Goal: Task Accomplishment & Management: Manage account settings

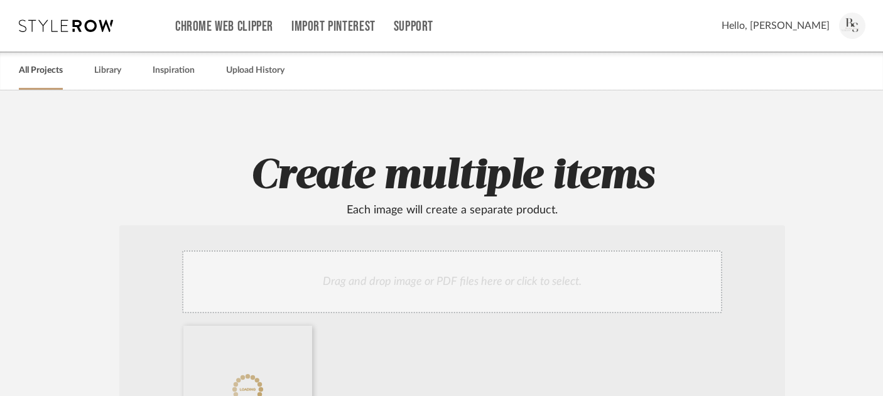
click at [53, 72] on link "All Projects" at bounding box center [41, 70] width 44 height 17
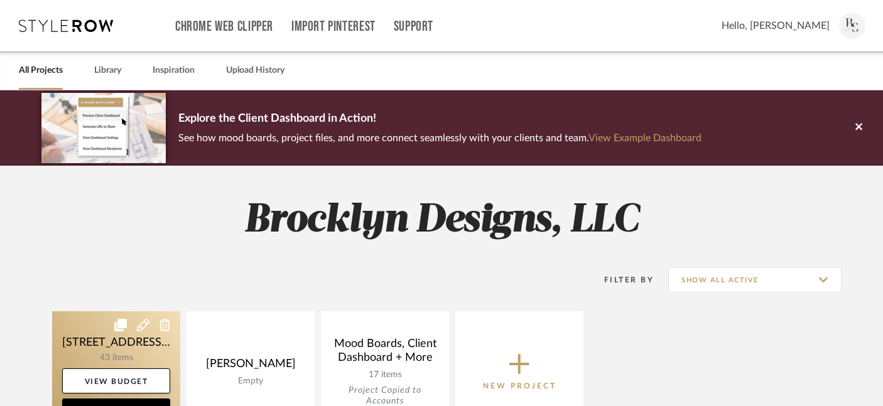
click at [103, 349] on link at bounding box center [116, 371] width 128 height 121
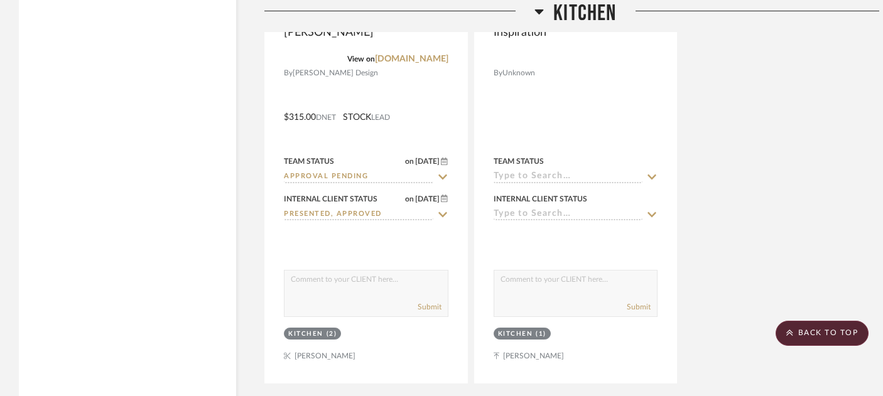
scroll to position [2907, 0]
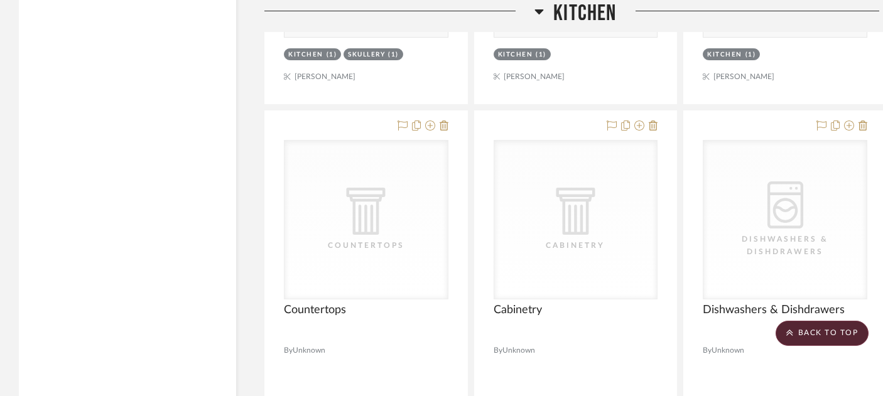
scroll to position [3739, 0]
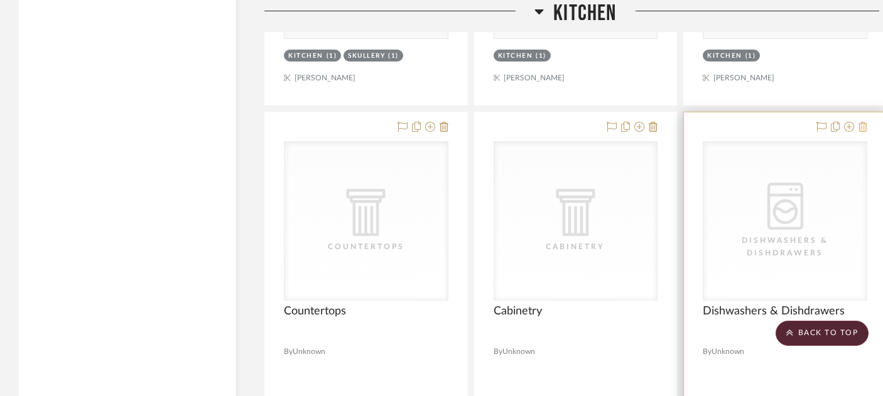
click at [866, 122] on icon at bounding box center [862, 127] width 9 height 10
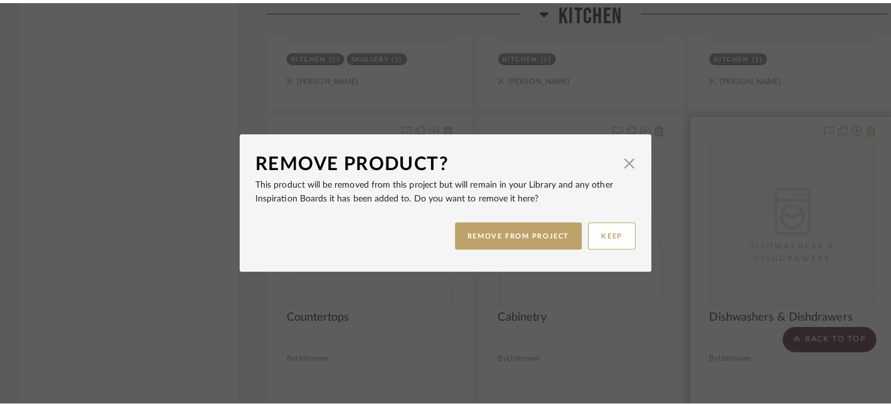
scroll to position [0, 0]
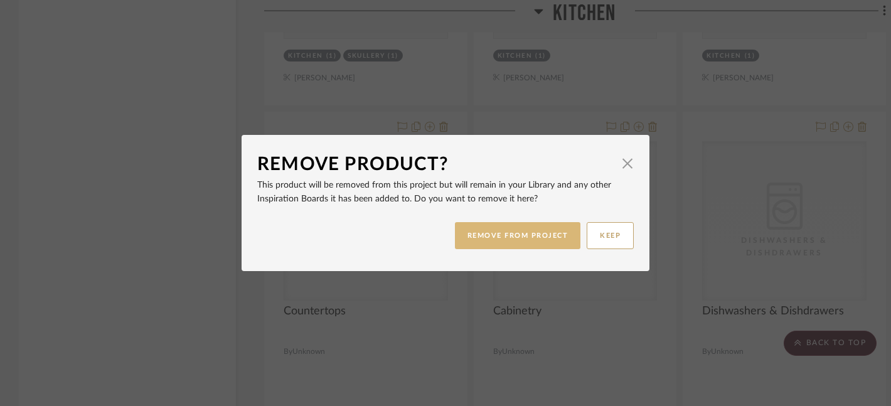
click at [537, 239] on button "REMOVE FROM PROJECT" at bounding box center [518, 235] width 126 height 27
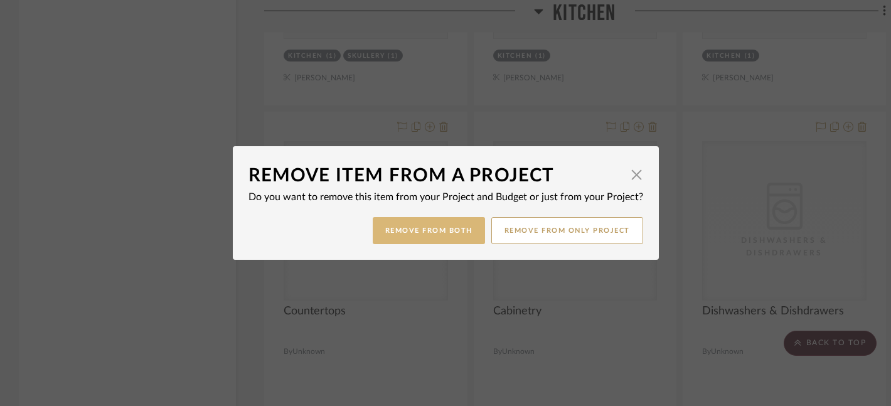
click at [441, 241] on button "Remove from Both" at bounding box center [429, 230] width 112 height 27
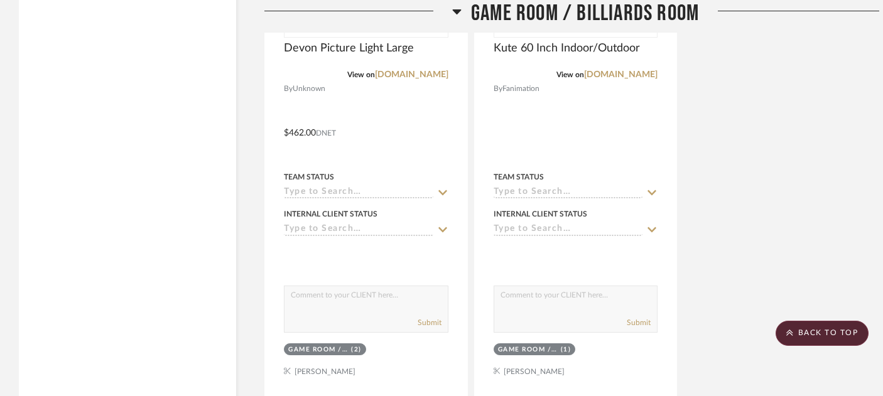
scroll to position [10135, 0]
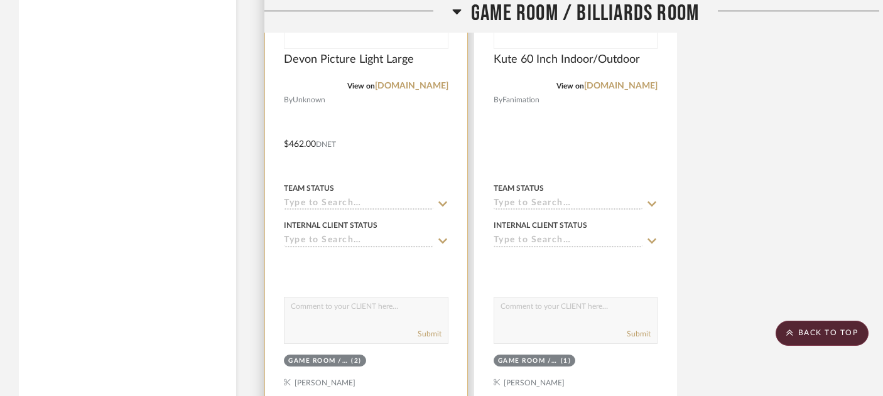
click at [338, 198] on input at bounding box center [358, 204] width 149 height 12
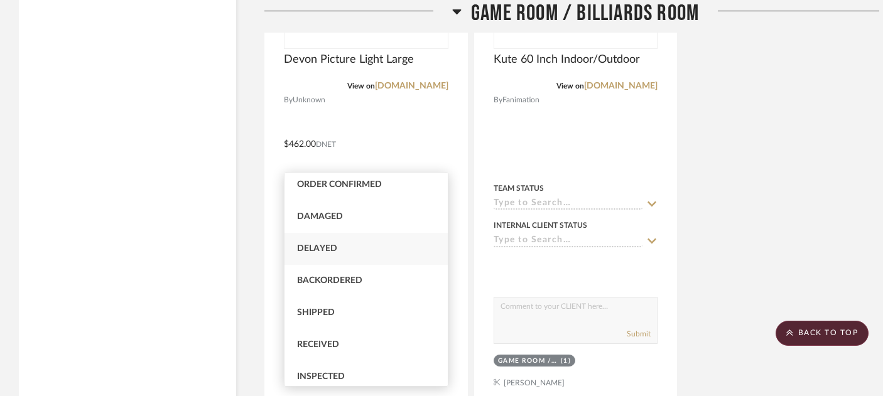
scroll to position [0, 0]
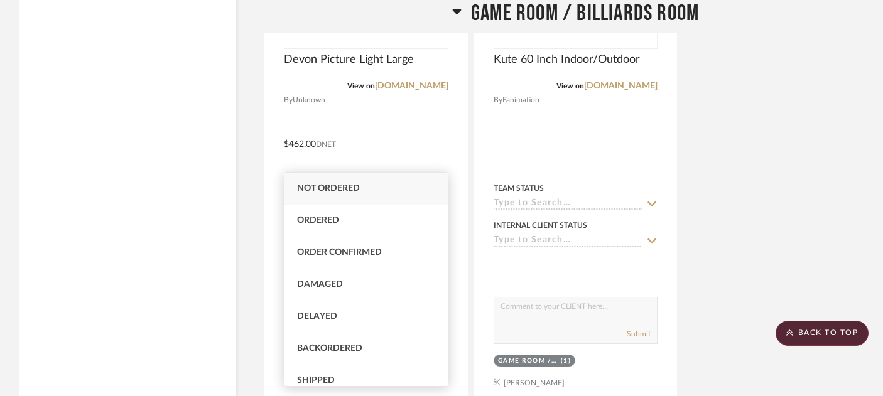
click at [333, 188] on span "Not ordered" at bounding box center [328, 188] width 63 height 9
type input "[DATE]"
type input "Not ordered"
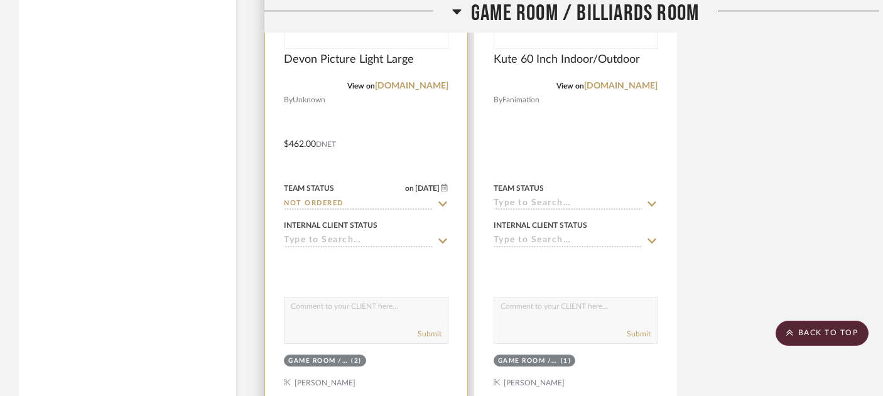
click at [343, 235] on input at bounding box center [358, 241] width 149 height 12
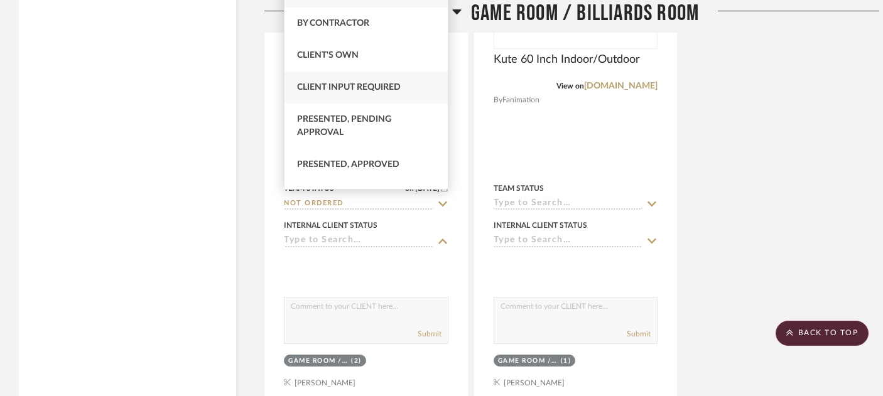
click at [384, 85] on span "Client Input Required" at bounding box center [349, 87] width 104 height 9
type input "[DATE]"
type input "Client Input Required"
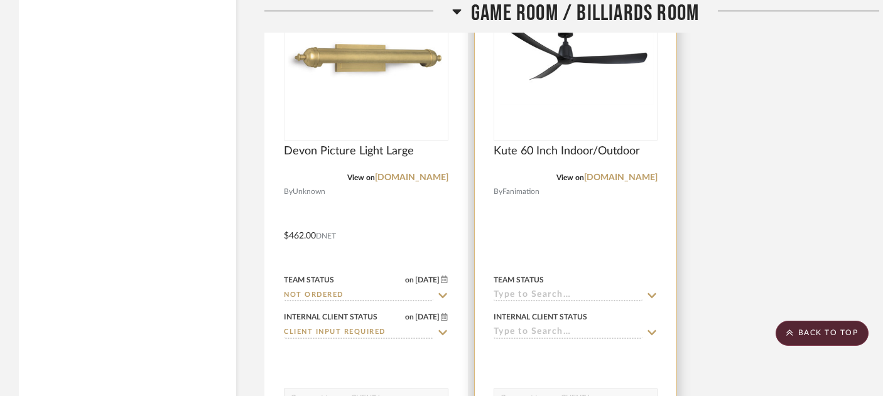
scroll to position [10053, 0]
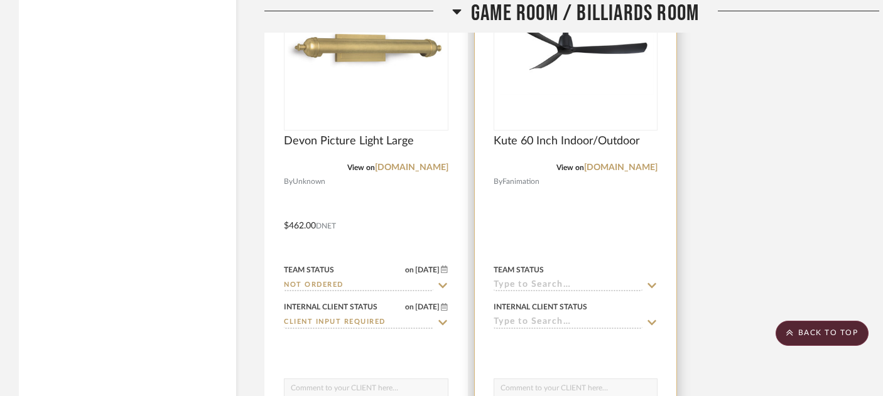
click at [542, 280] on input at bounding box center [567, 286] width 149 height 12
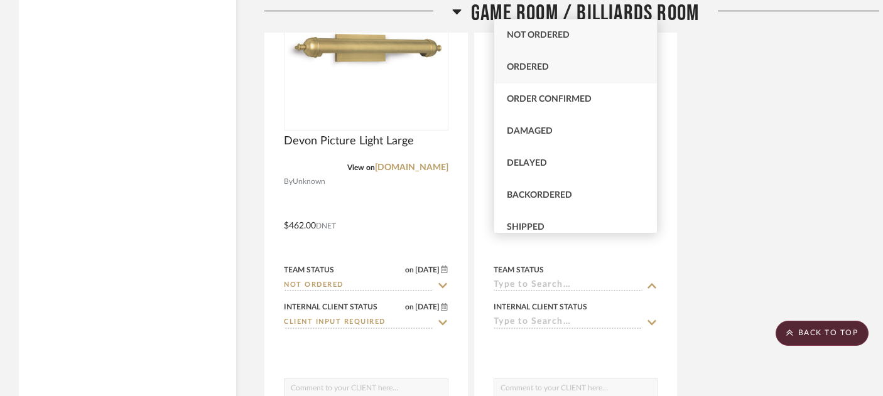
click at [548, 66] on div "Ordered" at bounding box center [575, 67] width 163 height 32
type input "[DATE]"
type input "Ordered"
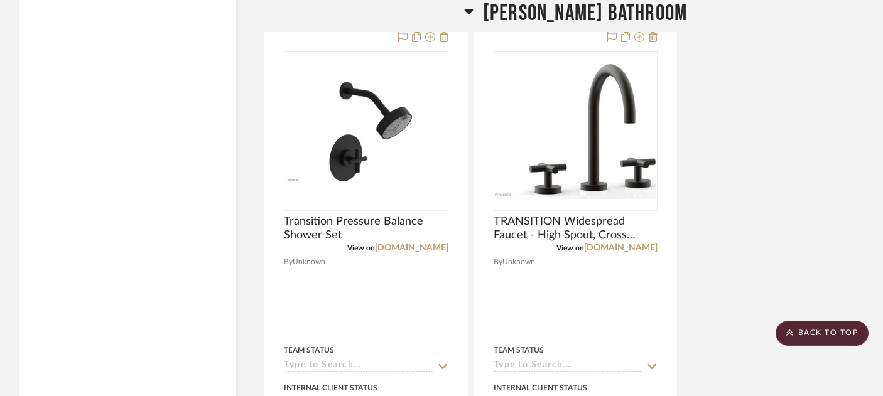
scroll to position [9360, 0]
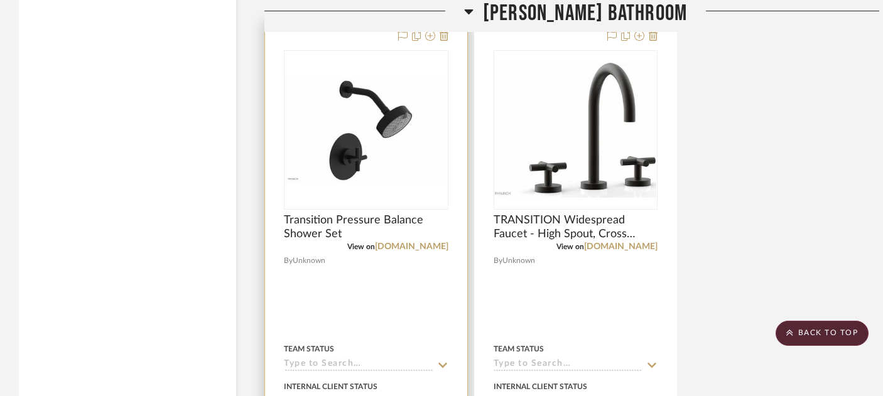
click at [345, 359] on input at bounding box center [358, 365] width 149 height 12
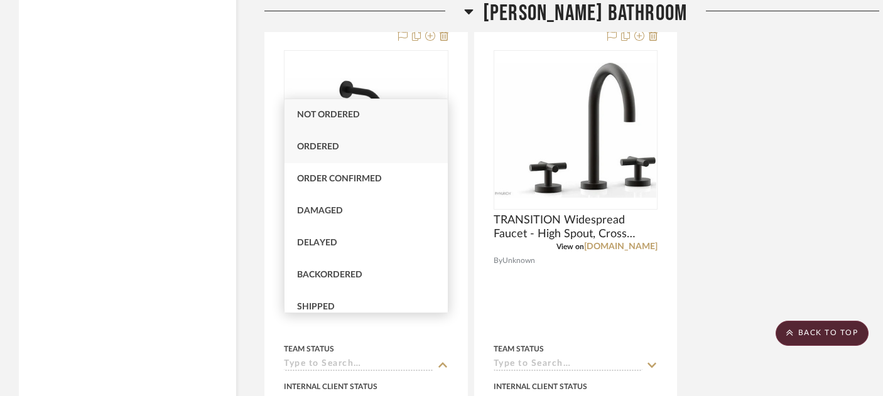
click at [317, 147] on span "Ordered" at bounding box center [318, 146] width 42 height 9
type input "[DATE]"
type input "Ordered"
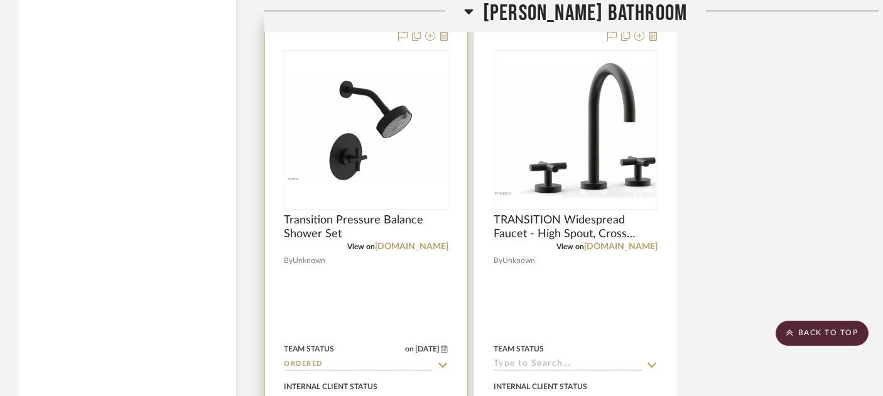
click at [358, 395] on input at bounding box center [358, 403] width 149 height 12
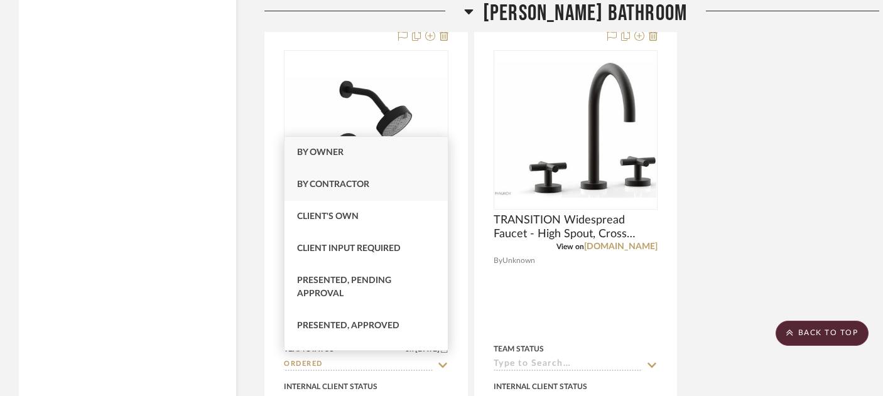
click at [357, 189] on span "By Contractor" at bounding box center [333, 184] width 72 height 9
type input "[DATE]"
type input "By Contractor"
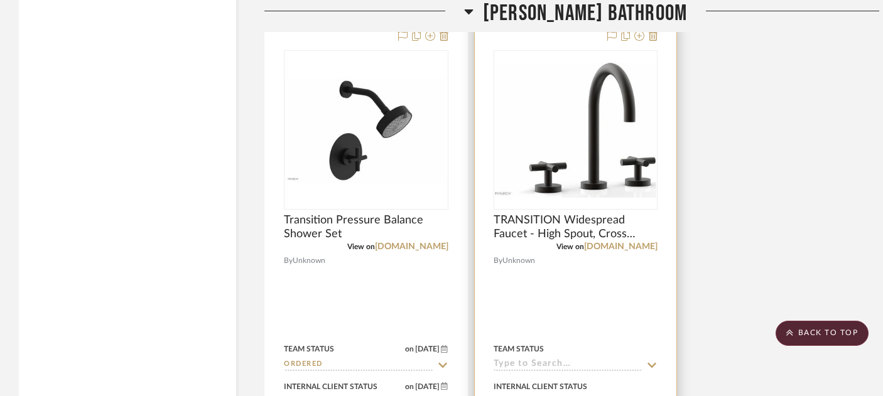
click at [530, 359] on input at bounding box center [567, 365] width 149 height 12
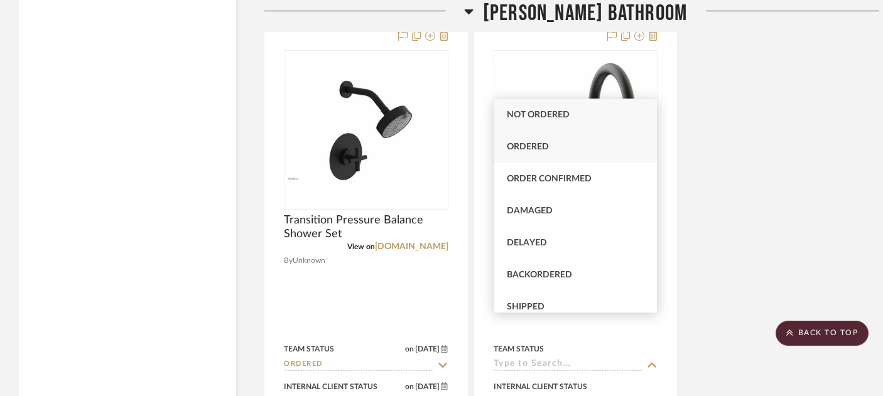
click at [535, 154] on div "Ordered" at bounding box center [575, 147] width 163 height 32
type input "[DATE]"
type input "Ordered"
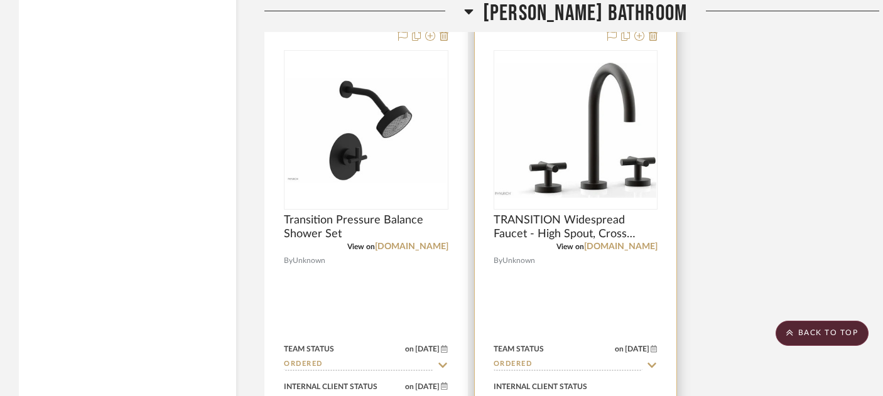
click at [549, 395] on input at bounding box center [567, 403] width 149 height 12
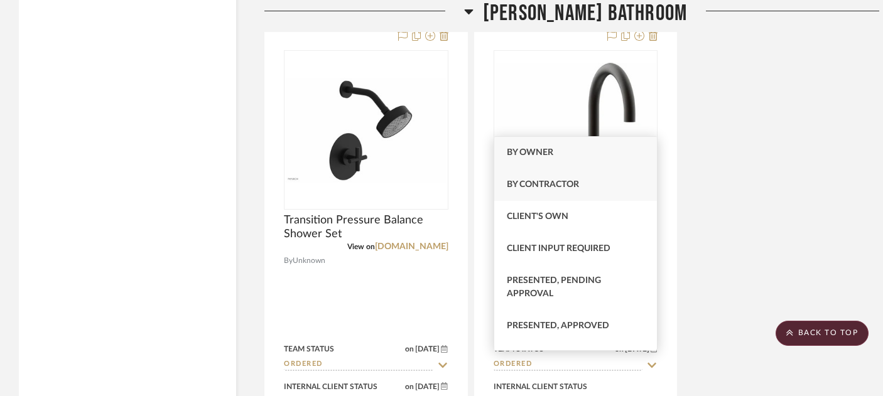
click at [534, 189] on span "By Contractor" at bounding box center [543, 184] width 72 height 9
type input "[DATE]"
type input "By Contractor"
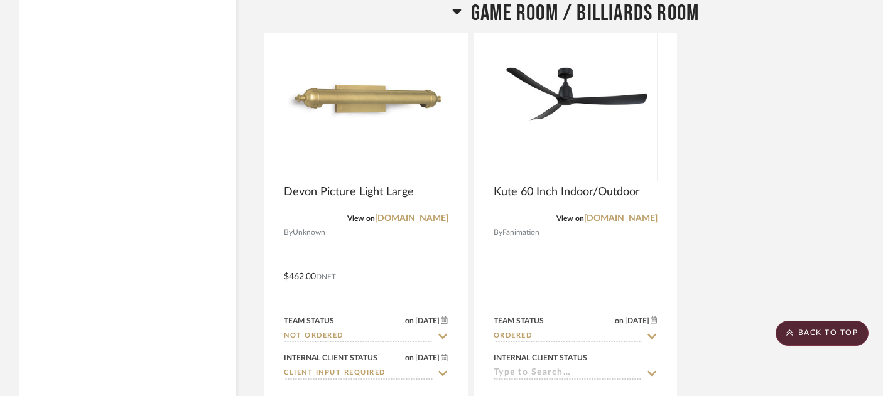
scroll to position [10007, 0]
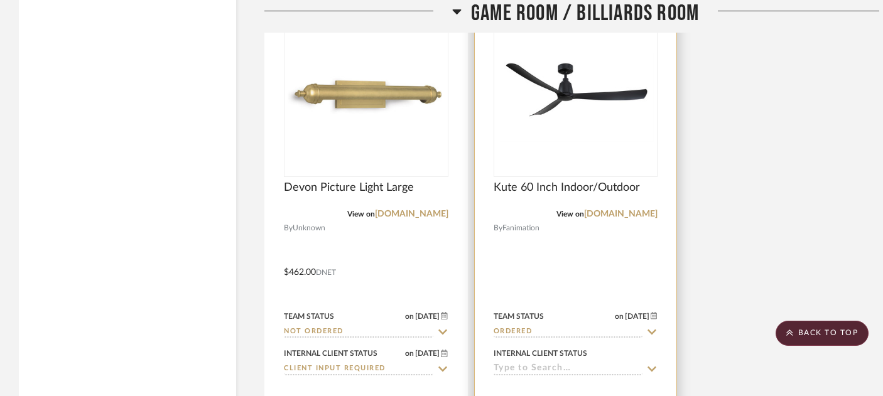
click at [527, 363] on input at bounding box center [567, 369] width 149 height 12
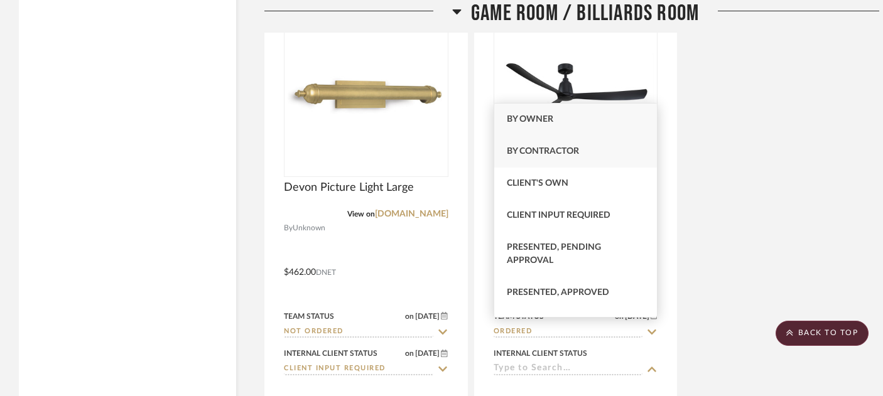
click at [534, 156] on span "By Contractor" at bounding box center [543, 151] width 72 height 9
type input "[DATE]"
type input "By Contractor"
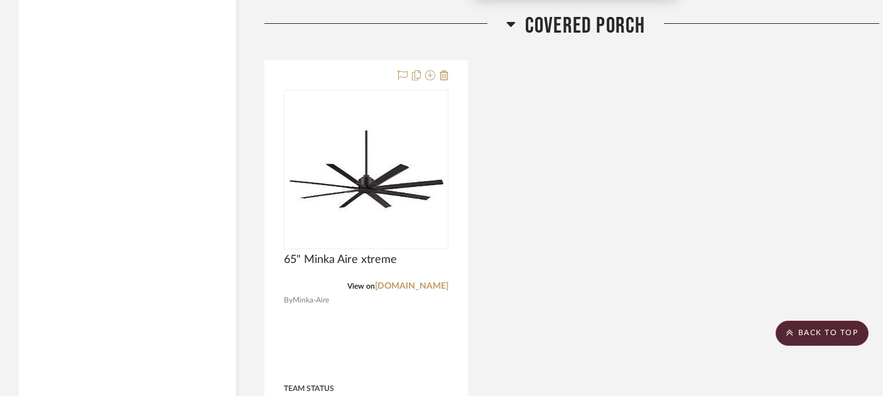
scroll to position [10563, 0]
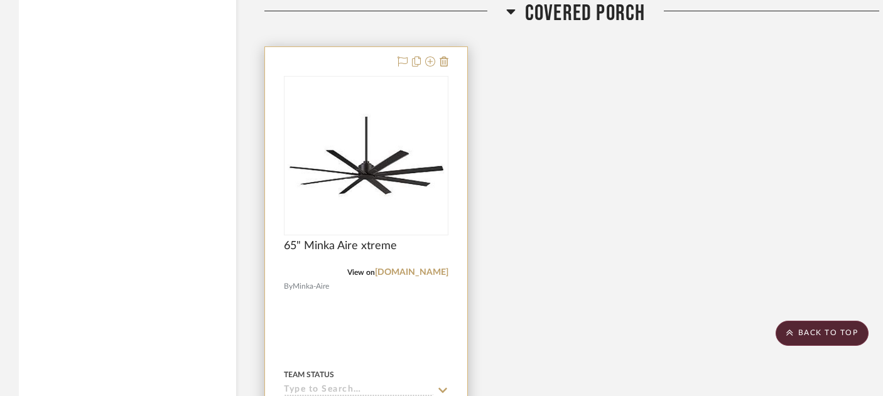
click at [351, 385] on input at bounding box center [358, 391] width 149 height 12
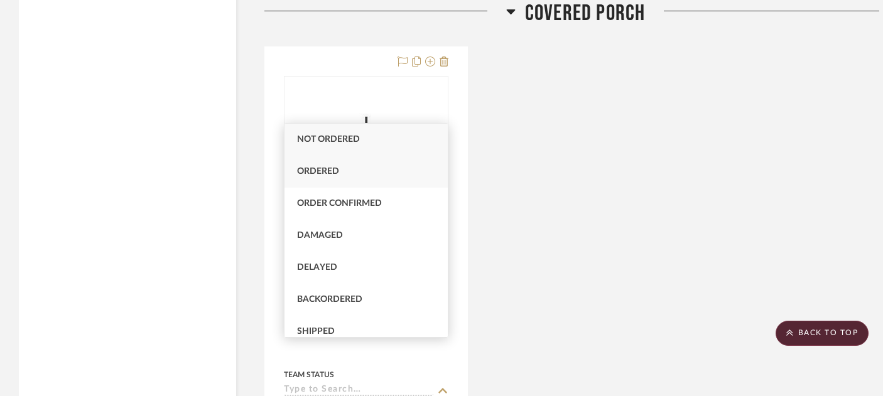
click at [346, 176] on div "Ordered" at bounding box center [365, 172] width 163 height 32
type input "[DATE]"
type input "Ordered"
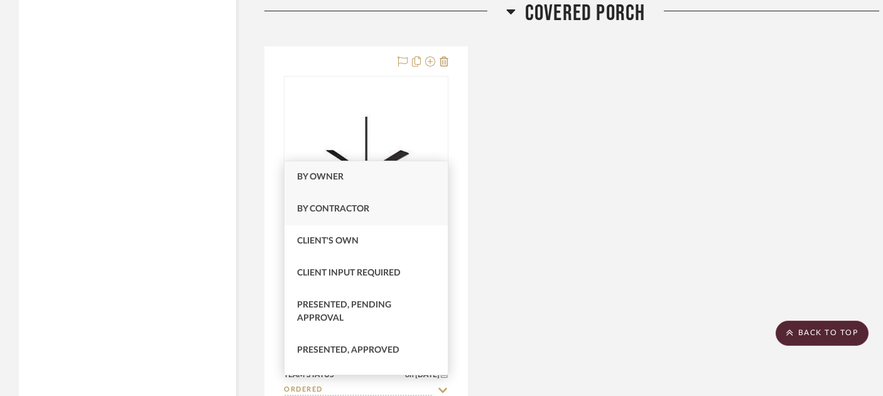
click at [320, 208] on span "By Contractor" at bounding box center [333, 209] width 72 height 9
type input "[DATE]"
type input "By Contractor"
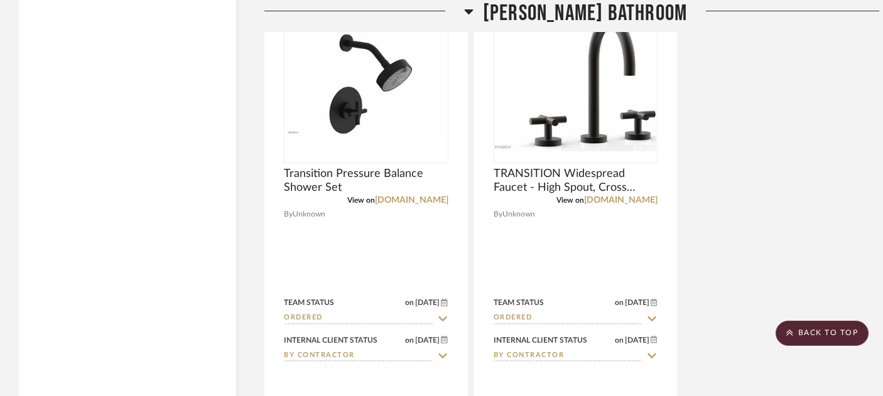
scroll to position [9406, 21]
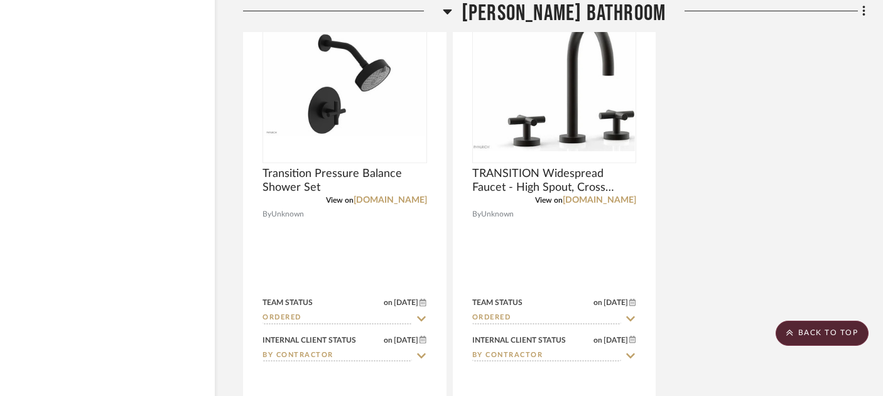
click at [863, 14] on icon at bounding box center [864, 11] width 4 height 14
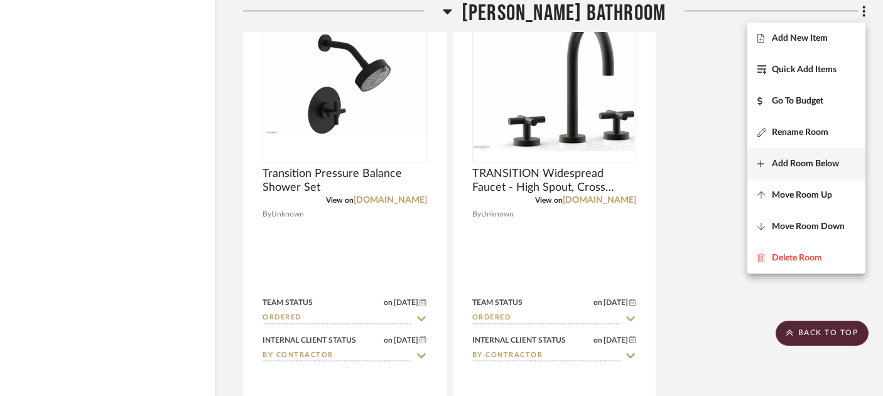
click at [797, 169] on button "Add Room Below" at bounding box center [806, 163] width 118 height 31
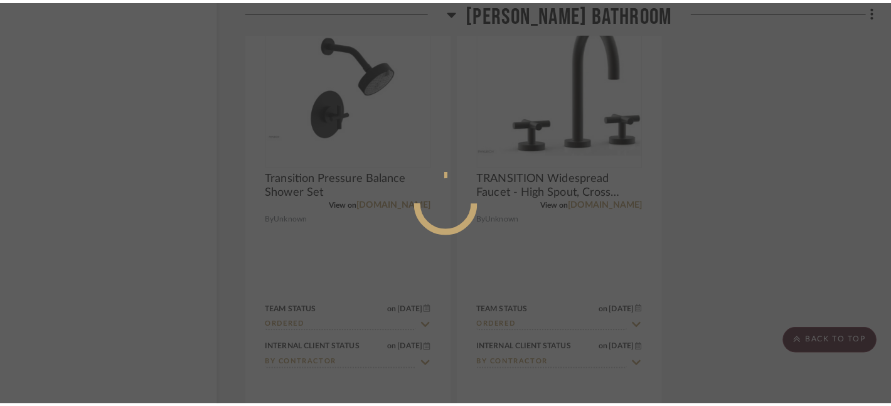
scroll to position [0, 0]
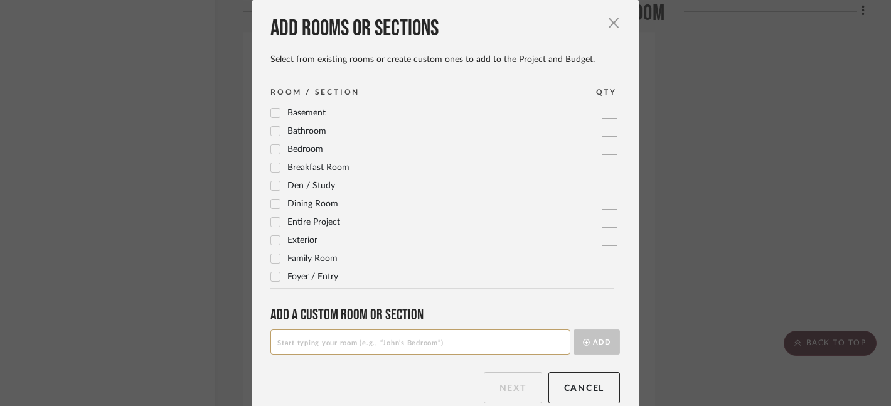
click at [348, 336] on input at bounding box center [421, 342] width 300 height 25
click at [276, 345] on input "Guest Bathroom" at bounding box center [421, 342] width 300 height 25
type input "Upstairs Guest Bathroom"
click at [587, 348] on button "Add" at bounding box center [597, 342] width 46 height 25
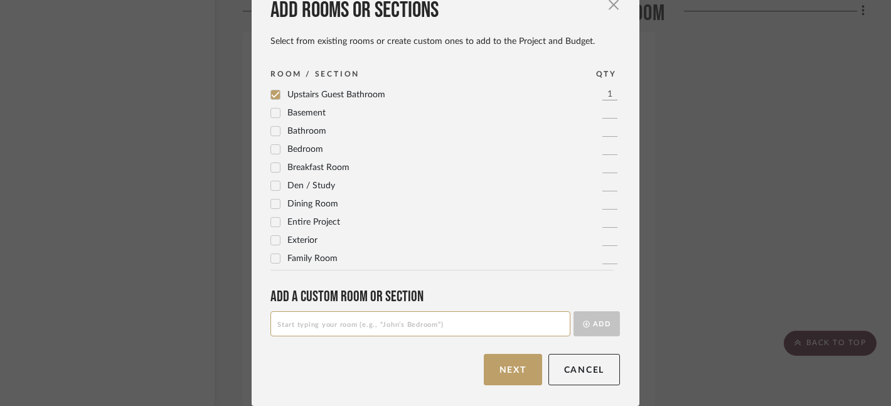
scroll to position [18, 0]
click at [513, 372] on button "Next" at bounding box center [513, 369] width 58 height 31
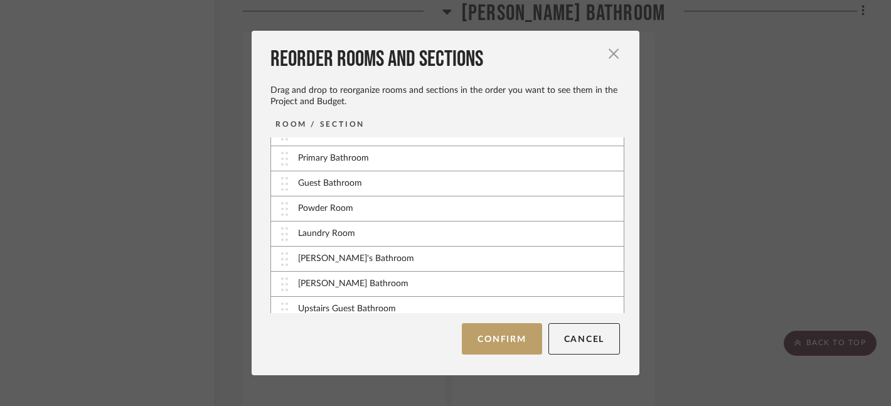
scroll to position [151, 0]
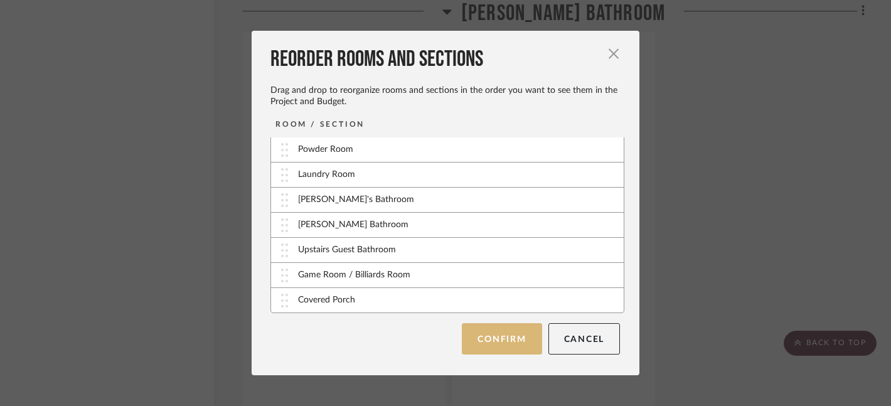
click at [498, 343] on button "Confirm" at bounding box center [502, 338] width 80 height 31
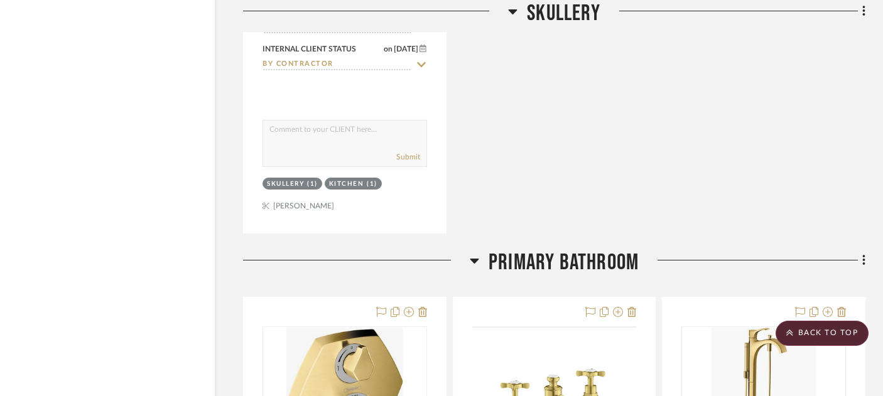
scroll to position [6500, 21]
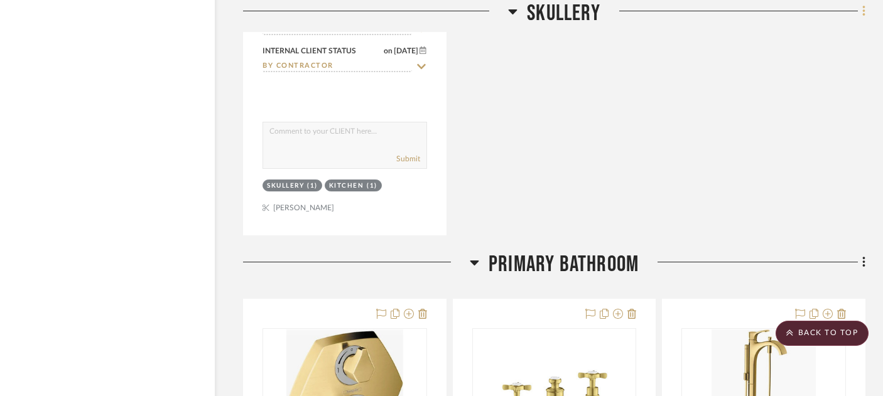
click at [862, 11] on icon at bounding box center [864, 11] width 4 height 14
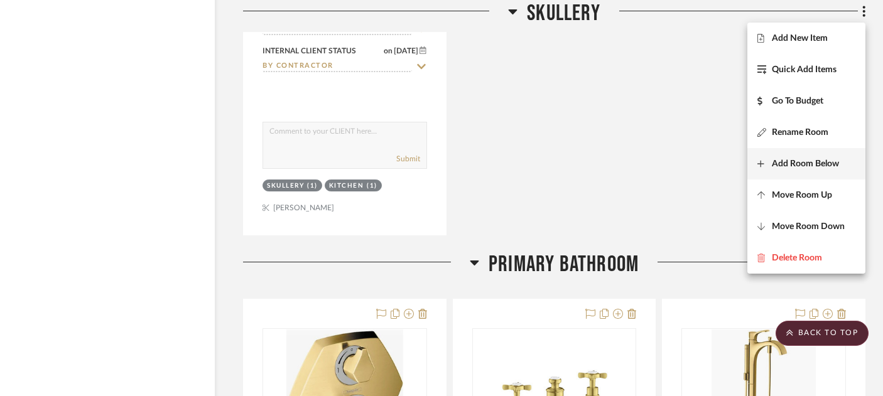
click at [807, 168] on span "Add Room Below" at bounding box center [804, 164] width 67 height 11
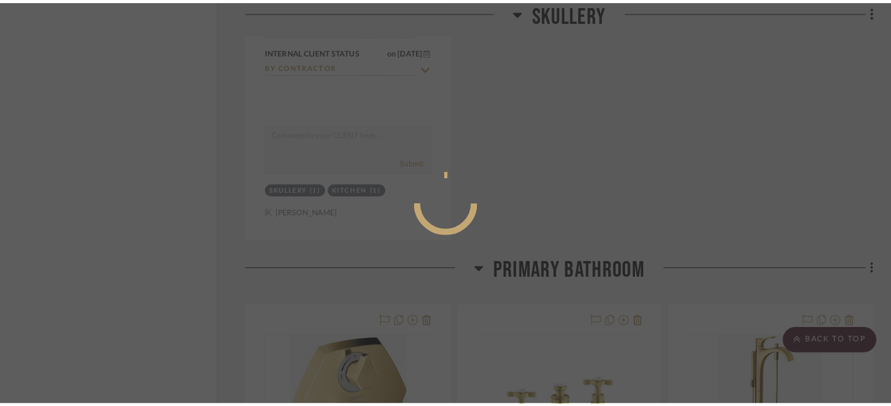
scroll to position [0, 0]
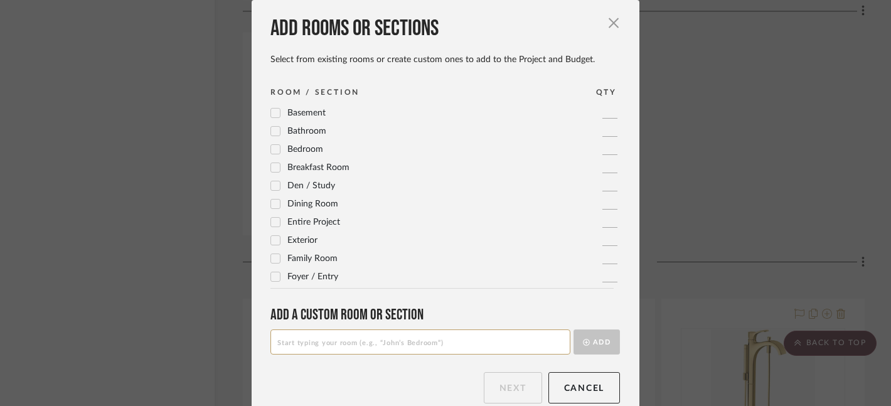
click at [385, 345] on input at bounding box center [421, 342] width 300 height 25
type input "Mudroom"
click at [590, 343] on button "Add" at bounding box center [597, 342] width 46 height 25
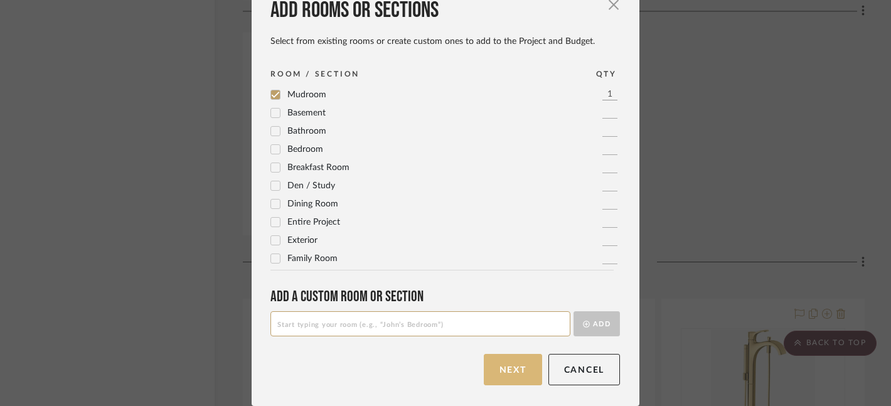
click at [515, 373] on button "Next" at bounding box center [513, 369] width 58 height 31
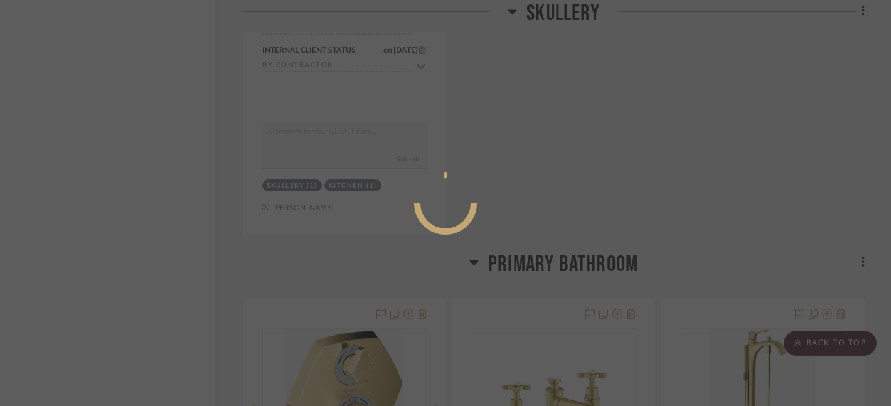
scroll to position [0, 0]
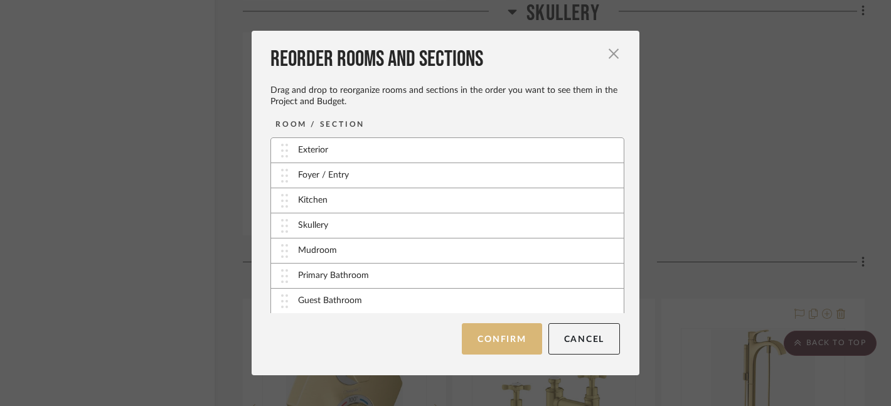
click at [493, 343] on button "Confirm" at bounding box center [502, 338] width 80 height 31
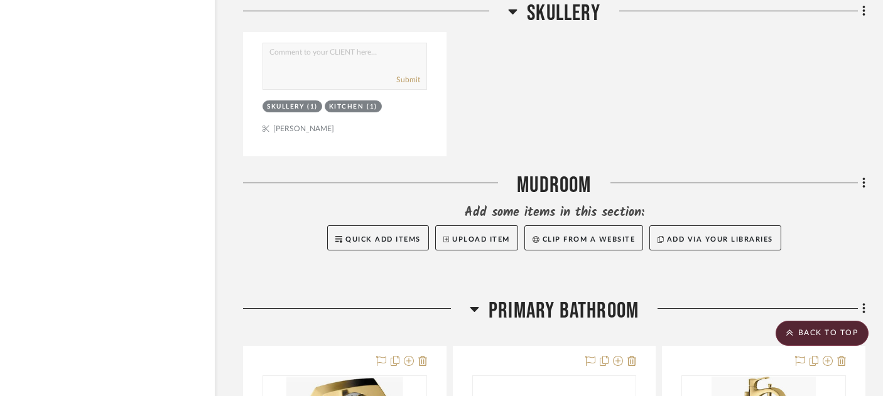
scroll to position [6581, 21]
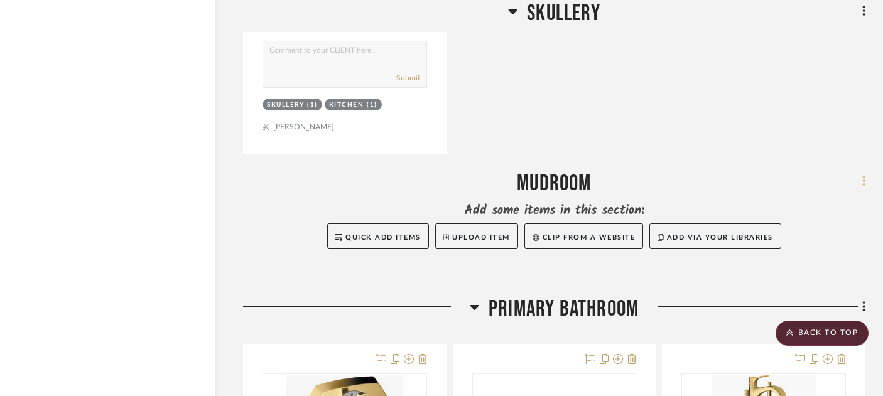
click at [864, 174] on icon at bounding box center [864, 181] width 4 height 14
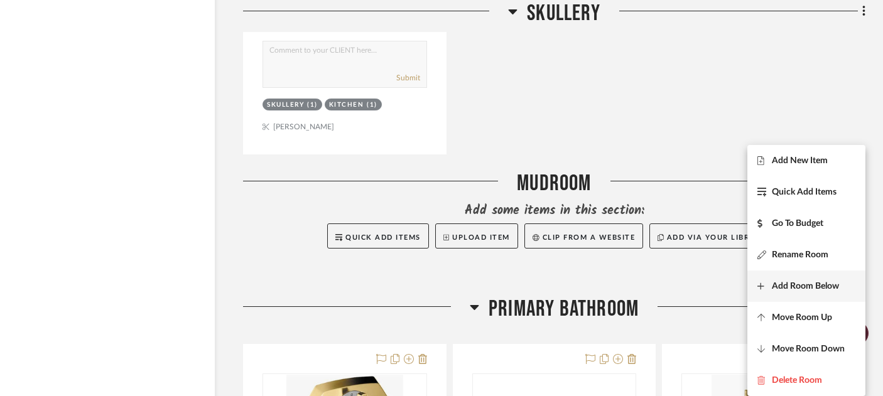
click at [807, 287] on span "Add Room Below" at bounding box center [804, 286] width 67 height 11
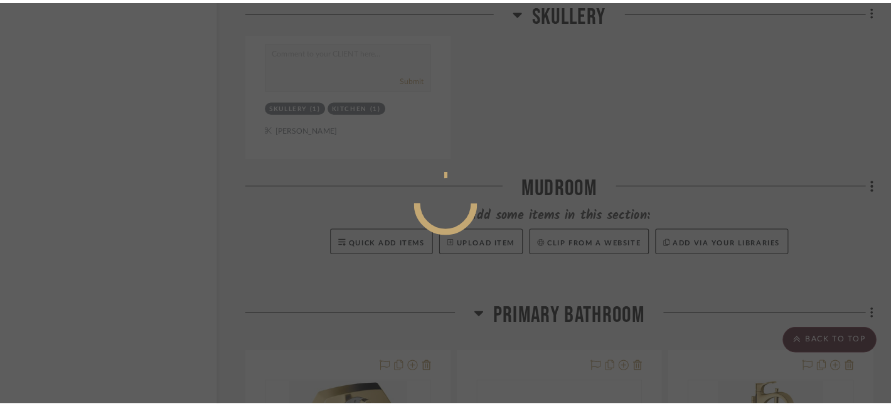
scroll to position [0, 0]
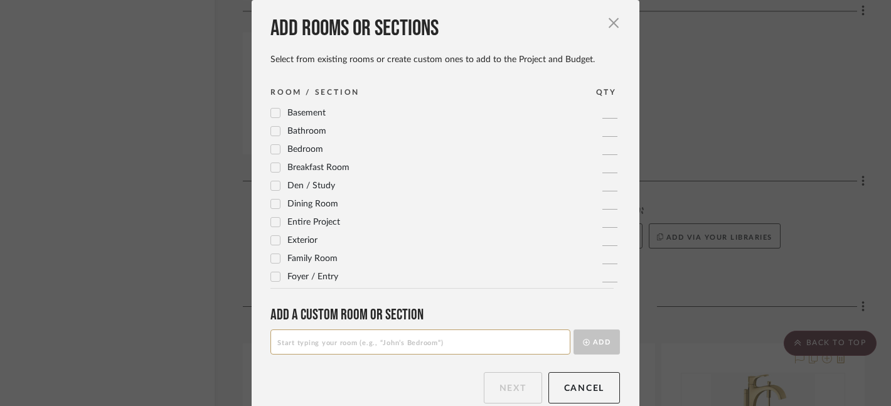
click at [312, 344] on input at bounding box center [421, 342] width 300 height 25
type input "Office"
click at [580, 347] on button "Add" at bounding box center [597, 342] width 46 height 25
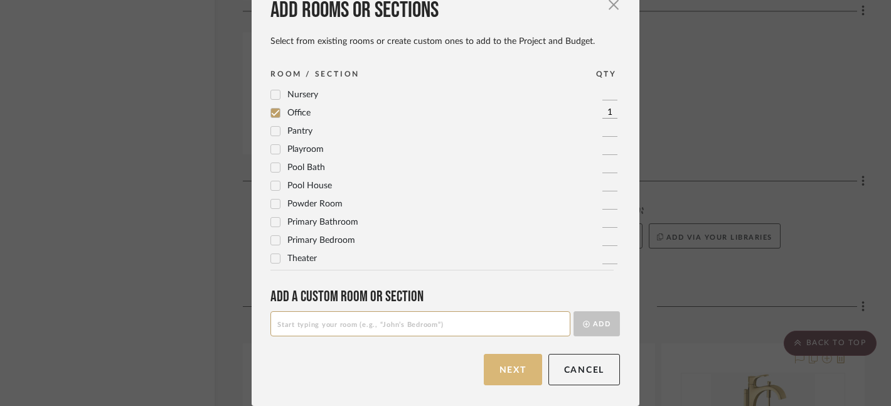
click at [515, 374] on button "Next" at bounding box center [513, 369] width 58 height 31
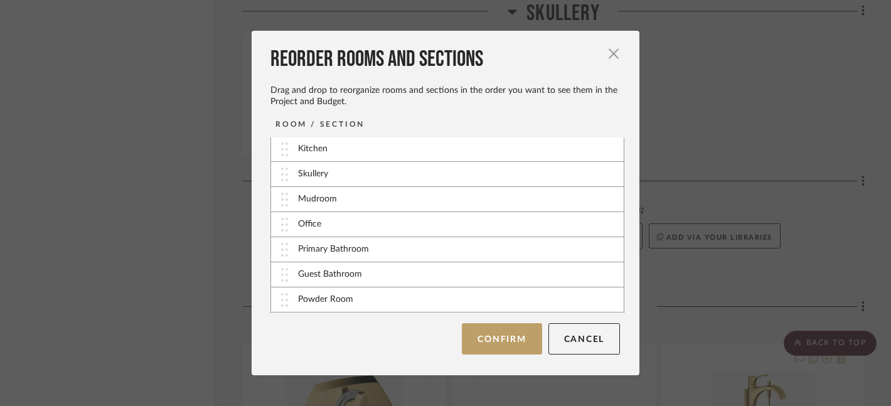
scroll to position [51, 0]
click at [495, 344] on button "Confirm" at bounding box center [502, 338] width 80 height 31
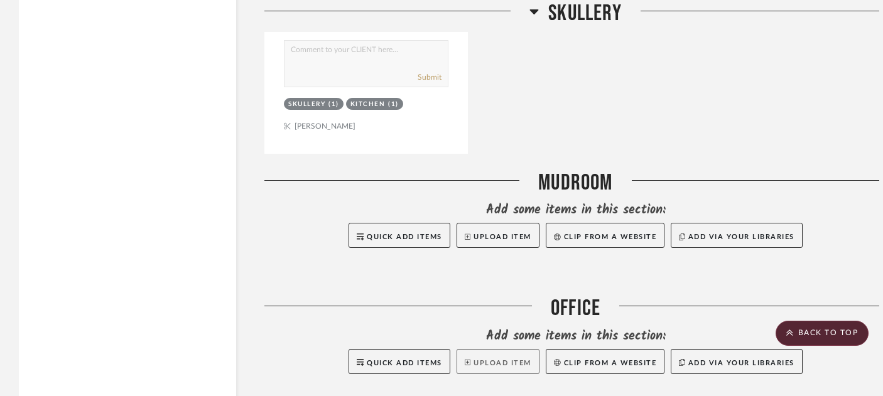
scroll to position [6623, 21]
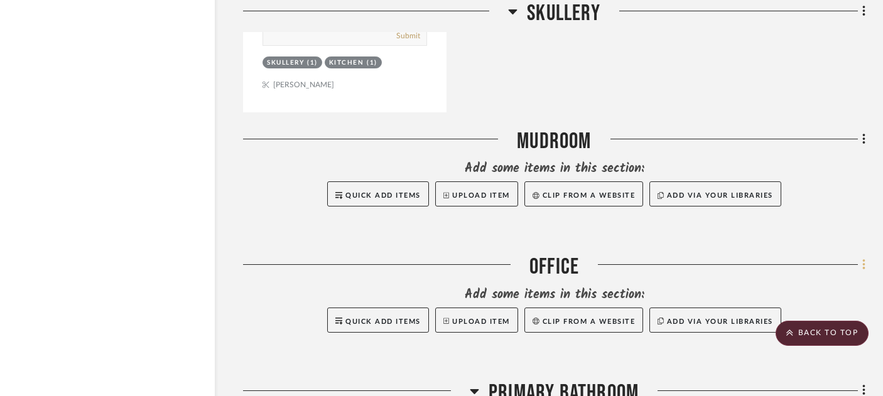
click at [862, 258] on icon at bounding box center [864, 265] width 4 height 14
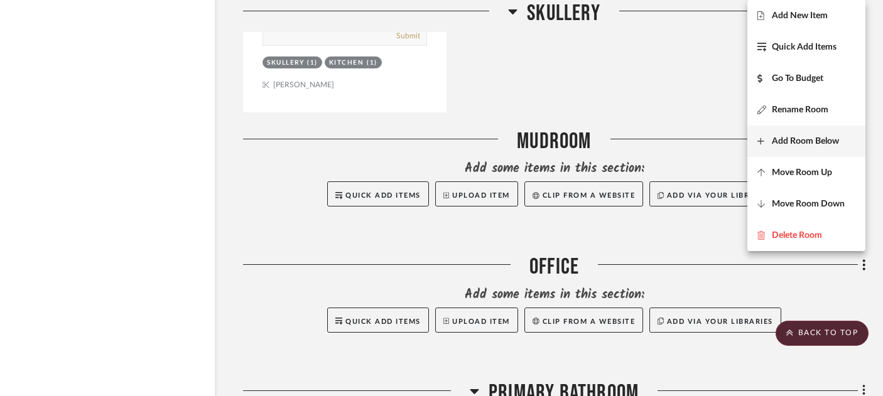
click at [818, 146] on span "Add Room Below" at bounding box center [804, 141] width 67 height 11
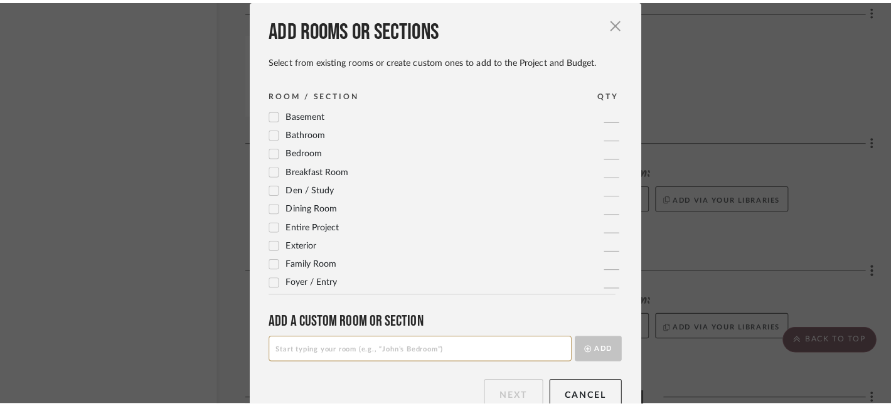
scroll to position [0, 0]
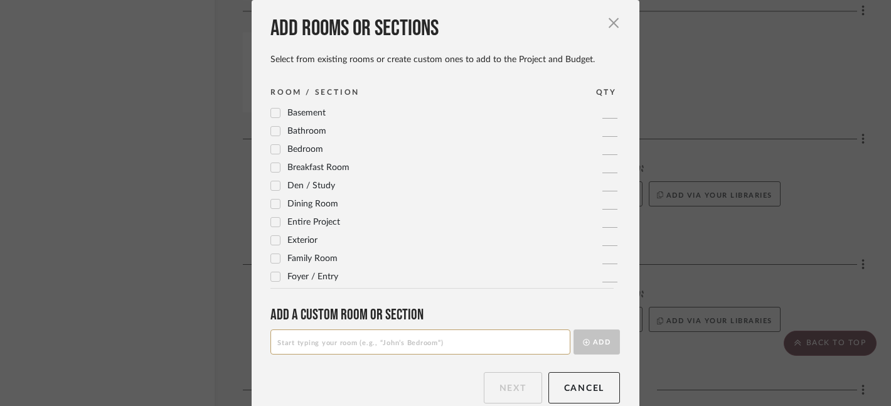
click at [404, 341] on input at bounding box center [421, 342] width 300 height 25
type input "Dining Room"
click at [590, 341] on button "Add" at bounding box center [597, 342] width 46 height 25
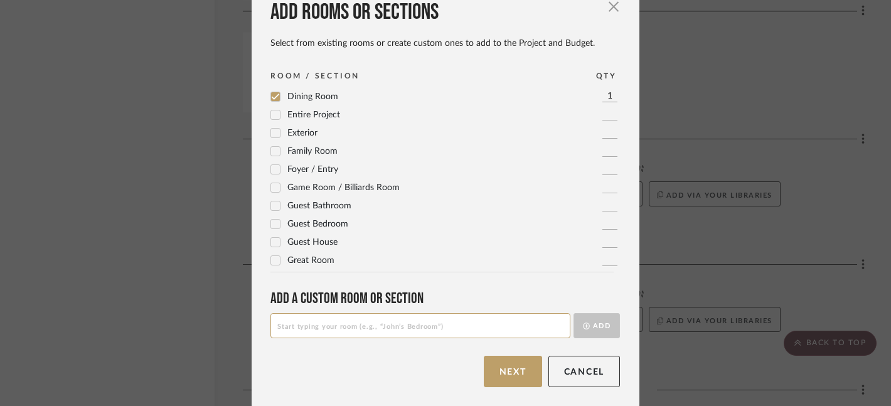
scroll to position [18, 0]
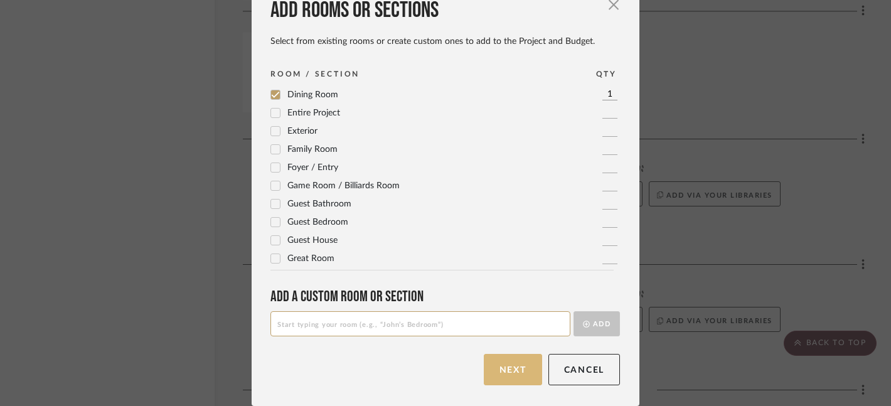
click at [520, 367] on button "Next" at bounding box center [513, 369] width 58 height 31
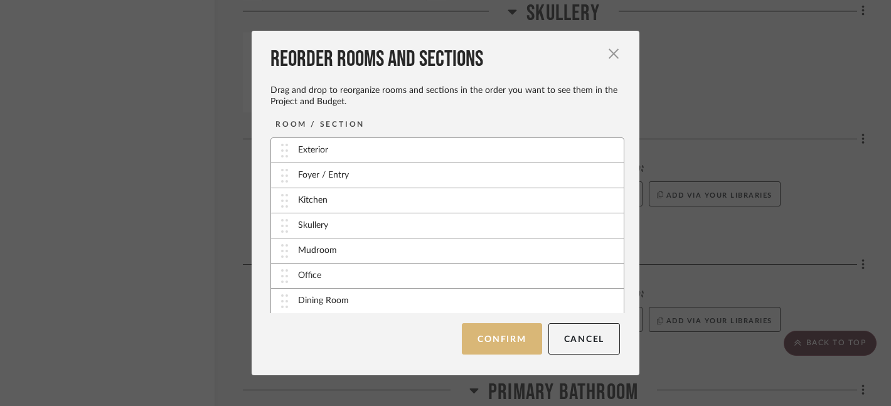
click at [496, 338] on button "Confirm" at bounding box center [502, 338] width 80 height 31
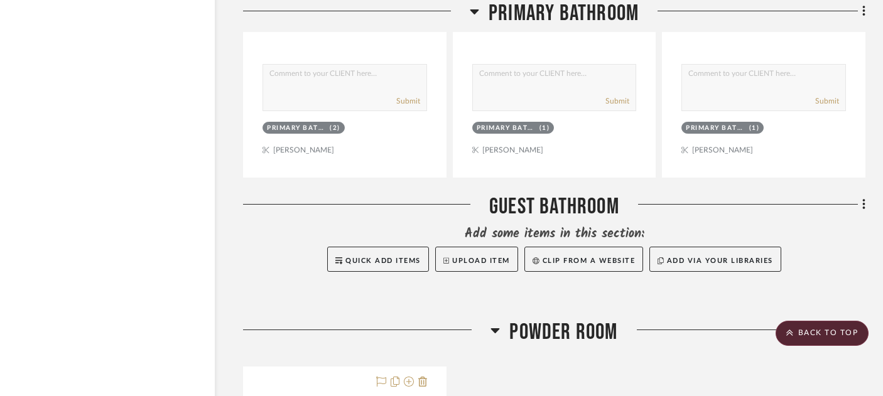
scroll to position [7567, 21]
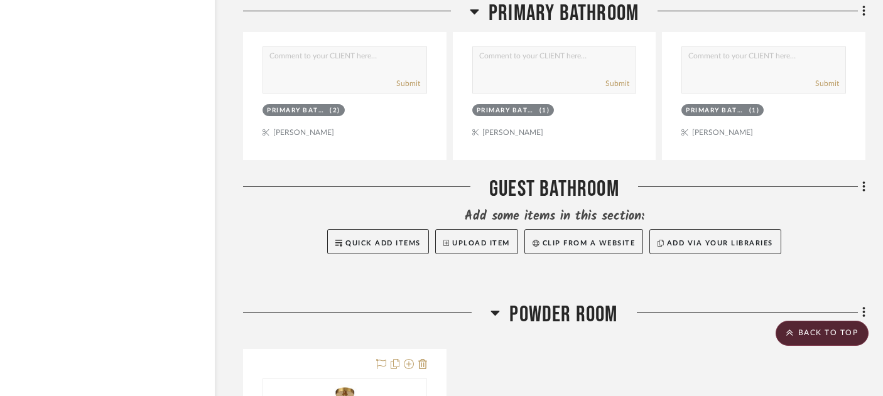
click at [859, 178] on fa-icon at bounding box center [861, 188] width 8 height 21
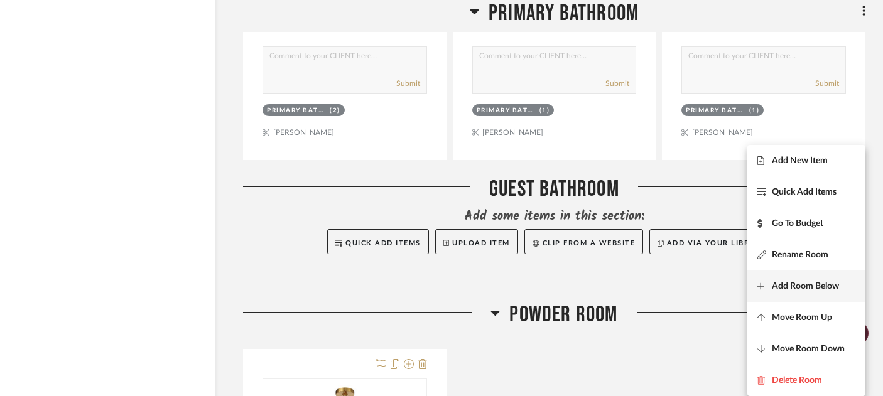
click at [803, 284] on span "Add Room Below" at bounding box center [804, 286] width 67 height 11
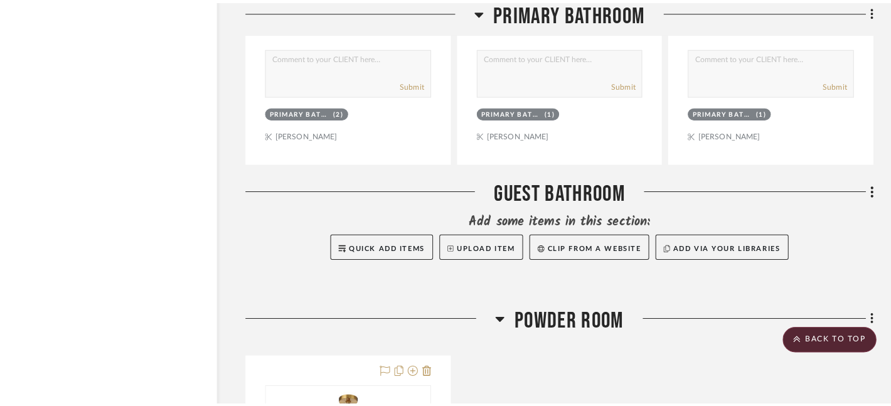
scroll to position [0, 0]
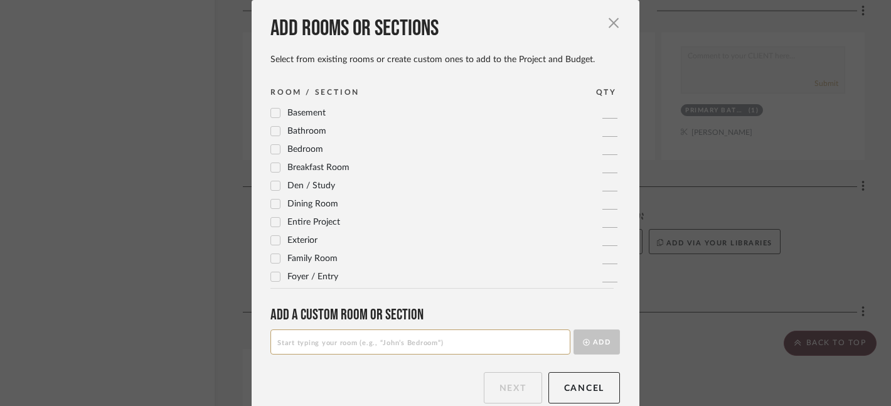
click at [385, 341] on input at bounding box center [421, 342] width 300 height 25
type input "Guest Bedroom"
click at [583, 345] on icon "submit" at bounding box center [586, 342] width 7 height 7
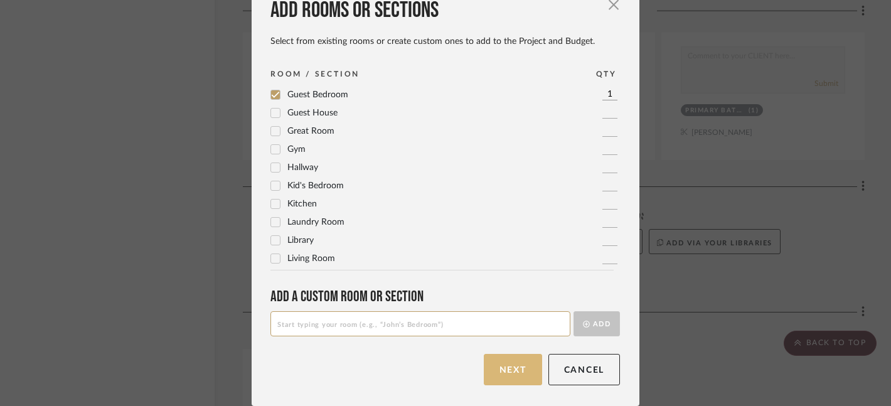
click at [512, 370] on button "Next" at bounding box center [513, 369] width 58 height 31
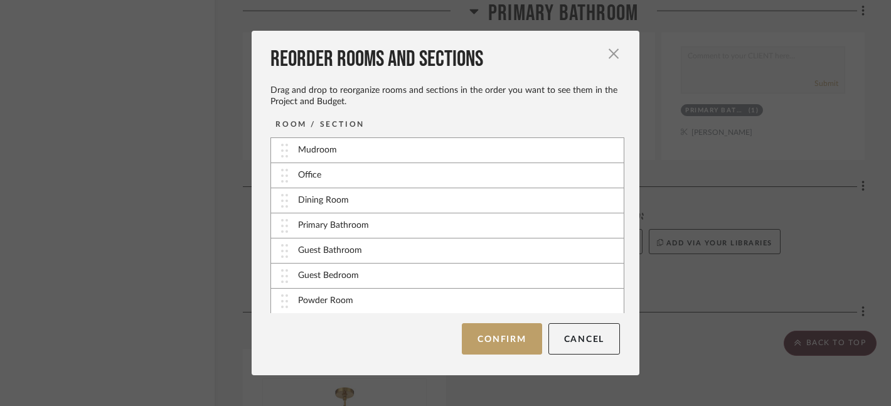
scroll to position [102, 0]
drag, startPoint x: 282, startPoint y: 272, endPoint x: 281, endPoint y: 253, distance: 19.5
click at [517, 342] on button "Confirm" at bounding box center [502, 338] width 80 height 31
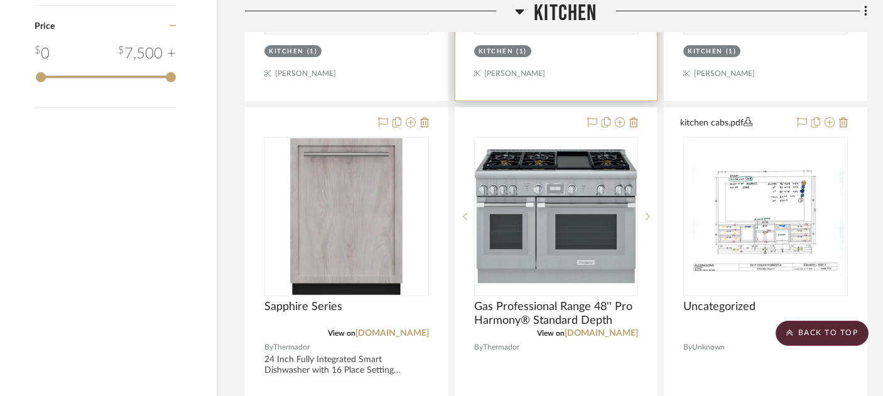
scroll to position [2072, 19]
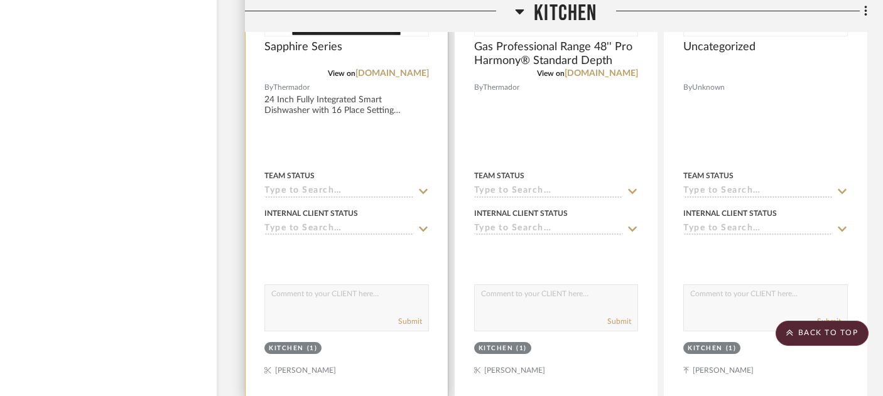
click at [296, 344] on div "Kitchen" at bounding box center [286, 348] width 35 height 9
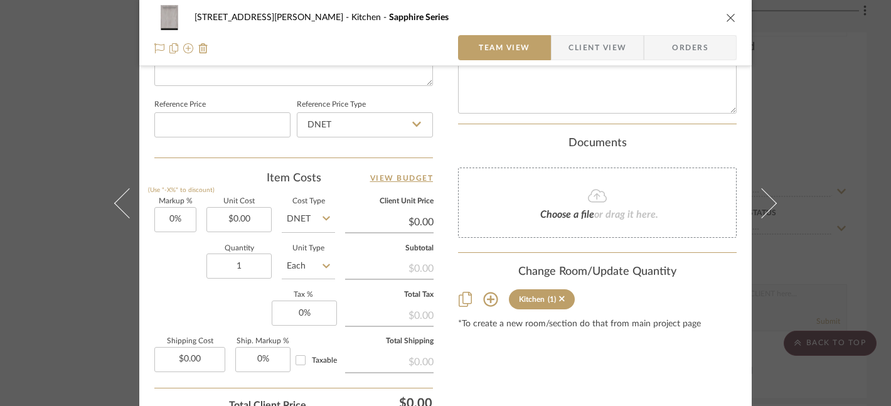
scroll to position [667, 0]
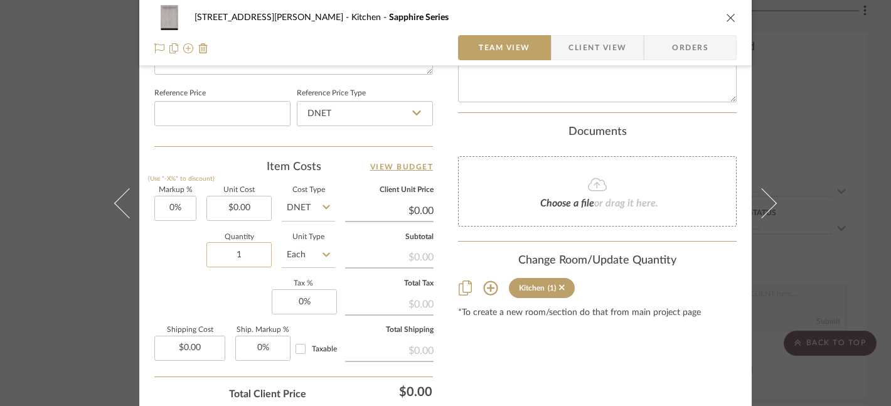
click at [240, 255] on input "1" at bounding box center [239, 254] width 65 height 25
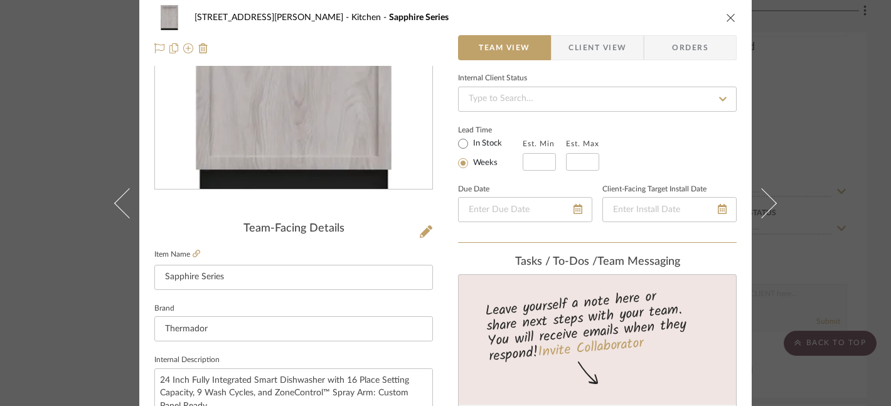
scroll to position [0, 0]
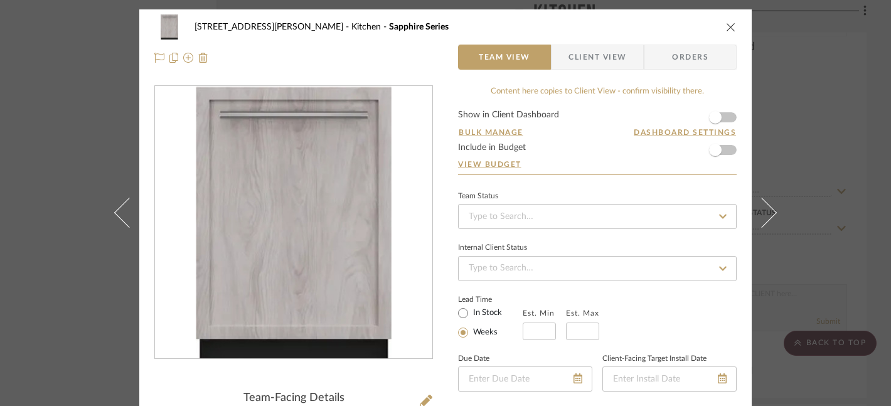
type input "2"
click at [726, 28] on icon "close" at bounding box center [731, 27] width 10 height 10
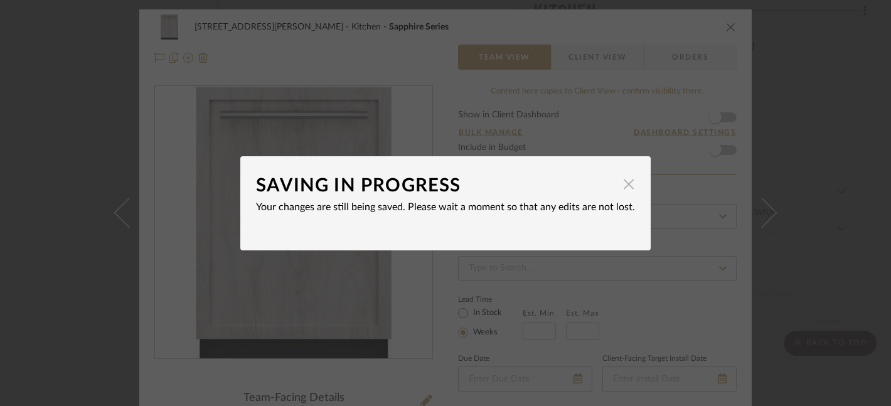
click at [623, 193] on span "button" at bounding box center [628, 184] width 25 height 25
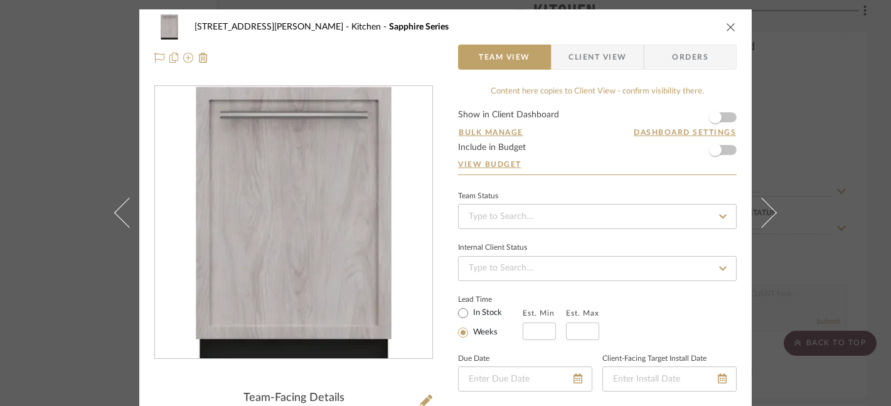
click at [735, 21] on div "2217 [PERSON_NAME] Forest Kitchen Sapphire Series Team View Client View Orders" at bounding box center [445, 42] width 613 height 66
click at [726, 28] on icon "close" at bounding box center [731, 27] width 10 height 10
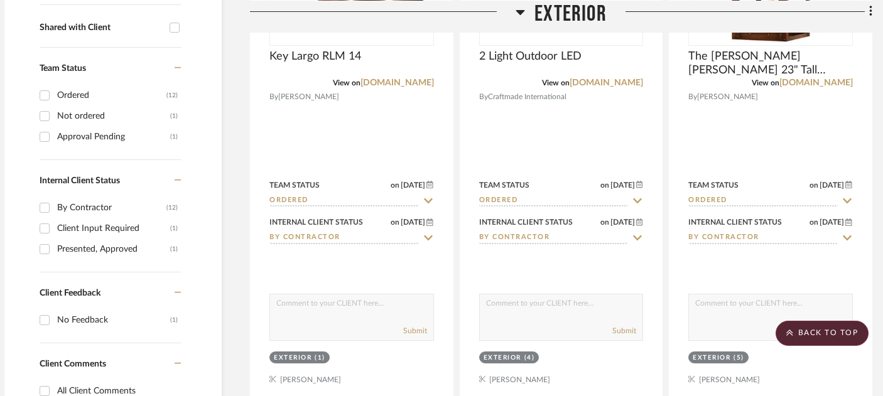
scroll to position [523, 14]
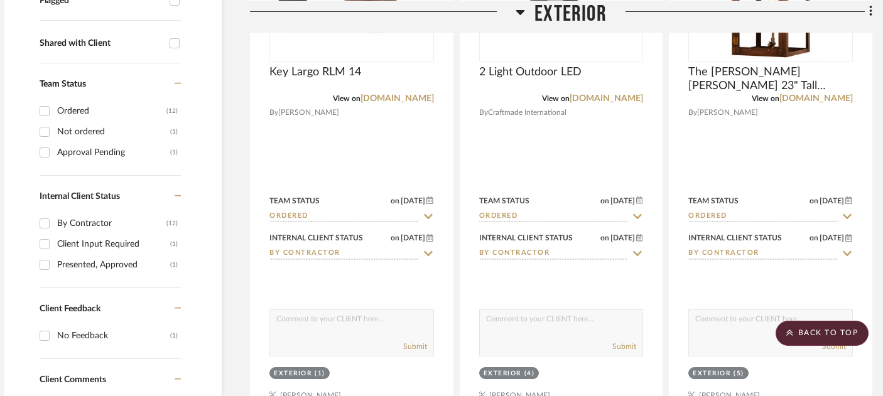
click at [43, 122] on input "Not ordered (1)" at bounding box center [45, 132] width 20 height 20
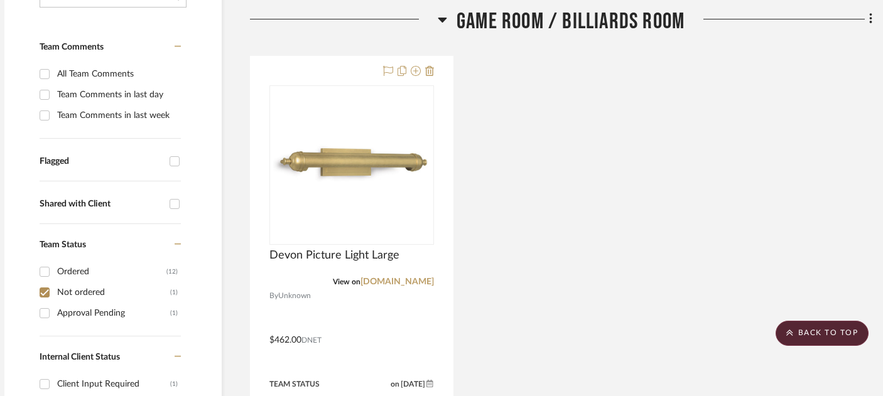
scroll to position [392, 14]
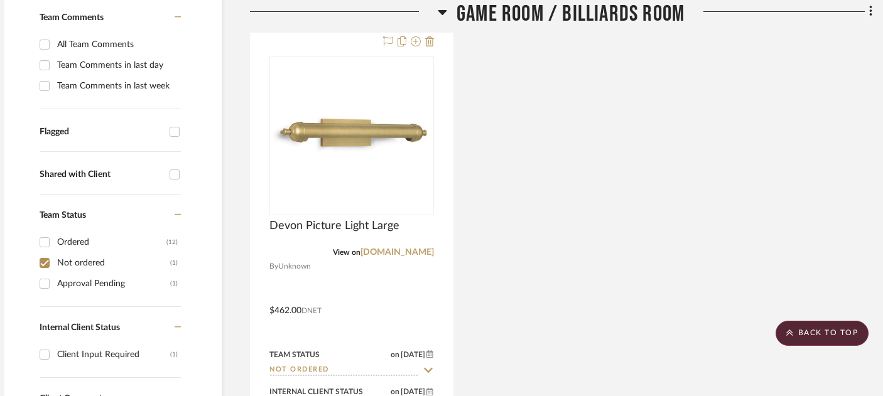
click at [47, 253] on input "Not ordered (1)" at bounding box center [45, 263] width 20 height 20
checkbox input "false"
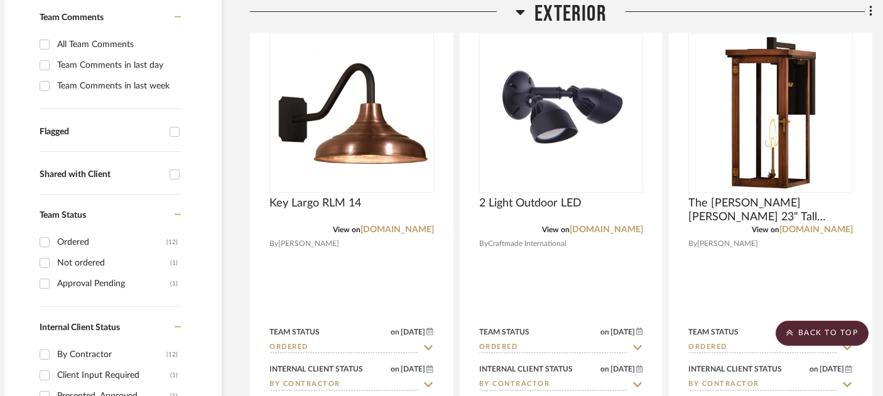
click at [47, 274] on input "Approval Pending (1)" at bounding box center [45, 284] width 20 height 20
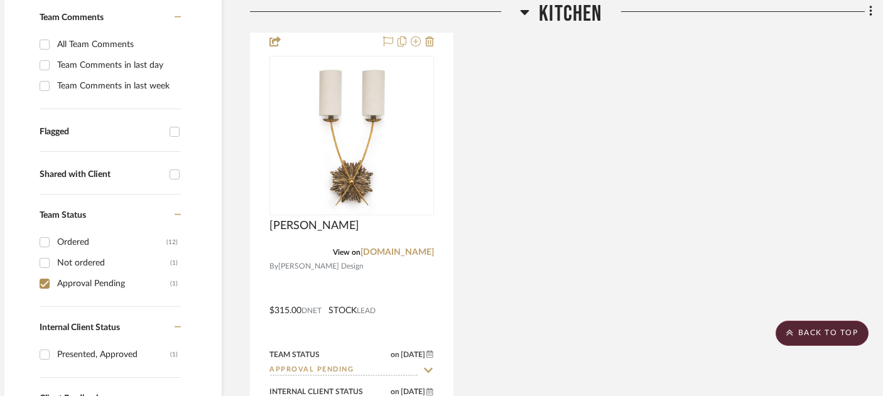
click at [47, 274] on input "Approval Pending (1)" at bounding box center [45, 284] width 20 height 20
checkbox input "false"
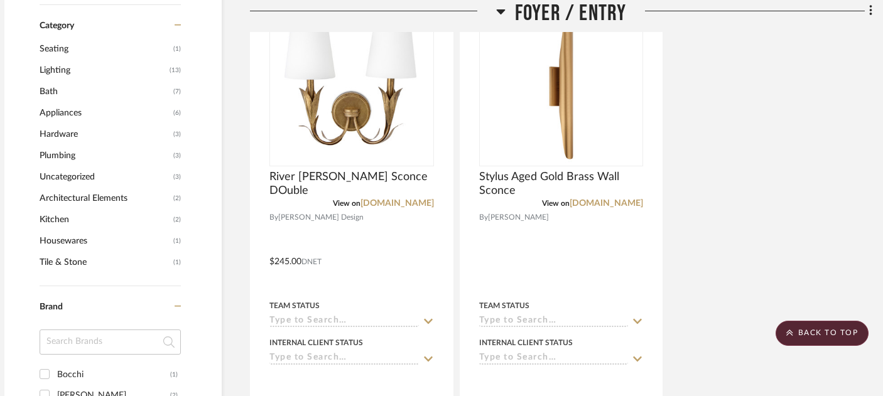
scroll to position [1039, 14]
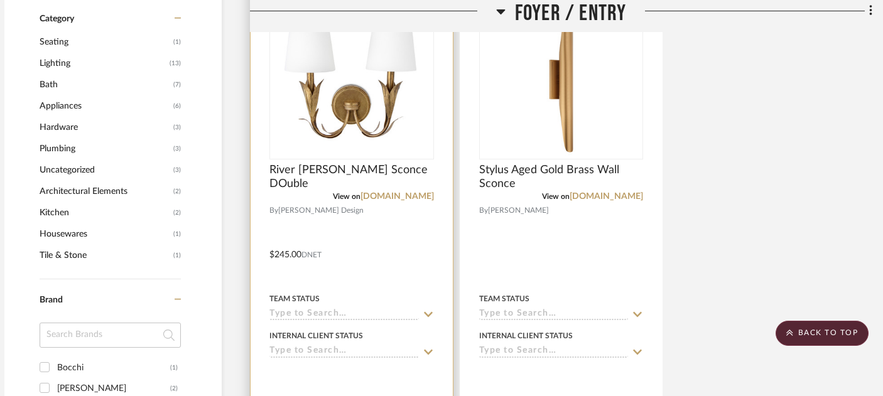
click at [326, 309] on input at bounding box center [343, 315] width 149 height 12
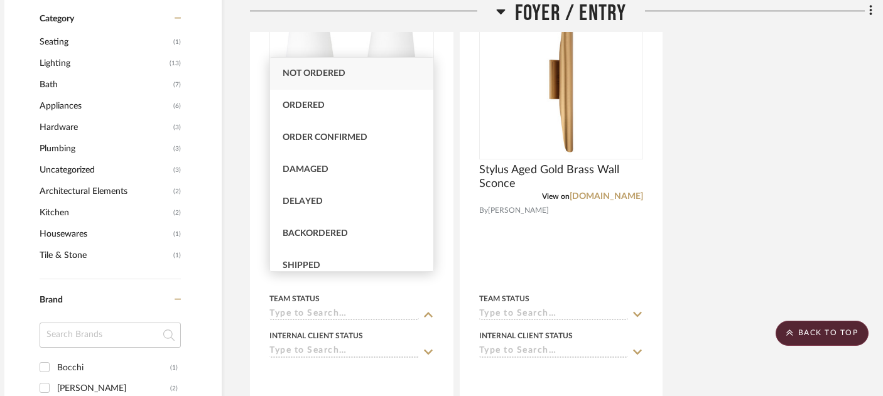
click at [326, 77] on span "Not ordered" at bounding box center [313, 73] width 63 height 9
type input "[DATE]"
type input "Not ordered"
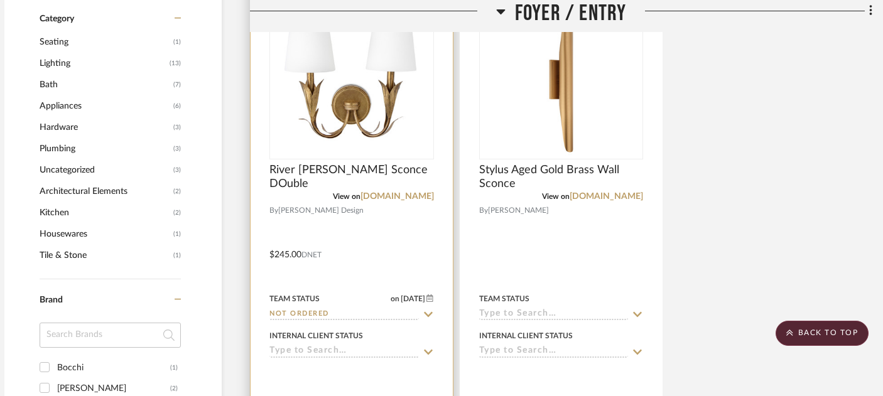
click at [310, 328] on div "Internal Client Status" at bounding box center [351, 343] width 164 height 30
click at [311, 346] on input at bounding box center [343, 352] width 149 height 12
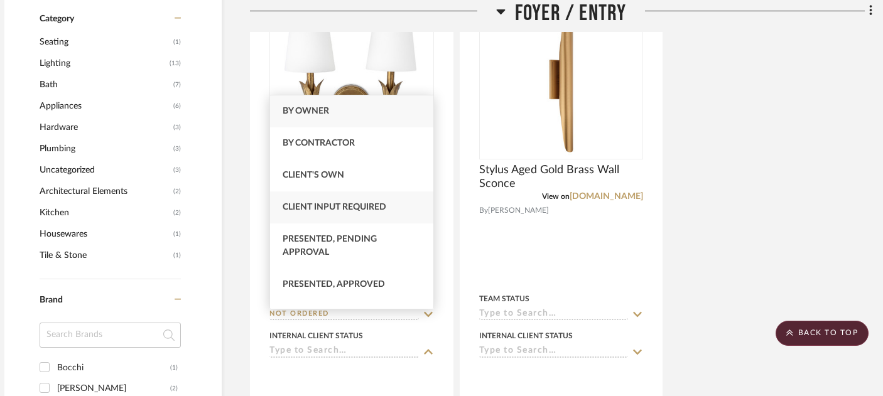
click at [350, 208] on span "Client Input Required" at bounding box center [334, 207] width 104 height 9
type input "[DATE]"
type input "Client Input Required"
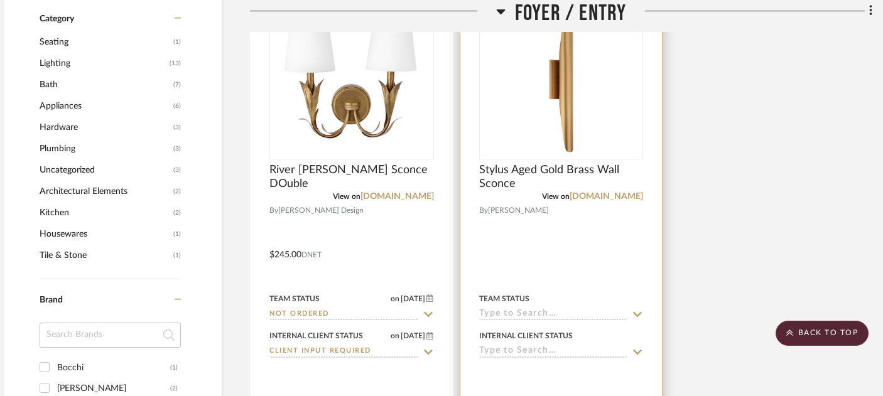
click at [524, 309] on input at bounding box center [553, 315] width 149 height 12
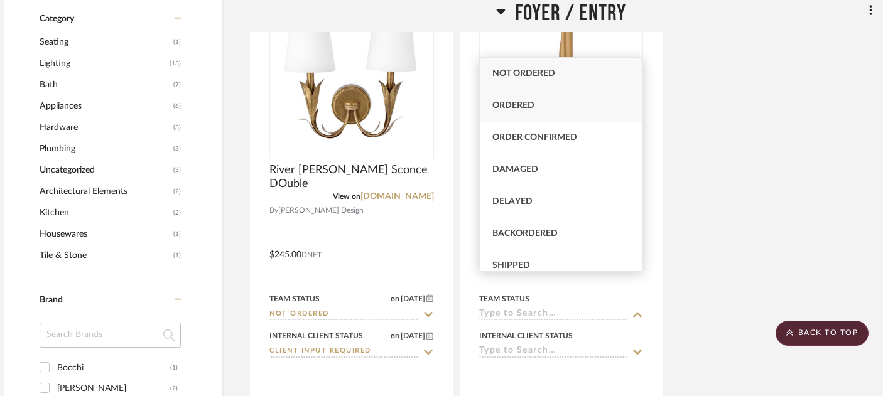
click at [524, 104] on span "Ordered" at bounding box center [513, 105] width 42 height 9
type input "[DATE]"
type input "Ordered"
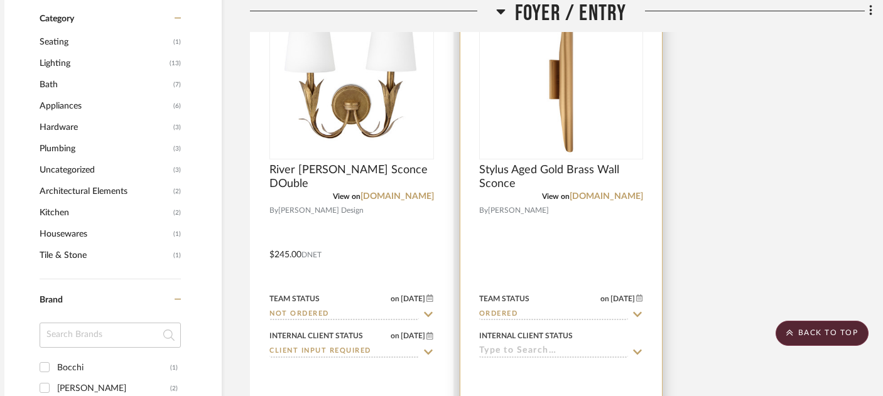
click at [534, 346] on input at bounding box center [553, 352] width 149 height 12
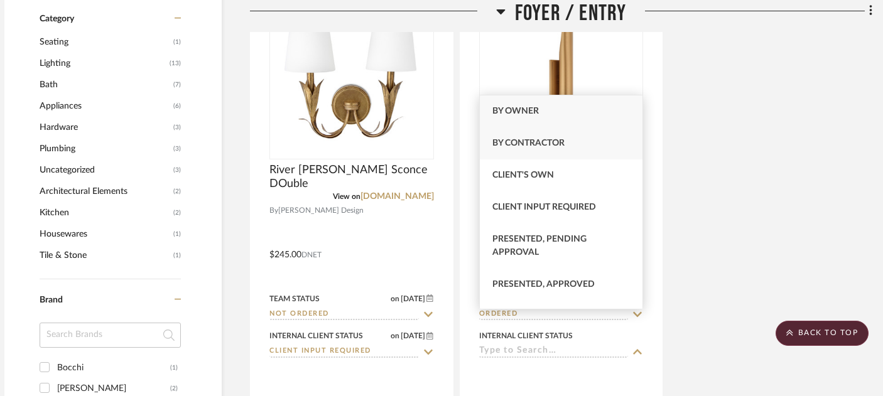
click at [542, 147] on span "By Contractor" at bounding box center [528, 143] width 72 height 9
type input "[DATE]"
type input "By Contractor"
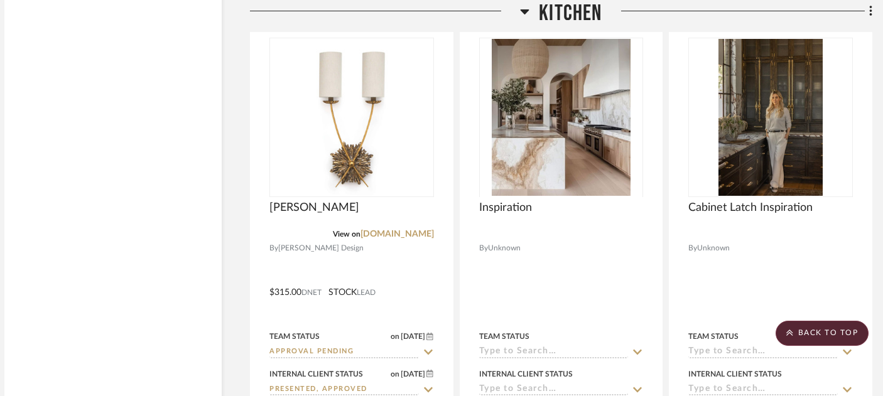
scroll to position [2730, 14]
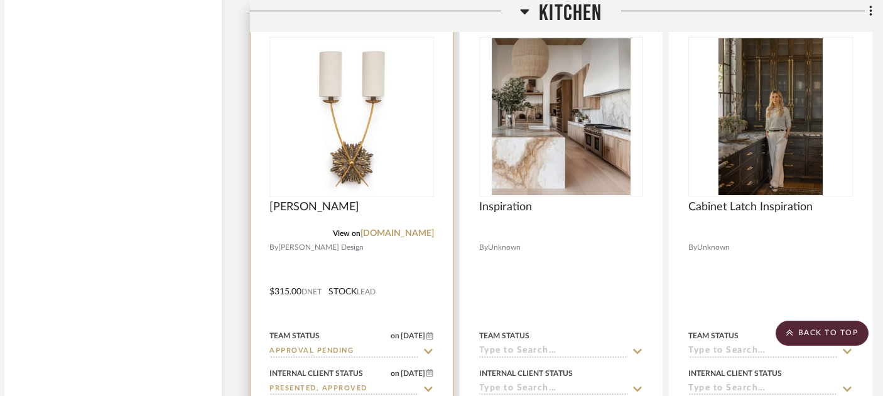
click at [309, 346] on input "Approval Pending" at bounding box center [343, 352] width 149 height 12
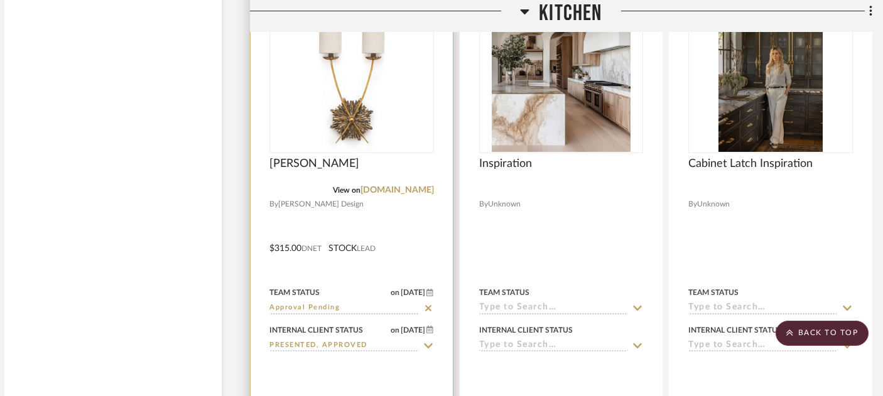
click at [392, 227] on div at bounding box center [351, 239] width 202 height 549
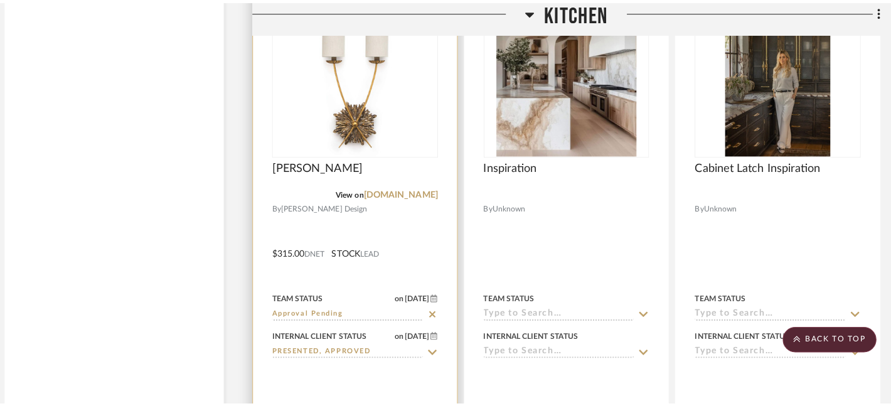
scroll to position [0, 0]
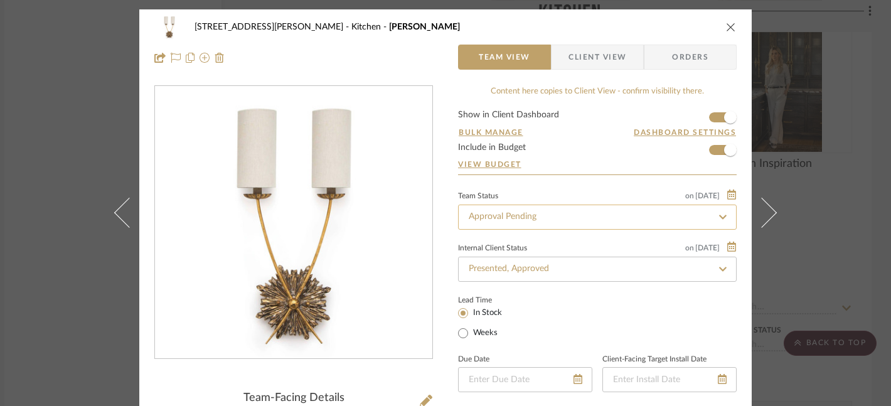
click at [599, 217] on input "Approval Pending" at bounding box center [597, 217] width 279 height 25
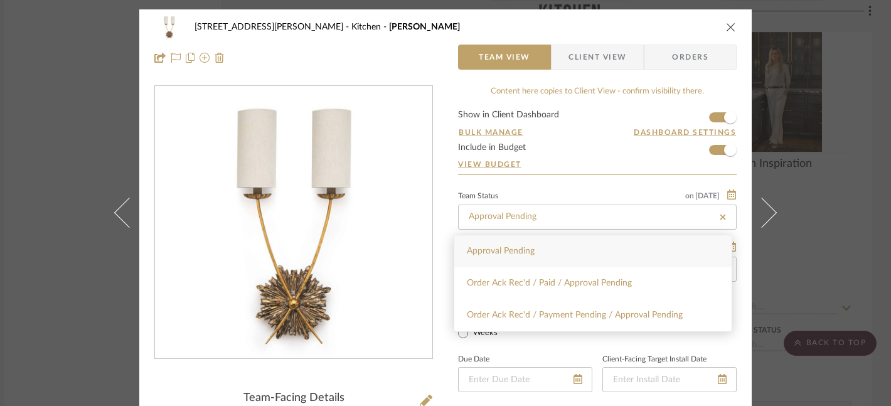
click at [729, 28] on icon "close" at bounding box center [731, 27] width 10 height 10
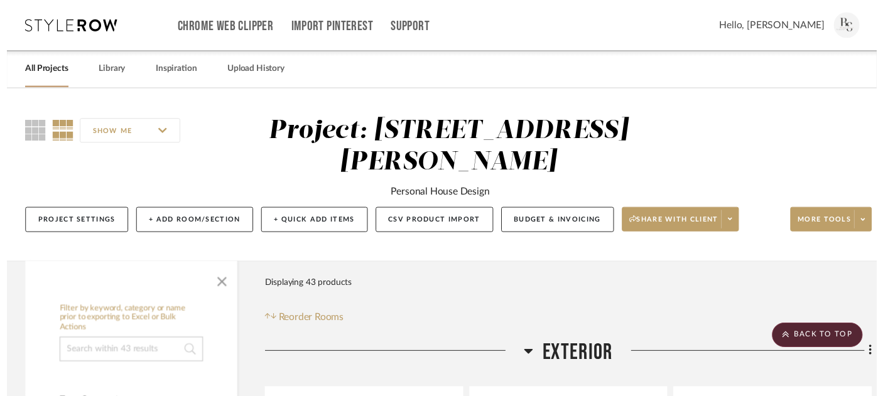
scroll to position [2773, 14]
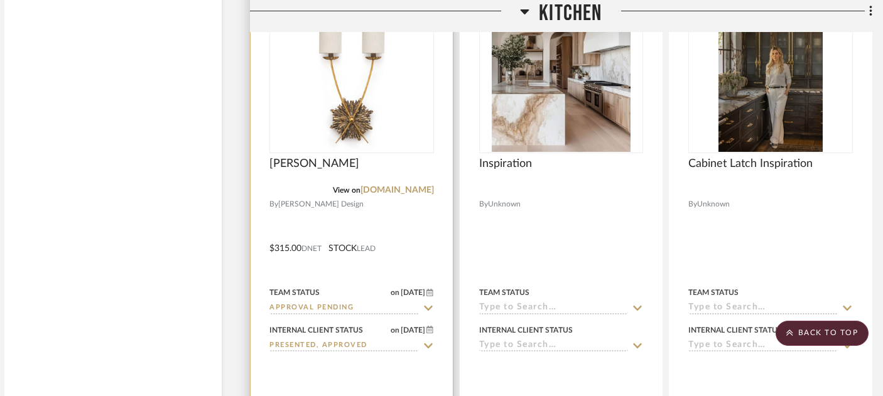
click at [328, 340] on input "Presented, Approved" at bounding box center [343, 346] width 149 height 12
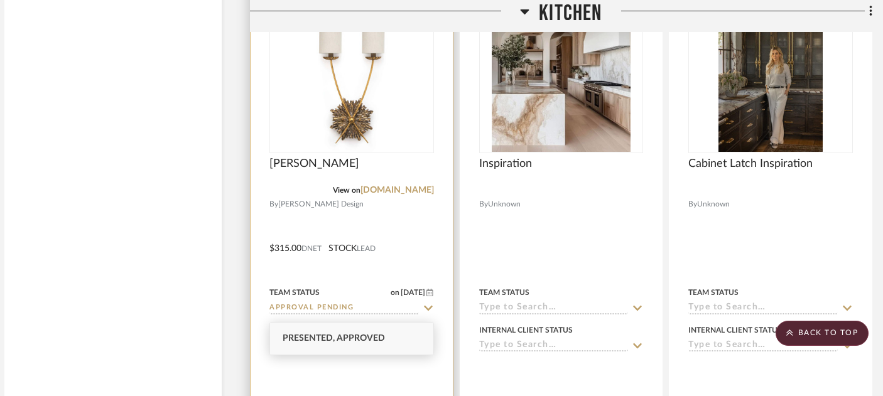
click at [328, 340] on input "Presented, Approved" at bounding box center [343, 346] width 149 height 12
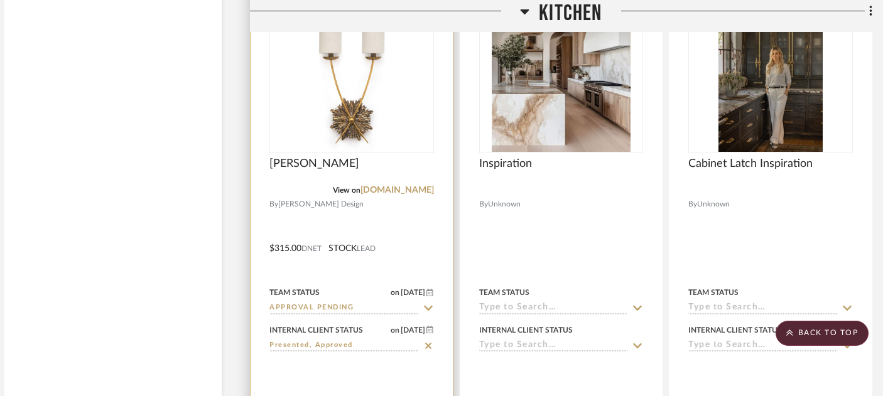
click at [426, 341] on icon at bounding box center [427, 346] width 11 height 10
type input "[DATE]"
click at [319, 303] on input "Approval Pending" at bounding box center [343, 309] width 149 height 12
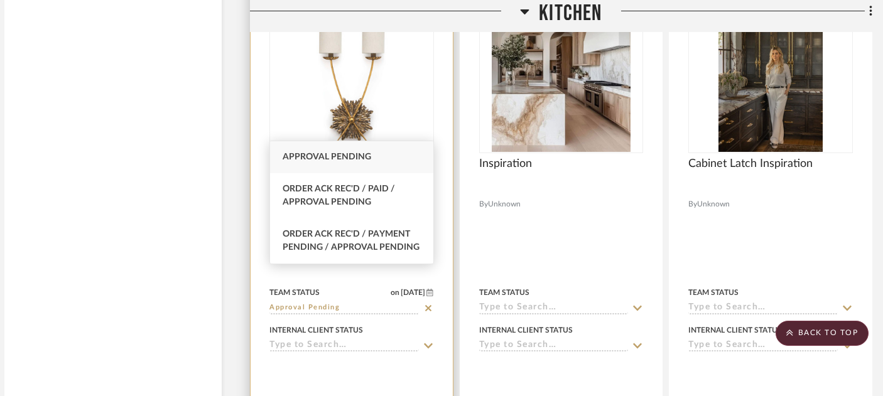
click at [427, 305] on icon at bounding box center [428, 308] width 6 height 6
type input "[DATE]"
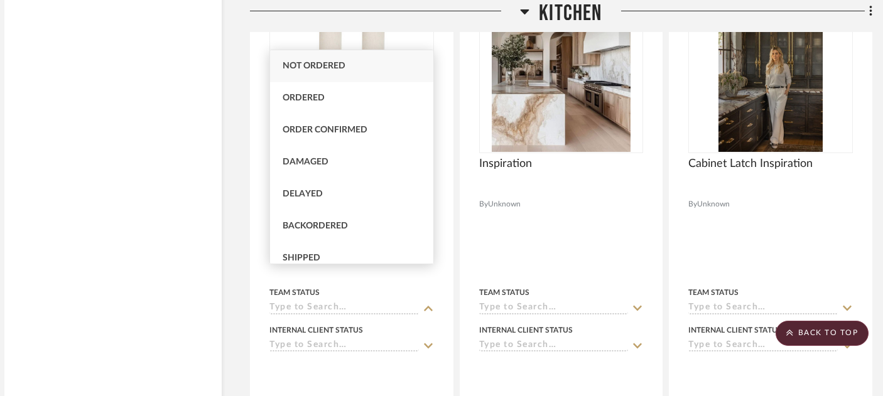
click at [320, 63] on span "Not ordered" at bounding box center [313, 66] width 63 height 9
type input "Not ordered"
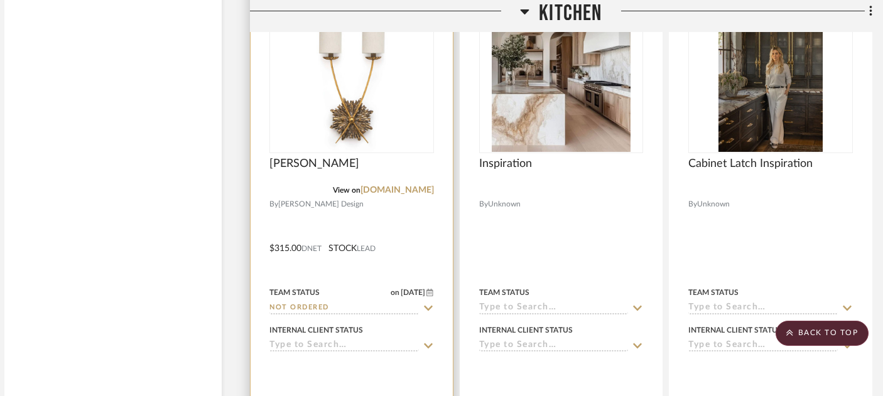
click at [314, 340] on input at bounding box center [343, 346] width 149 height 12
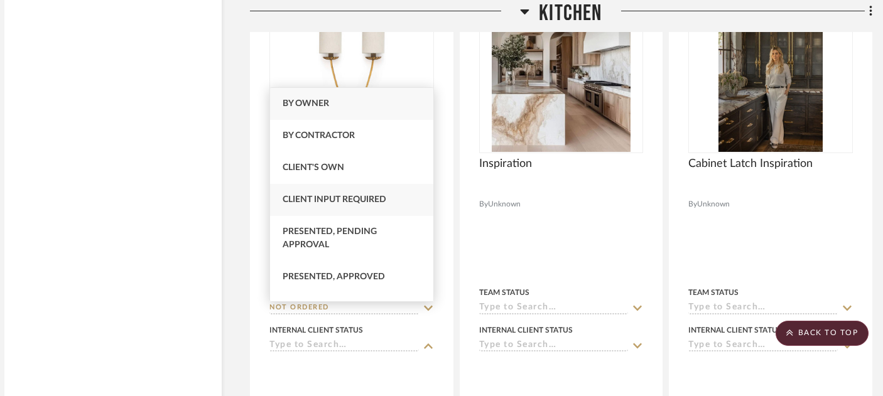
click at [326, 195] on span "Client Input Required" at bounding box center [334, 199] width 104 height 9
type input "Client Input Required"
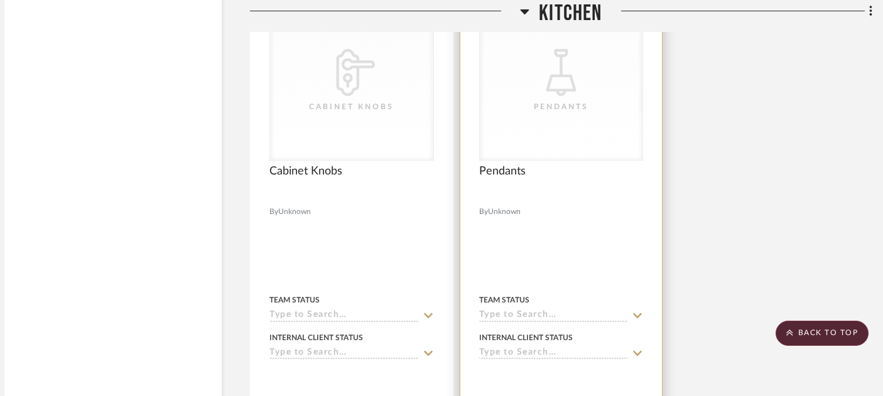
scroll to position [5008, 14]
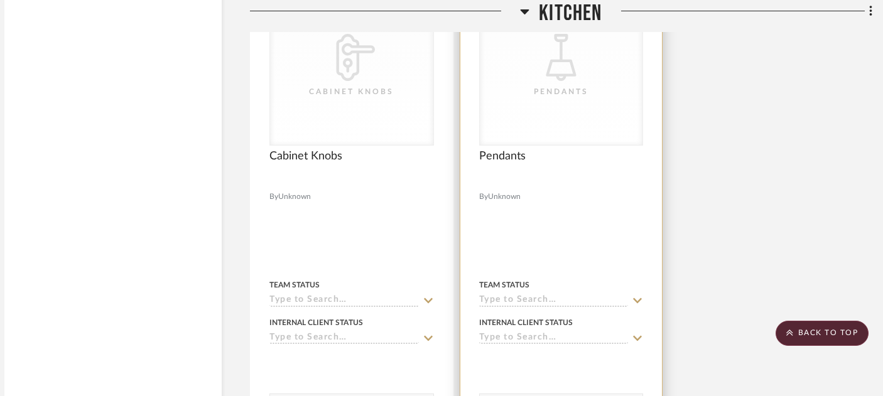
click at [509, 295] on input at bounding box center [553, 301] width 149 height 12
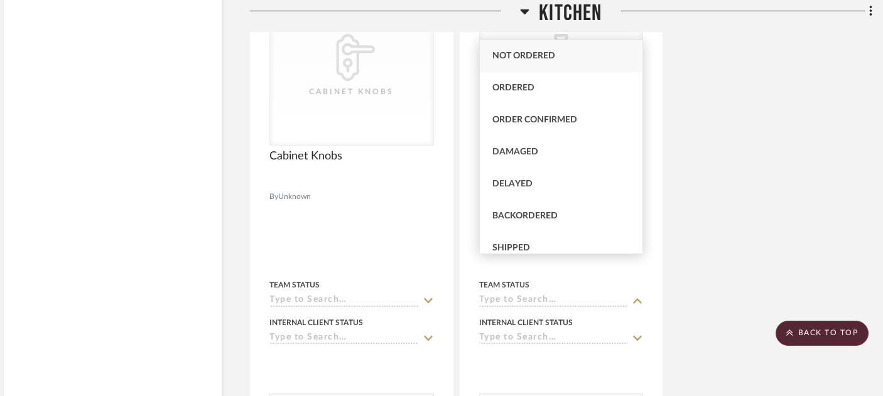
click at [532, 51] on span "Not ordered" at bounding box center [523, 55] width 63 height 9
type input "[DATE]"
type input "Not ordered"
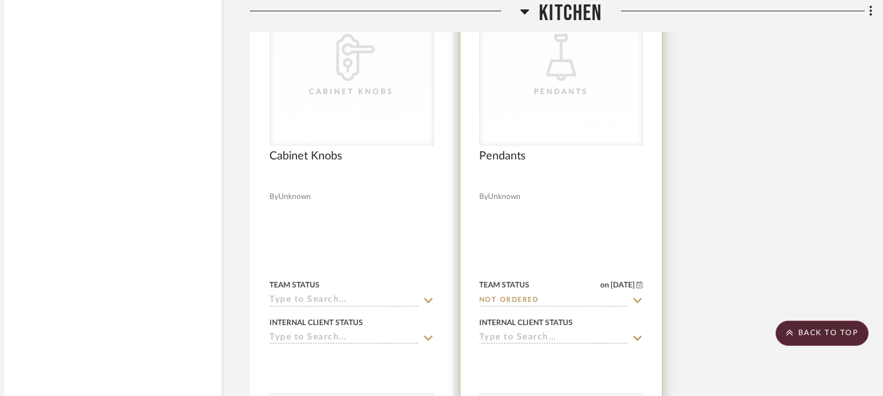
click at [517, 333] on input at bounding box center [553, 339] width 149 height 12
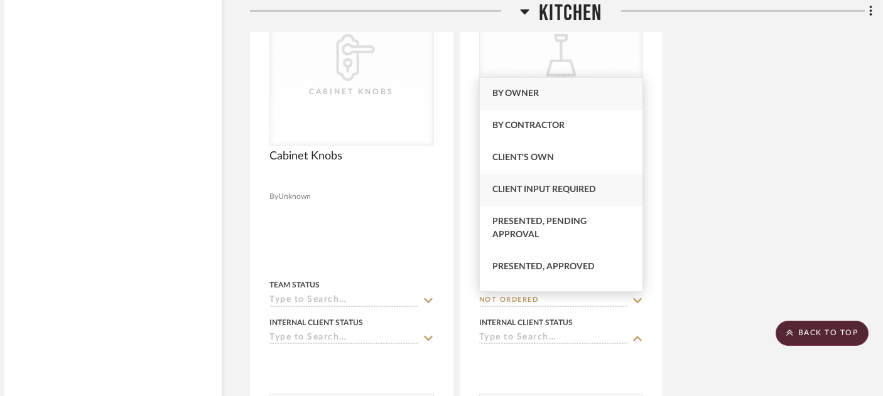
click at [546, 186] on span "Client Input Required" at bounding box center [544, 189] width 104 height 9
type input "[DATE]"
type input "Client Input Required"
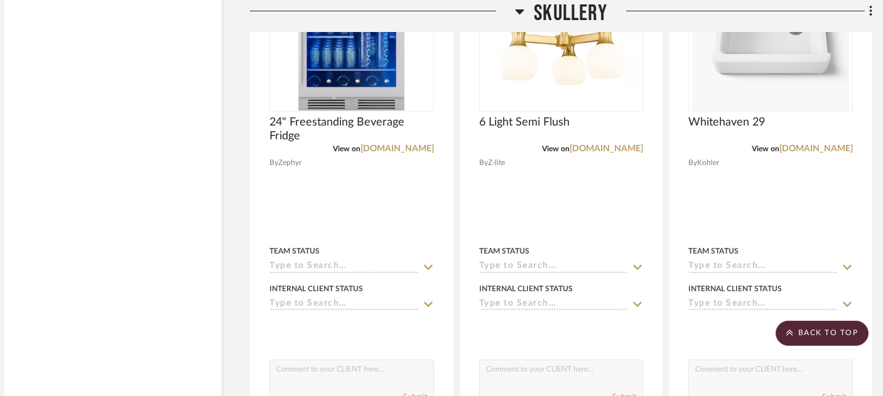
scroll to position [5755, 14]
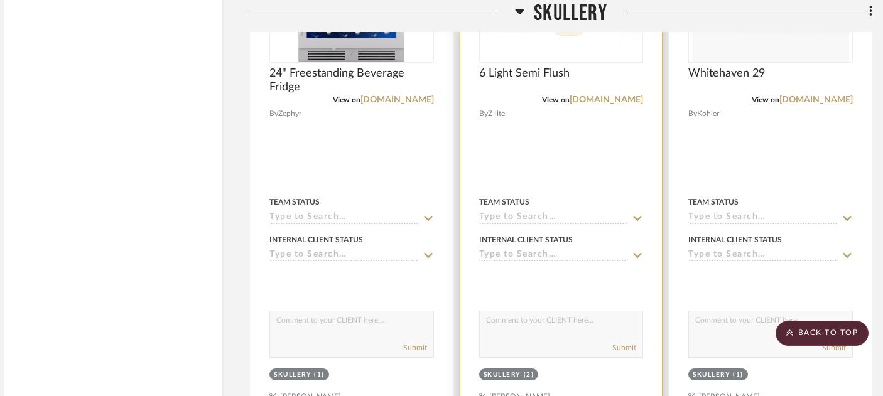
click at [507, 212] on input at bounding box center [553, 218] width 149 height 12
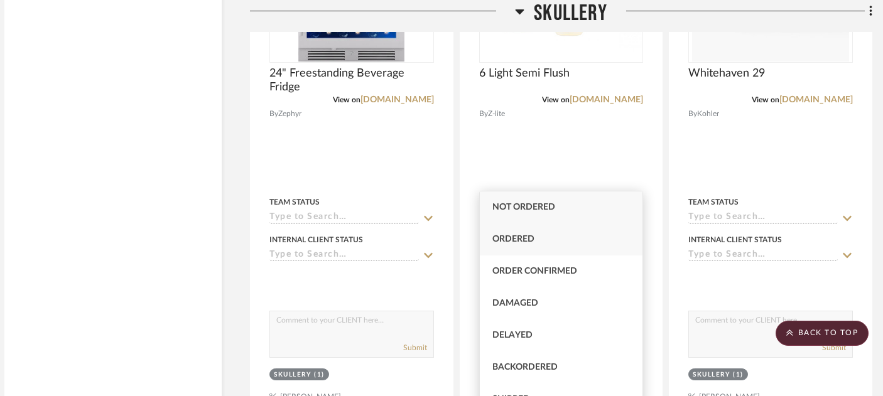
click at [515, 242] on span "Ordered" at bounding box center [513, 239] width 42 height 9
type input "[DATE]"
type input "Ordered"
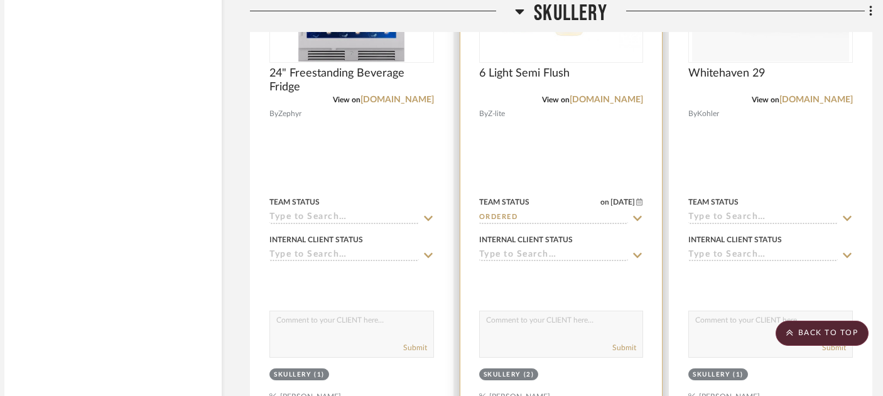
click at [512, 232] on div "Internal Client Status" at bounding box center [561, 247] width 164 height 30
click at [518, 250] on input at bounding box center [553, 256] width 149 height 12
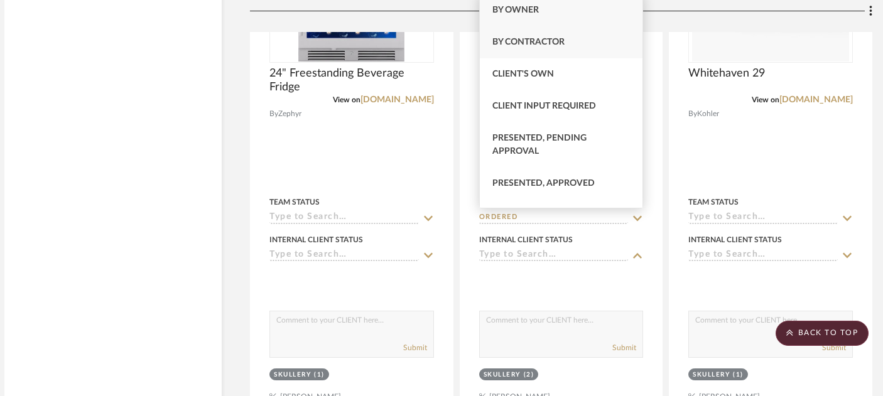
click at [545, 54] on div "By Contractor" at bounding box center [561, 42] width 163 height 32
type input "[DATE]"
type input "By Contractor"
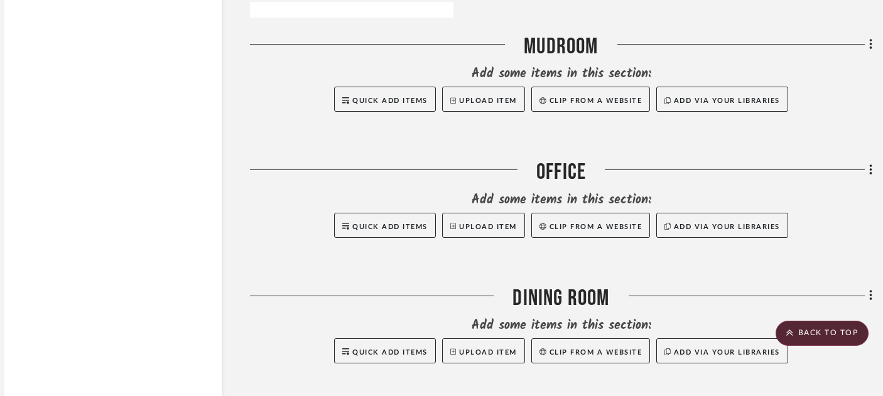
scroll to position [6721, 14]
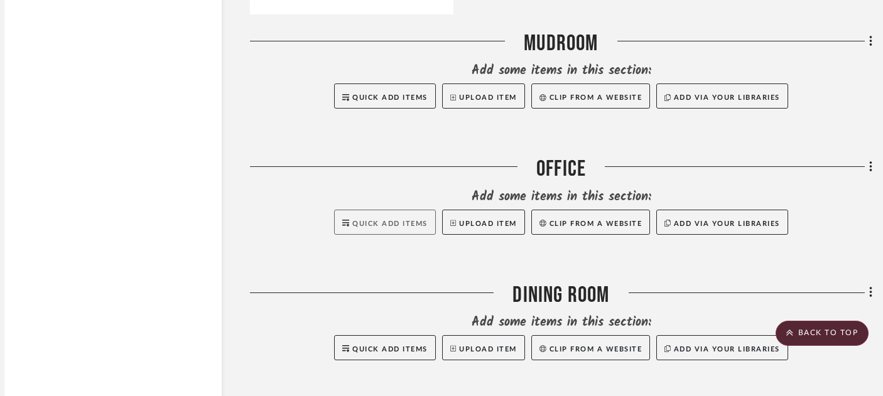
click at [384, 220] on span "Quick Add Items" at bounding box center [389, 223] width 75 height 7
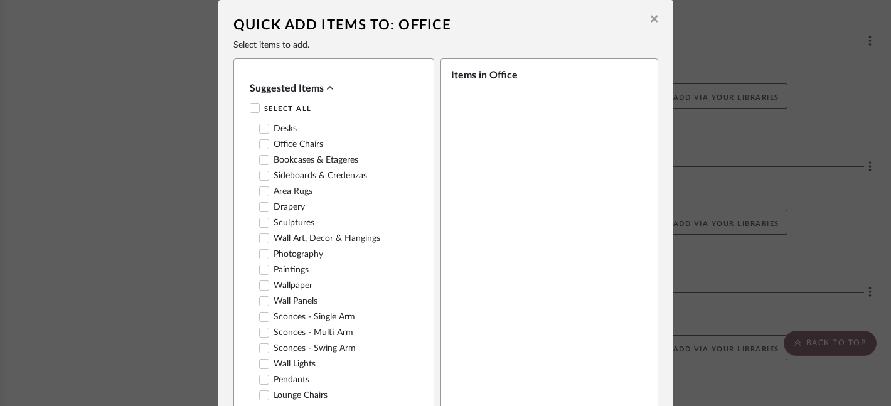
scroll to position [200, 0]
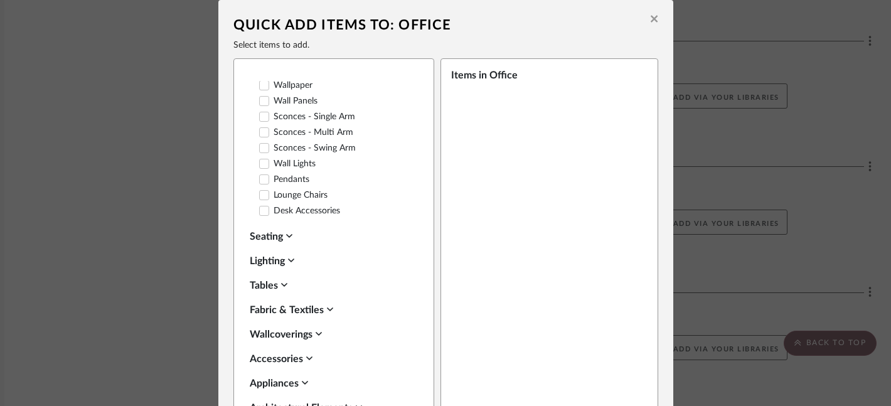
click at [261, 254] on div "Lighting" at bounding box center [331, 261] width 162 height 15
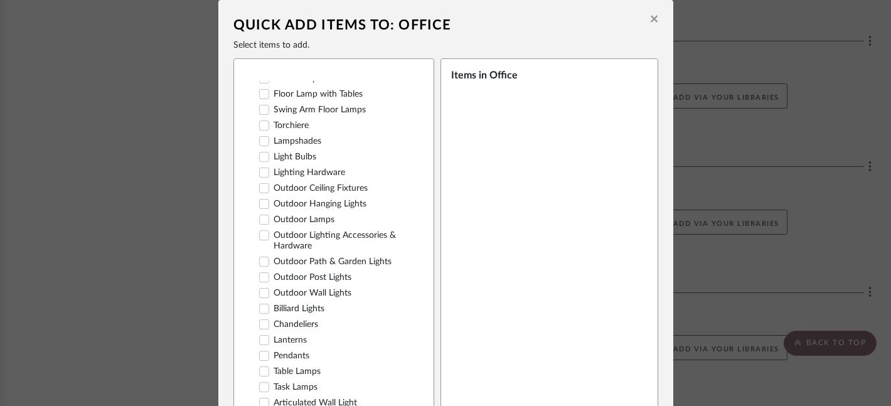
scroll to position [534, 0]
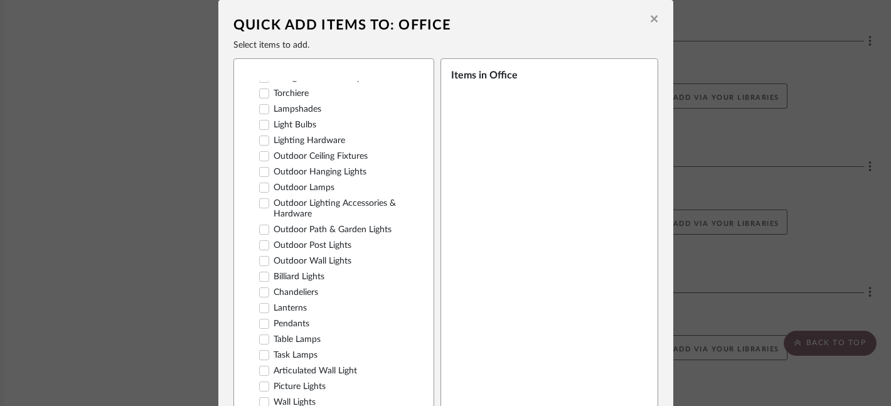
click at [261, 289] on icon at bounding box center [264, 292] width 8 height 6
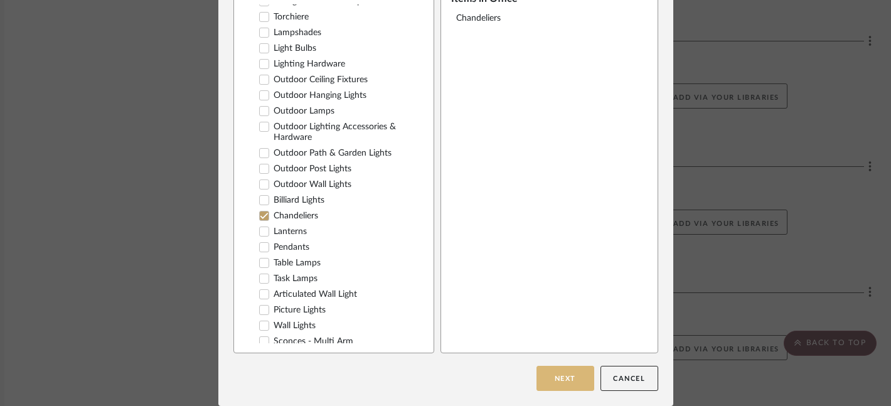
click at [557, 382] on button "Next" at bounding box center [566, 378] width 58 height 25
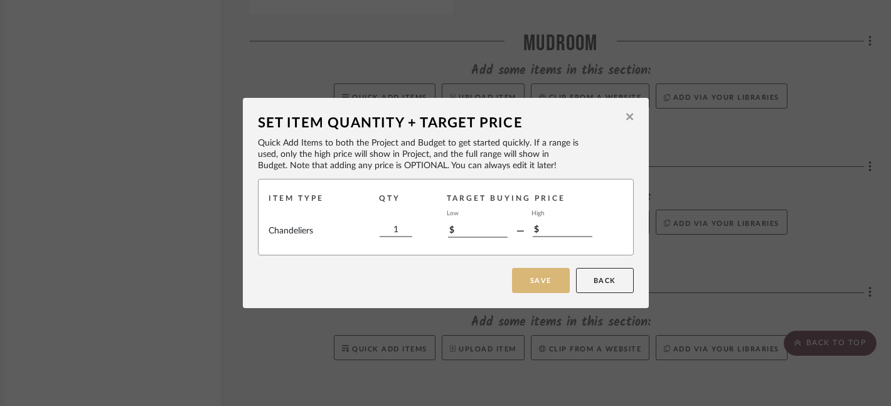
click at [541, 287] on button "Save" at bounding box center [541, 280] width 58 height 25
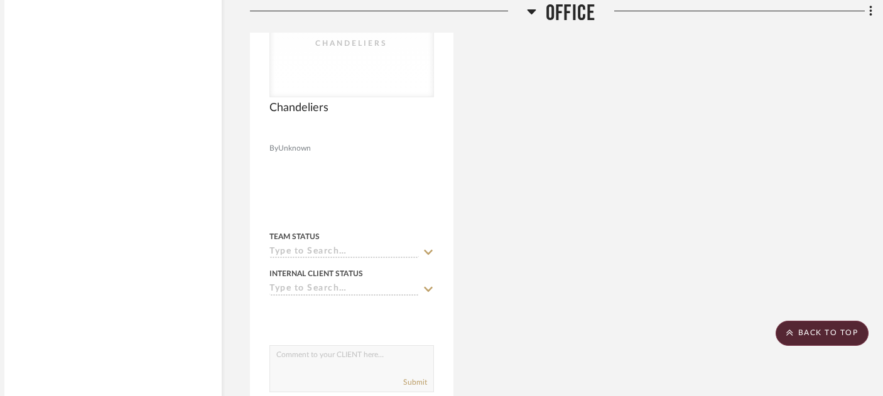
scroll to position [7008, 14]
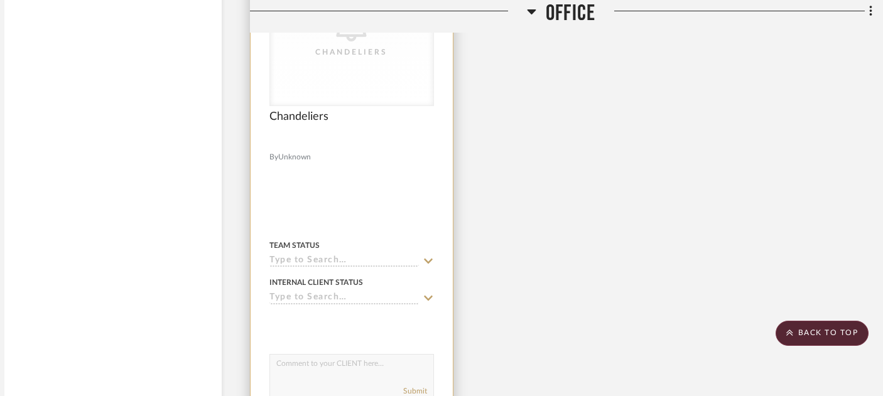
click at [318, 255] on input at bounding box center [343, 261] width 149 height 12
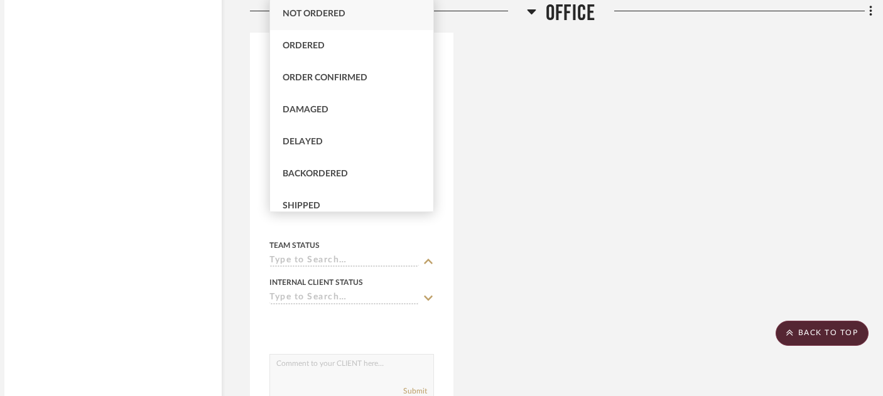
click at [325, 16] on span "Not ordered" at bounding box center [313, 13] width 63 height 9
type input "[DATE]"
type input "Not ordered"
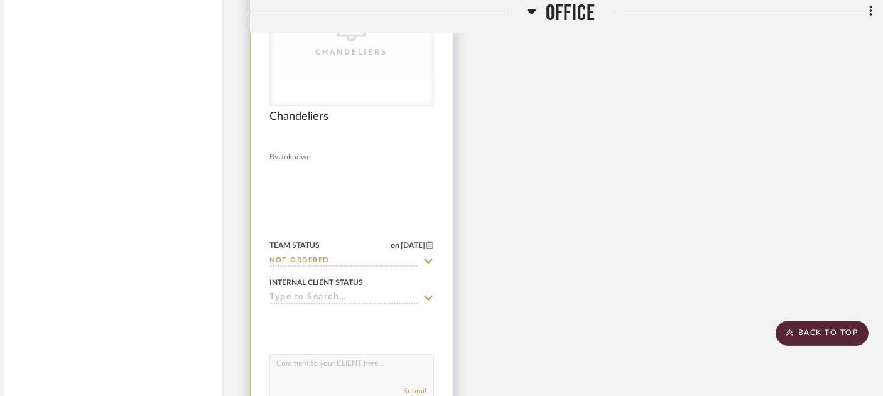
click at [317, 292] on input at bounding box center [343, 298] width 149 height 12
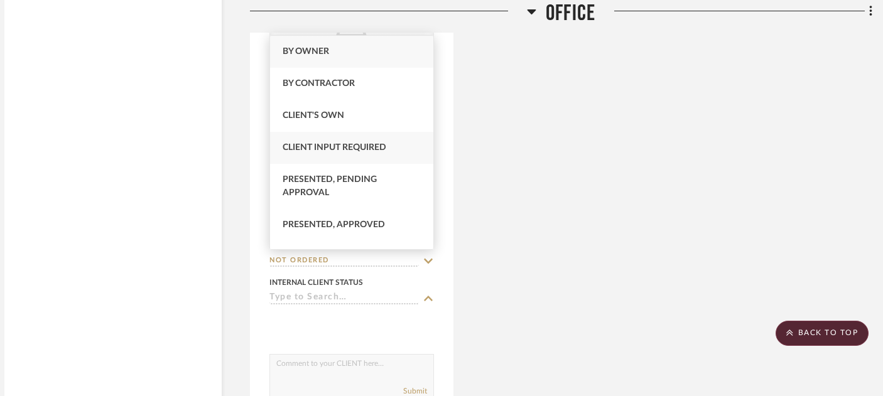
click at [355, 151] on span "Client Input Required" at bounding box center [334, 147] width 104 height 9
type input "[DATE]"
type input "Client Input Required"
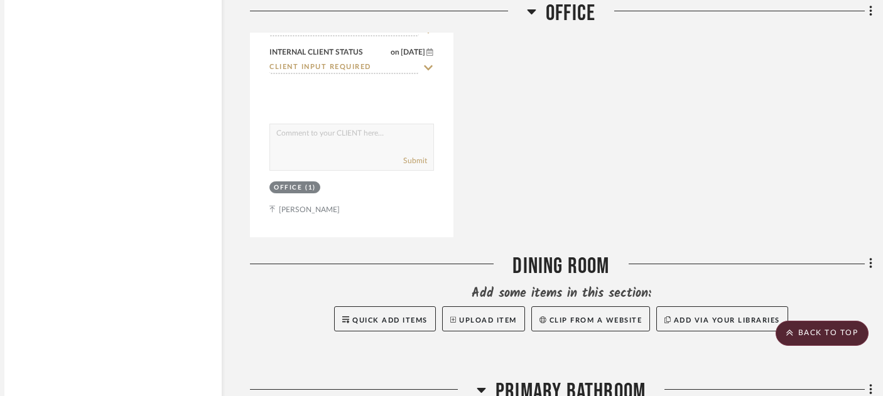
scroll to position [7239, 14]
click at [366, 316] on span "Quick Add Items" at bounding box center [389, 319] width 75 height 7
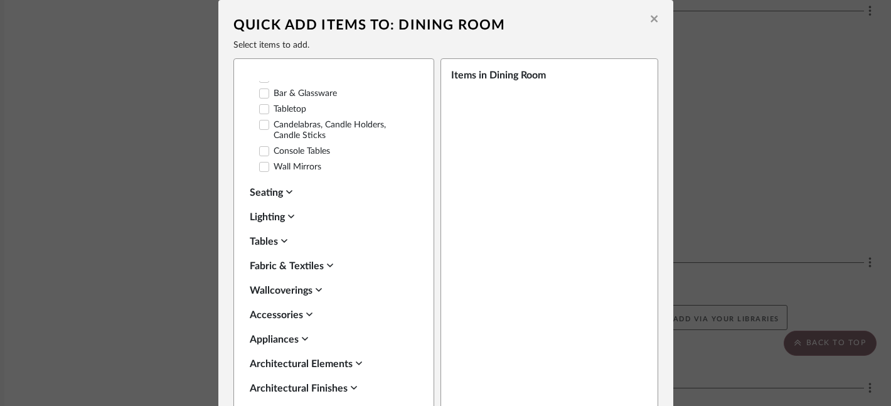
scroll to position [301, 0]
click at [250, 211] on div "Lighting" at bounding box center [331, 218] width 162 height 15
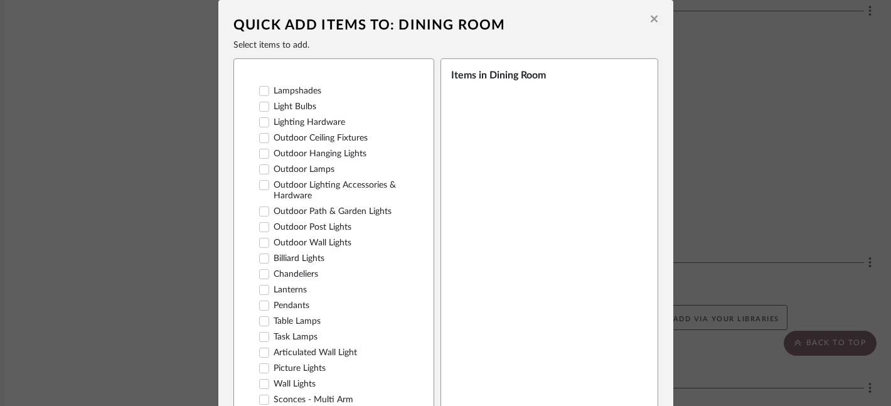
scroll to position [612, 0]
click at [269, 267] on label "Chandeliers" at bounding box center [288, 272] width 59 height 11
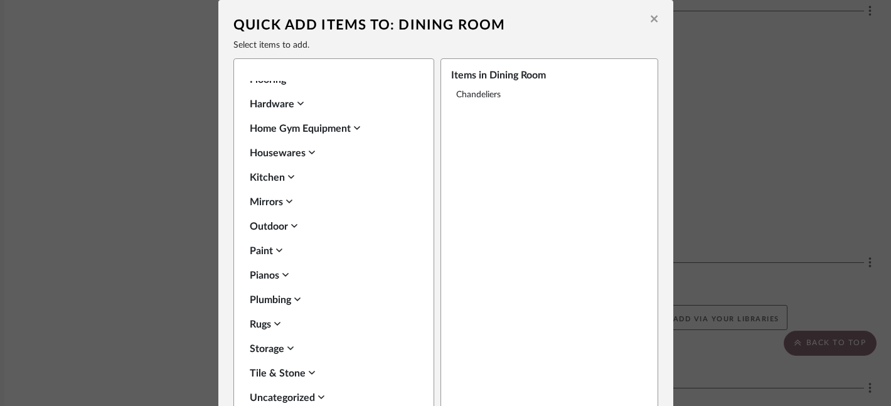
scroll to position [77, 0]
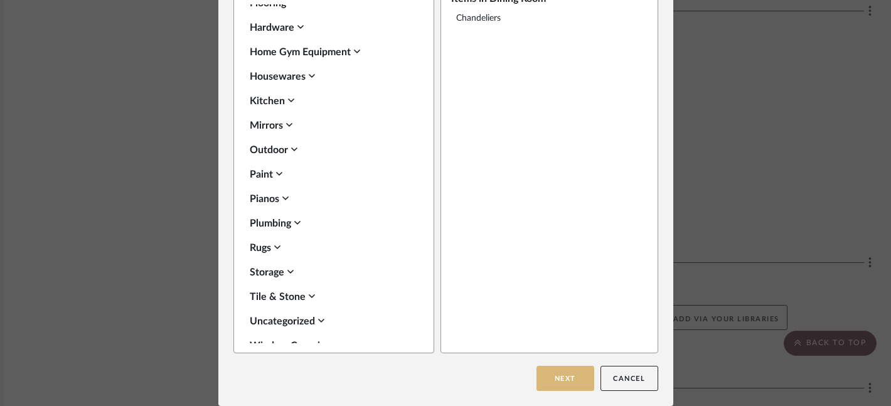
click at [549, 374] on button "Next" at bounding box center [566, 378] width 58 height 25
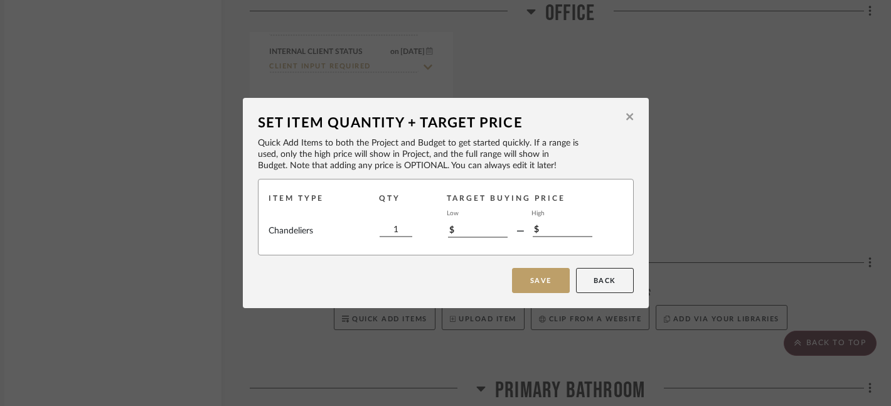
scroll to position [0, 0]
click at [549, 274] on button "Save" at bounding box center [541, 280] width 58 height 25
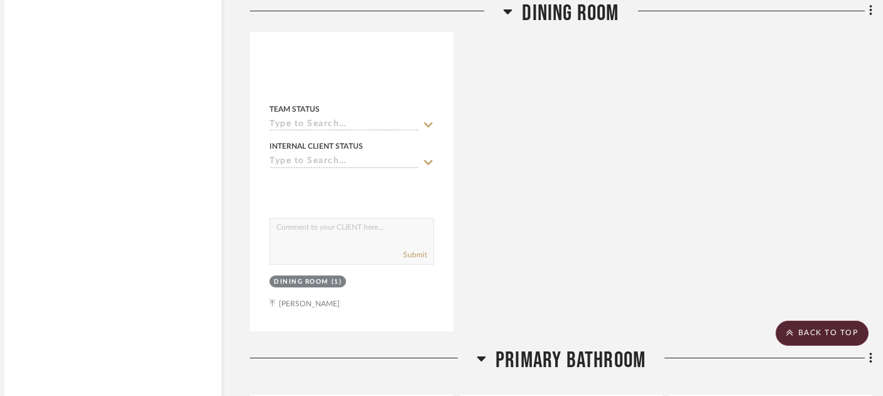
scroll to position [7738, 14]
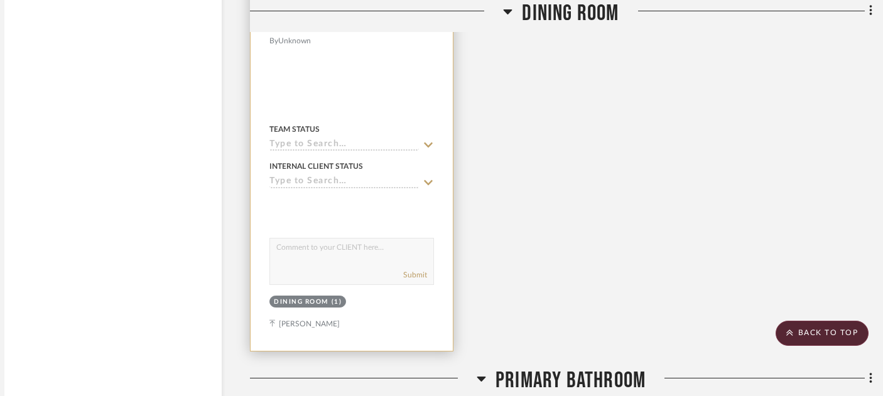
click at [322, 139] on input at bounding box center [343, 145] width 149 height 12
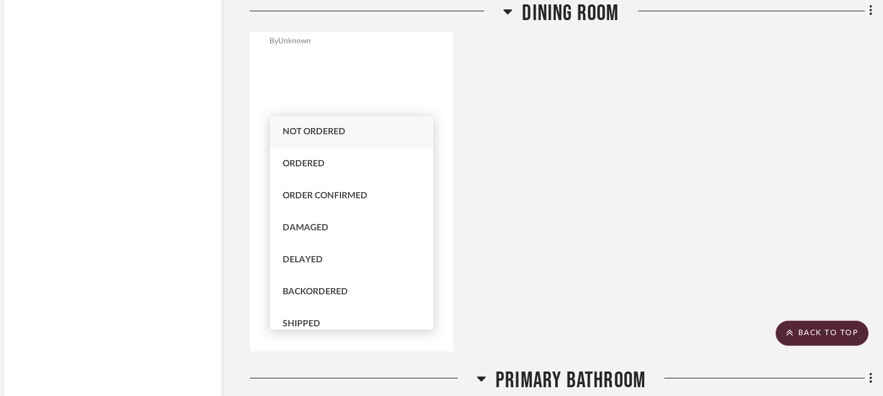
click at [330, 134] on span "Not ordered" at bounding box center [313, 131] width 63 height 9
type input "[DATE]"
type input "Not ordered"
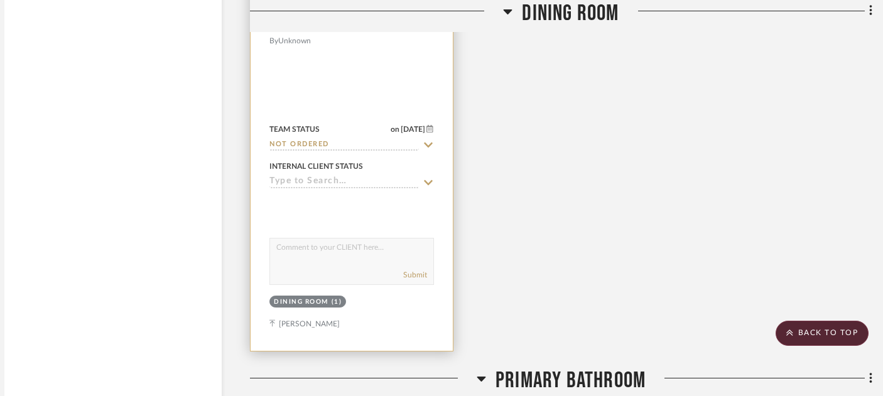
click at [320, 176] on input at bounding box center [343, 182] width 149 height 12
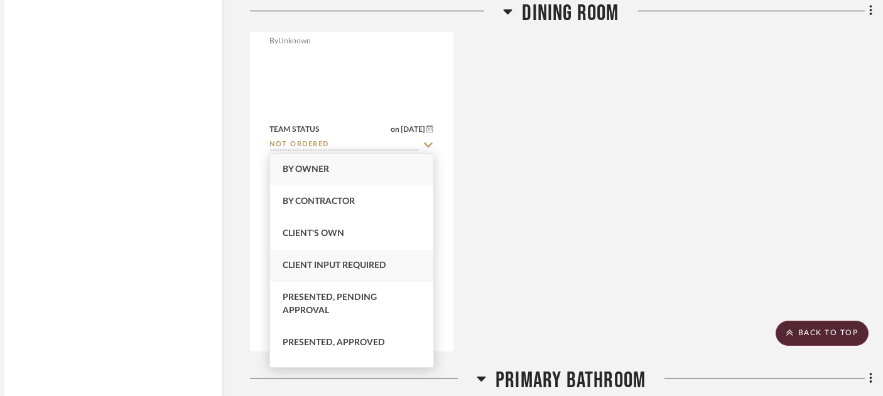
click at [335, 265] on span "Client Input Required" at bounding box center [334, 265] width 104 height 9
type input "[DATE]"
type input "Client Input Required"
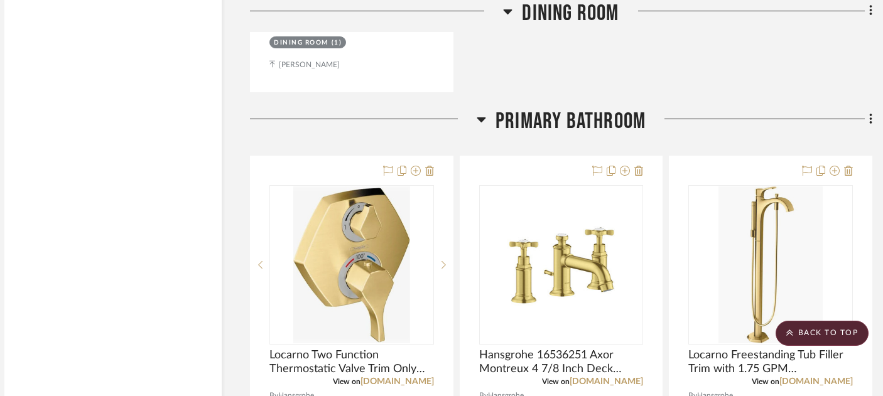
scroll to position [7997, 21]
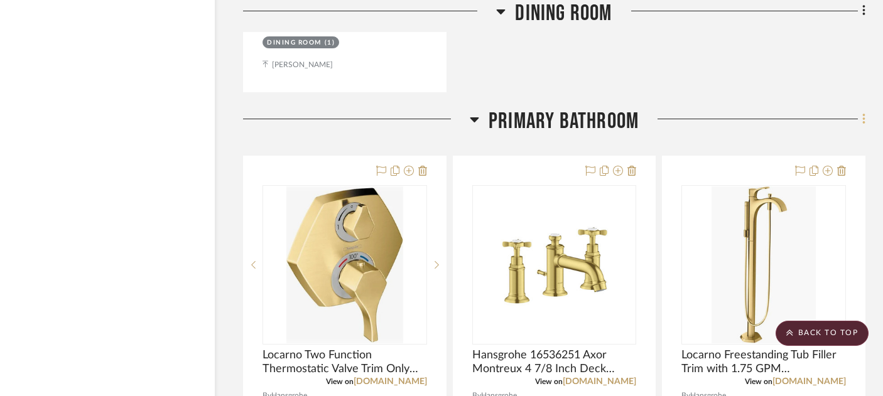
click at [864, 112] on icon at bounding box center [864, 119] width 4 height 14
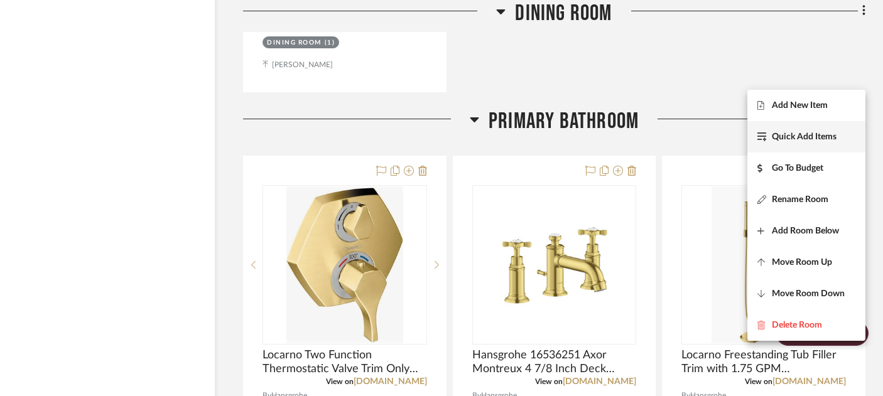
click at [825, 131] on button "Quick Add Items" at bounding box center [806, 136] width 118 height 31
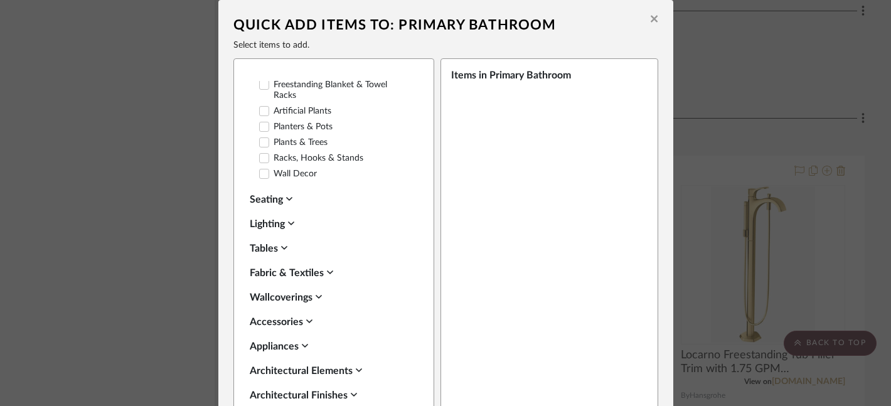
scroll to position [386, 0]
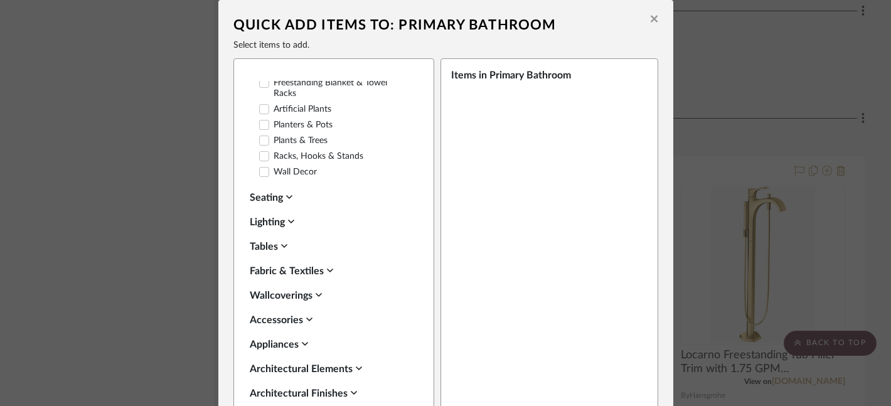
click at [262, 215] on div "Lighting" at bounding box center [331, 222] width 162 height 15
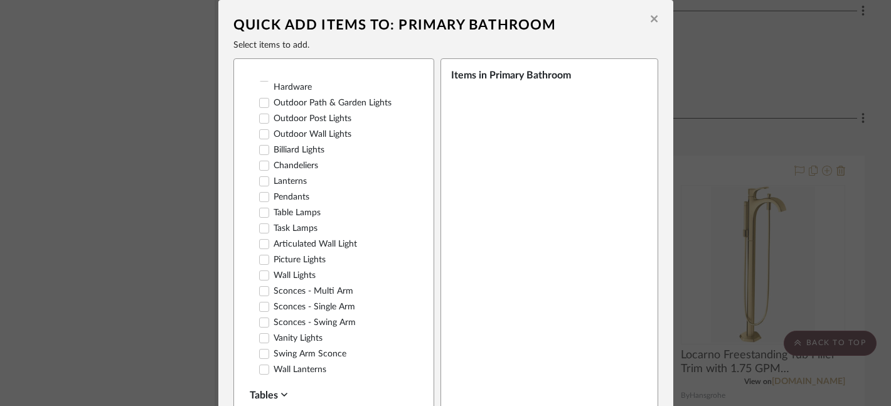
scroll to position [824, 0]
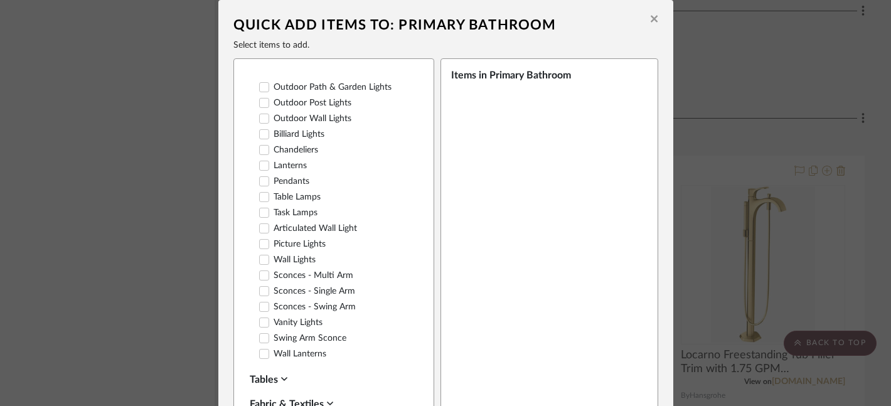
click at [260, 287] on icon at bounding box center [264, 291] width 9 height 9
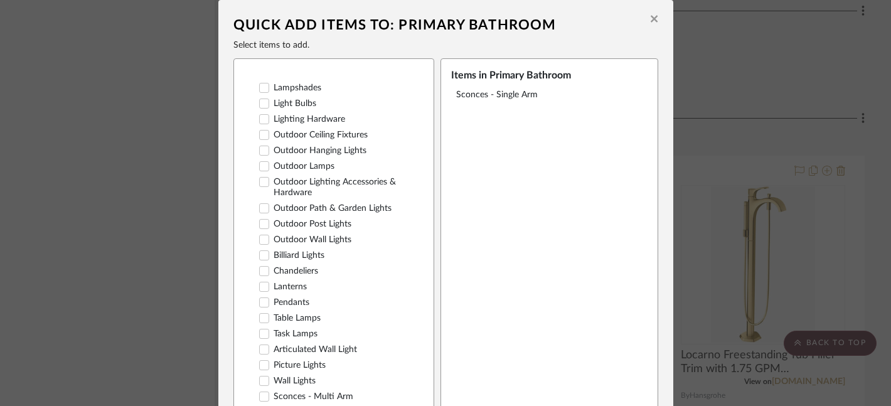
scroll to position [705, 0]
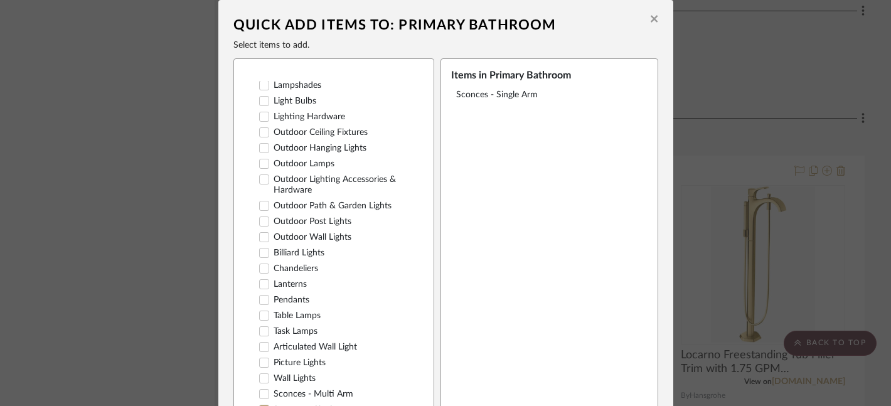
click at [262, 264] on icon at bounding box center [264, 268] width 9 height 9
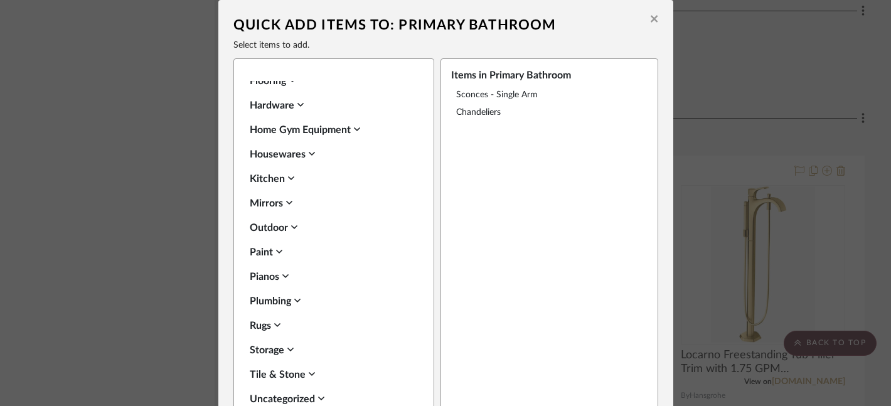
scroll to position [77, 0]
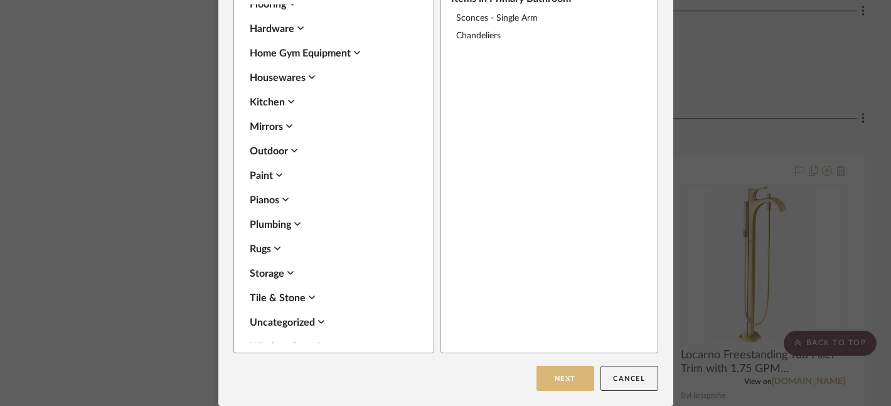
click at [547, 374] on button "Next" at bounding box center [566, 378] width 58 height 25
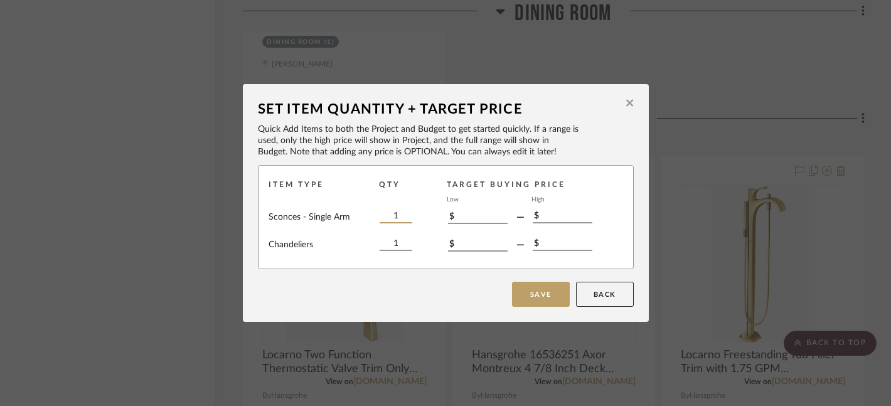
click at [394, 217] on input "1" at bounding box center [396, 217] width 33 height 14
type input "2"
click at [533, 290] on button "Save" at bounding box center [541, 294] width 58 height 25
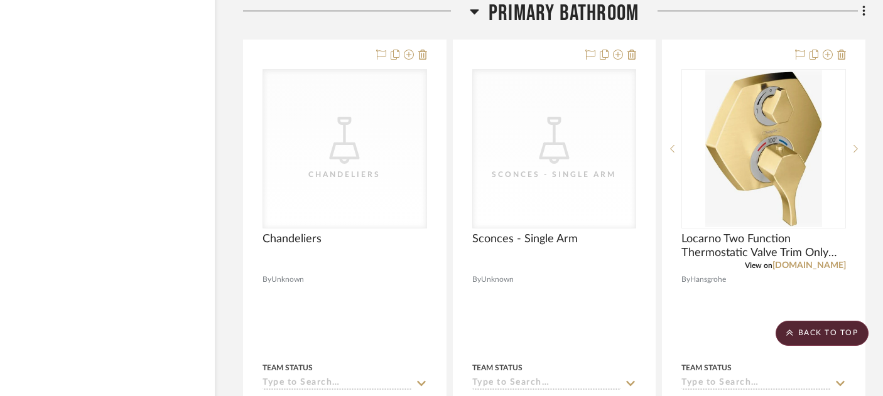
scroll to position [8137, 21]
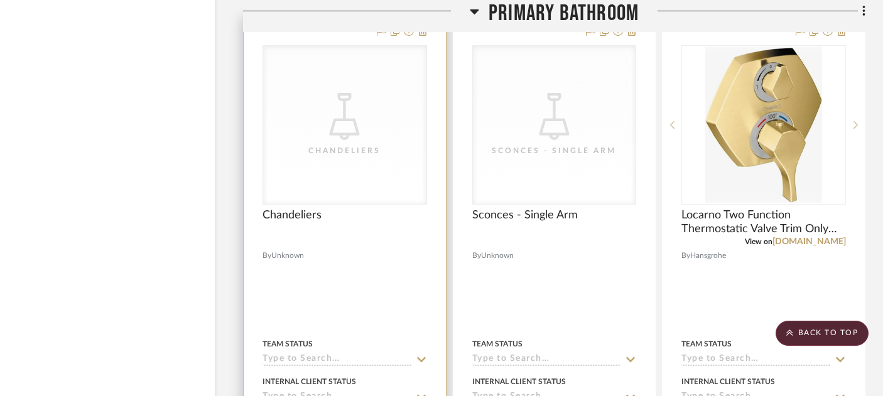
click at [290, 354] on input at bounding box center [336, 360] width 149 height 12
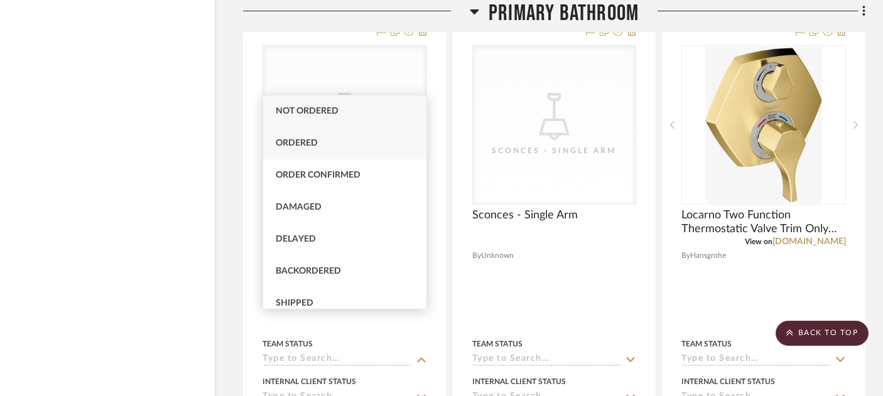
click at [331, 144] on div "Ordered" at bounding box center [344, 143] width 163 height 32
type input "[DATE]"
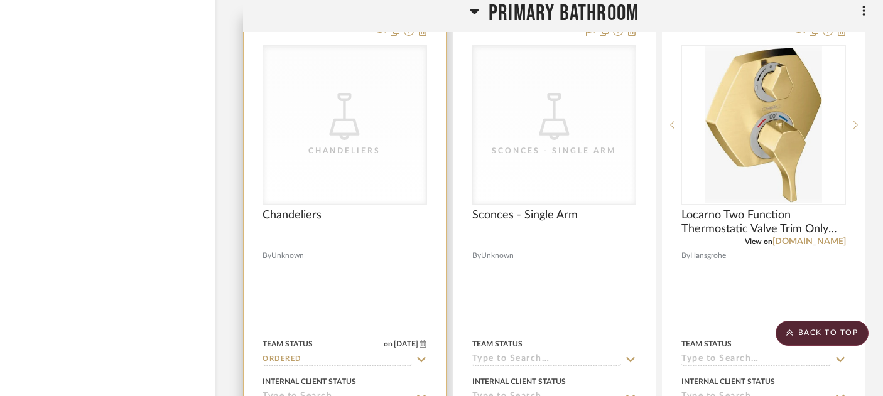
click at [296, 354] on input "Ordered" at bounding box center [336, 360] width 149 height 12
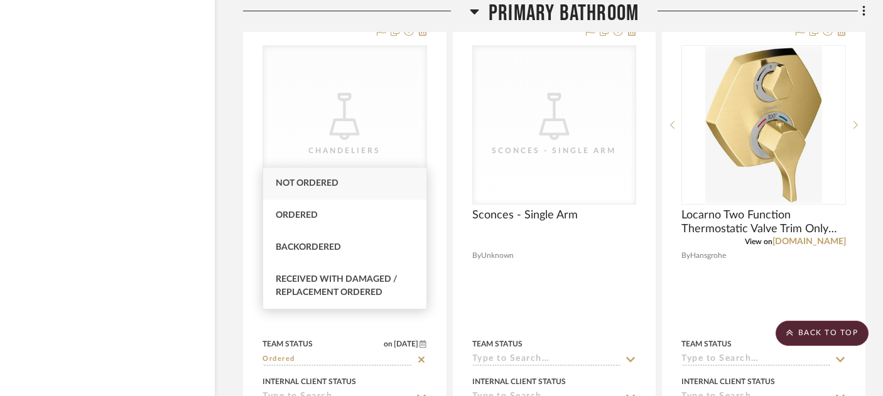
click at [315, 177] on div "Not ordered" at bounding box center [344, 184] width 163 height 32
type input "Not ordered"
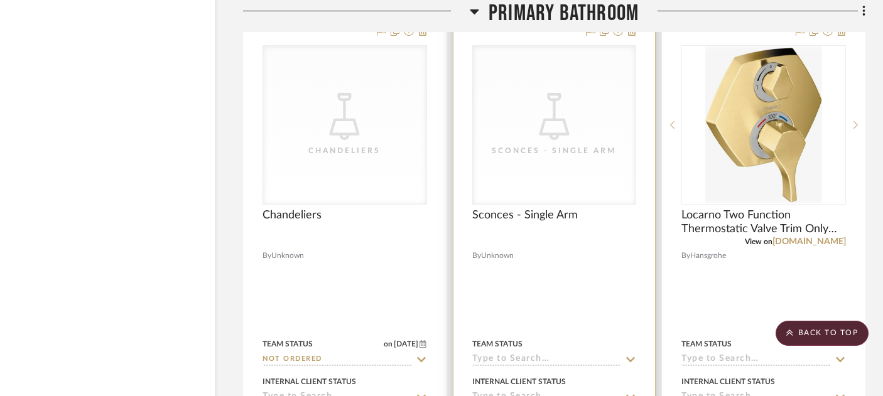
click at [535, 354] on input at bounding box center [546, 360] width 149 height 12
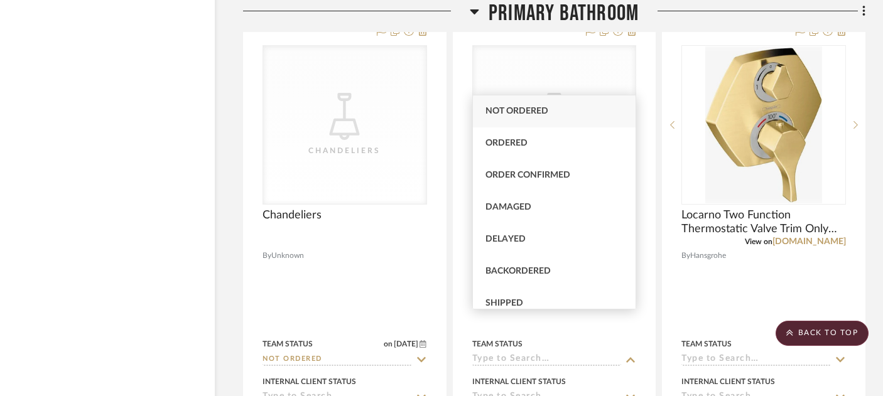
click at [516, 113] on span "Not ordered" at bounding box center [516, 111] width 63 height 9
type input "[DATE]"
type input "Not ordered"
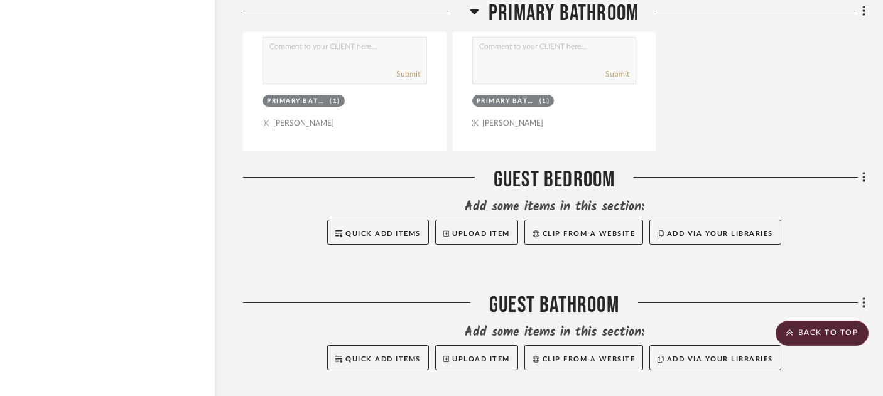
scroll to position [9121, 21]
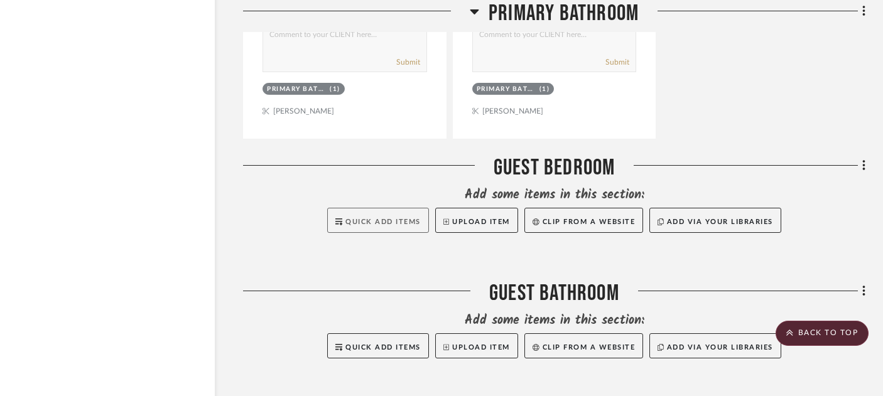
click at [405, 218] on span "Quick Add Items" at bounding box center [382, 221] width 75 height 7
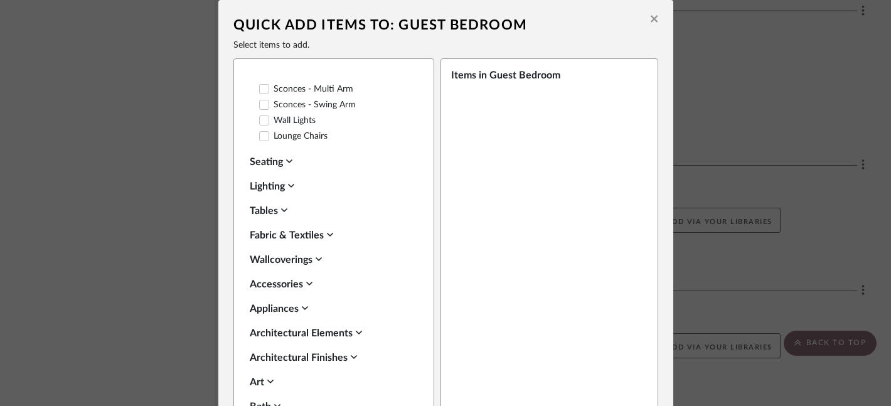
scroll to position [289, 0]
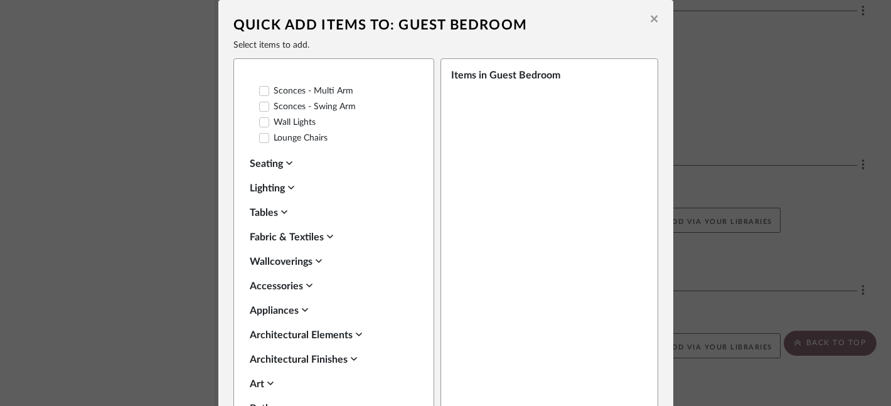
click at [266, 181] on div "Lighting" at bounding box center [331, 188] width 162 height 15
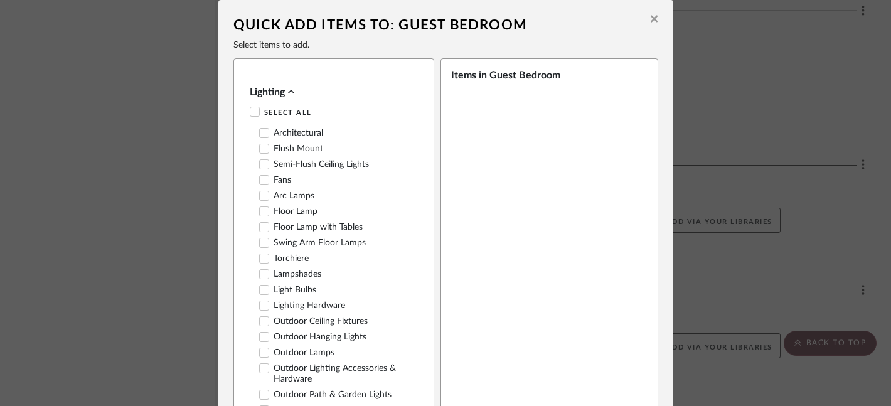
scroll to position [398, 0]
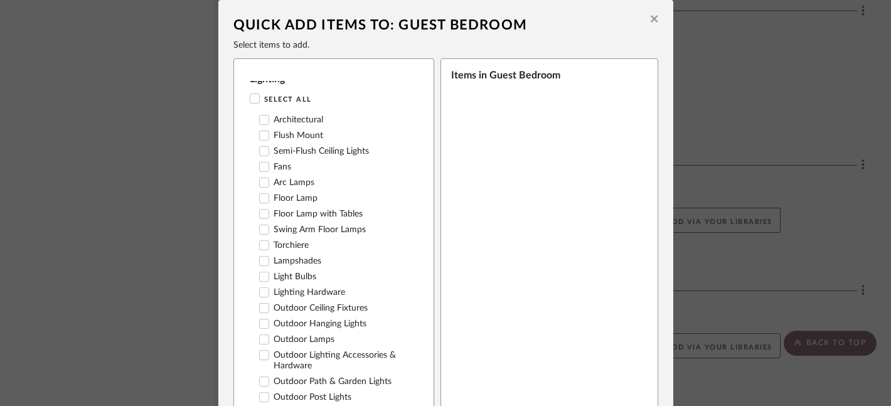
click at [260, 163] on icon at bounding box center [264, 167] width 9 height 9
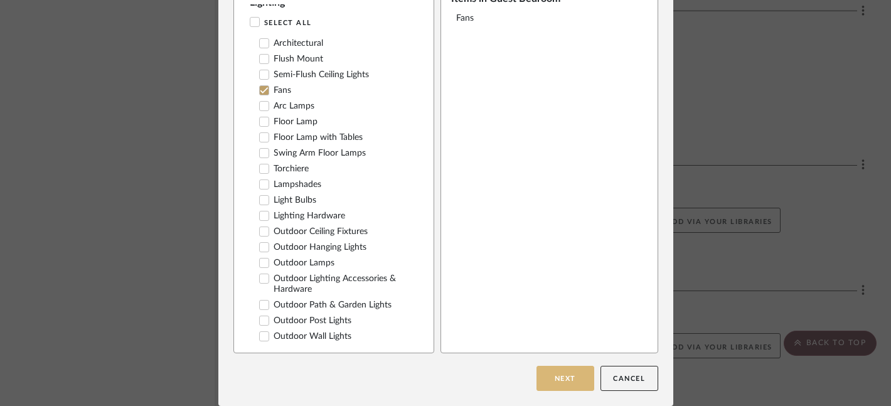
click at [556, 388] on button "Next" at bounding box center [566, 378] width 58 height 25
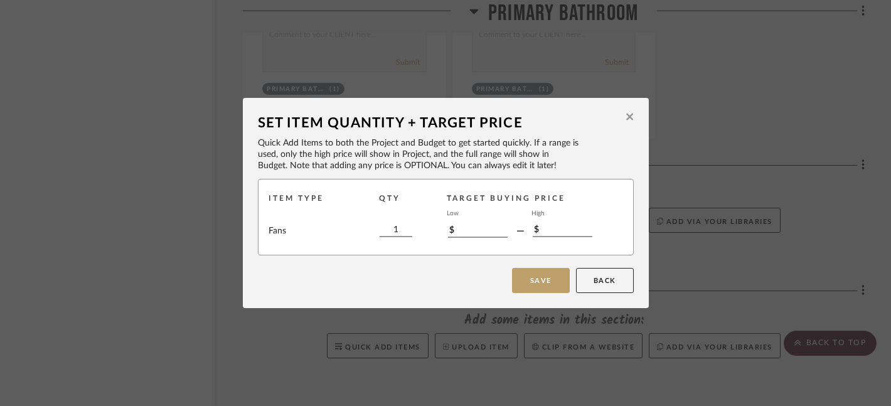
scroll to position [0, 0]
click at [532, 286] on button "Save" at bounding box center [541, 280] width 58 height 25
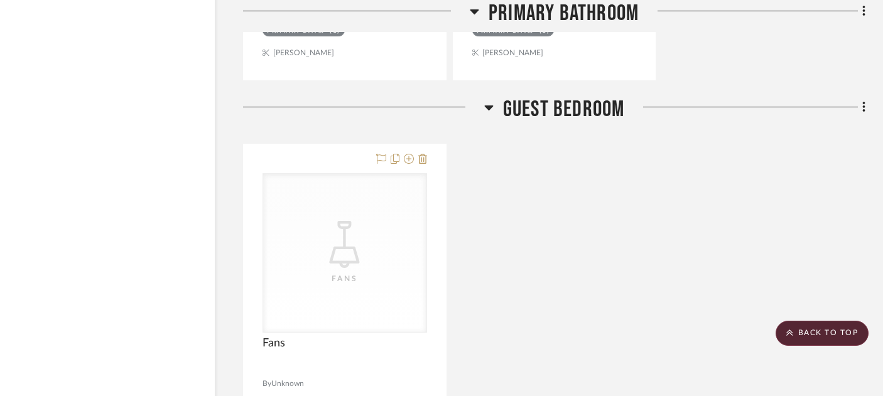
scroll to position [9369, 21]
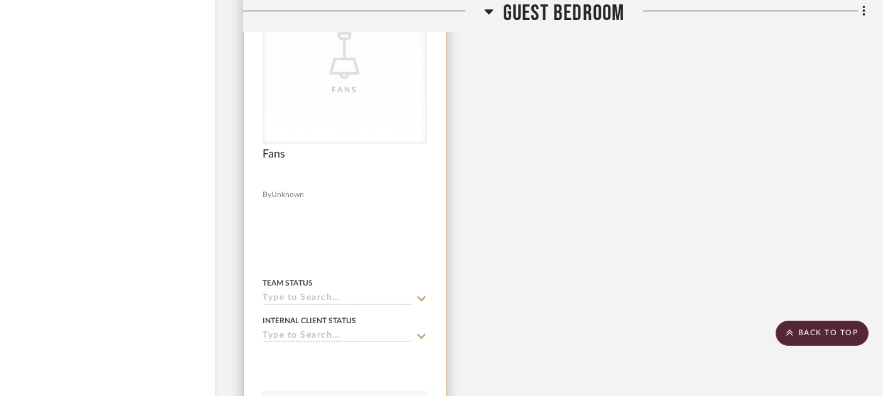
click at [298, 293] on input at bounding box center [336, 299] width 149 height 12
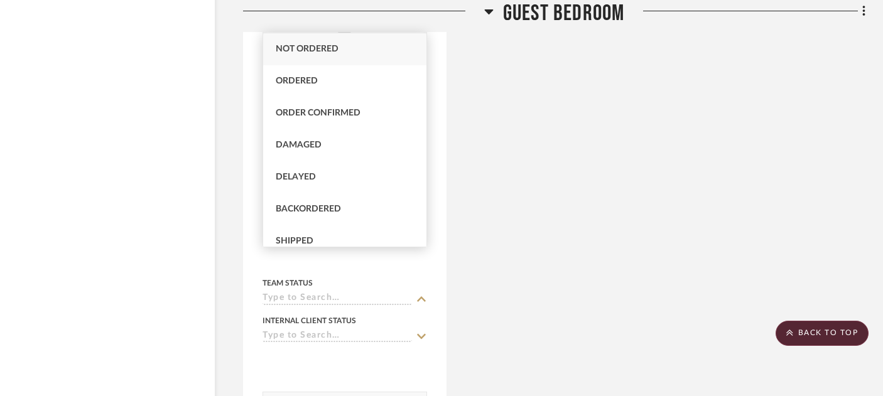
click at [329, 50] on span "Not ordered" at bounding box center [307, 49] width 63 height 9
type input "[DATE]"
type input "Not ordered"
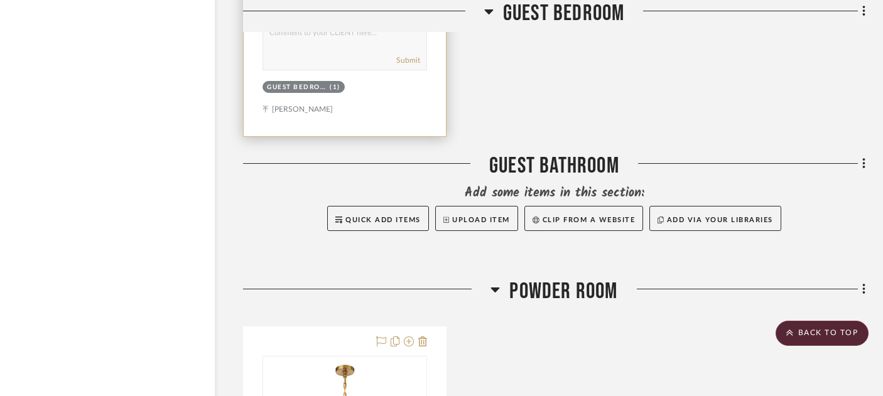
scroll to position [9732, 21]
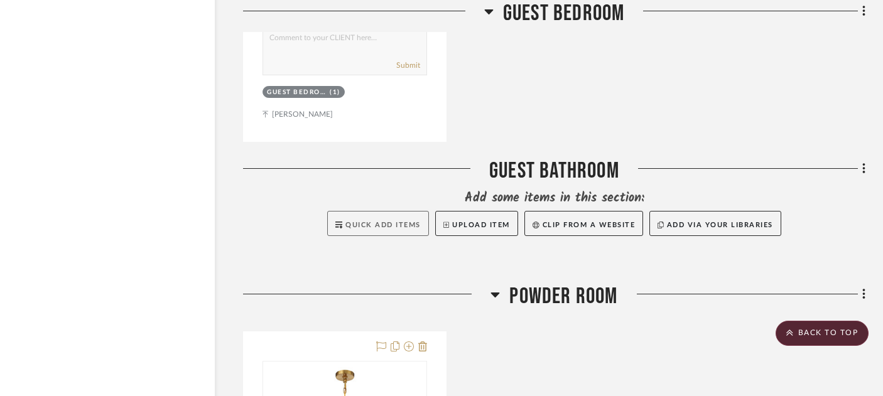
click at [372, 222] on span "Quick Add Items" at bounding box center [382, 225] width 75 height 7
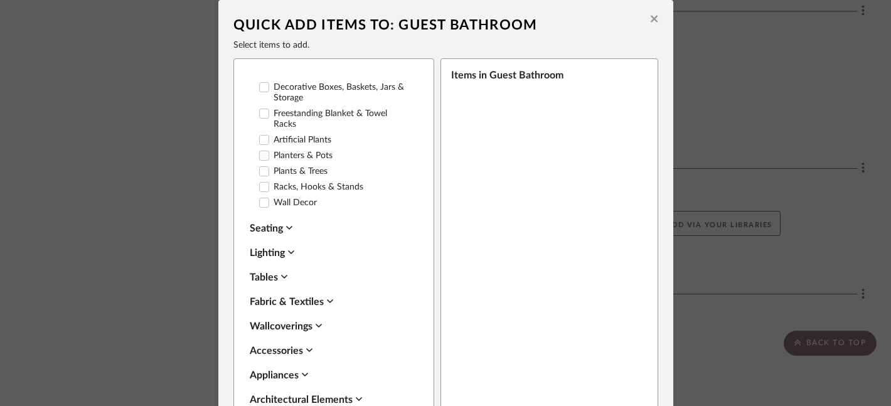
scroll to position [346, 0]
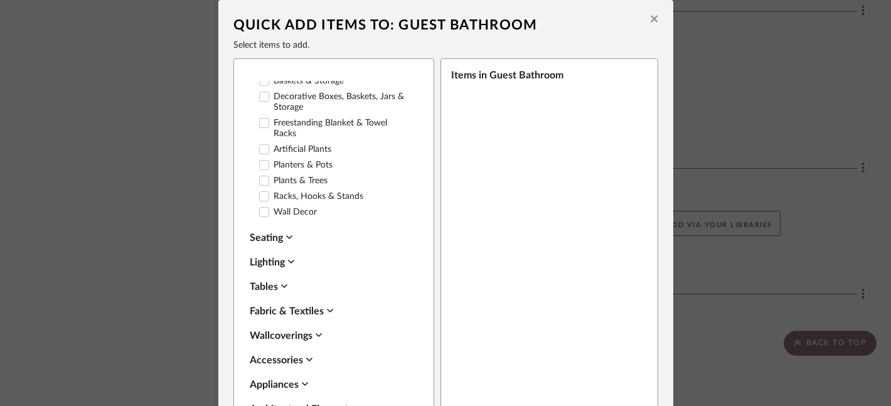
click at [264, 255] on div "Lighting" at bounding box center [331, 262] width 162 height 15
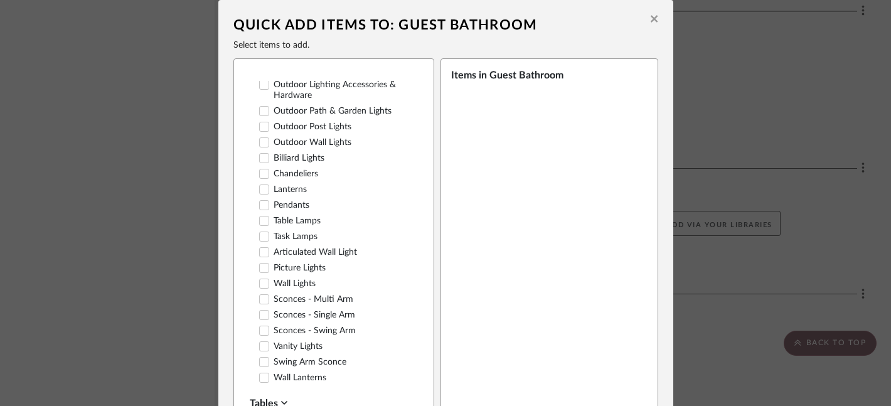
scroll to position [805, 0]
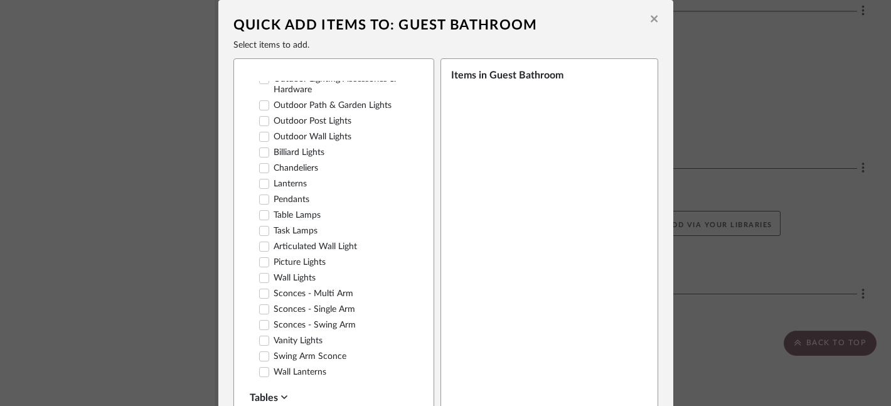
click at [260, 336] on icon at bounding box center [264, 340] width 9 height 9
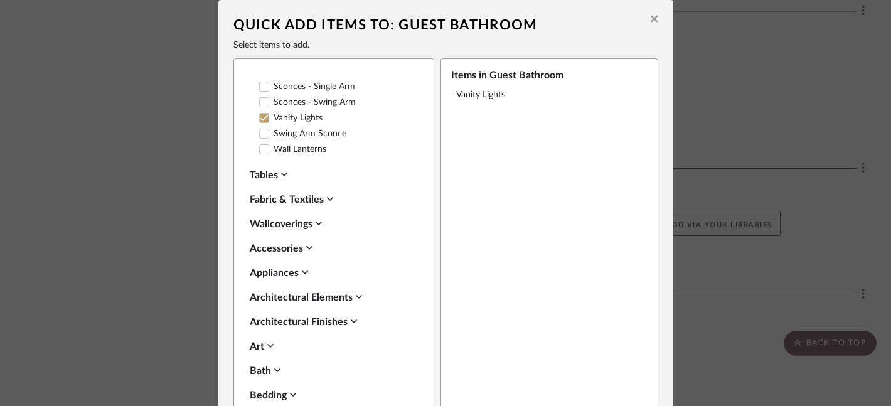
scroll to position [77, 0]
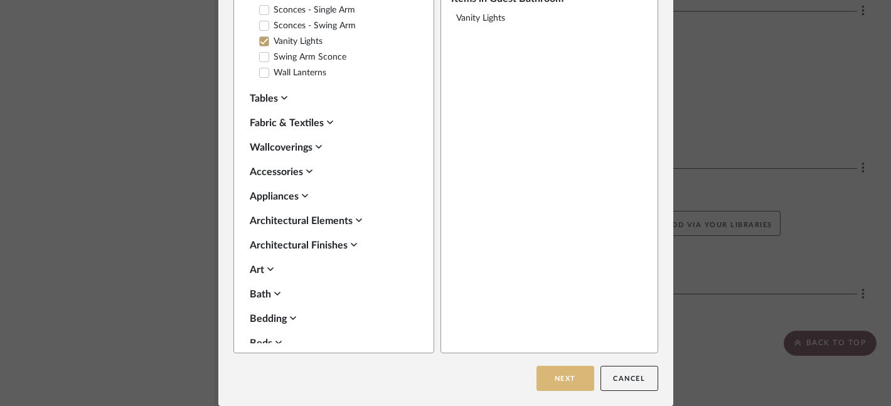
click at [559, 376] on button "Next" at bounding box center [566, 378] width 58 height 25
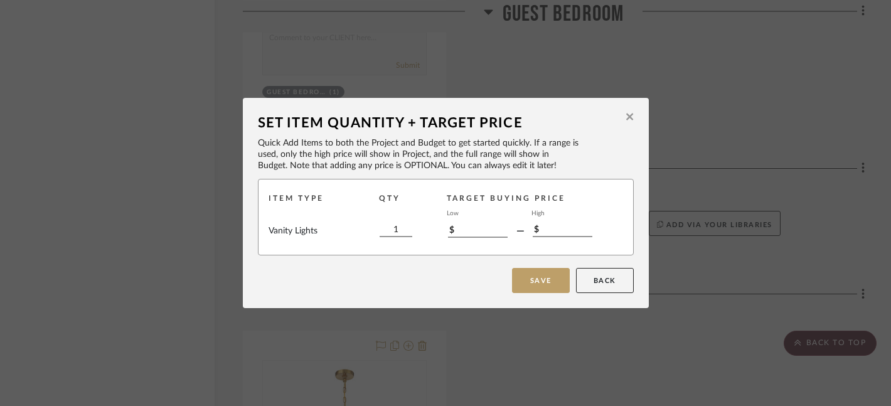
scroll to position [0, 0]
click at [394, 228] on input "1" at bounding box center [396, 230] width 33 height 14
type input "2"
click at [538, 277] on button "Save" at bounding box center [541, 280] width 58 height 25
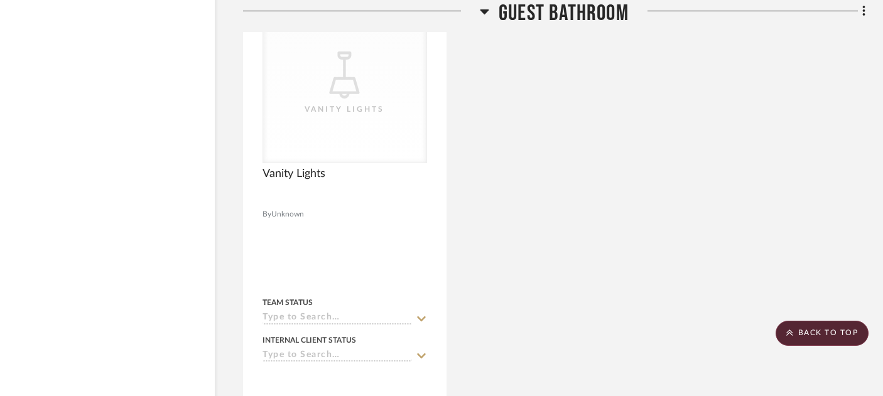
scroll to position [9966, 21]
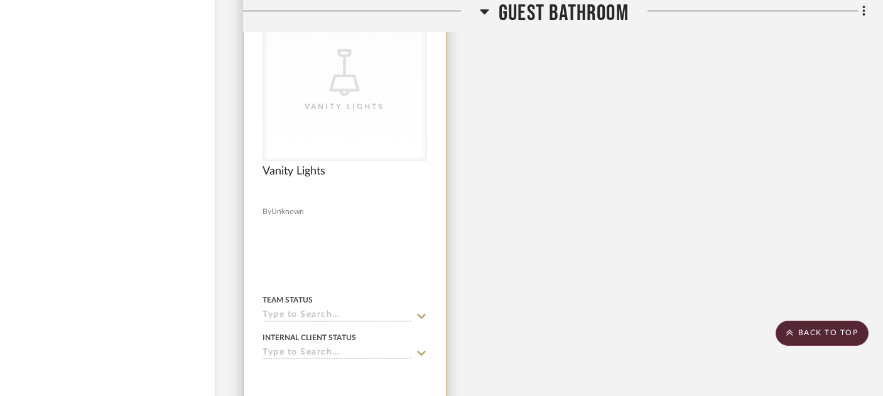
click at [309, 310] on input at bounding box center [336, 316] width 149 height 12
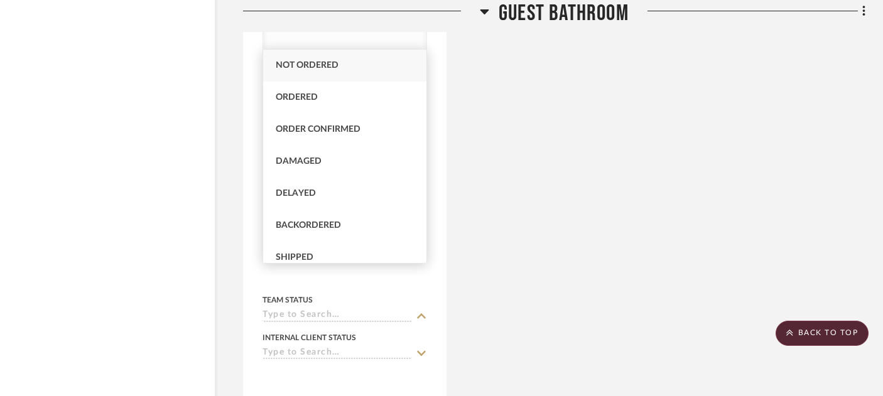
click at [314, 68] on span "Not ordered" at bounding box center [307, 65] width 63 height 9
type input "[DATE]"
type input "Not ordered"
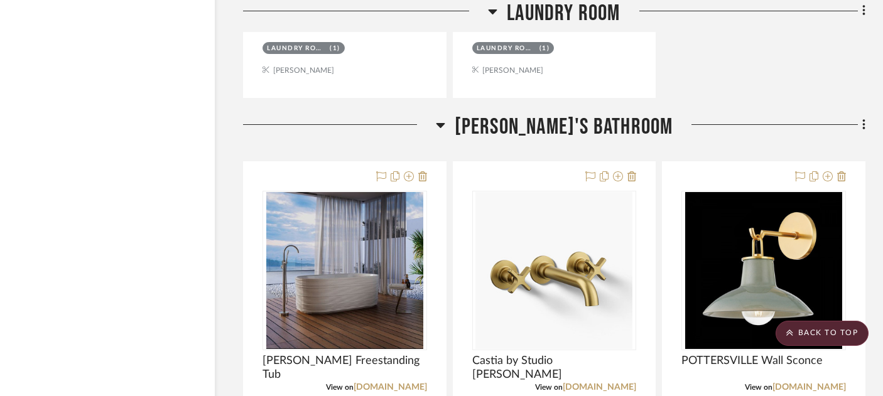
scroll to position [11619, 21]
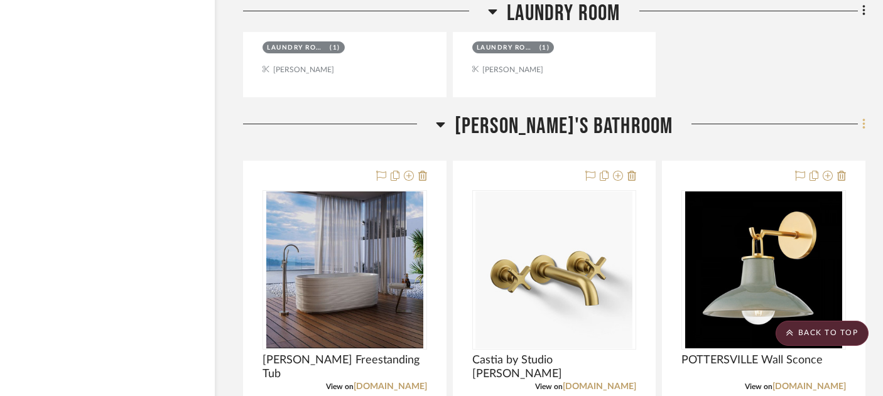
click at [864, 117] on icon at bounding box center [864, 124] width 4 height 14
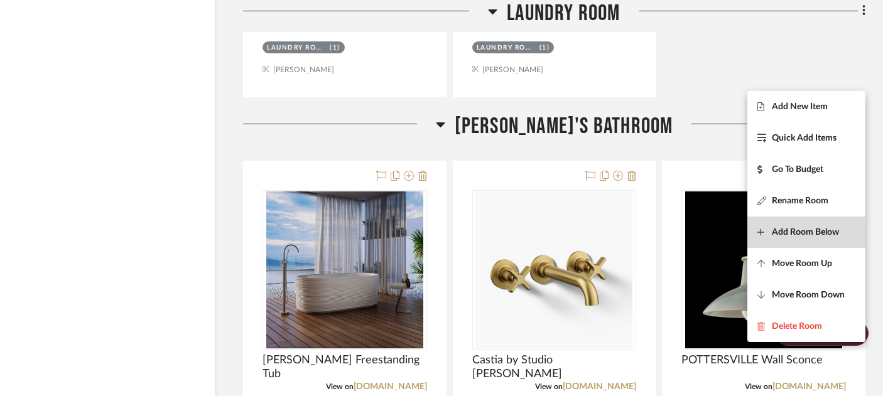
click at [790, 229] on span "Add Room Below" at bounding box center [804, 232] width 67 height 11
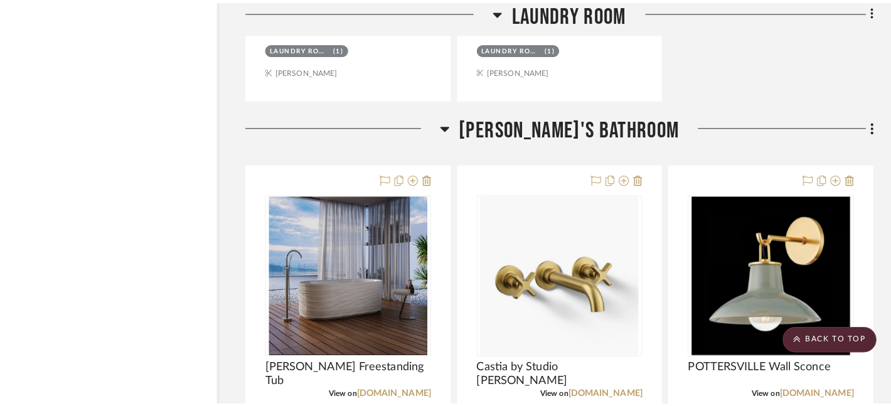
scroll to position [0, 0]
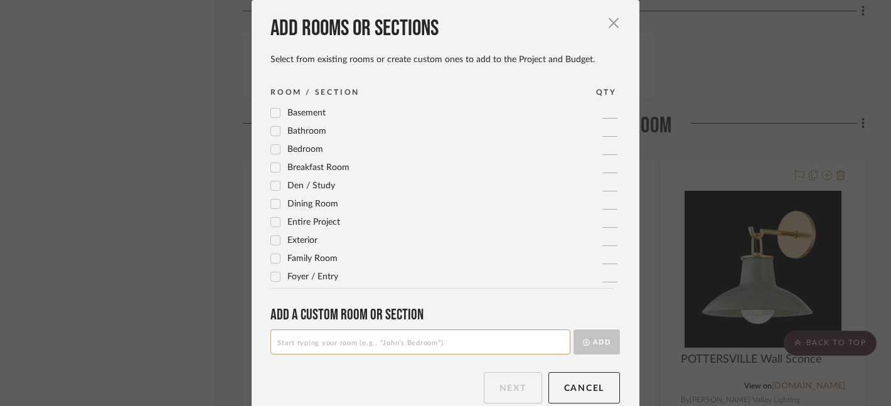
click at [439, 347] on input at bounding box center [421, 342] width 300 height 25
type input "[PERSON_NAME]'s Bedroom"
click at [591, 347] on button "Add" at bounding box center [597, 342] width 46 height 25
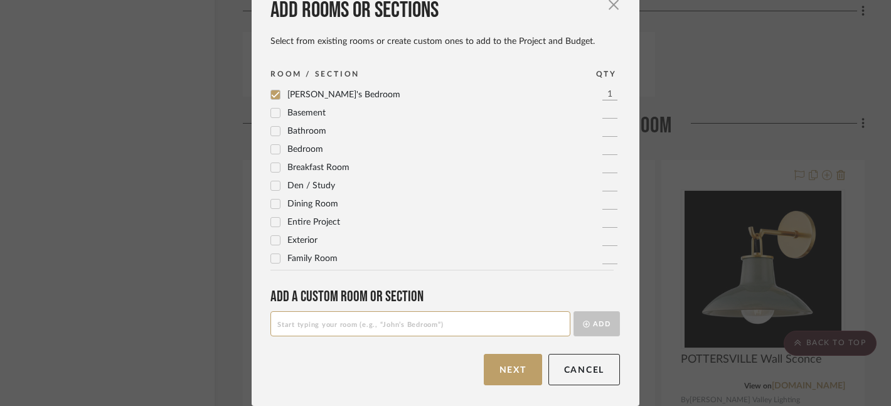
scroll to position [18, 0]
click at [500, 363] on button "Next" at bounding box center [513, 369] width 58 height 31
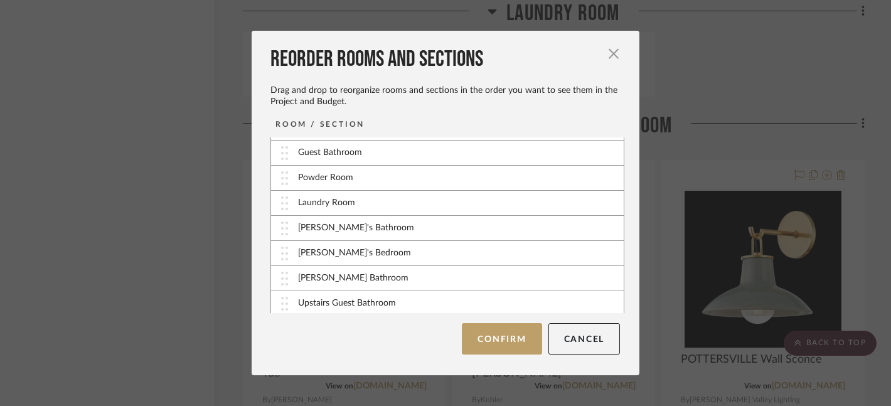
scroll to position [226, 0]
drag, startPoint x: 275, startPoint y: 250, endPoint x: 274, endPoint y: 230, distance: 20.1
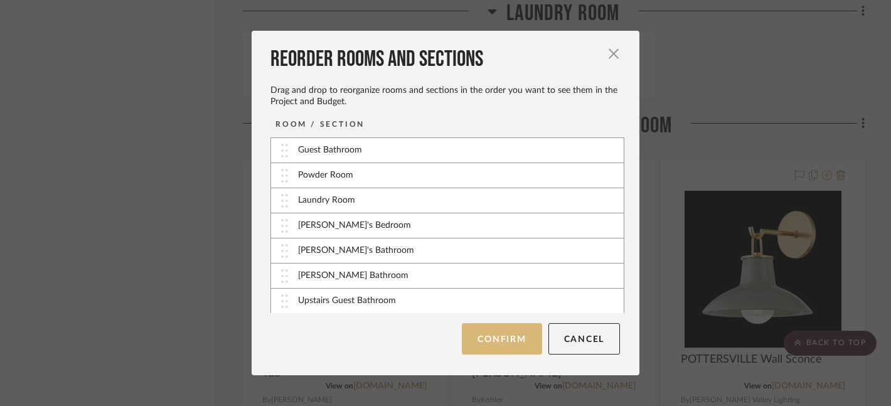
click at [510, 337] on button "Confirm" at bounding box center [502, 338] width 80 height 31
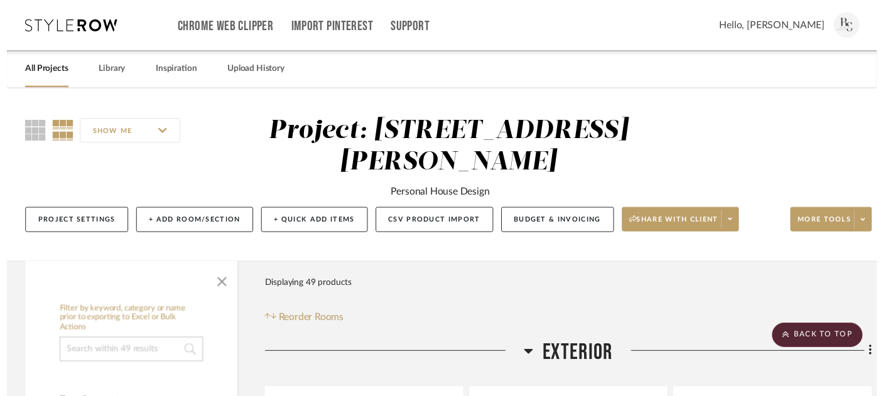
scroll to position [11619, 21]
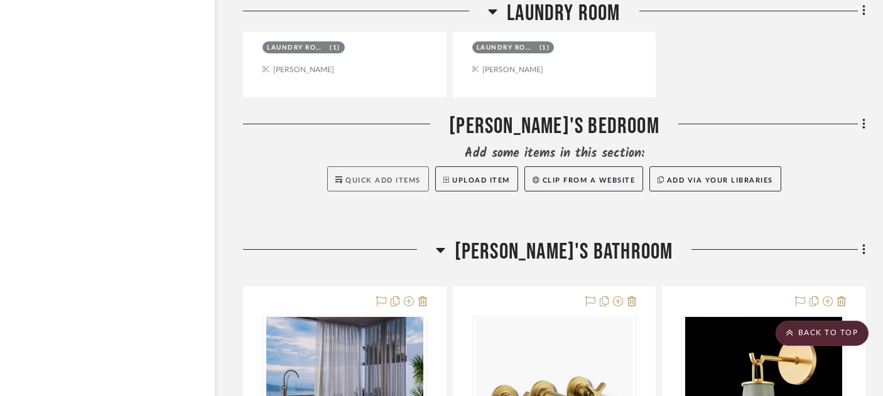
click at [353, 166] on button "Quick Add Items" at bounding box center [378, 178] width 102 height 25
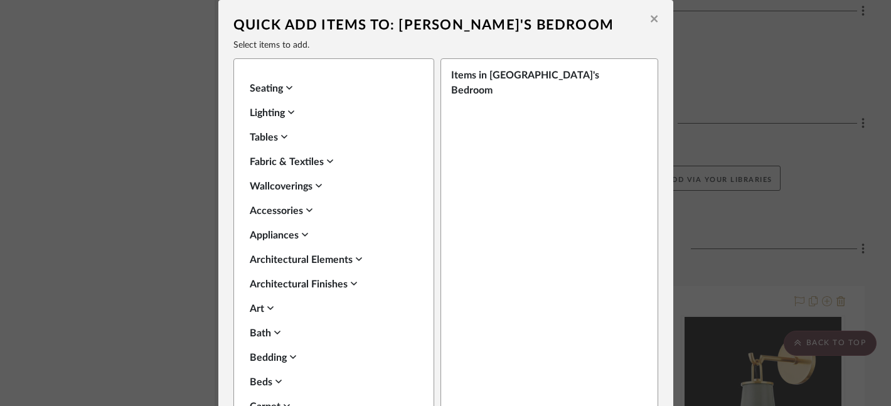
scroll to position [24, 0]
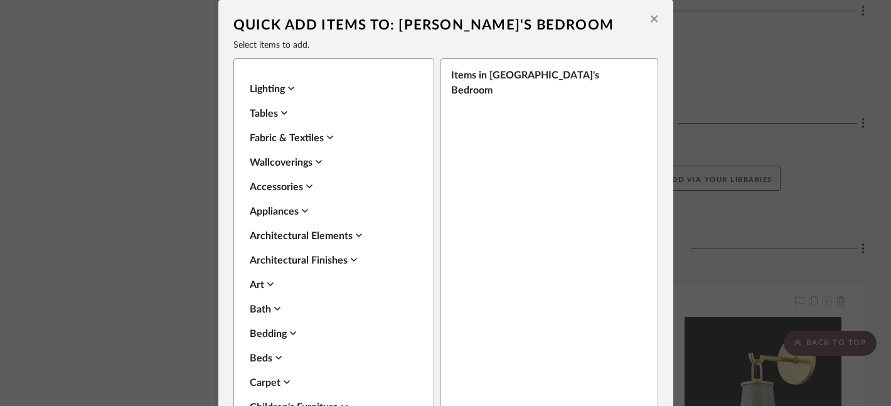
click at [259, 90] on div "Lighting" at bounding box center [331, 89] width 162 height 15
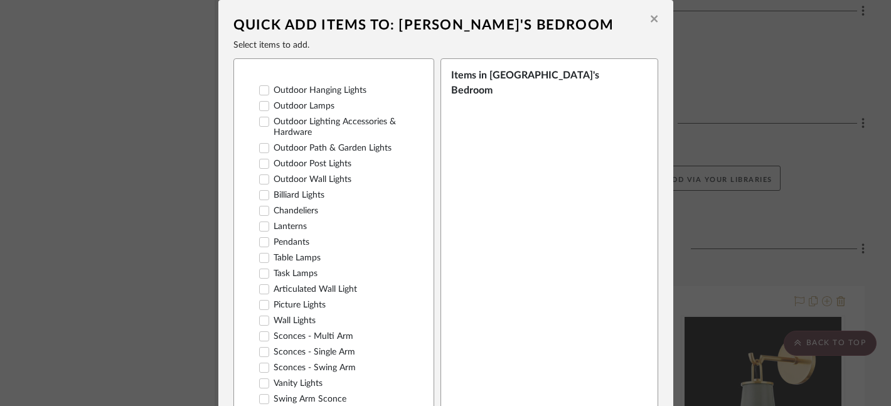
scroll to position [269, 0]
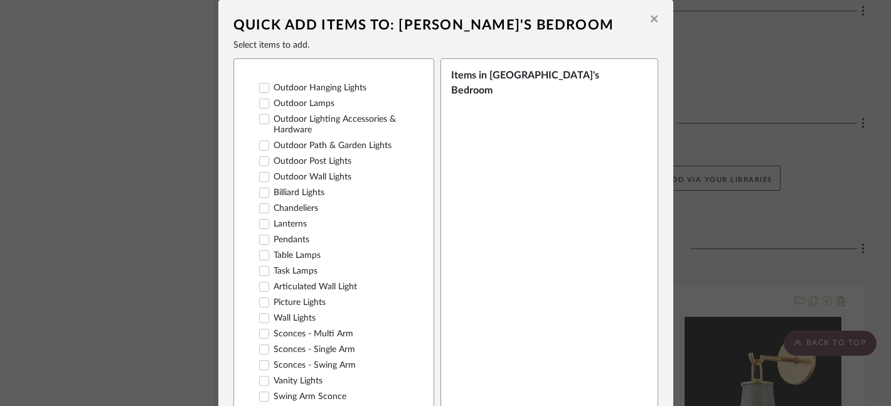
click at [260, 205] on icon at bounding box center [264, 208] width 8 height 6
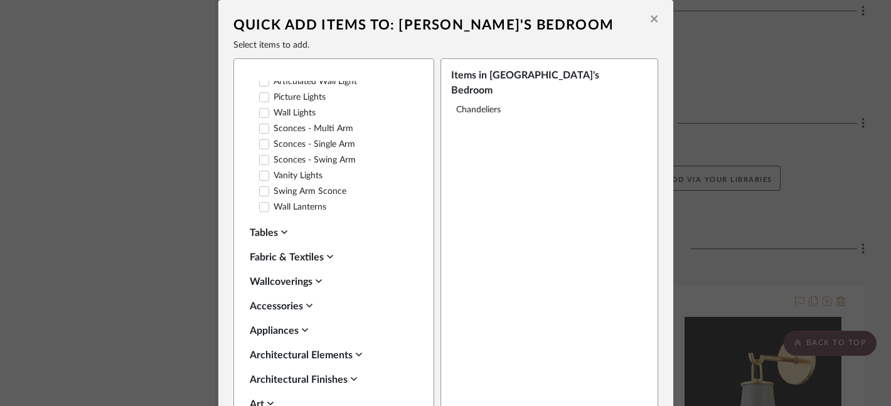
scroll to position [77, 0]
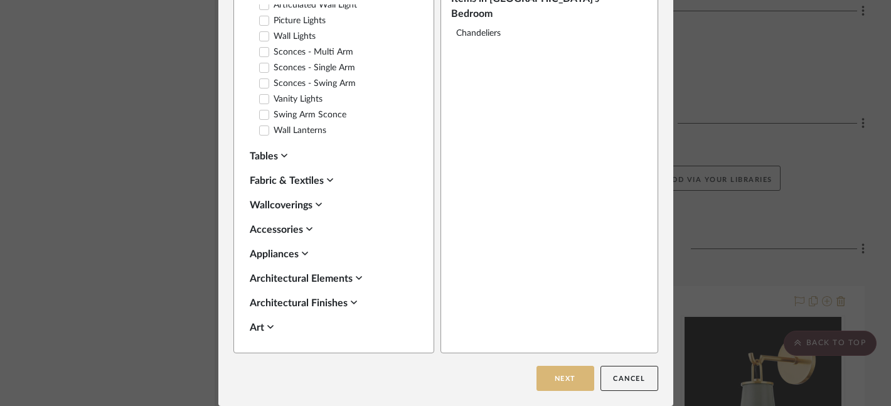
click at [555, 373] on button "Next" at bounding box center [566, 378] width 58 height 25
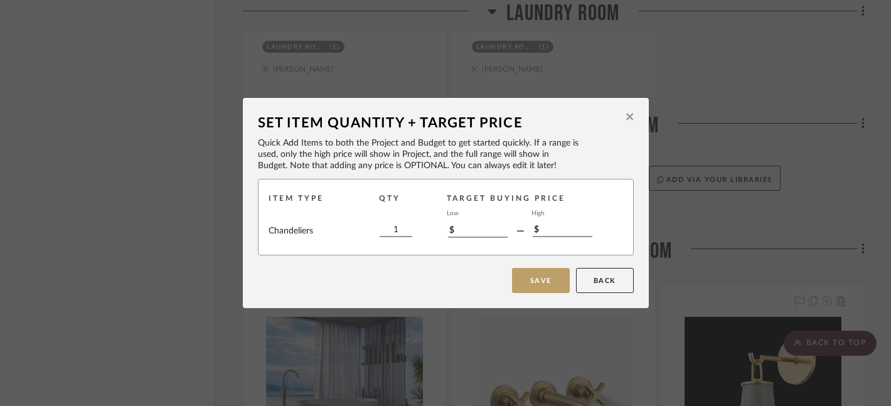
scroll to position [0, 0]
click at [530, 278] on button "Save" at bounding box center [541, 280] width 58 height 25
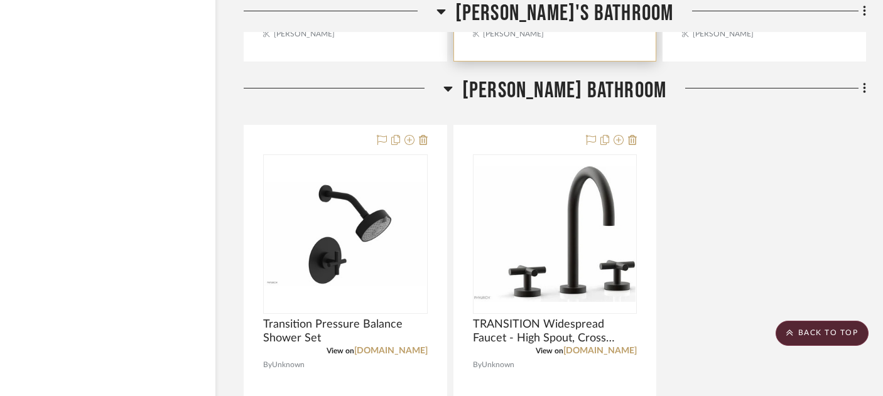
scroll to position [12889, 21]
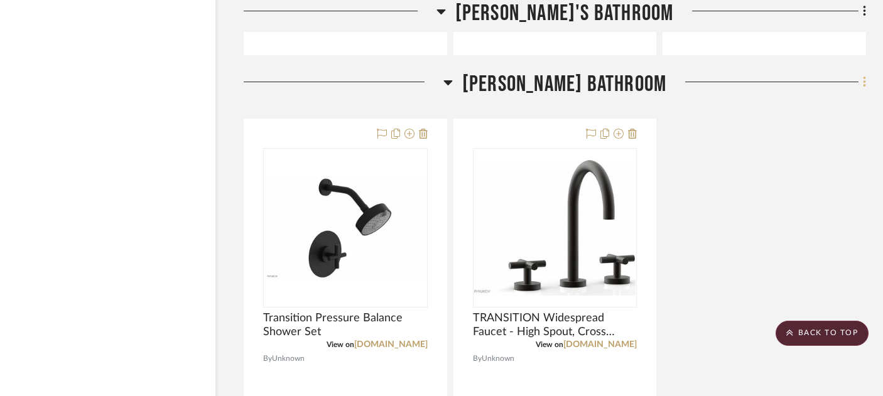
click at [863, 77] on icon at bounding box center [863, 82] width 3 height 11
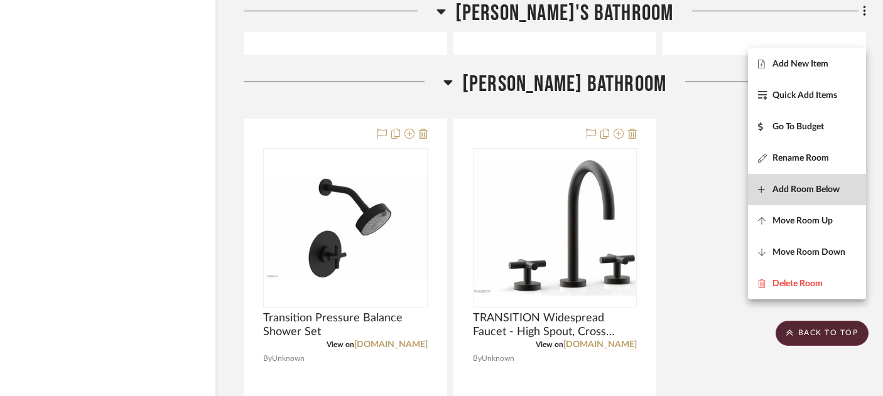
click at [801, 190] on span "Add Room Below" at bounding box center [805, 189] width 67 height 11
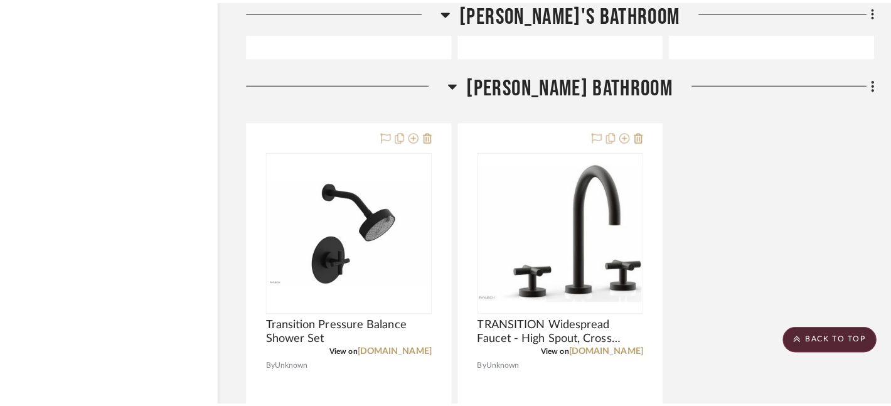
scroll to position [0, 0]
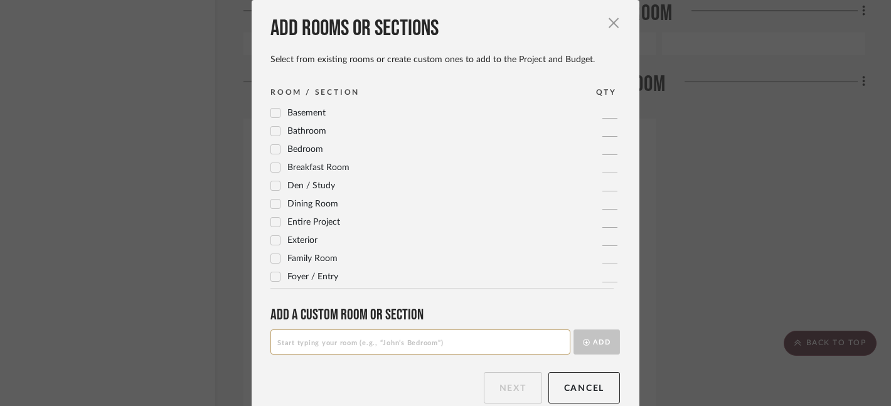
click at [416, 345] on input at bounding box center [421, 342] width 300 height 25
type input "[PERSON_NAME] Bedroom"
click at [601, 340] on button "Add" at bounding box center [597, 342] width 46 height 25
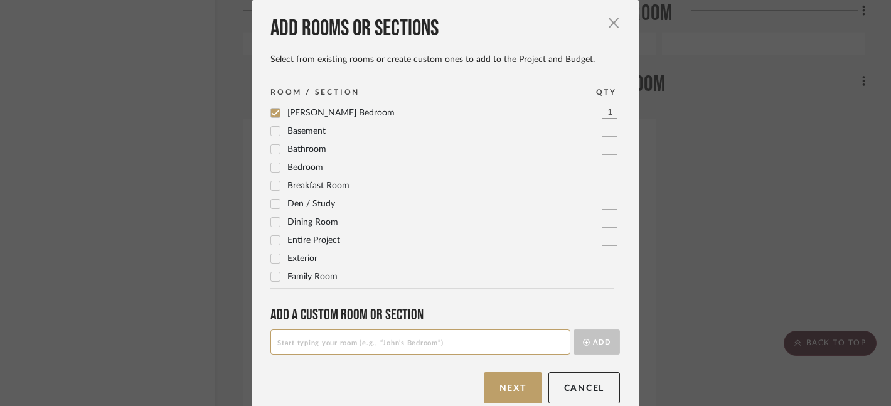
scroll to position [18, 0]
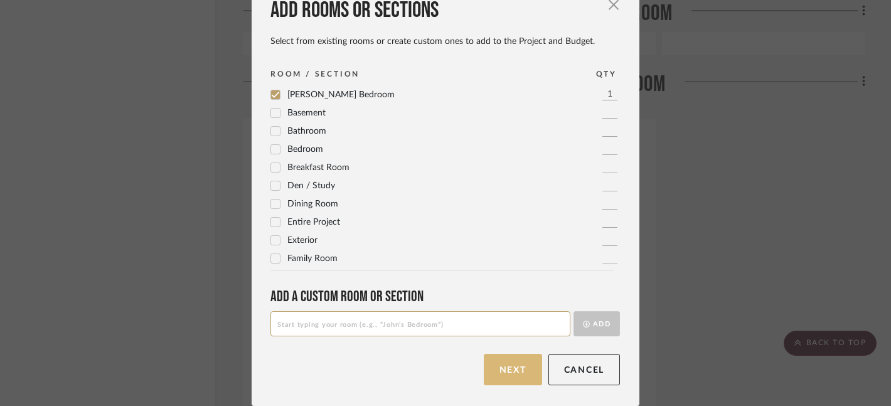
click at [508, 371] on button "Next" at bounding box center [513, 369] width 58 height 31
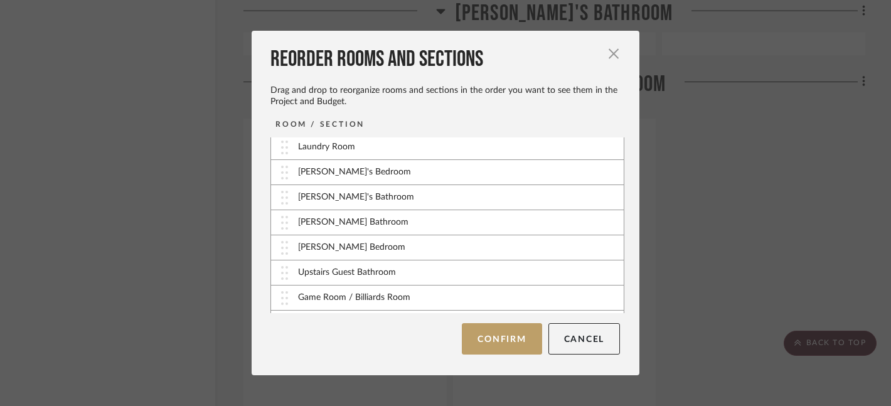
scroll to position [302, 0]
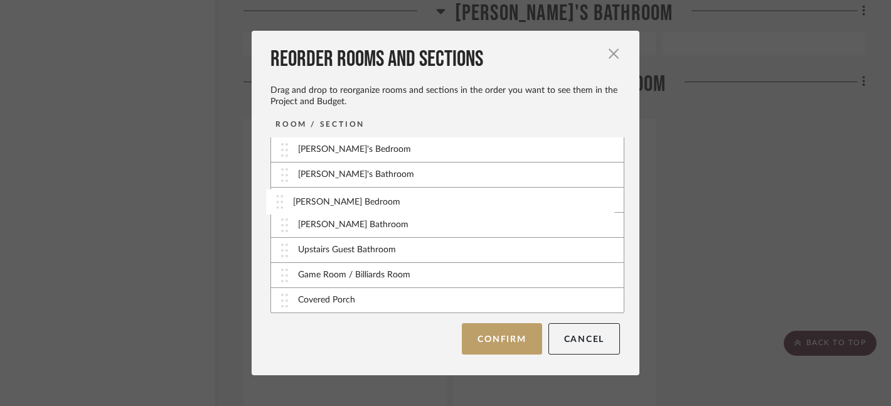
drag, startPoint x: 279, startPoint y: 228, endPoint x: 278, endPoint y: 205, distance: 23.9
click at [529, 341] on button "Confirm" at bounding box center [502, 338] width 80 height 31
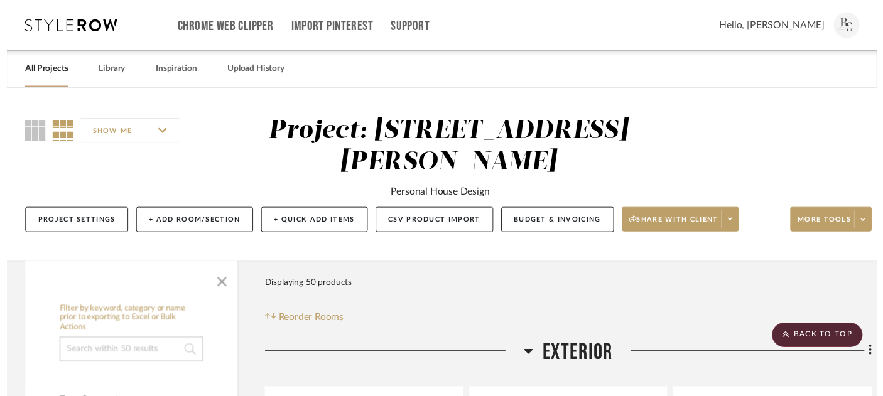
scroll to position [12889, 21]
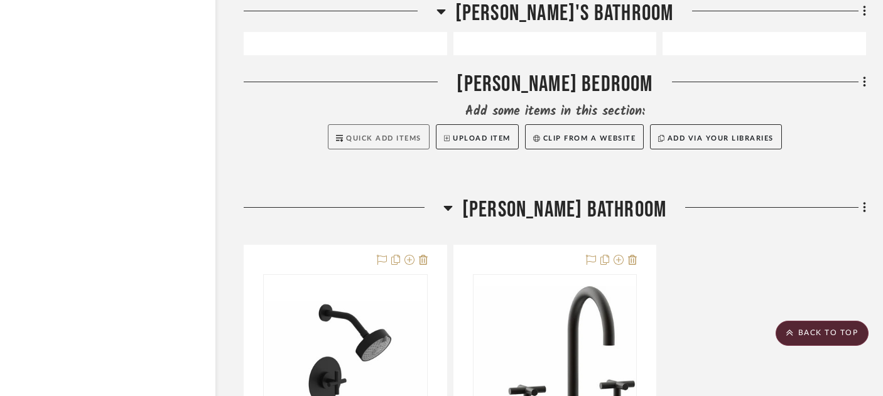
click at [393, 135] on span "Quick Add Items" at bounding box center [383, 138] width 75 height 7
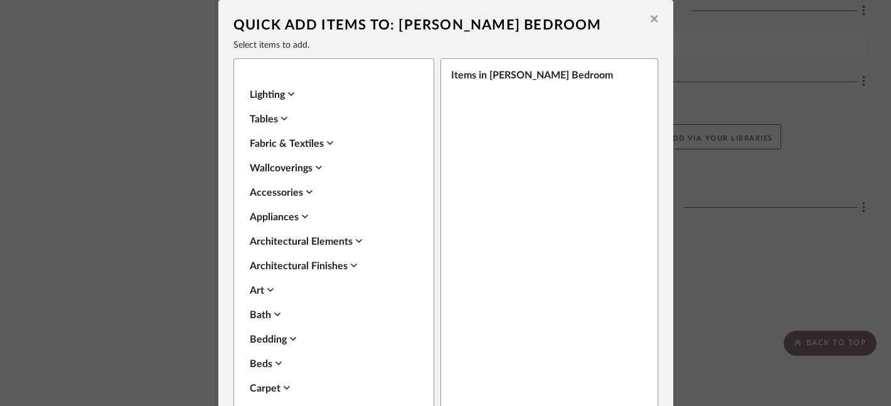
scroll to position [18, 0]
click at [266, 94] on div "Lighting" at bounding box center [331, 95] width 162 height 15
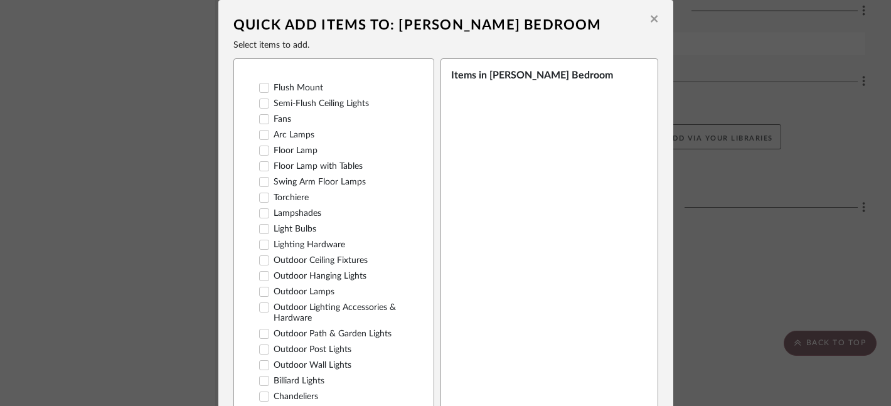
scroll to position [80, 0]
click at [260, 119] on icon at bounding box center [264, 120] width 9 height 9
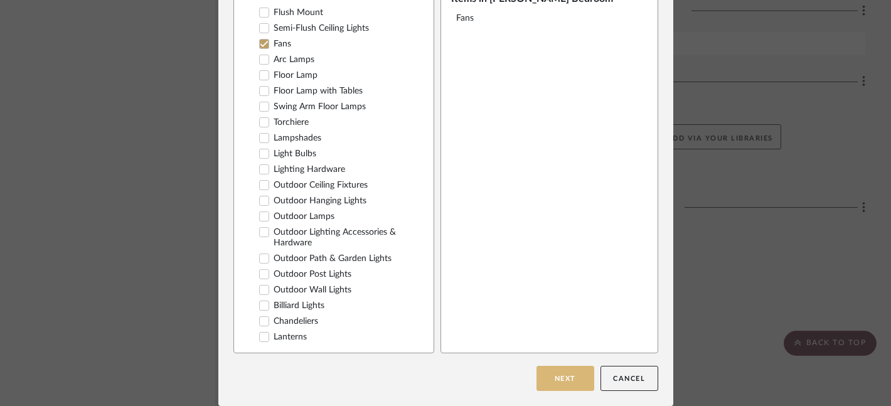
click at [557, 381] on button "Next" at bounding box center [566, 378] width 58 height 25
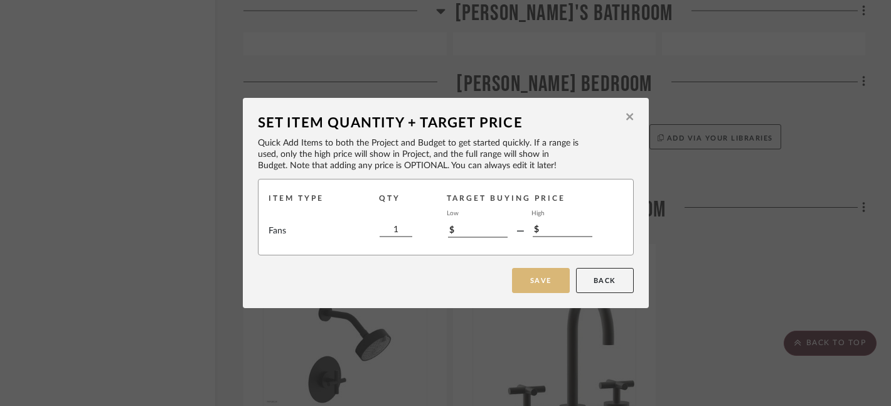
click at [522, 283] on button "Save" at bounding box center [541, 280] width 58 height 25
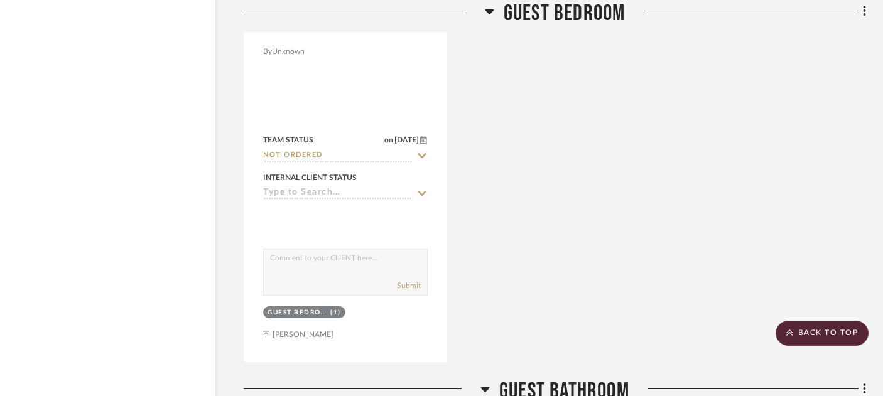
scroll to position [9421, 21]
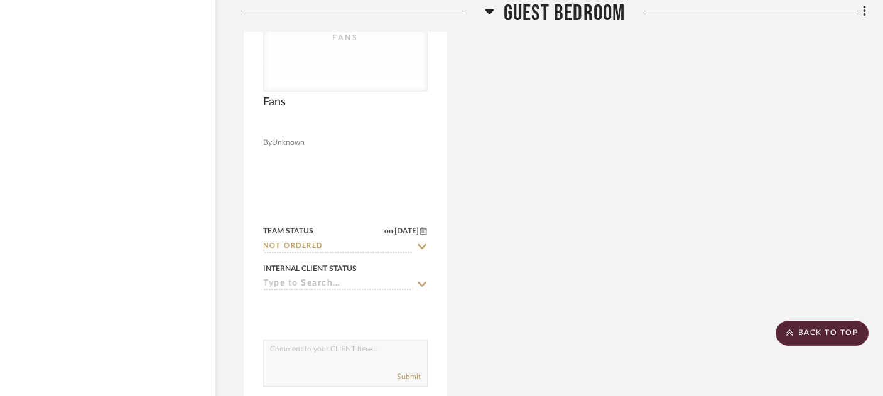
click at [545, 13] on span "Guest Bedroom" at bounding box center [564, 13] width 122 height 27
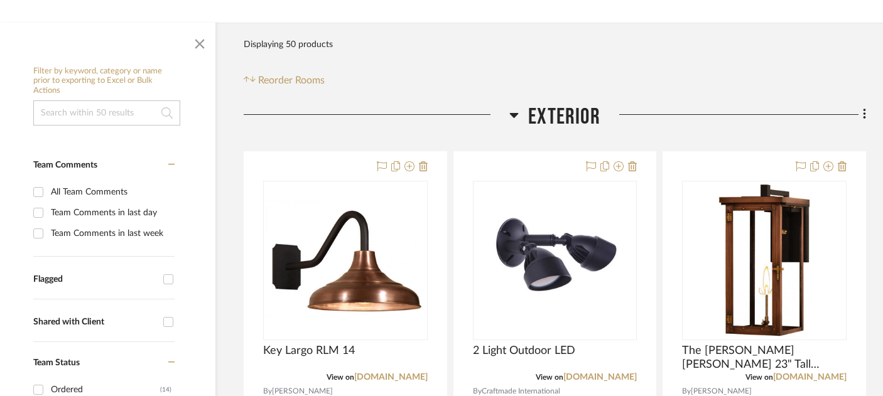
scroll to position [245, 21]
click at [559, 103] on span "Exterior" at bounding box center [564, 116] width 72 height 27
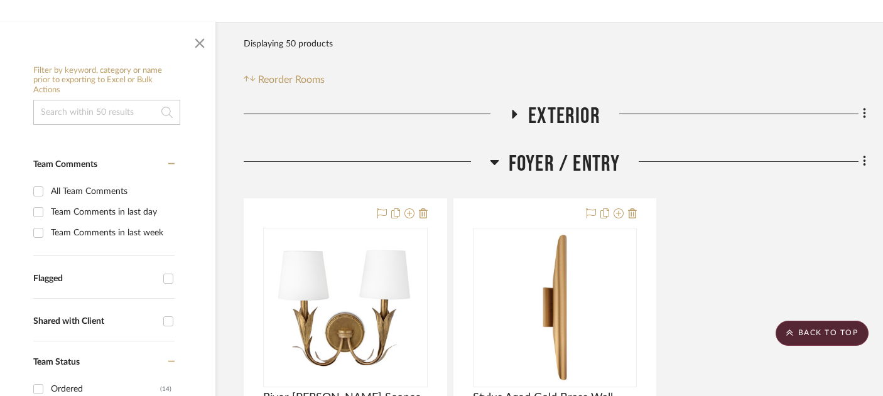
click at [559, 151] on span "Foyer / Entry" at bounding box center [564, 164] width 112 height 27
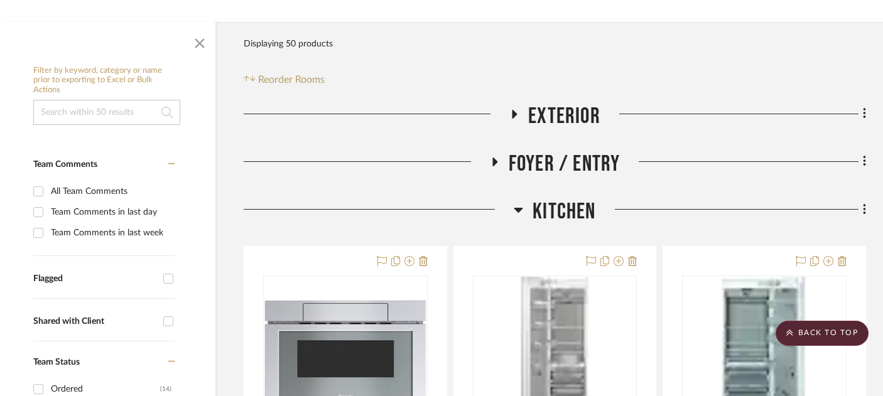
click at [566, 198] on span "Kitchen" at bounding box center [563, 211] width 63 height 27
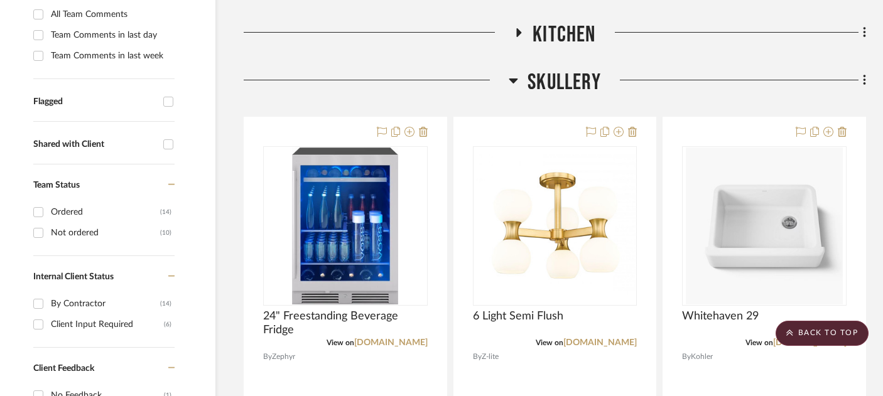
scroll to position [441, 21]
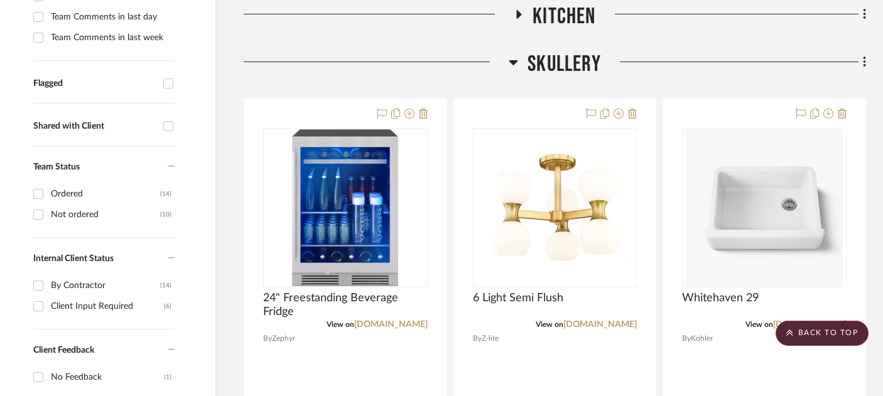
click at [544, 51] on span "Skullery" at bounding box center [563, 64] width 73 height 27
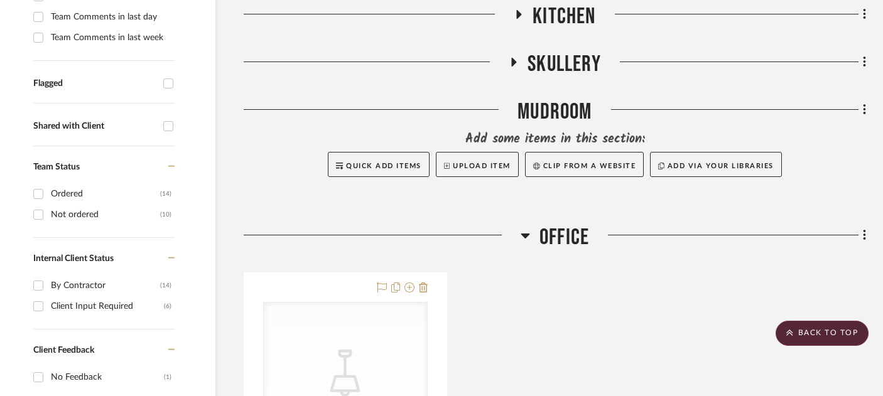
click at [541, 99] on div "Mudroom" at bounding box center [555, 115] width 622 height 32
click at [564, 224] on span "Office" at bounding box center [564, 237] width 50 height 27
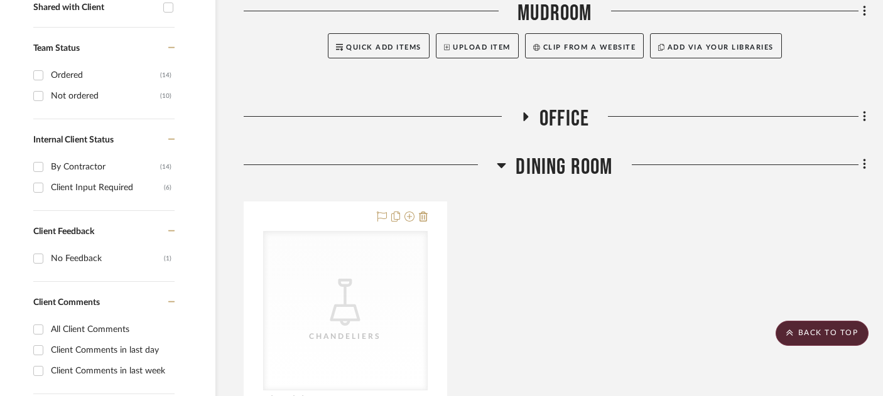
scroll to position [561, 21]
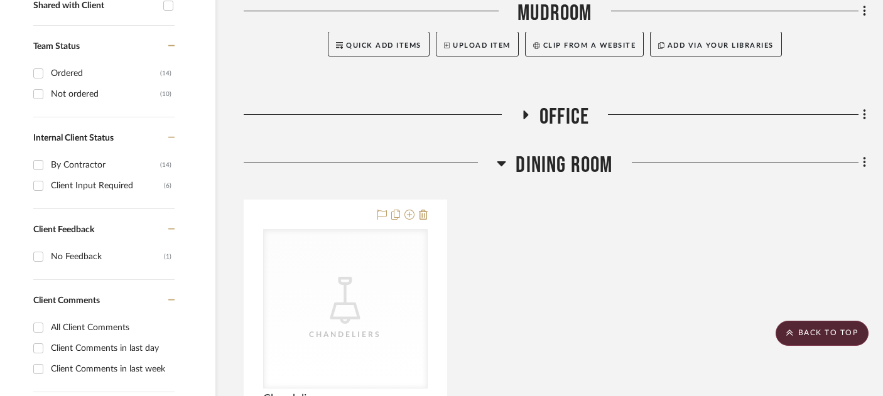
click at [549, 152] on span "Dining Room" at bounding box center [563, 165] width 97 height 27
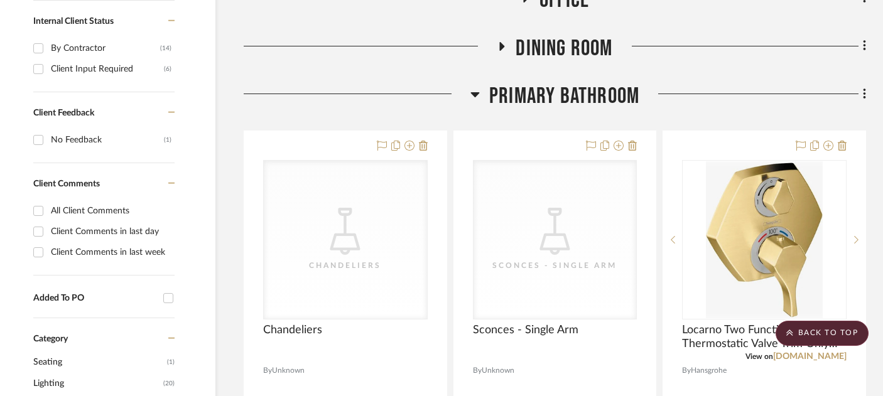
scroll to position [677, 21]
click at [537, 83] on span "Primary Bathroom" at bounding box center [564, 96] width 150 height 27
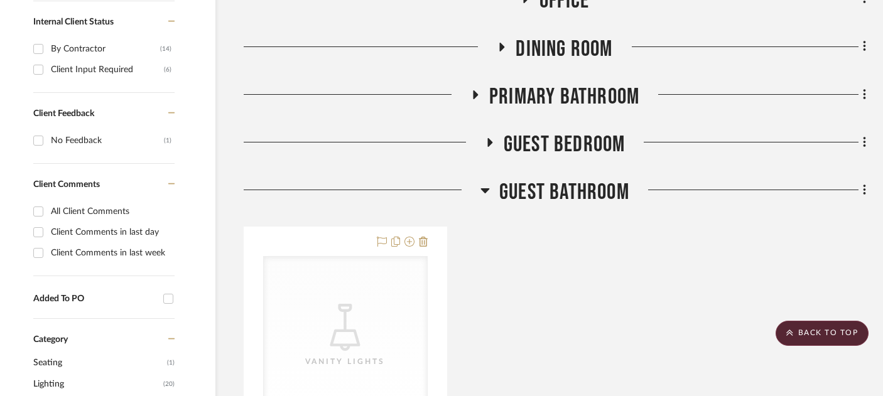
click at [550, 179] on span "Guest Bathroom" at bounding box center [564, 192] width 130 height 27
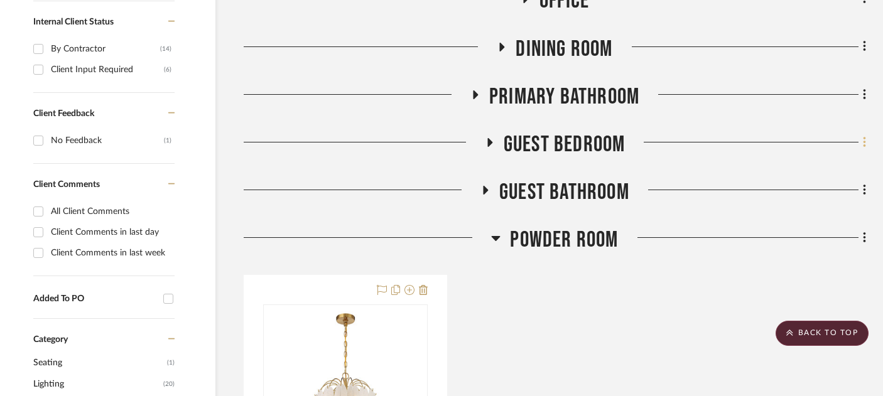
click at [861, 133] on fa-icon at bounding box center [862, 143] width 8 height 21
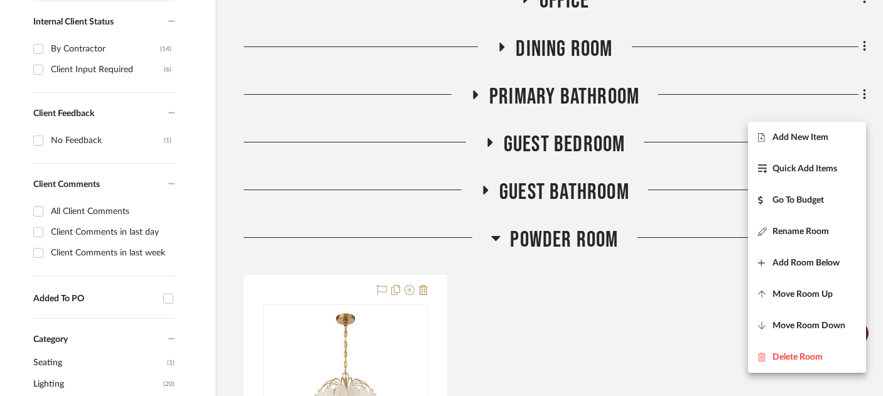
click at [826, 229] on span "Rename Room" at bounding box center [800, 232] width 56 height 11
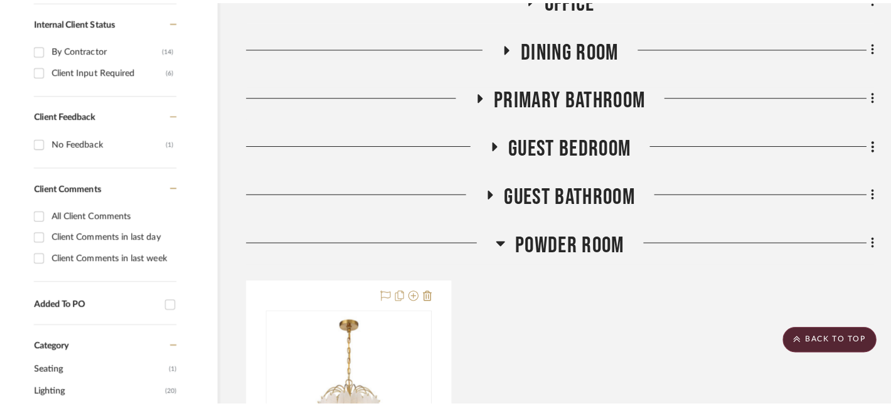
scroll to position [0, 0]
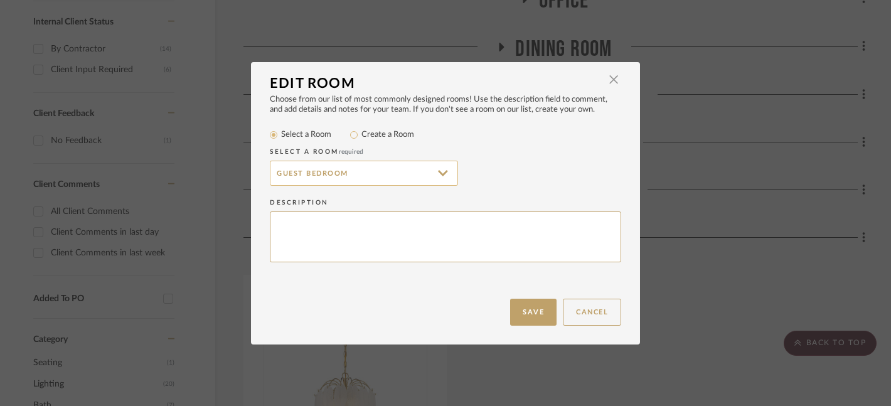
click at [272, 174] on input "Guest Bedroom" at bounding box center [364, 173] width 188 height 25
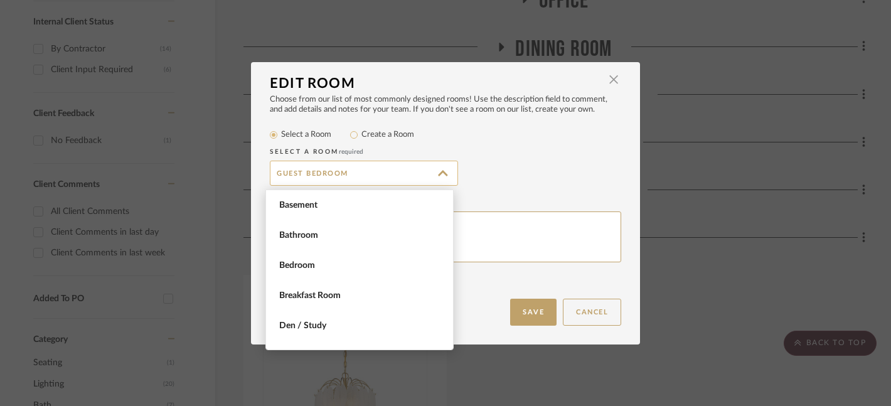
scroll to position [362, 0]
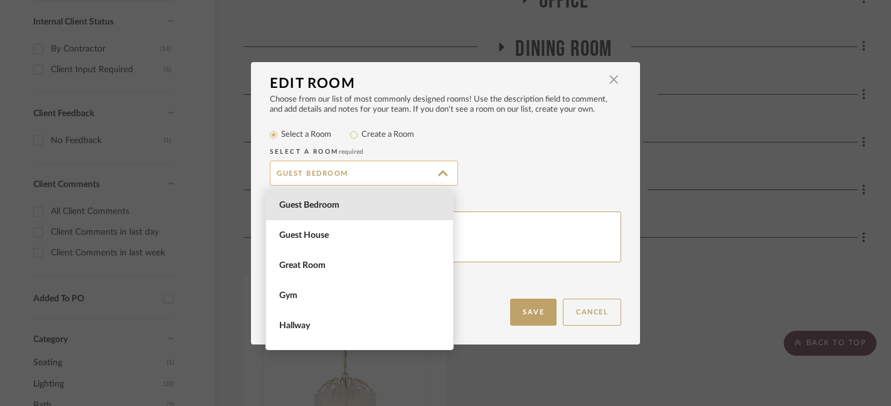
click at [272, 174] on input "Guest Bedroom" at bounding box center [364, 173] width 188 height 25
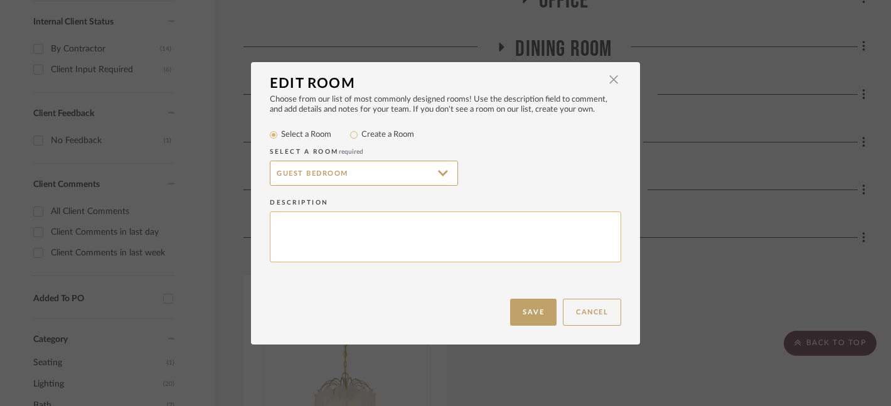
click at [309, 233] on textarea at bounding box center [445, 237] width 351 height 51
type textarea "1st Floor"
click at [543, 308] on button "Save" at bounding box center [533, 312] width 46 height 27
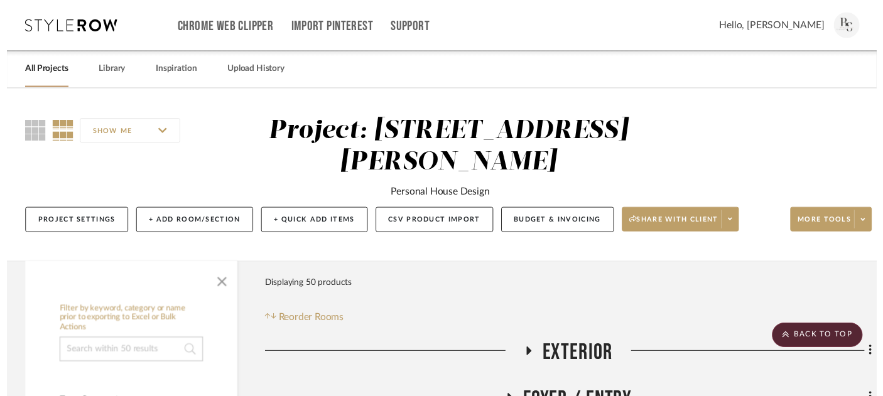
scroll to position [677, 21]
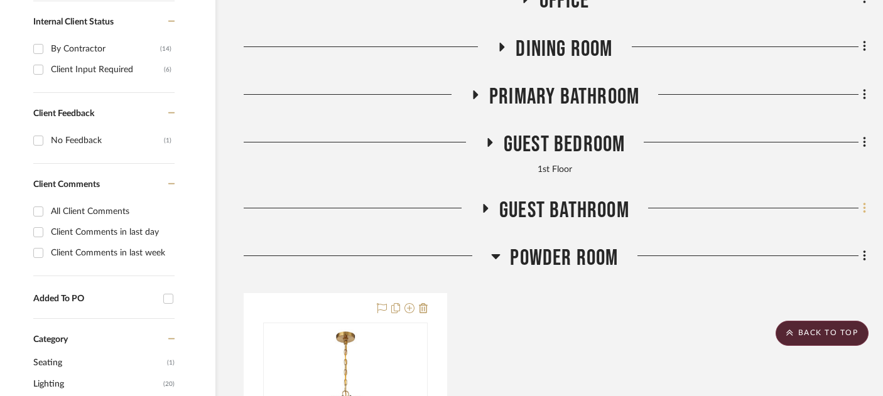
click at [864, 201] on icon at bounding box center [864, 208] width 4 height 14
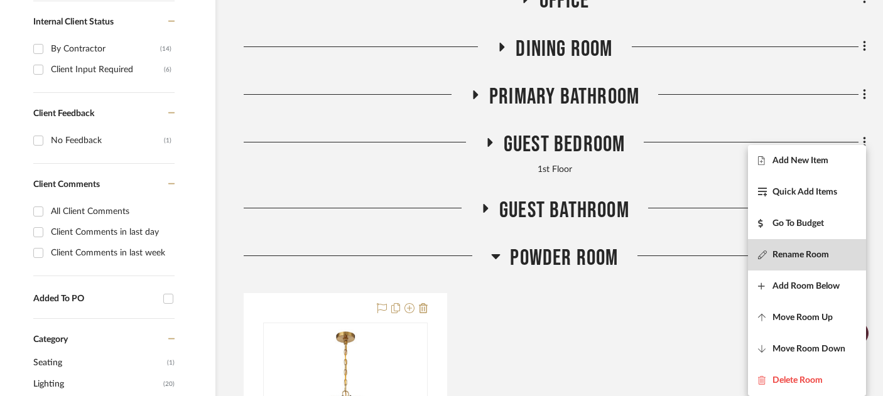
click at [794, 268] on button "Rename Room" at bounding box center [807, 254] width 118 height 31
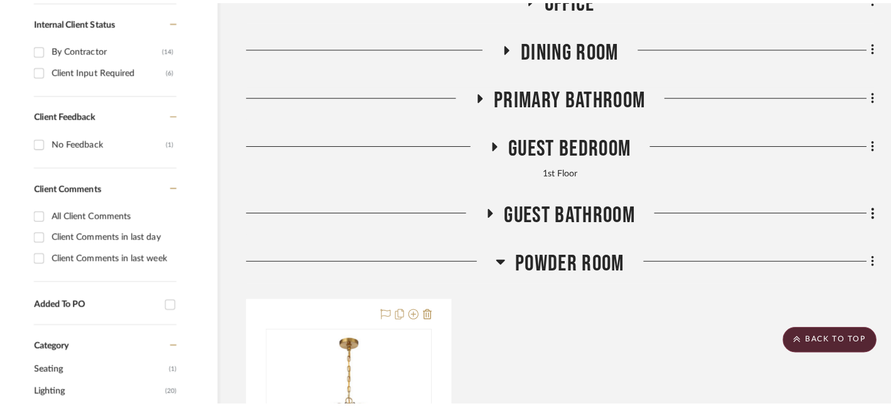
scroll to position [0, 0]
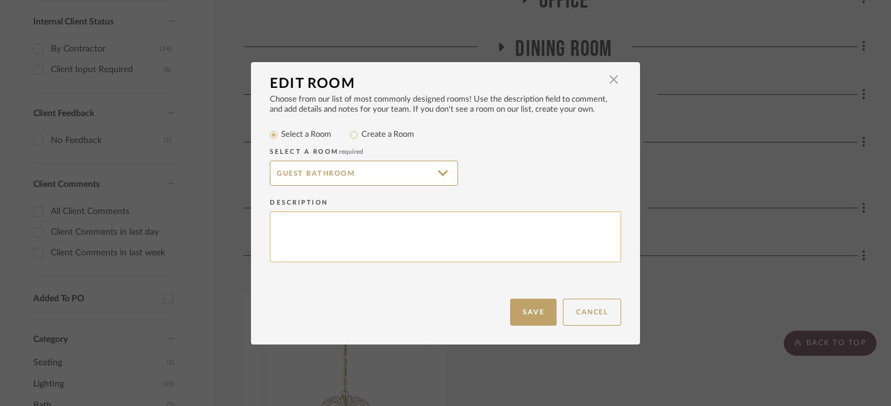
click at [365, 223] on textarea at bounding box center [445, 237] width 351 height 51
type textarea "1st floor"
click at [520, 302] on button "Save" at bounding box center [533, 312] width 46 height 27
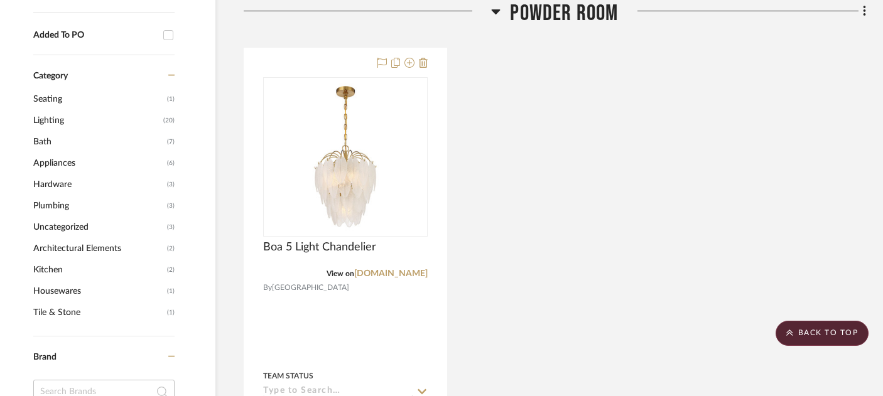
scroll to position [943, 21]
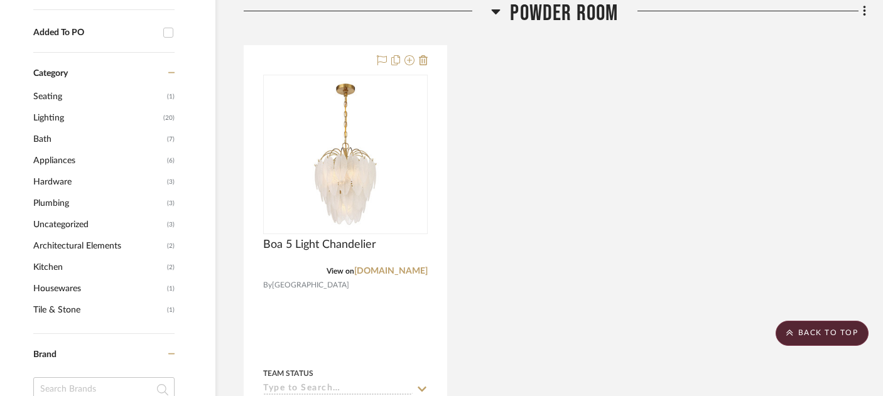
click at [534, 16] on span "Powder Room" at bounding box center [564, 13] width 108 height 27
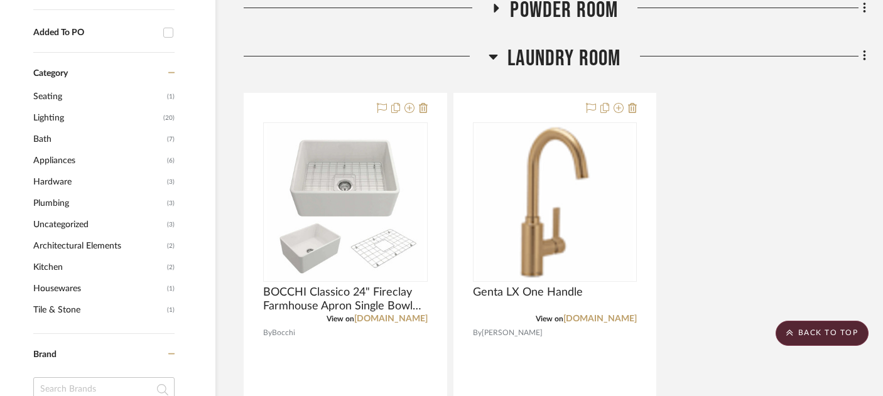
click at [524, 45] on span "Laundry Room" at bounding box center [563, 58] width 113 height 27
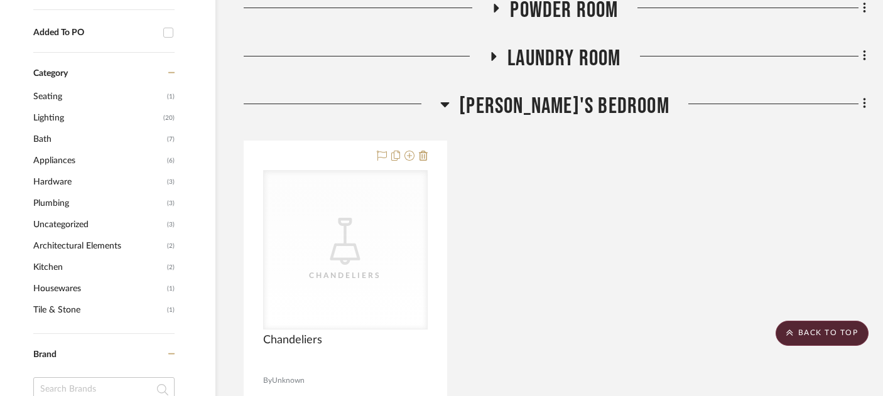
click at [535, 93] on span "[PERSON_NAME]'s Bedroom" at bounding box center [564, 106] width 210 height 27
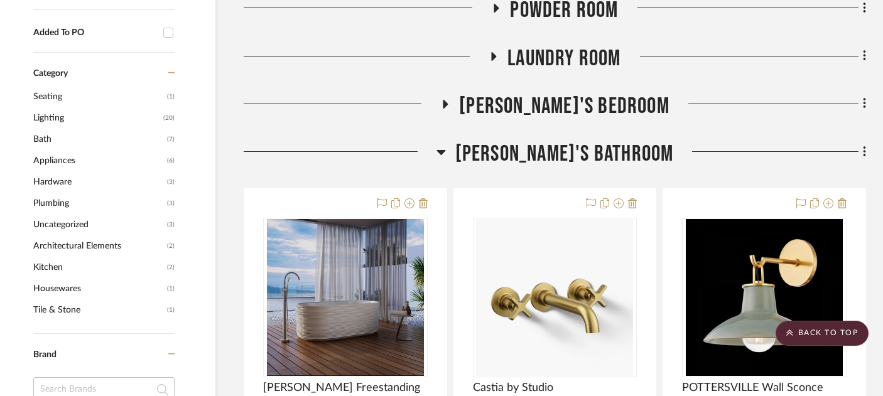
click at [545, 141] on span "[PERSON_NAME]'s Bathroom" at bounding box center [564, 154] width 218 height 27
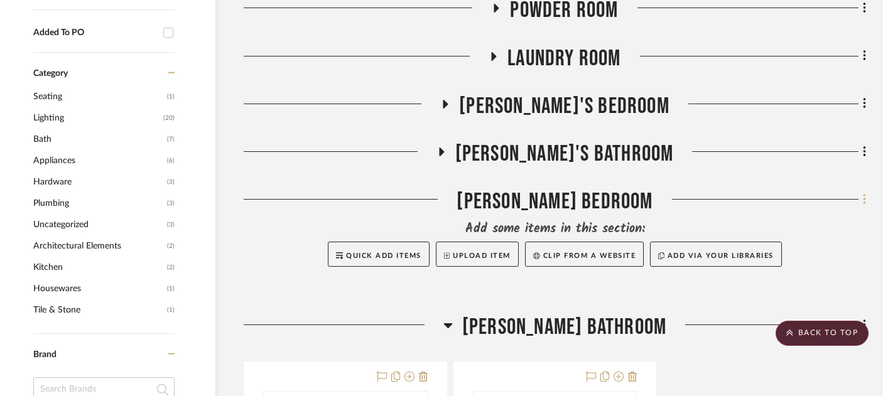
click at [864, 194] on icon at bounding box center [863, 199] width 3 height 11
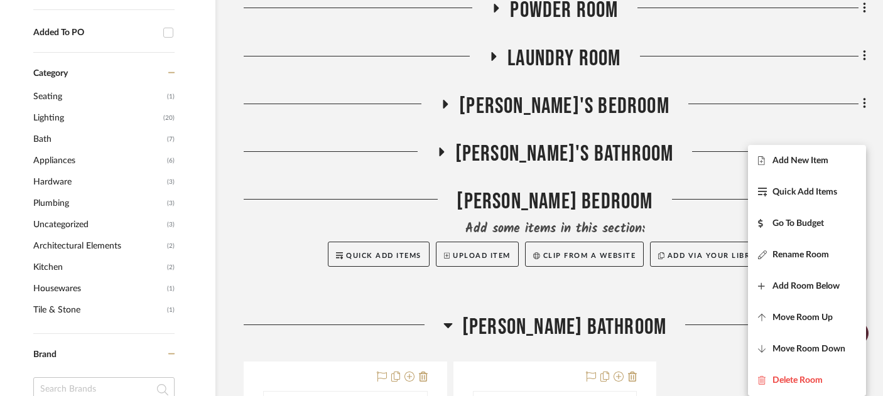
click at [373, 227] on div at bounding box center [441, 198] width 883 height 396
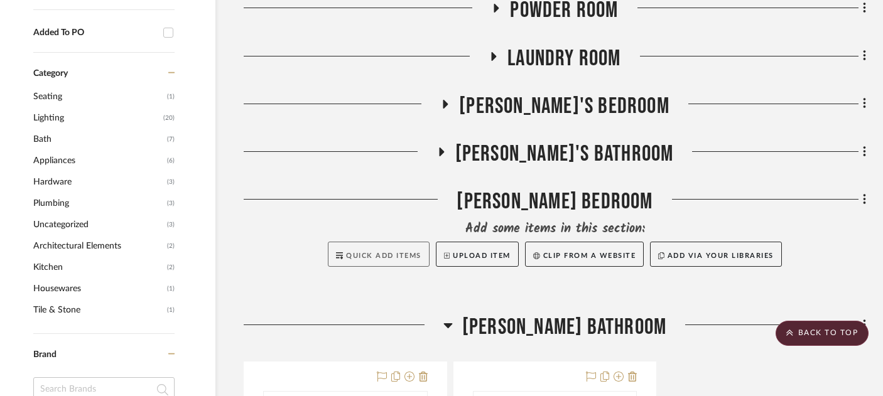
click at [373, 242] on button "Quick Add Items" at bounding box center [379, 254] width 102 height 25
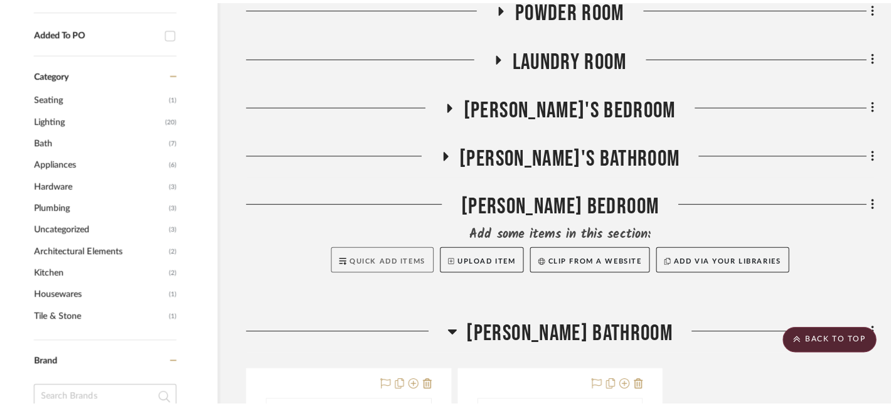
scroll to position [0, 0]
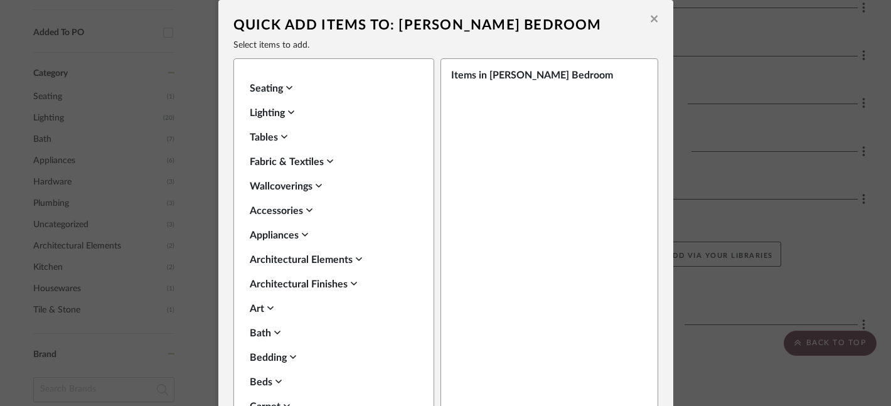
click at [256, 112] on div "Lighting" at bounding box center [331, 112] width 162 height 15
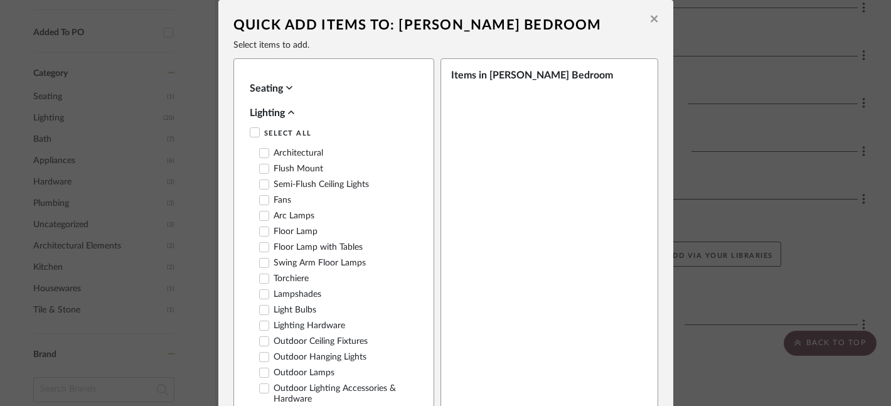
click at [260, 200] on icon at bounding box center [264, 200] width 9 height 9
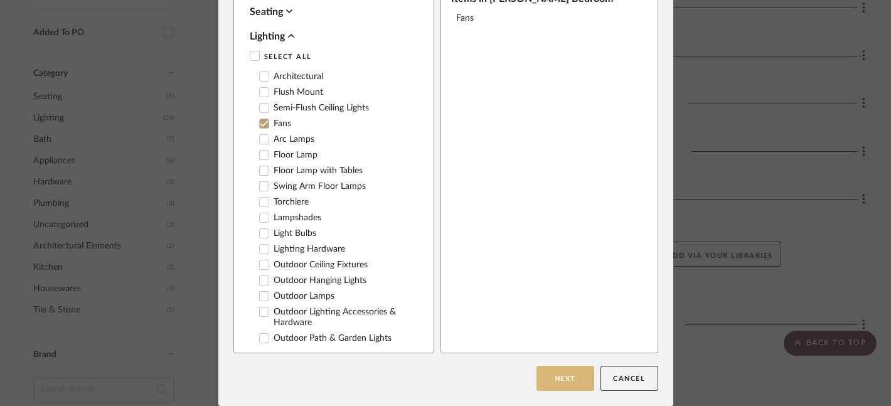
click at [557, 385] on button "Next" at bounding box center [566, 378] width 58 height 25
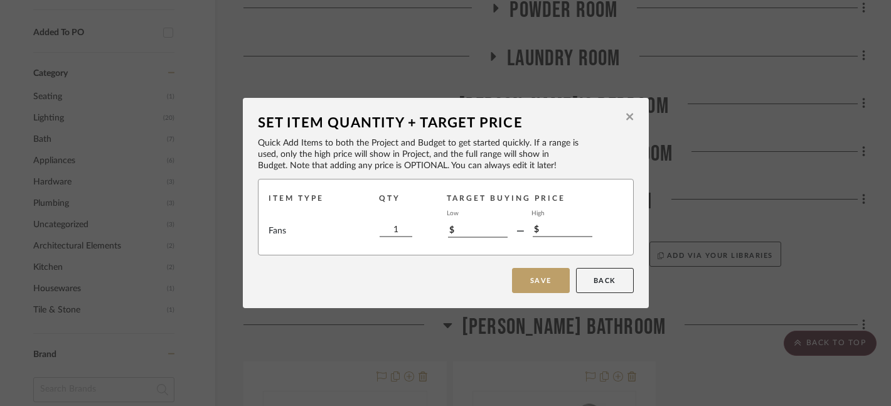
click at [531, 289] on button "Save" at bounding box center [541, 280] width 58 height 25
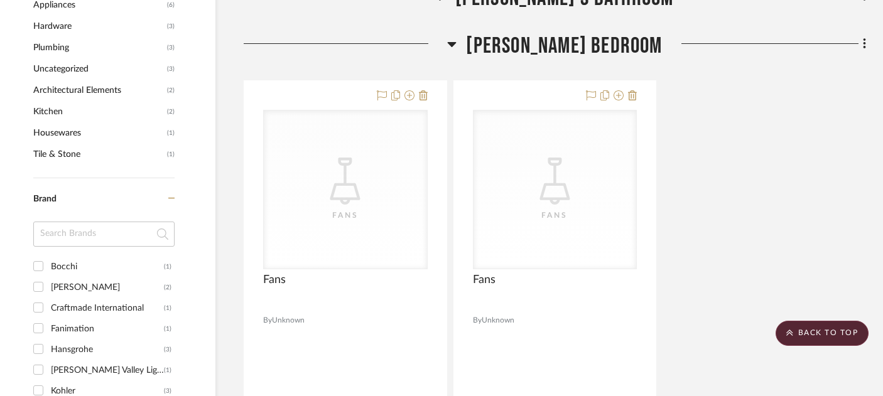
scroll to position [1101, 21]
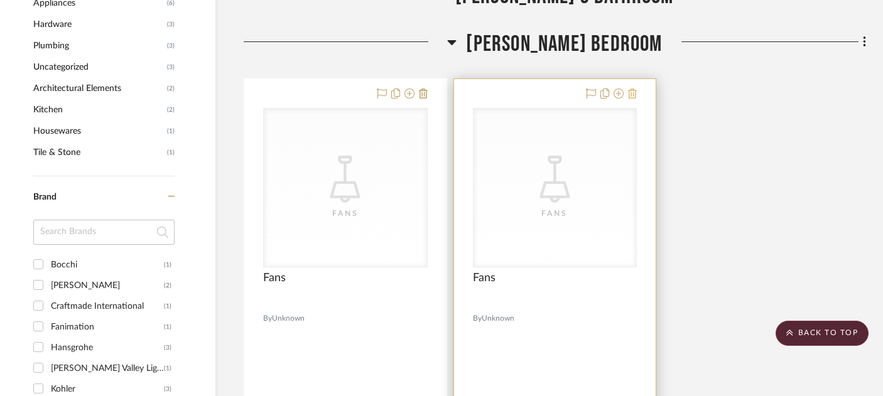
click at [633, 89] on icon at bounding box center [632, 94] width 9 height 10
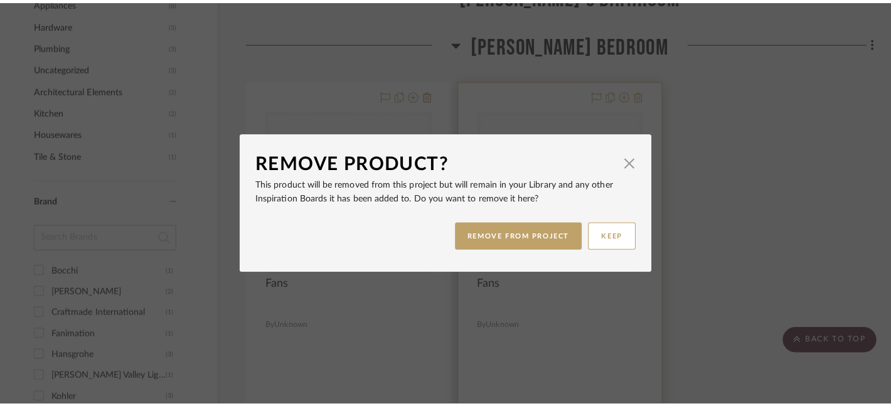
scroll to position [0, 0]
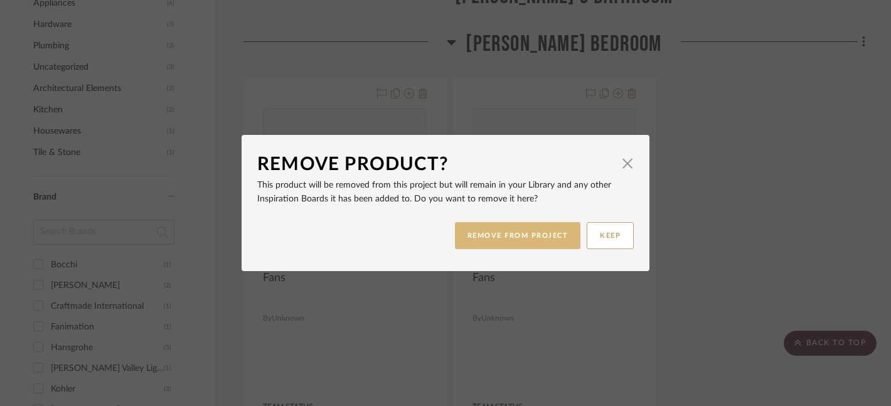
click at [529, 243] on button "REMOVE FROM PROJECT" at bounding box center [518, 235] width 126 height 27
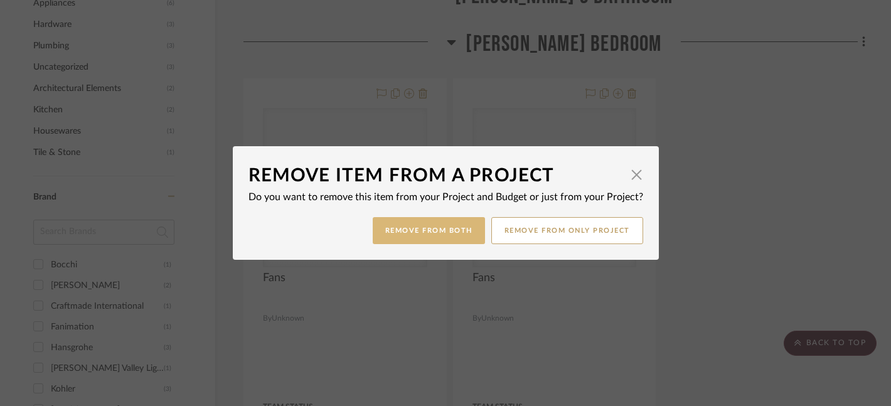
click at [405, 234] on button "Remove from Both" at bounding box center [429, 230] width 112 height 27
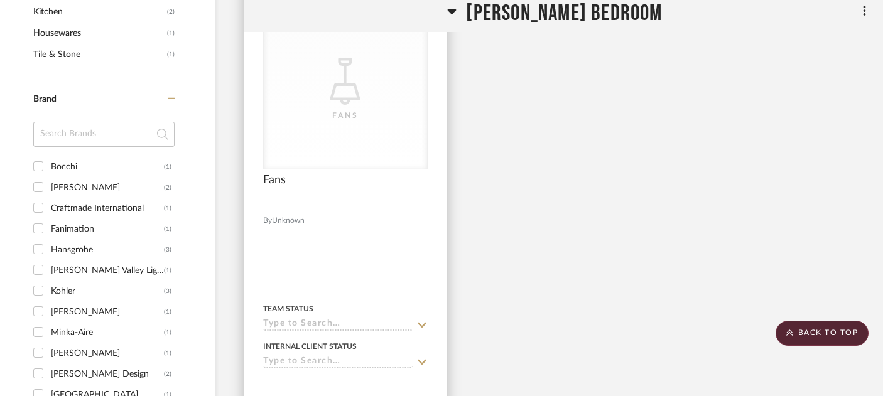
scroll to position [1202, 21]
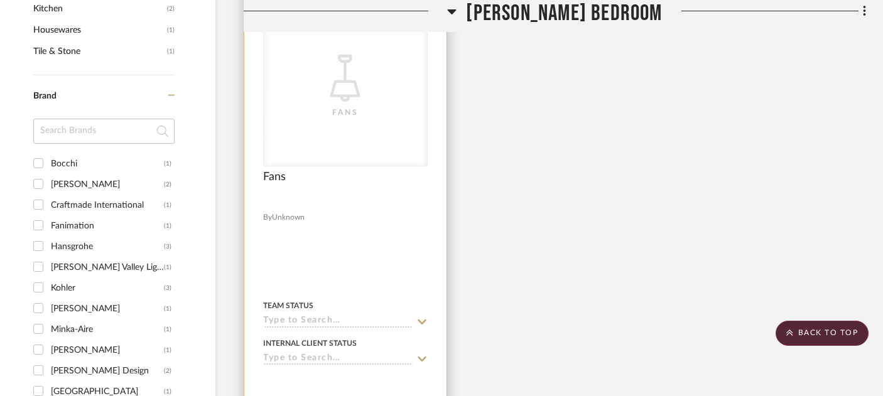
click at [318, 298] on div "Team Status" at bounding box center [345, 313] width 164 height 30
click at [318, 316] on input at bounding box center [337, 322] width 149 height 12
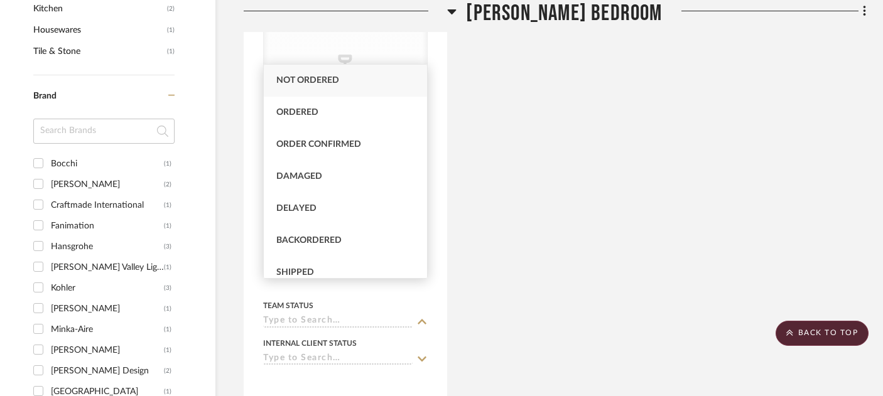
click at [316, 77] on span "Not ordered" at bounding box center [307, 80] width 63 height 9
type input "[DATE]"
type input "Not ordered"
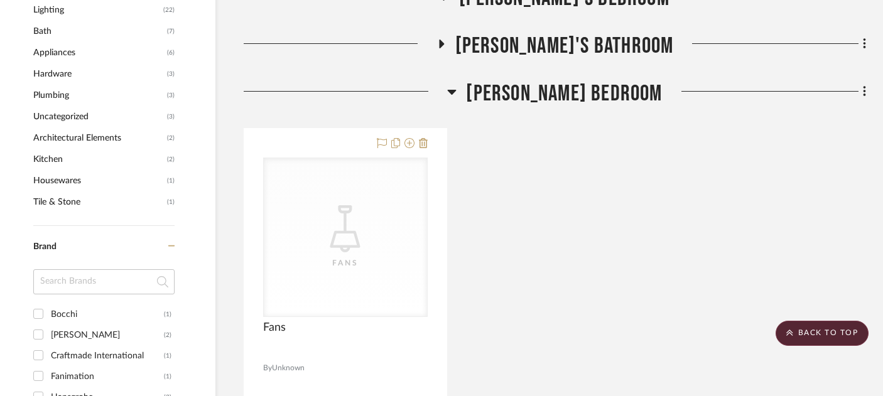
scroll to position [1043, 21]
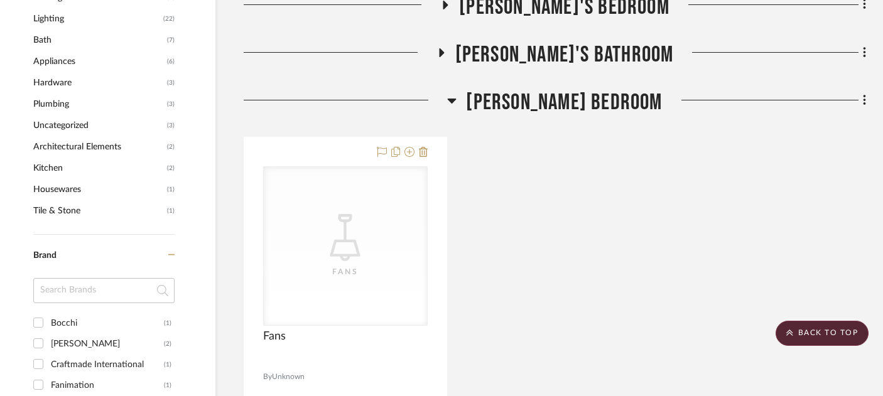
click at [533, 89] on span "[PERSON_NAME] Bedroom" at bounding box center [564, 102] width 196 height 27
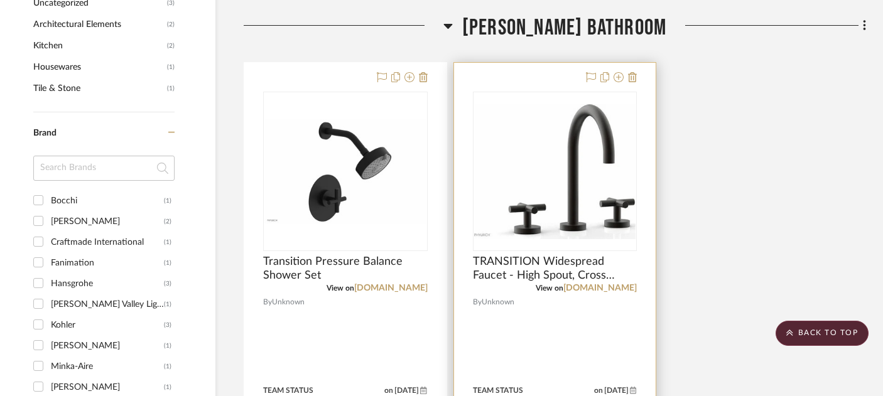
scroll to position [1160, 21]
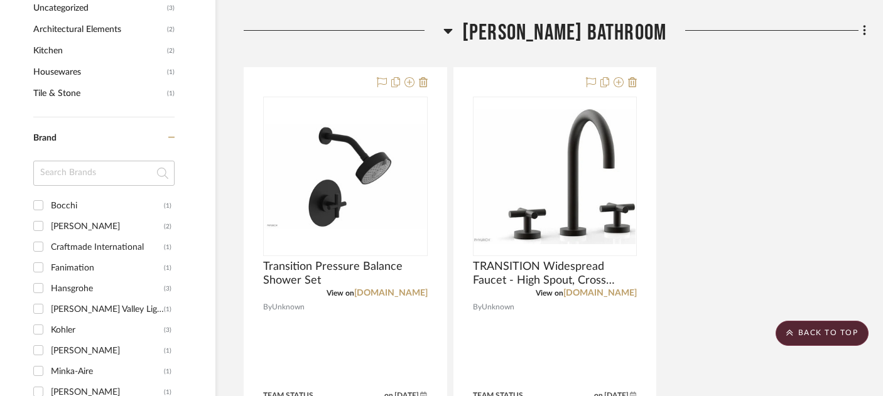
click at [864, 24] on icon at bounding box center [864, 31] width 4 height 14
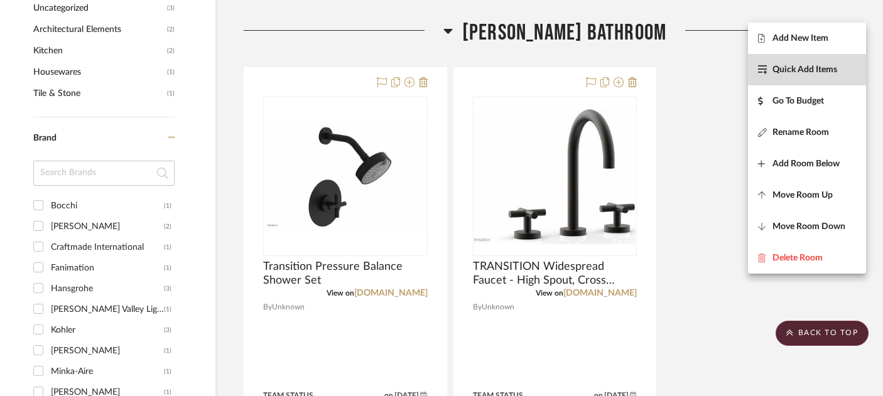
click at [791, 67] on span "Quick Add Items" at bounding box center [804, 70] width 65 height 11
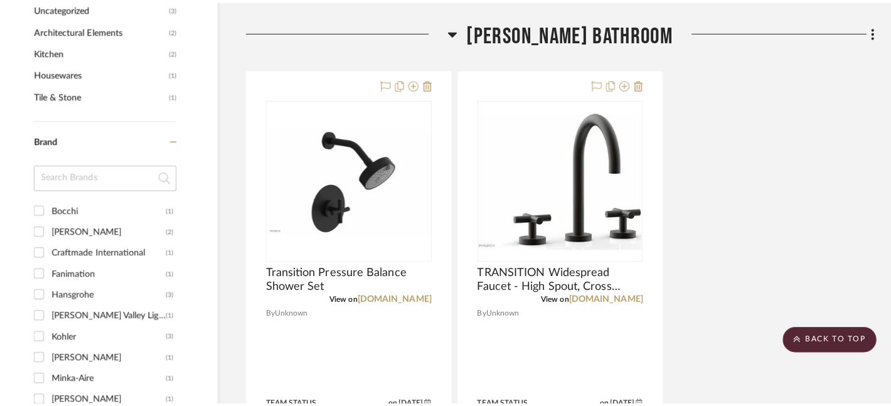
scroll to position [0, 0]
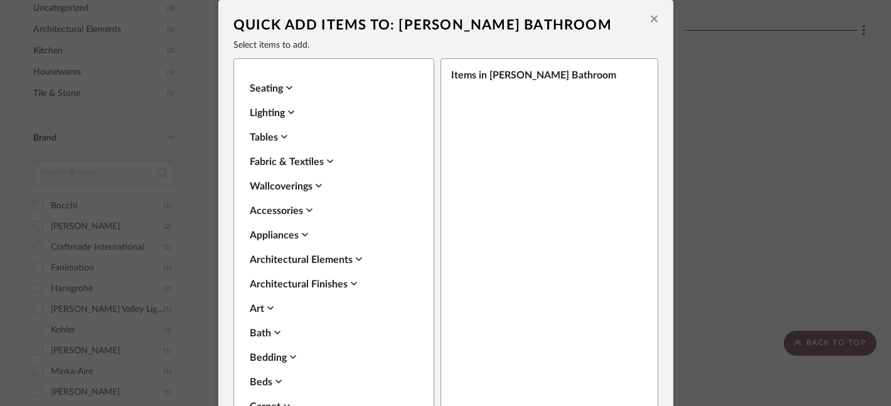
click at [255, 115] on div "Lighting" at bounding box center [331, 112] width 162 height 15
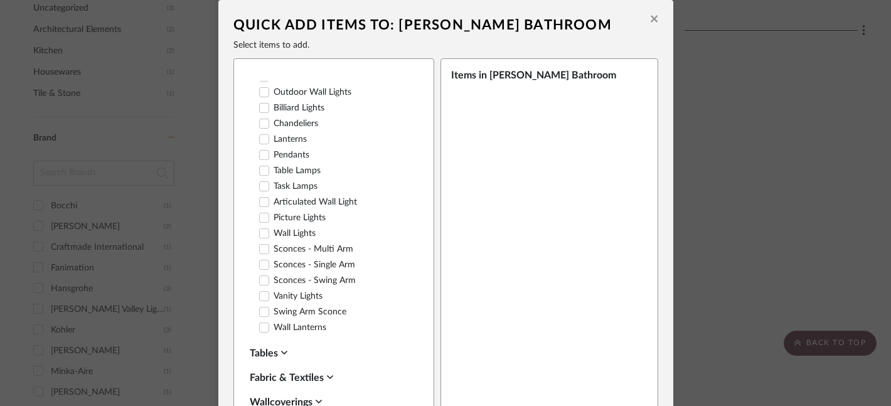
scroll to position [355, 0]
click at [262, 260] on icon at bounding box center [264, 264] width 9 height 9
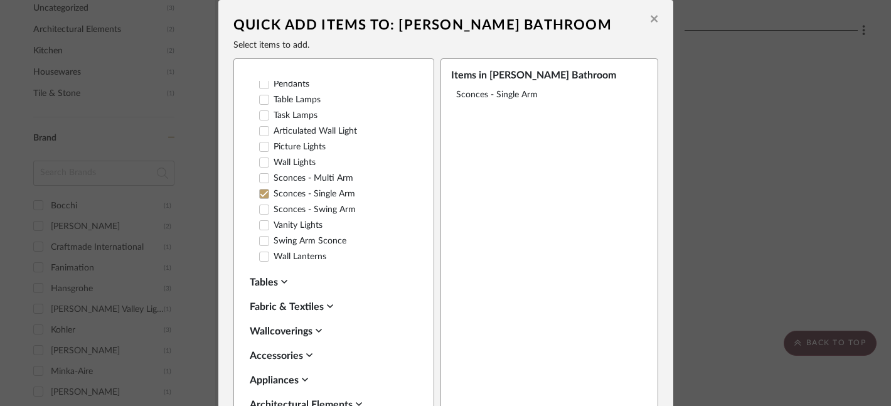
scroll to position [77, 0]
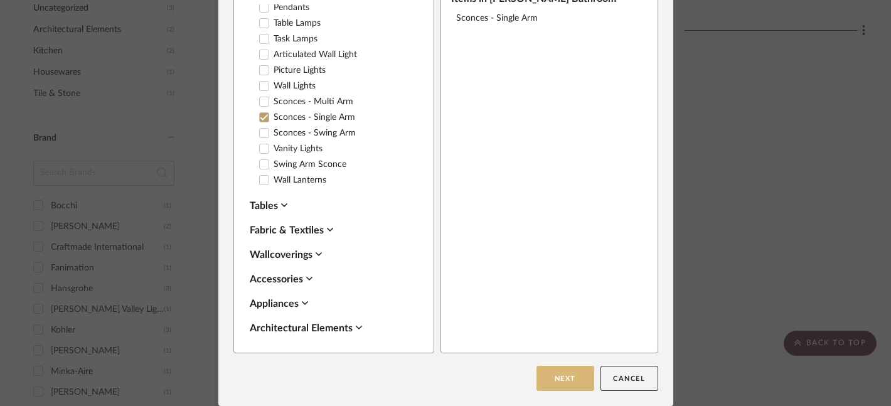
click at [549, 382] on button "Next" at bounding box center [566, 378] width 58 height 25
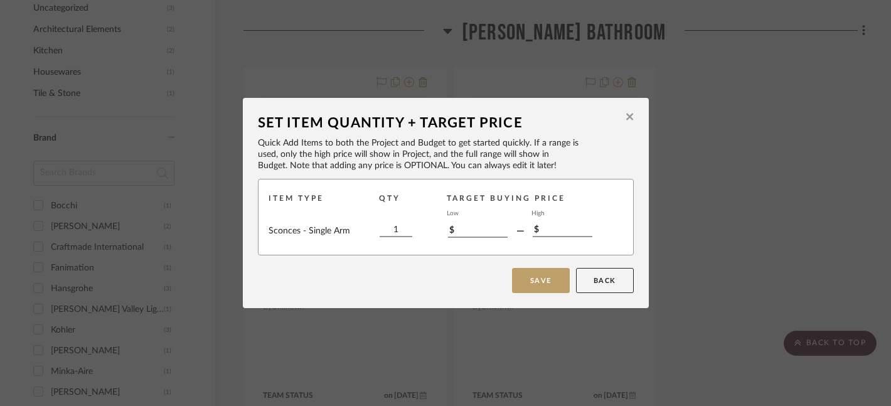
scroll to position [0, 0]
click at [395, 231] on input "1" at bounding box center [396, 230] width 33 height 14
type input "2"
click at [543, 287] on button "Save" at bounding box center [541, 280] width 58 height 25
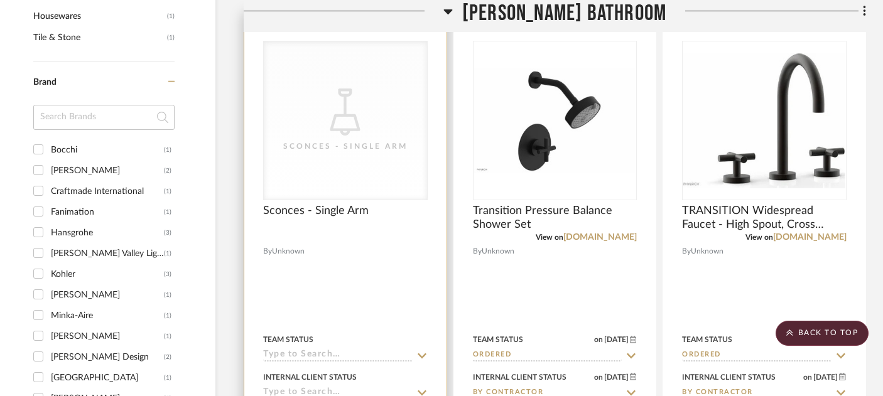
scroll to position [1225, 21]
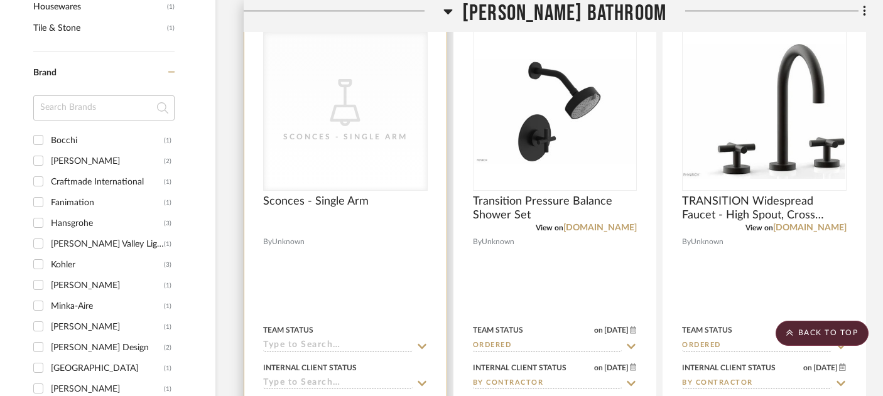
click at [325, 322] on div "Team Status" at bounding box center [345, 337] width 164 height 30
click at [325, 340] on input at bounding box center [337, 346] width 149 height 12
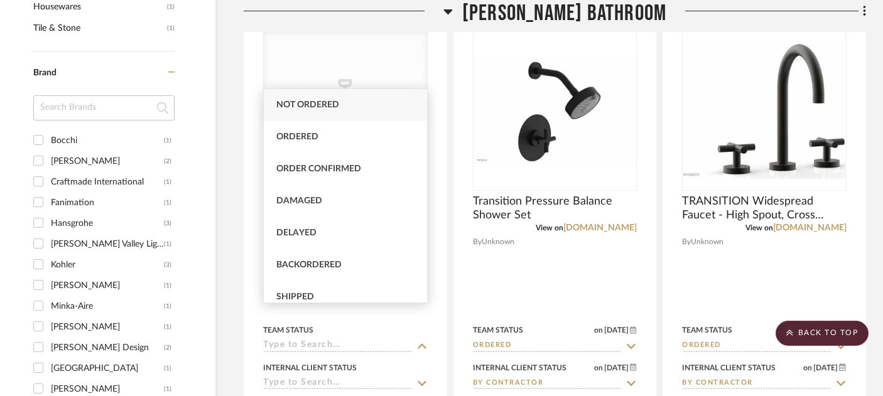
click at [299, 103] on span "Not ordered" at bounding box center [307, 104] width 63 height 9
type input "[DATE]"
type input "Not ordered"
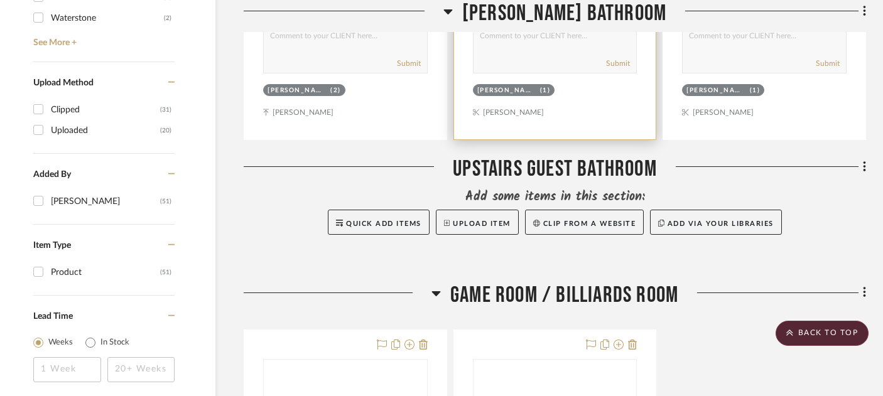
scroll to position [1638, 21]
click at [378, 220] on span "Quick Add Items" at bounding box center [383, 223] width 75 height 7
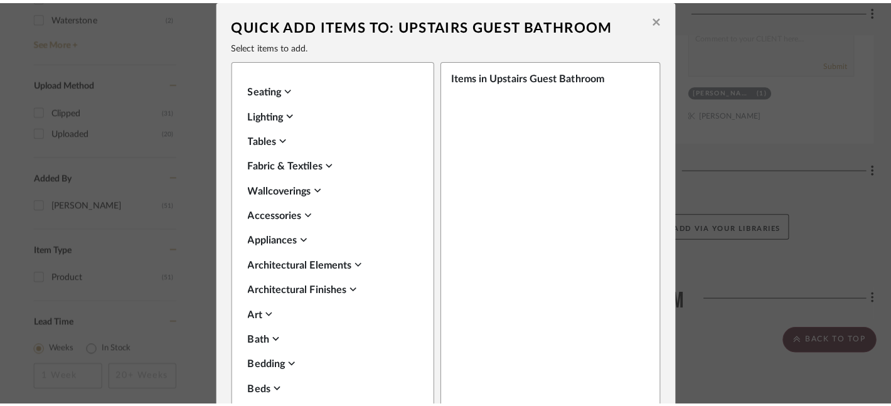
scroll to position [0, 0]
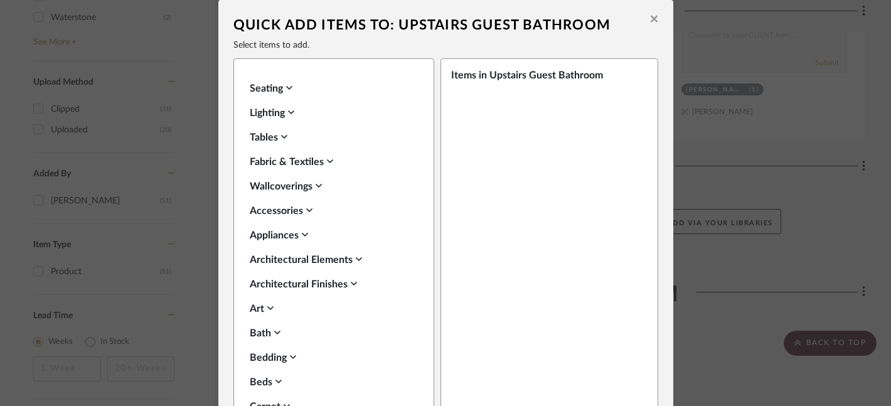
click at [264, 117] on div "Lighting" at bounding box center [331, 112] width 162 height 15
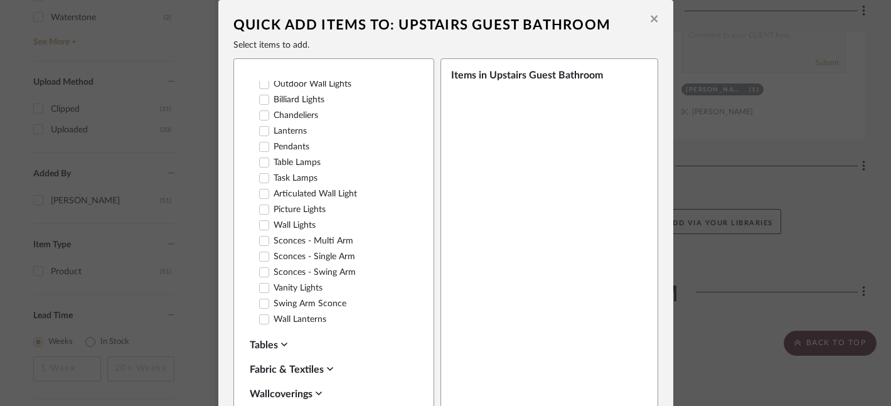
scroll to position [365, 0]
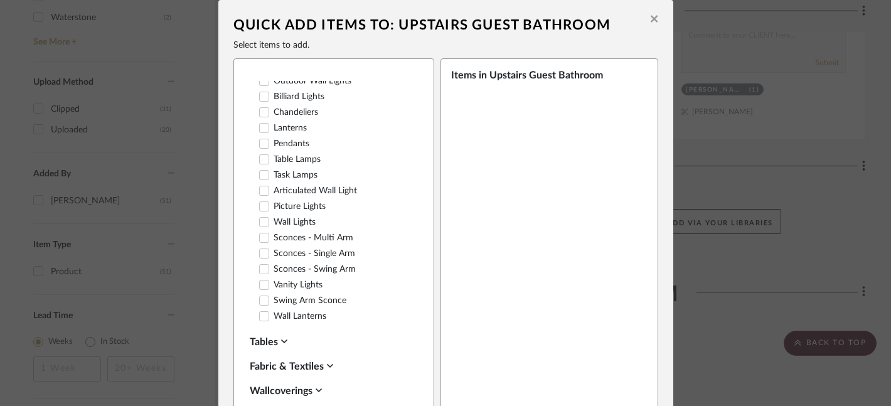
click at [260, 249] on icon at bounding box center [264, 253] width 9 height 9
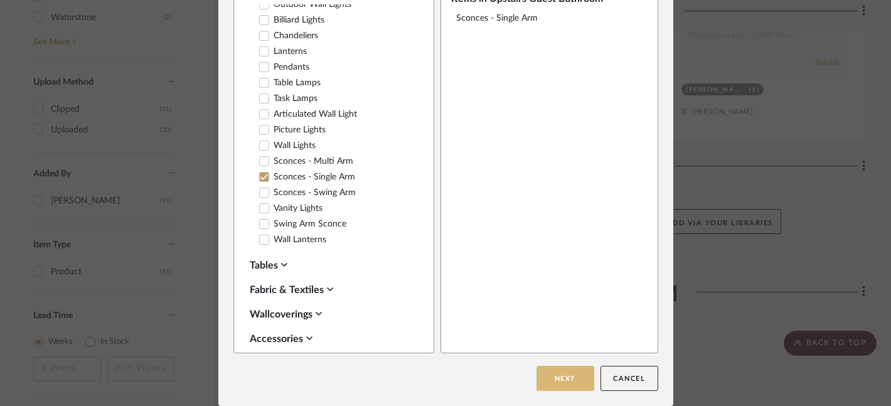
click at [555, 380] on button "Next" at bounding box center [566, 378] width 58 height 25
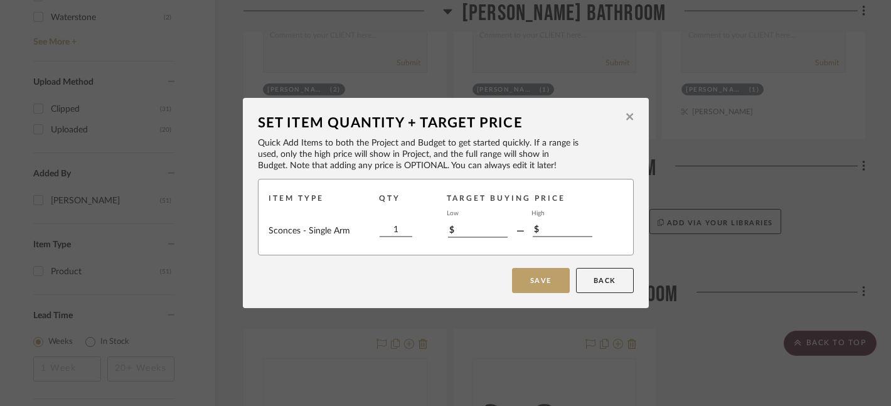
scroll to position [0, 0]
click at [393, 230] on input "1" at bounding box center [396, 230] width 33 height 14
type input "2"
click at [522, 282] on button "Save" at bounding box center [541, 280] width 58 height 25
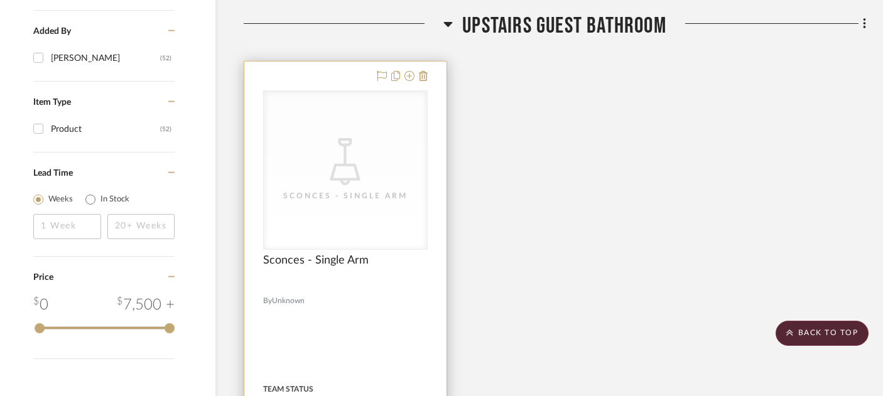
scroll to position [1790, 21]
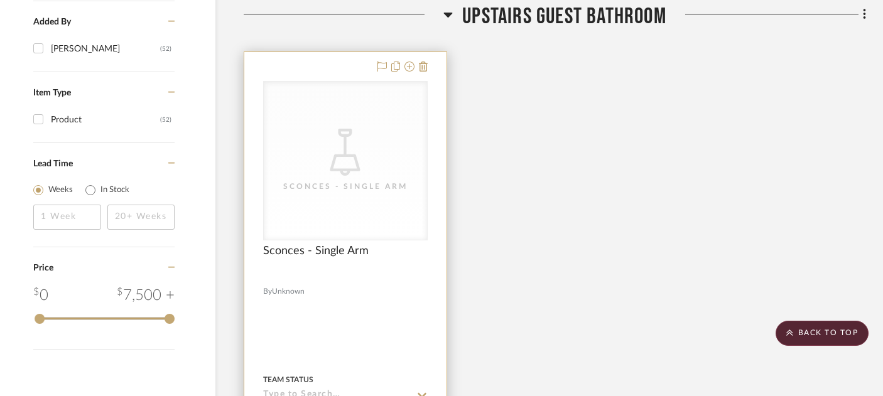
click at [295, 372] on div "Team Status" at bounding box center [345, 387] width 164 height 30
click at [297, 390] on input at bounding box center [337, 396] width 149 height 12
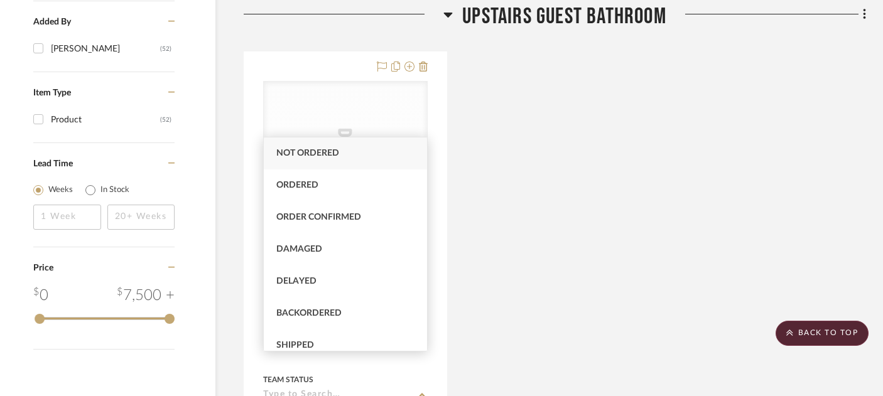
click at [306, 155] on span "Not ordered" at bounding box center [307, 153] width 63 height 9
type input "[DATE]"
type input "Not ordered"
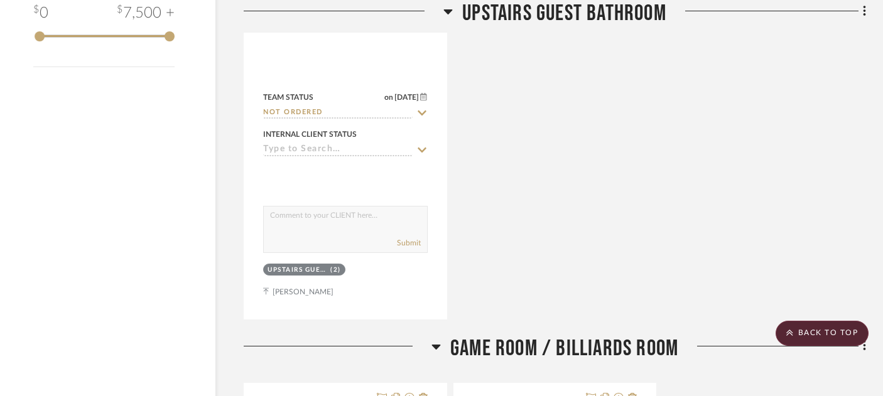
scroll to position [1999, 21]
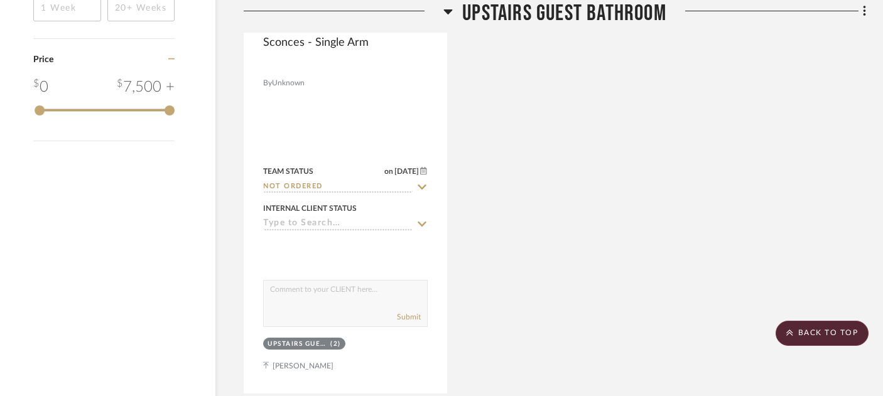
click at [527, 18] on span "Upstairs Guest Bathroom" at bounding box center [564, 13] width 204 height 27
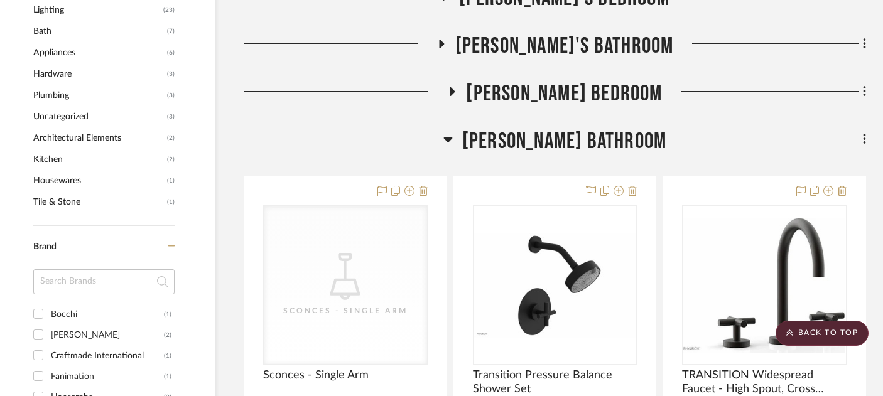
scroll to position [1039, 21]
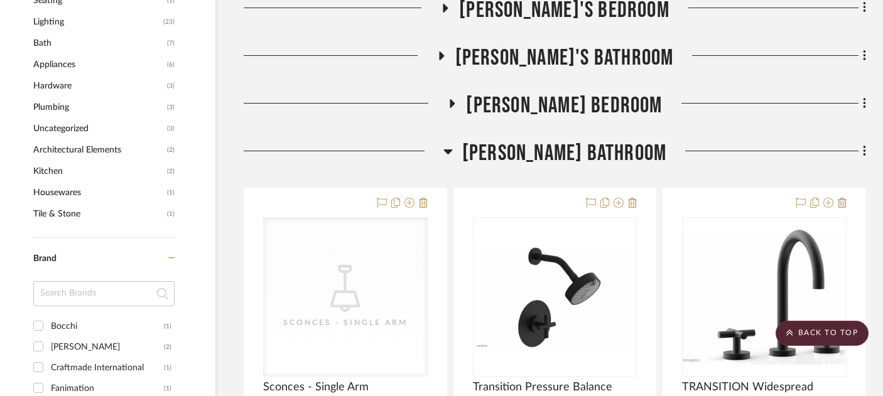
click at [542, 140] on span "[PERSON_NAME] Bathroom" at bounding box center [564, 153] width 204 height 27
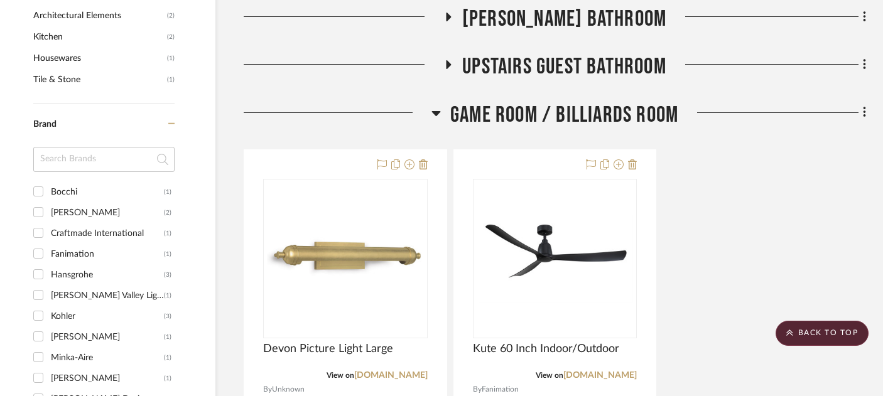
scroll to position [1172, 21]
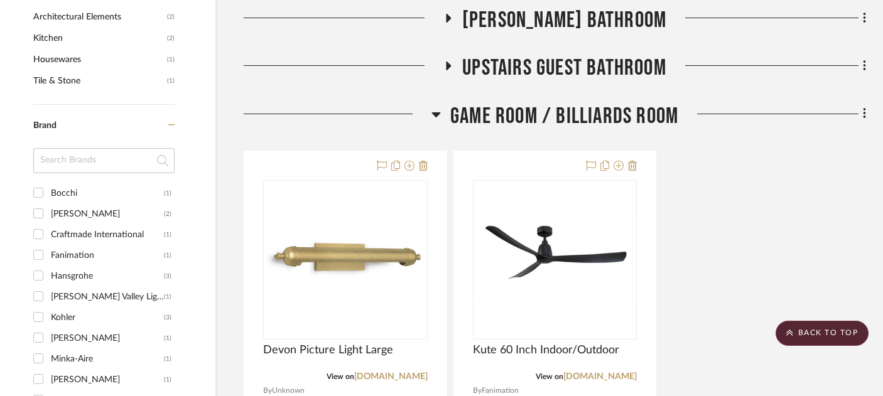
click at [518, 103] on span "Game Room / Billiards Room" at bounding box center [564, 116] width 228 height 27
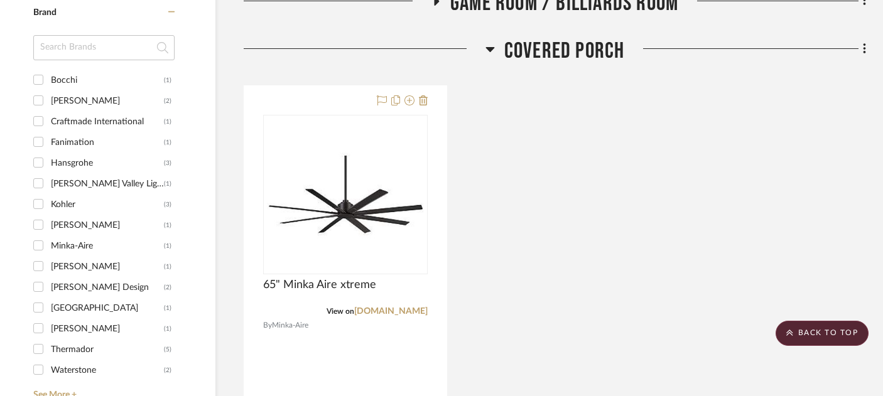
scroll to position [1282, 21]
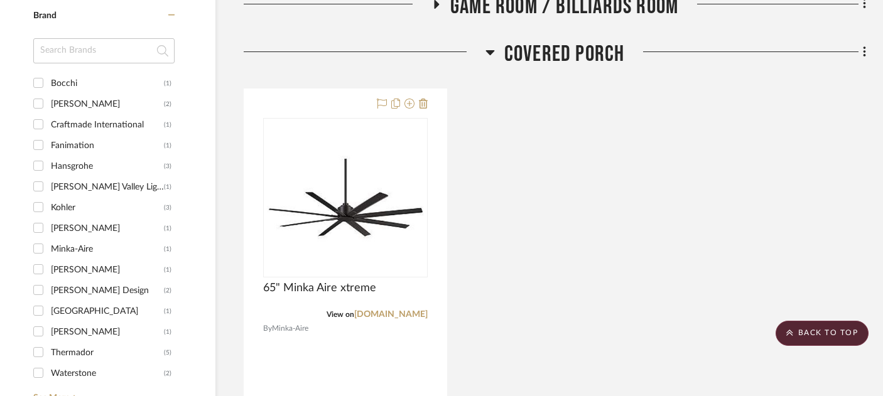
click at [529, 41] on span "Covered Porch" at bounding box center [564, 54] width 121 height 27
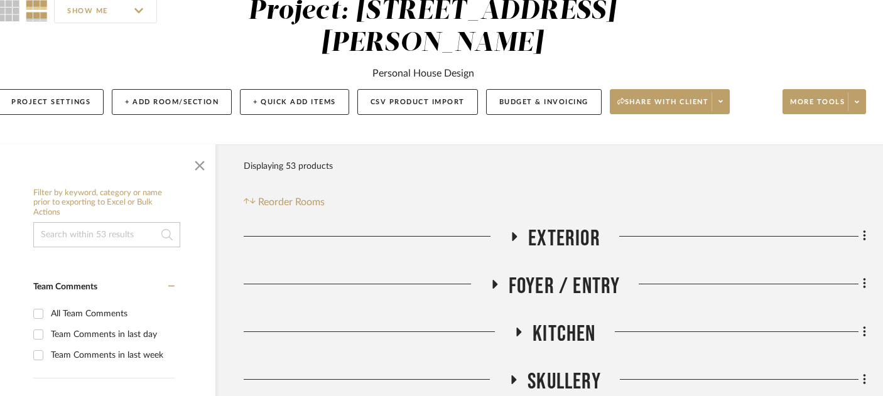
scroll to position [126, 21]
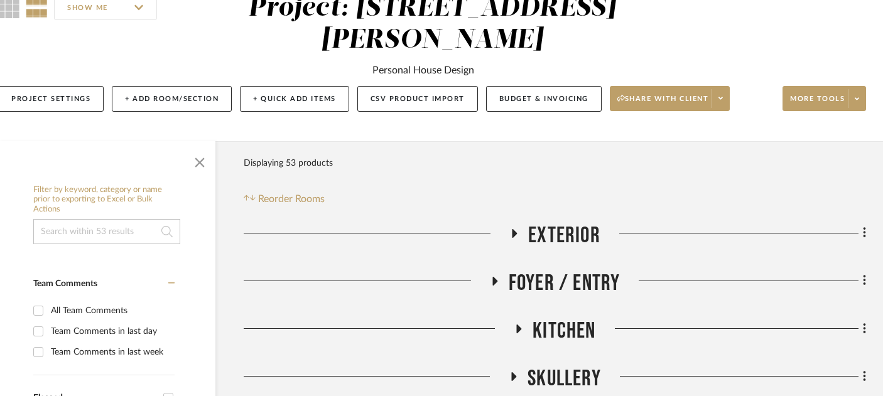
click at [547, 222] on span "Exterior" at bounding box center [564, 235] width 72 height 27
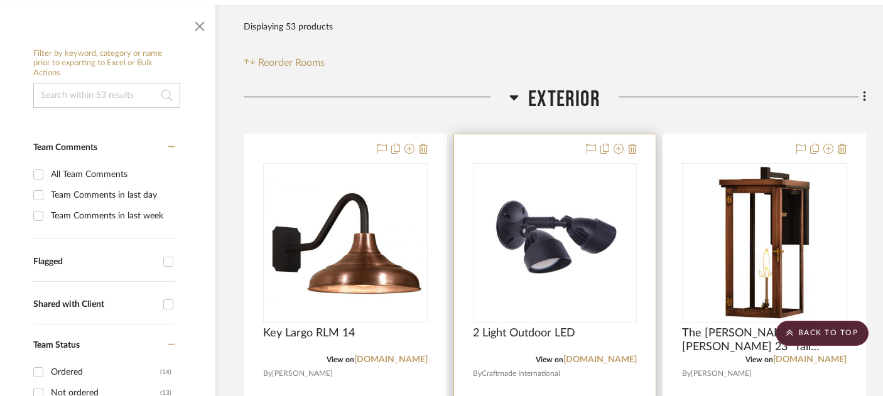
scroll to position [261, 21]
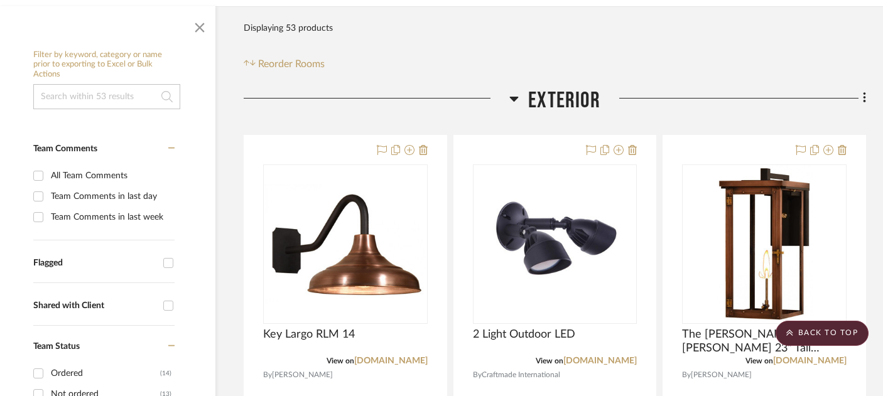
click at [548, 87] on span "Exterior" at bounding box center [564, 100] width 72 height 27
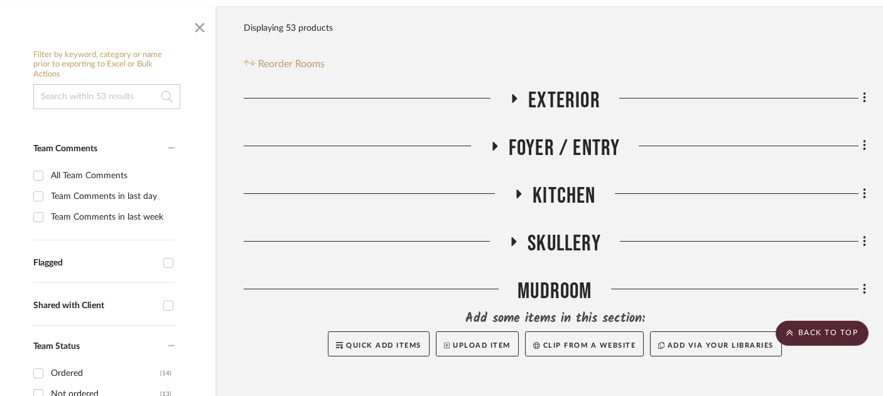
click at [554, 135] on span "Foyer / Entry" at bounding box center [564, 148] width 112 height 27
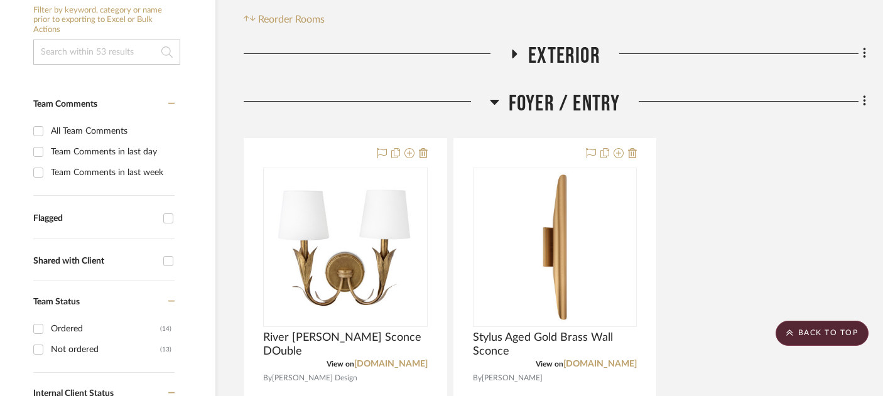
scroll to position [308, 21]
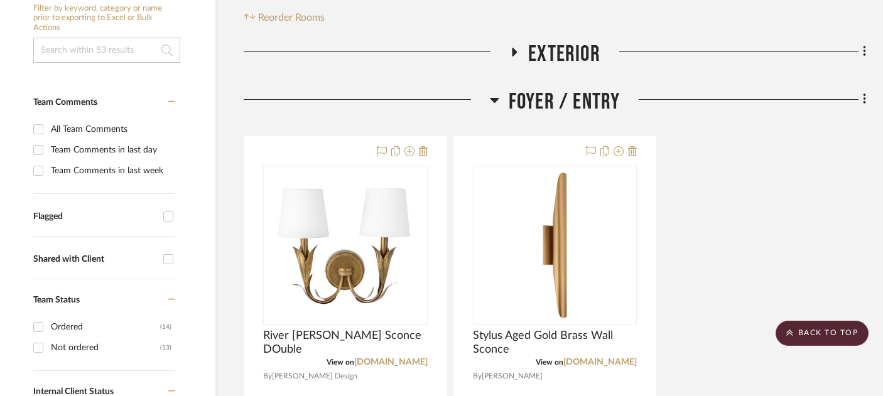
click at [537, 89] on span "Foyer / Entry" at bounding box center [564, 102] width 112 height 27
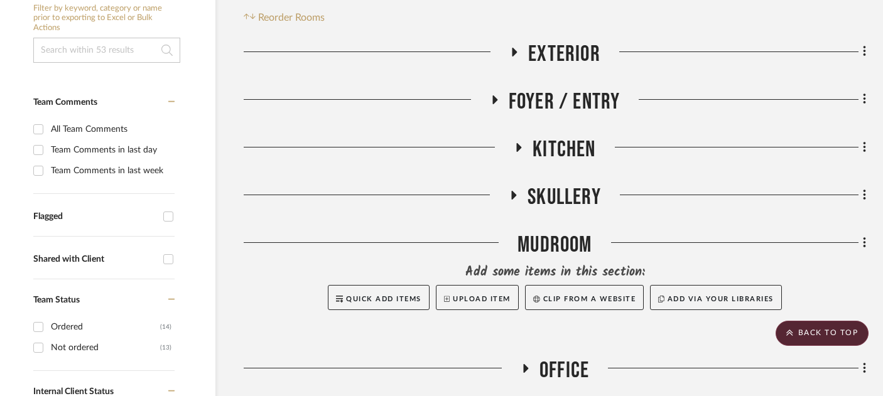
click at [557, 136] on span "Kitchen" at bounding box center [563, 149] width 63 height 27
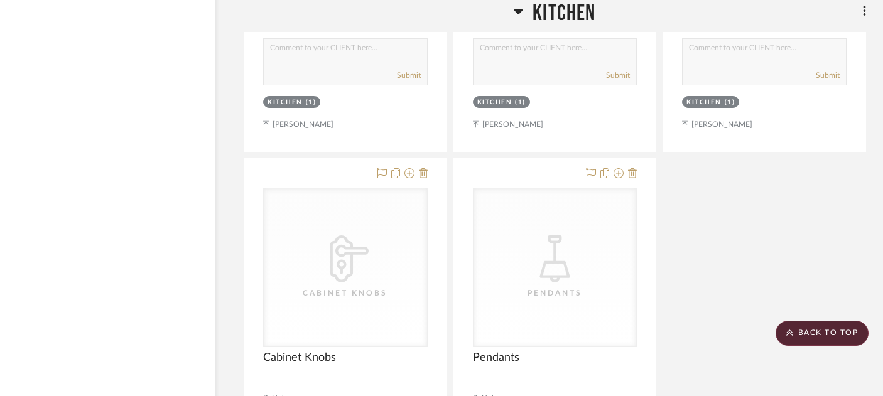
scroll to position [3757, 21]
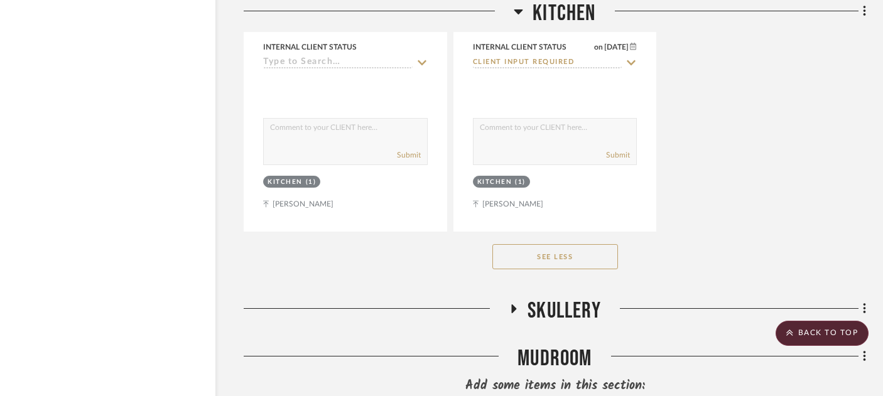
click at [552, 13] on span "Kitchen" at bounding box center [563, 13] width 63 height 27
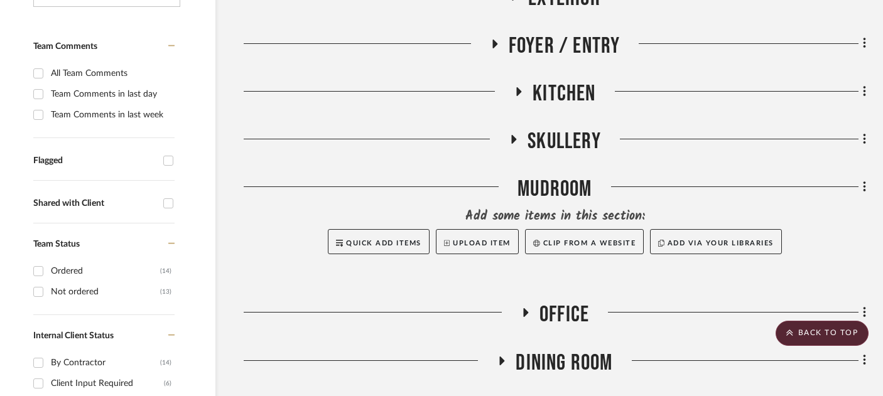
scroll to position [354, 21]
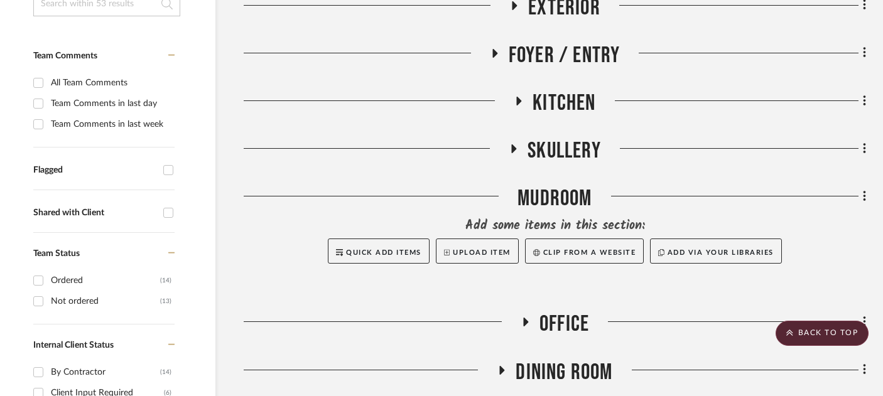
click at [561, 137] on span "Skullery" at bounding box center [563, 150] width 73 height 27
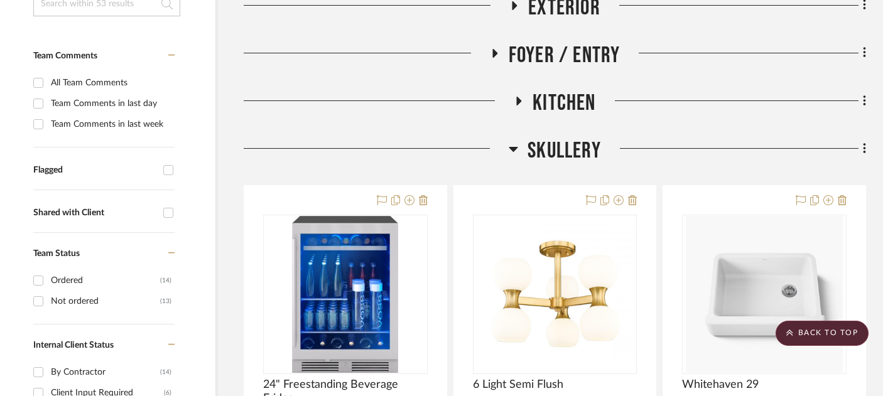
click at [560, 137] on span "Skullery" at bounding box center [563, 150] width 73 height 27
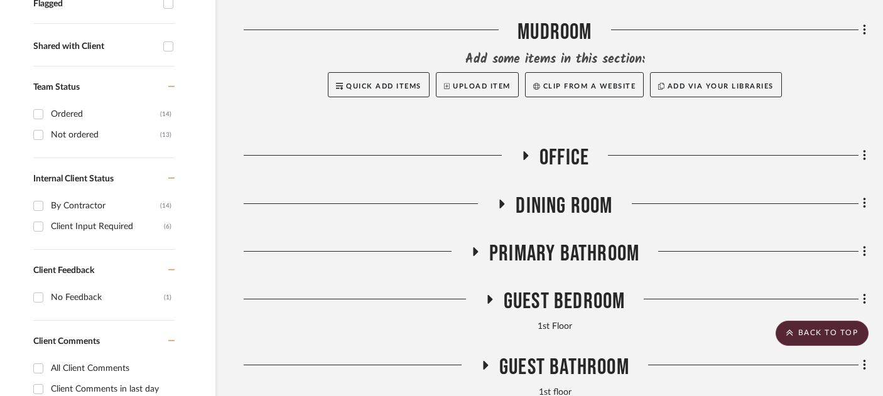
scroll to position [525, 21]
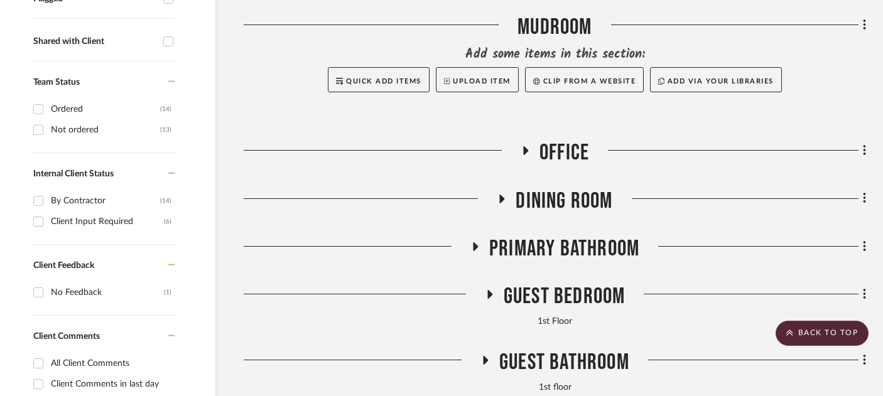
click at [560, 139] on span "Office" at bounding box center [564, 152] width 50 height 27
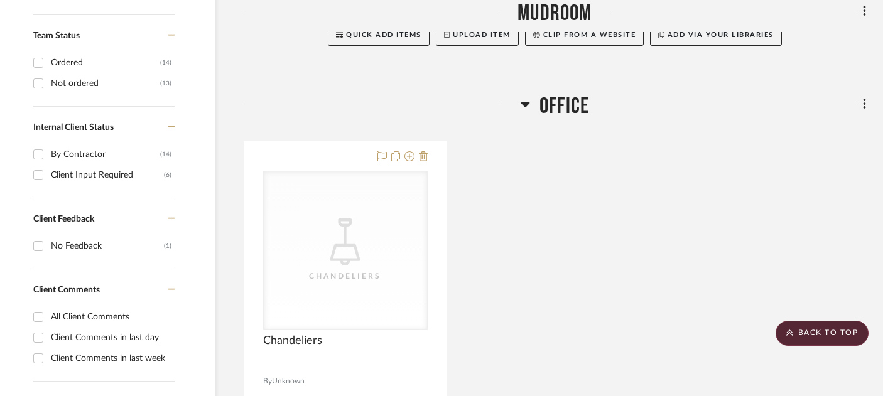
scroll to position [571, 21]
click at [559, 94] on span "Office" at bounding box center [564, 107] width 50 height 27
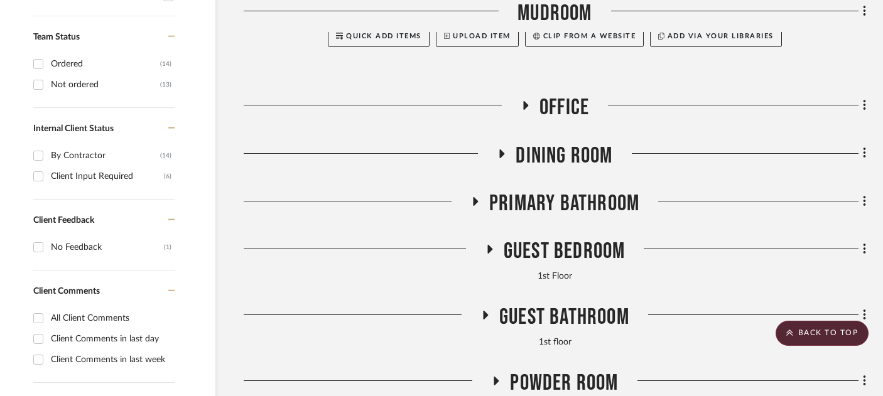
click at [572, 142] on span "Dining Room" at bounding box center [563, 155] width 97 height 27
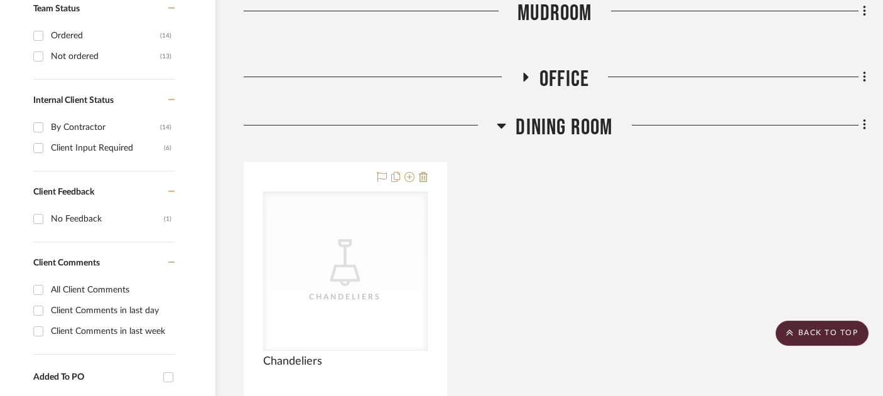
scroll to position [598, 21]
click at [565, 115] on span "Dining Room" at bounding box center [563, 128] width 97 height 27
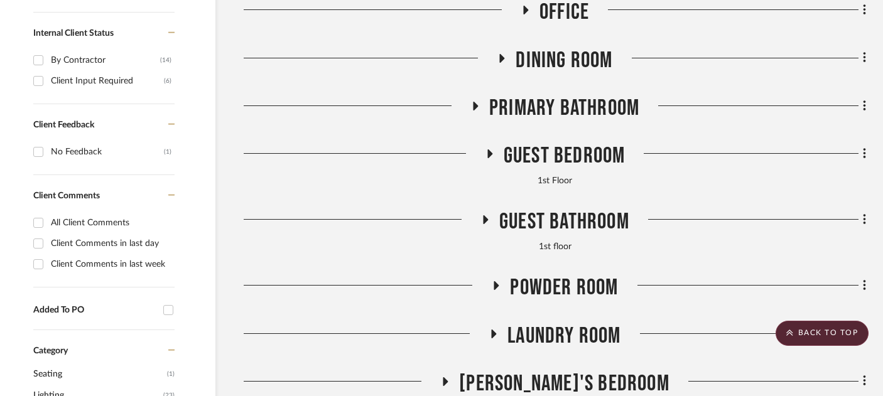
scroll to position [666, 21]
click at [561, 95] on span "Primary Bathroom" at bounding box center [563, 108] width 150 height 27
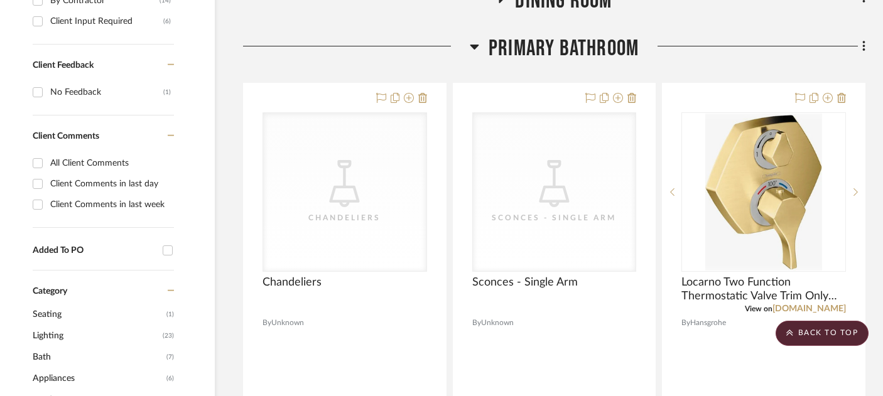
scroll to position [724, 21]
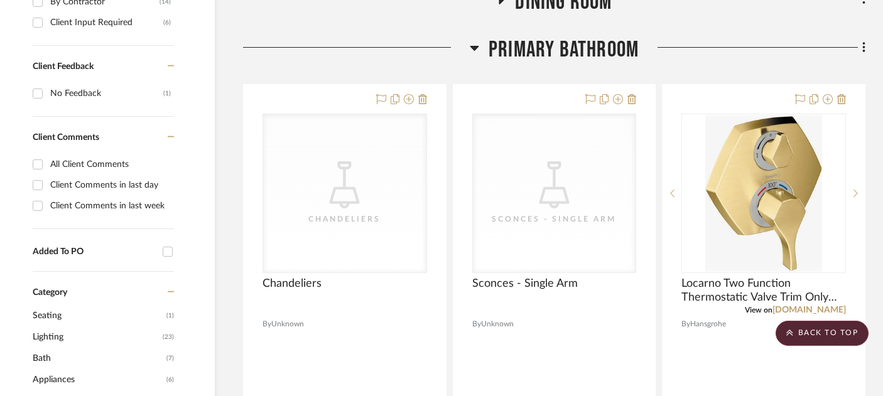
click at [542, 36] on span "Primary Bathroom" at bounding box center [563, 49] width 150 height 27
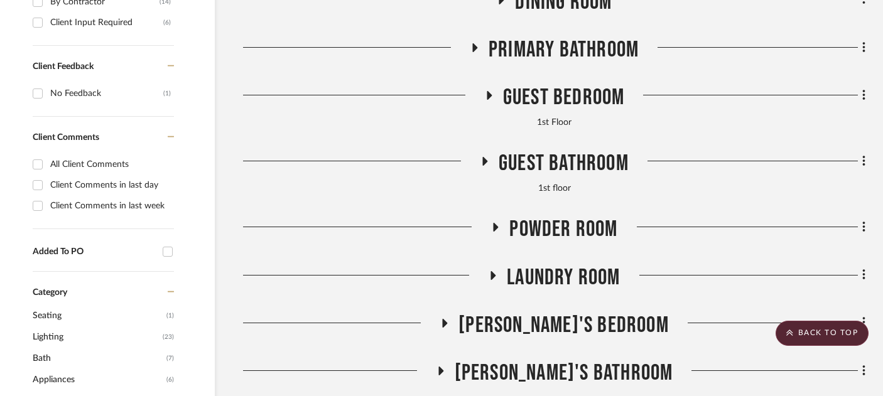
click at [555, 84] on span "Guest Bedroom" at bounding box center [564, 97] width 122 height 27
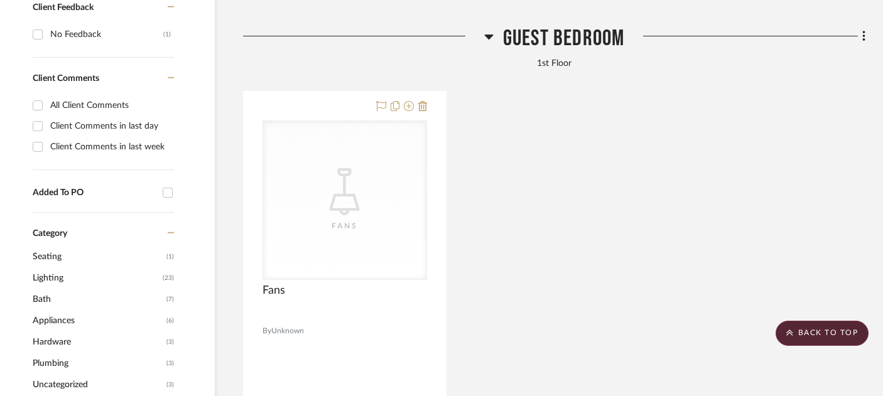
scroll to position [771, 21]
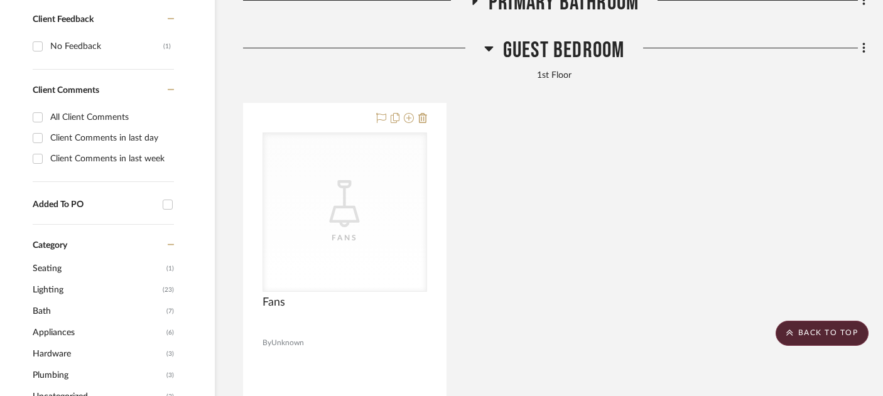
click at [539, 37] on span "Guest Bedroom" at bounding box center [564, 50] width 122 height 27
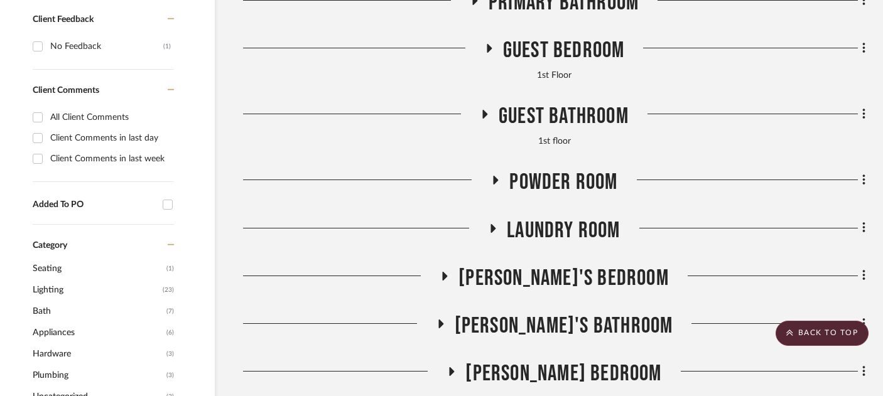
click at [549, 103] on span "Guest Bathroom" at bounding box center [563, 116] width 130 height 27
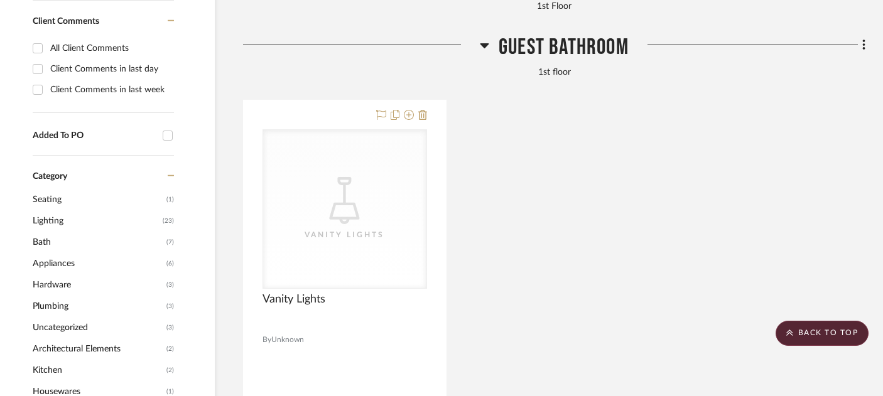
scroll to position [830, 21]
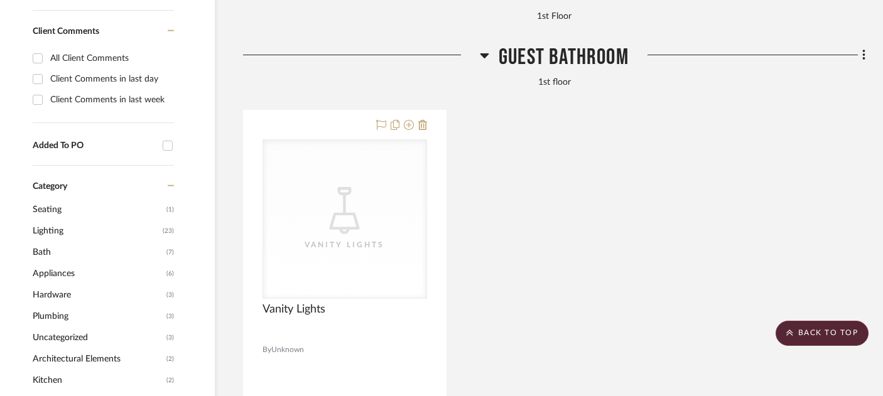
click at [548, 44] on span "Guest Bathroom" at bounding box center [563, 57] width 130 height 27
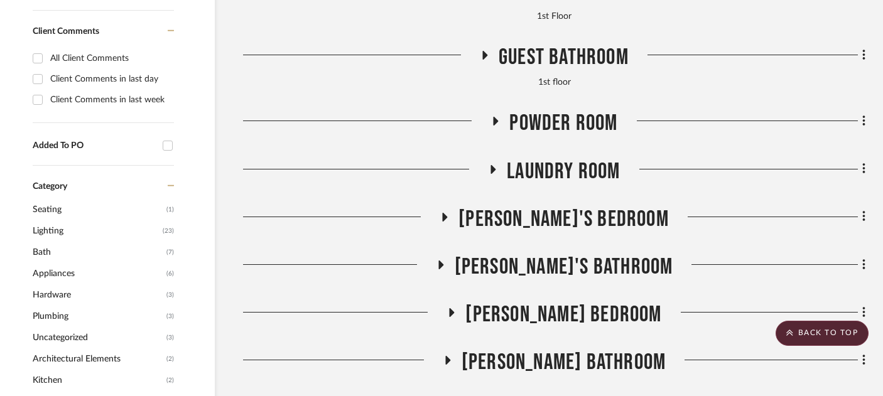
click at [567, 110] on span "Powder Room" at bounding box center [563, 123] width 108 height 27
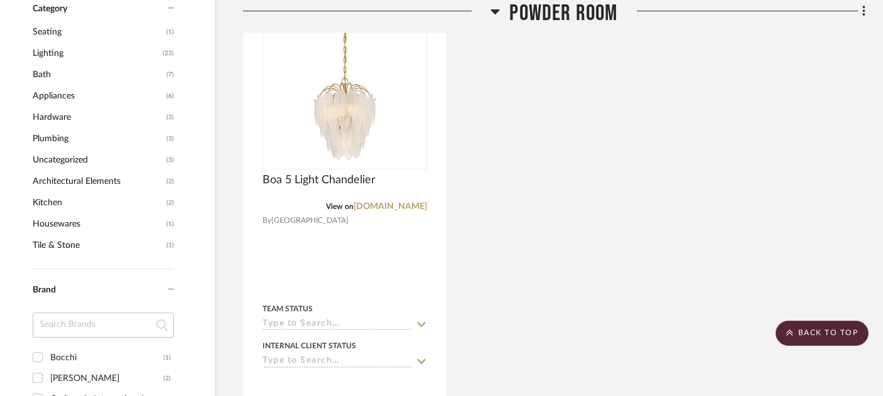
scroll to position [1012, 21]
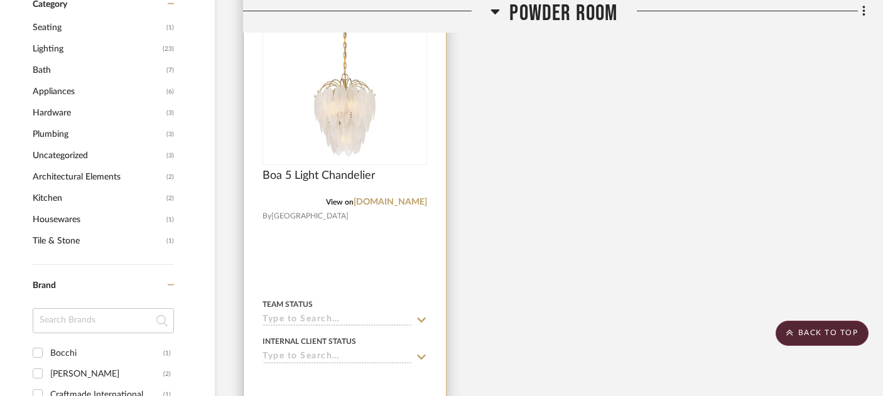
click at [306, 314] on input at bounding box center [336, 320] width 149 height 12
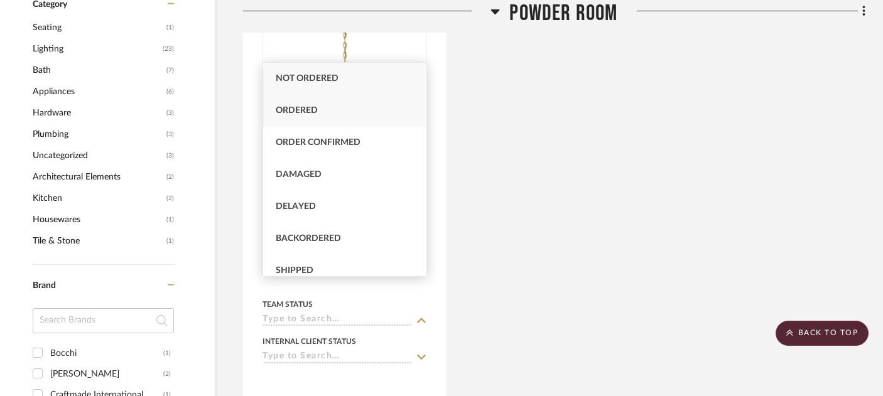
click at [306, 116] on div "Ordered" at bounding box center [344, 111] width 163 height 32
type input "[DATE]"
type input "Ordered"
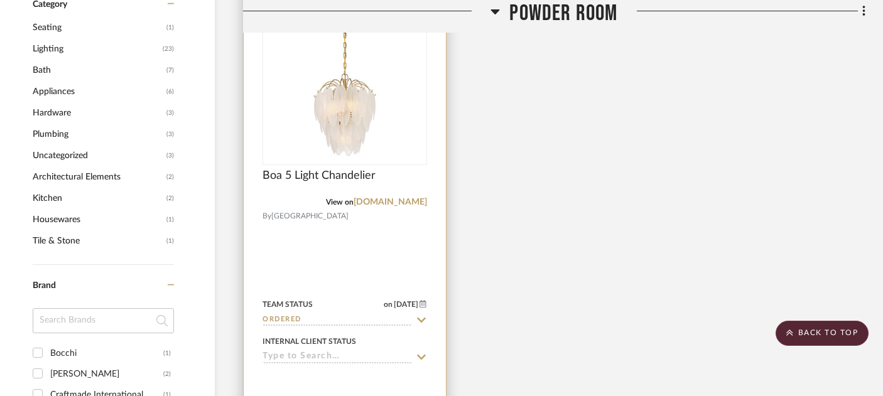
click at [313, 333] on div "Internal Client Status" at bounding box center [344, 348] width 164 height 30
click at [316, 351] on input at bounding box center [336, 357] width 149 height 12
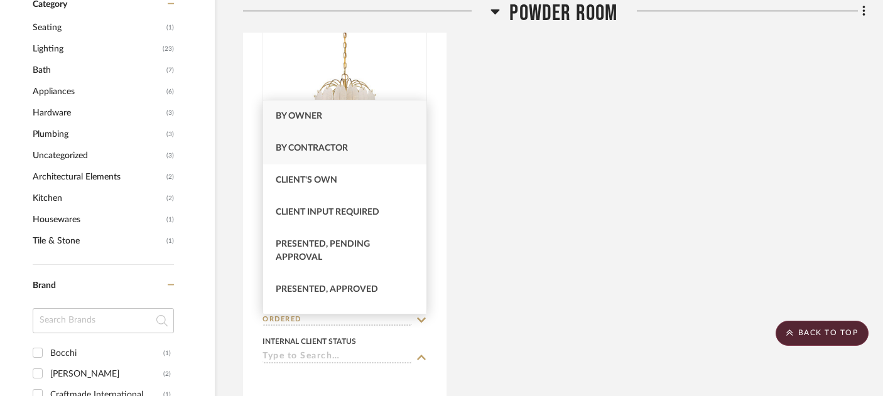
click at [315, 156] on div "By Contractor" at bounding box center [344, 148] width 163 height 32
type input "[DATE]"
type input "By Contractor"
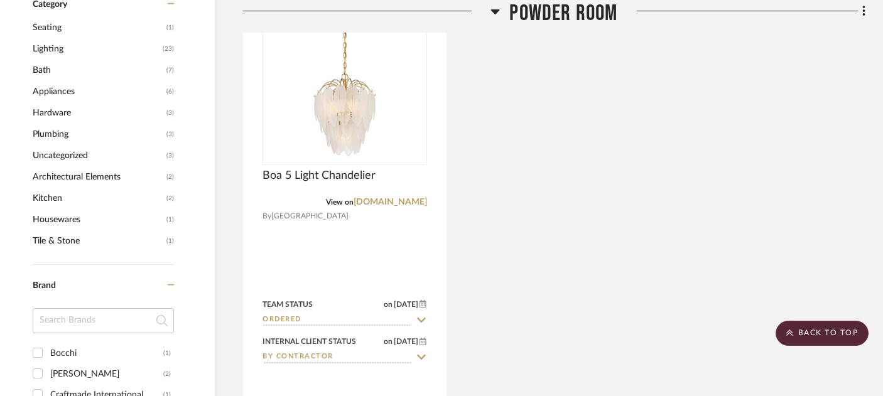
click at [554, 11] on span "Powder Room" at bounding box center [563, 13] width 108 height 27
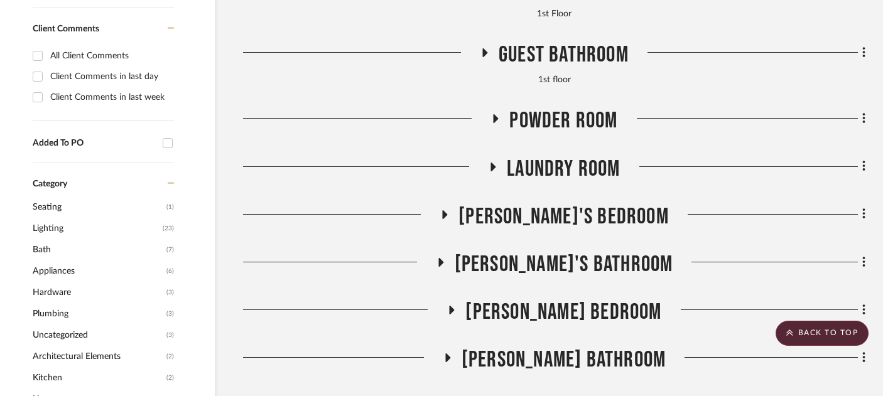
scroll to position [830, 21]
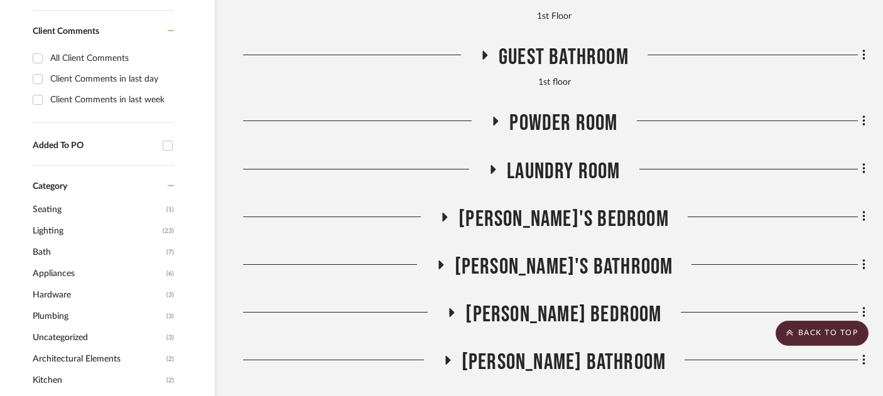
click at [545, 158] on span "Laundry Room" at bounding box center [563, 171] width 113 height 27
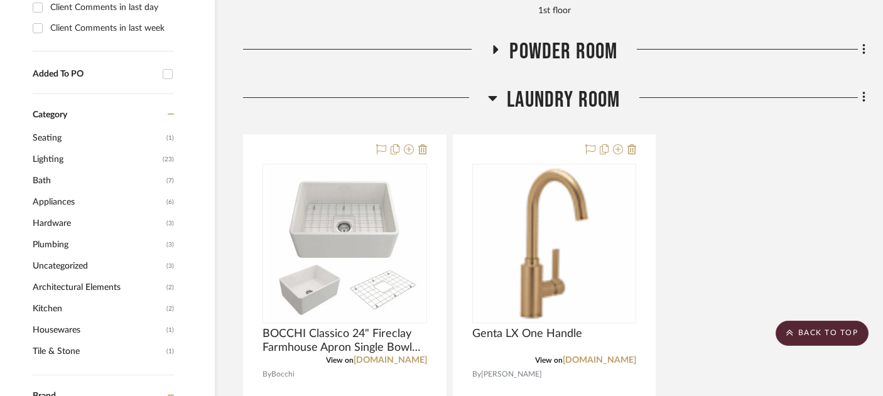
scroll to position [892, 21]
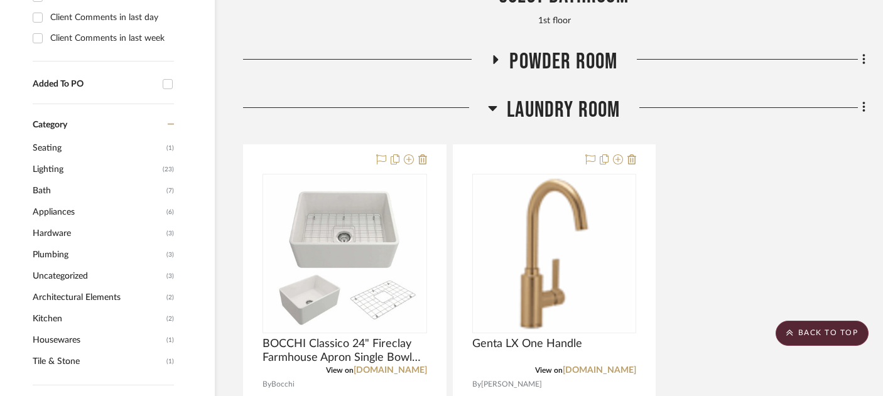
click at [530, 97] on span "Laundry Room" at bounding box center [563, 110] width 113 height 27
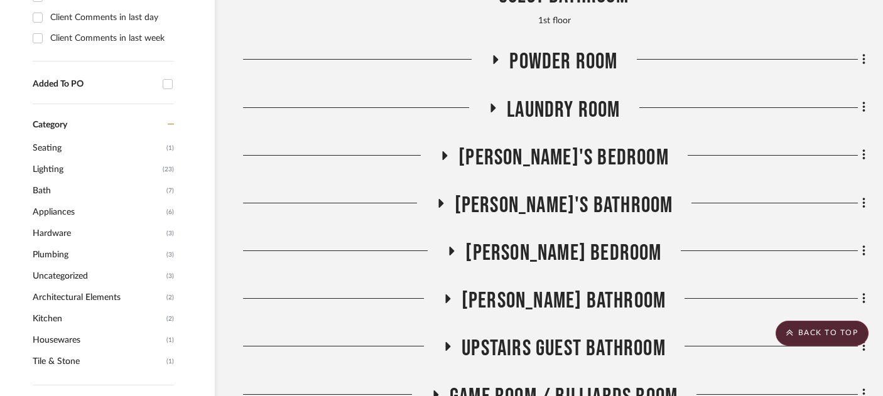
click at [539, 144] on span "[PERSON_NAME]'s Bedroom" at bounding box center [563, 157] width 210 height 27
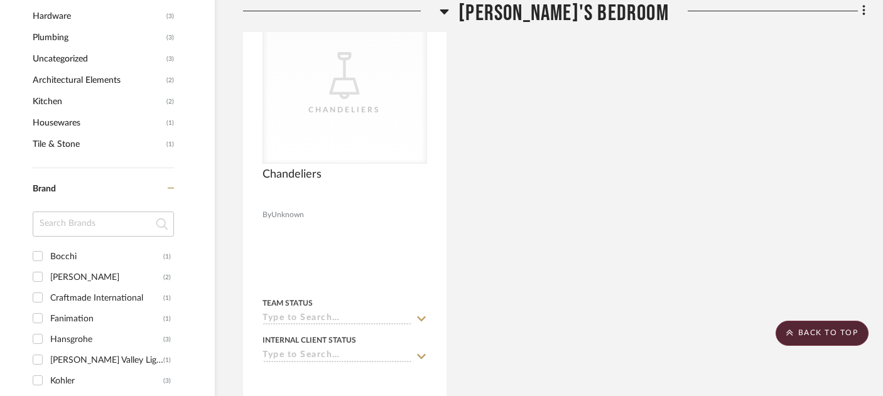
scroll to position [1108, 21]
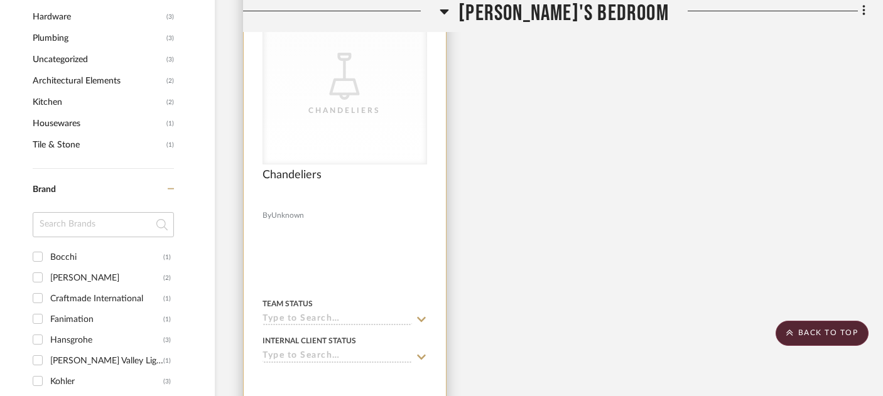
click at [294, 314] on input at bounding box center [336, 320] width 149 height 12
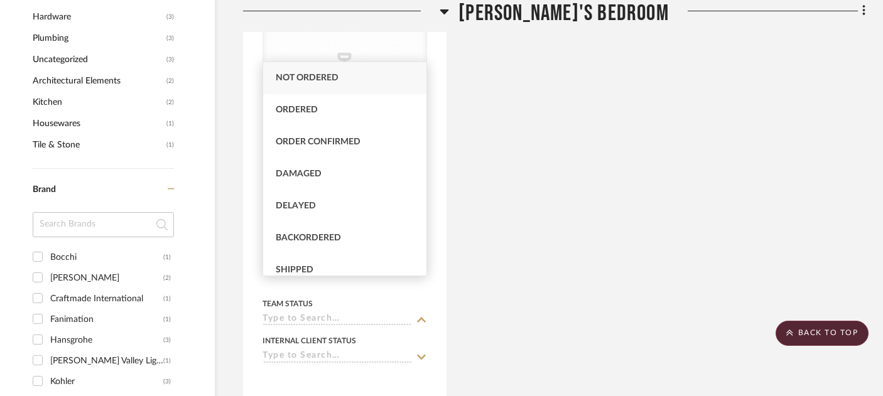
click at [313, 82] on span "Not ordered" at bounding box center [307, 77] width 63 height 9
type input "[DATE]"
type input "Not ordered"
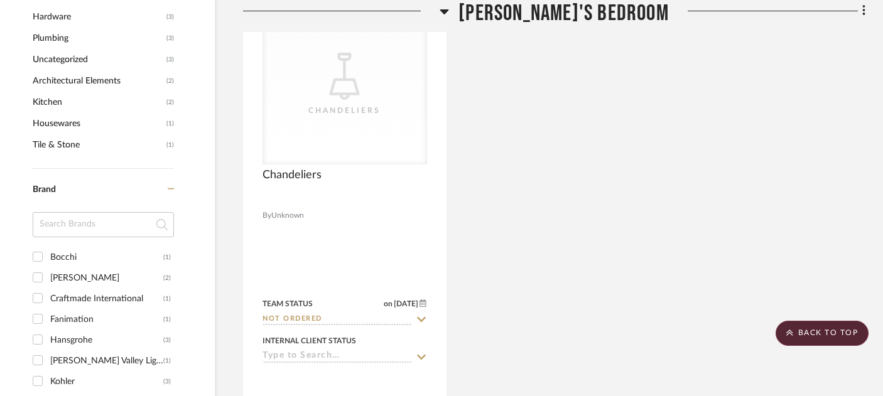
click at [532, 15] on span "[PERSON_NAME]'s Bedroom" at bounding box center [563, 13] width 210 height 27
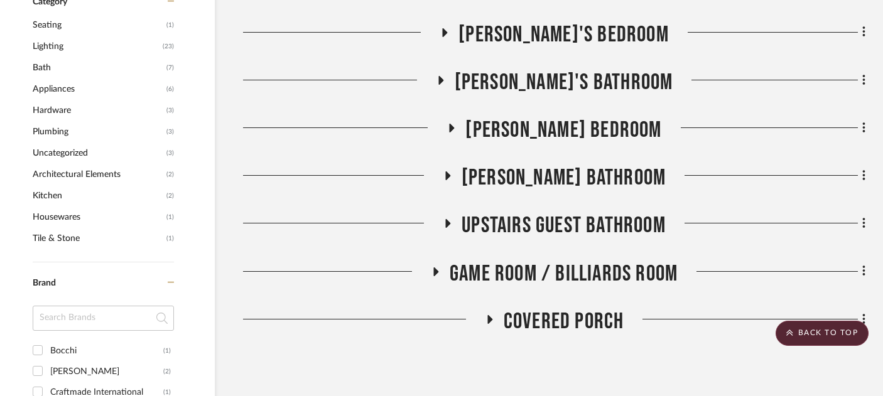
scroll to position [1003, 21]
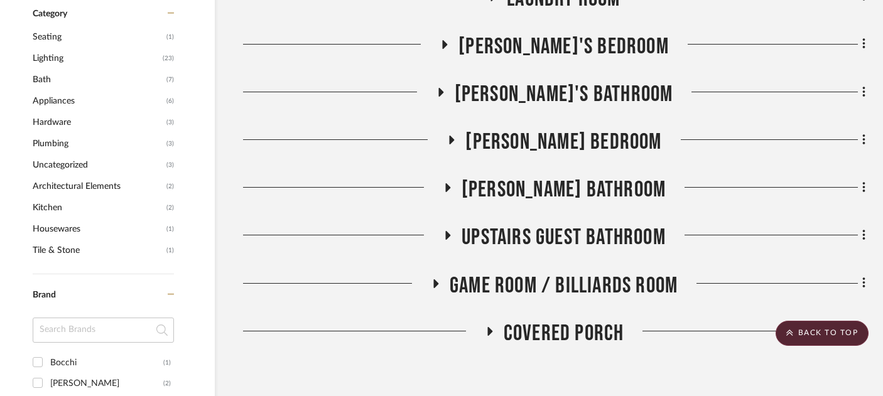
click at [534, 129] on span "[PERSON_NAME] Bedroom" at bounding box center [563, 142] width 196 height 27
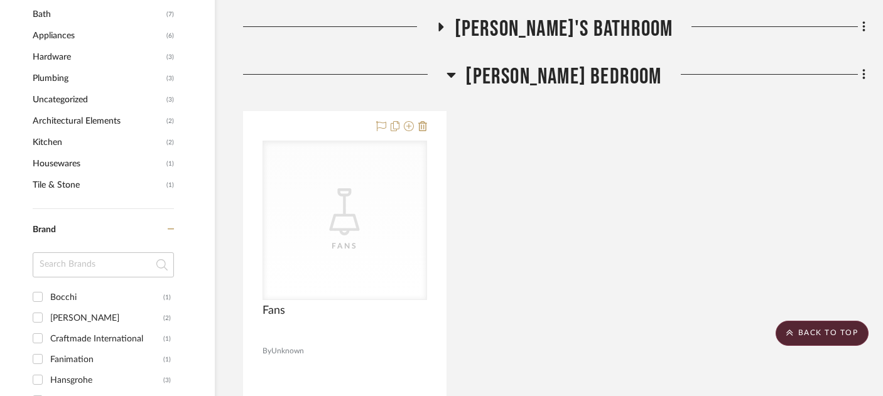
scroll to position [1067, 21]
click at [523, 65] on span "[PERSON_NAME] Bedroom" at bounding box center [563, 78] width 196 height 27
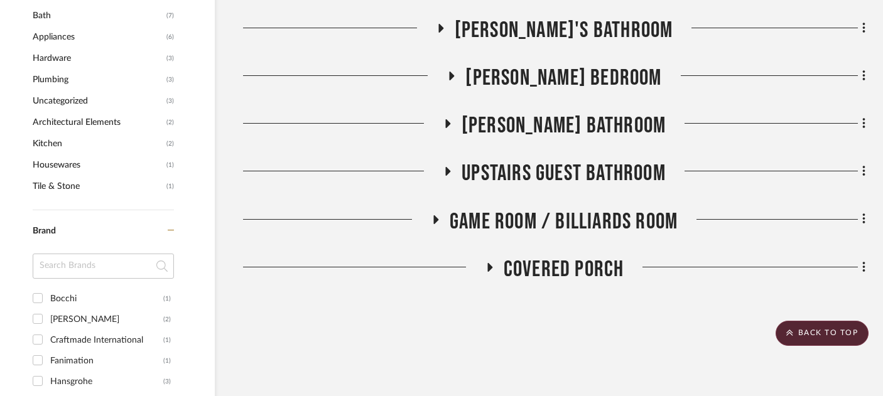
click at [532, 112] on span "[PERSON_NAME] Bathroom" at bounding box center [563, 125] width 204 height 27
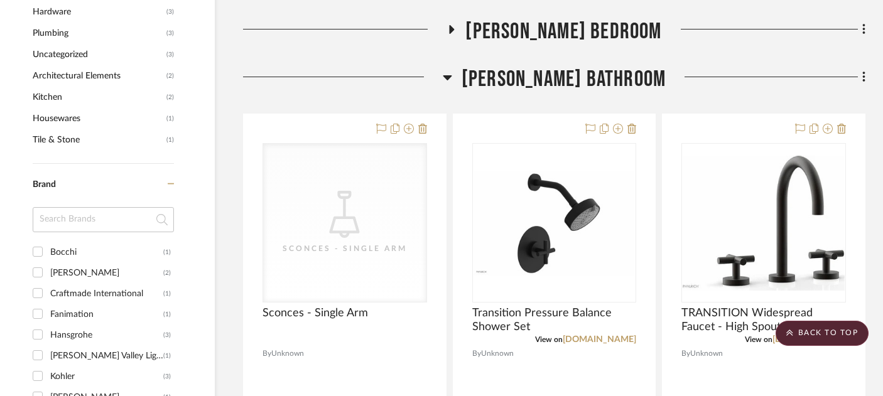
scroll to position [1103, 21]
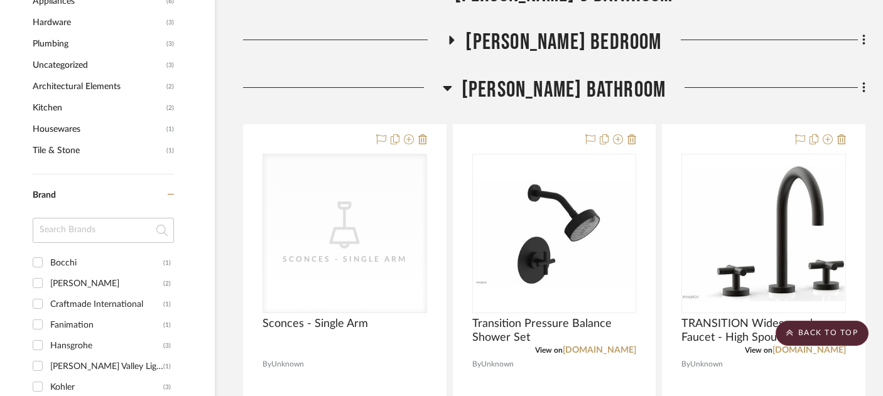
click at [519, 77] on span "[PERSON_NAME] Bathroom" at bounding box center [563, 90] width 204 height 27
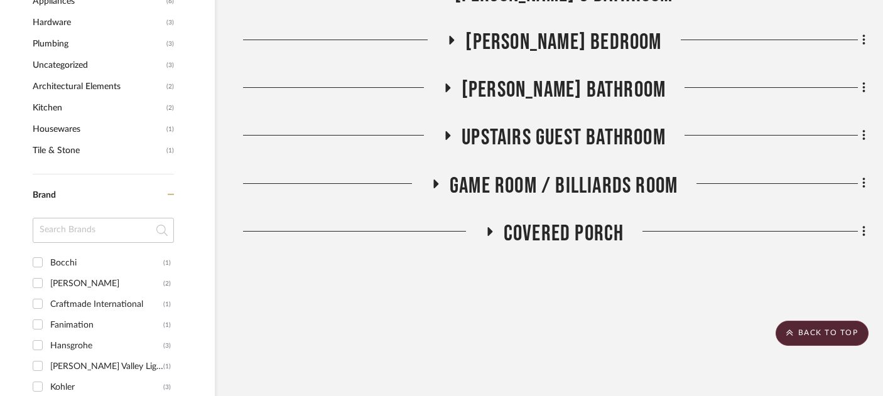
click at [534, 124] on span "Upstairs Guest Bathroom" at bounding box center [563, 137] width 204 height 27
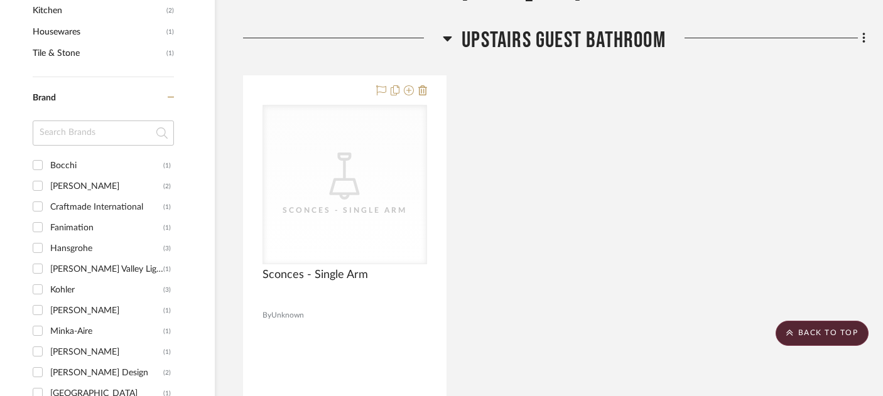
scroll to position [1183, 21]
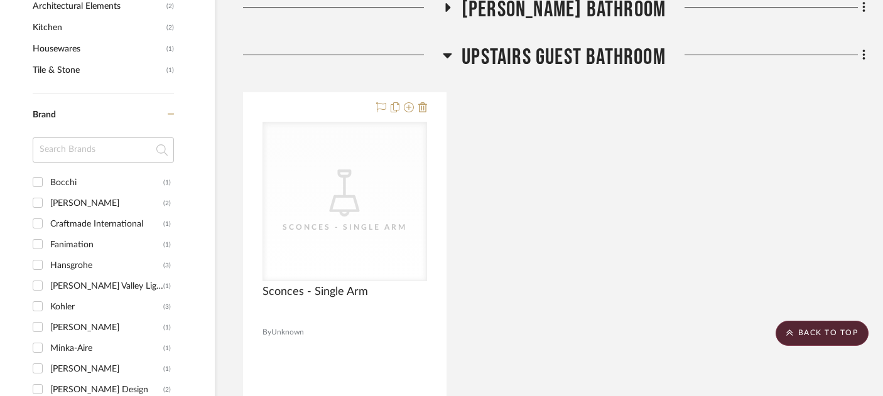
click at [515, 44] on span "Upstairs Guest Bathroom" at bounding box center [563, 57] width 204 height 27
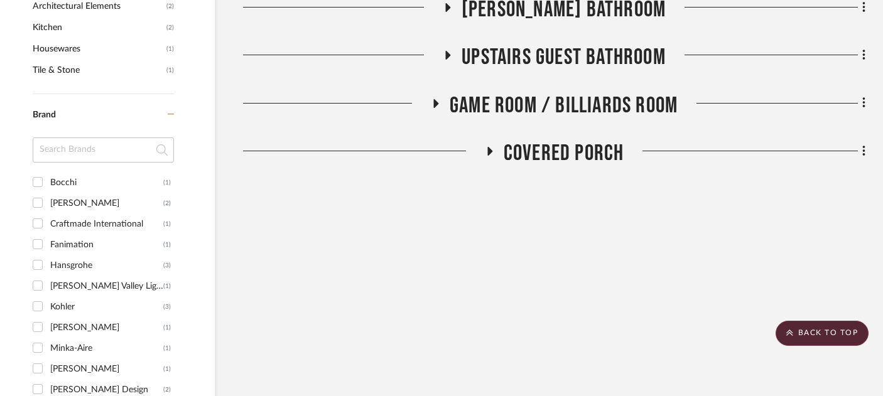
click at [524, 92] on span "Game Room / Billiards Room" at bounding box center [563, 105] width 228 height 27
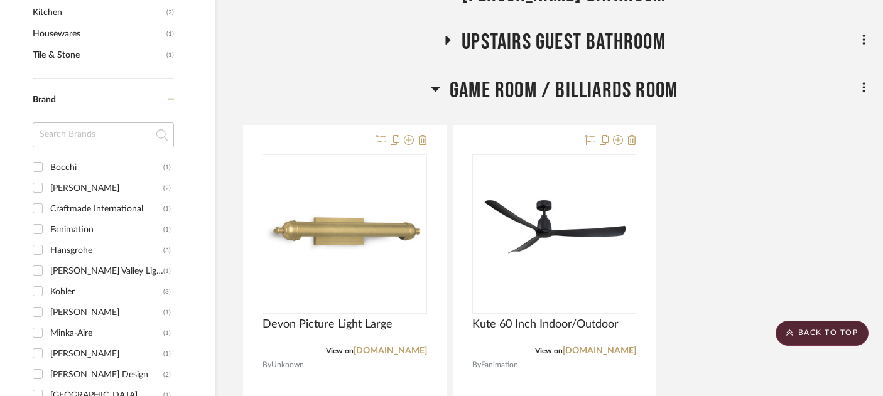
scroll to position [1152, 21]
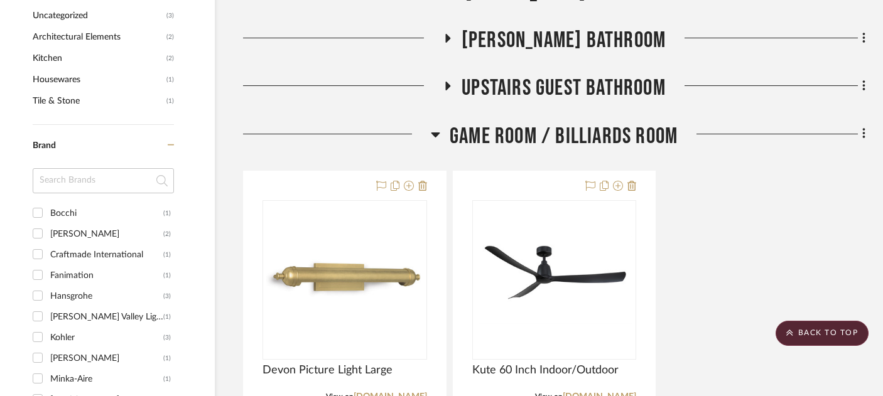
click at [527, 123] on span "Game Room / Billiards Room" at bounding box center [563, 136] width 228 height 27
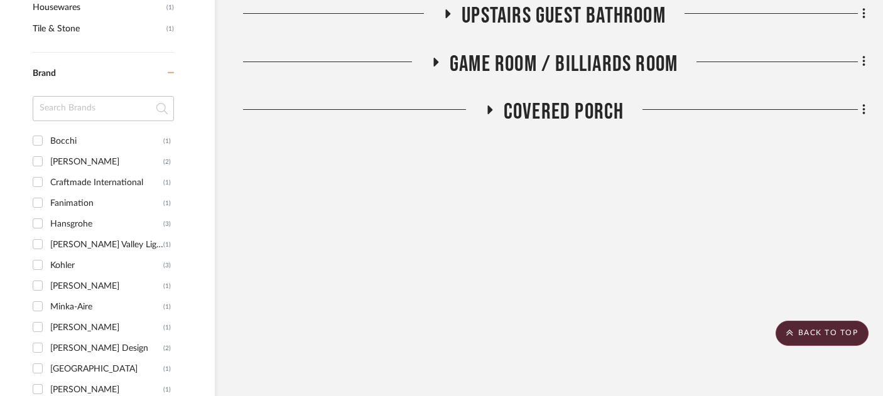
scroll to position [1226, 21]
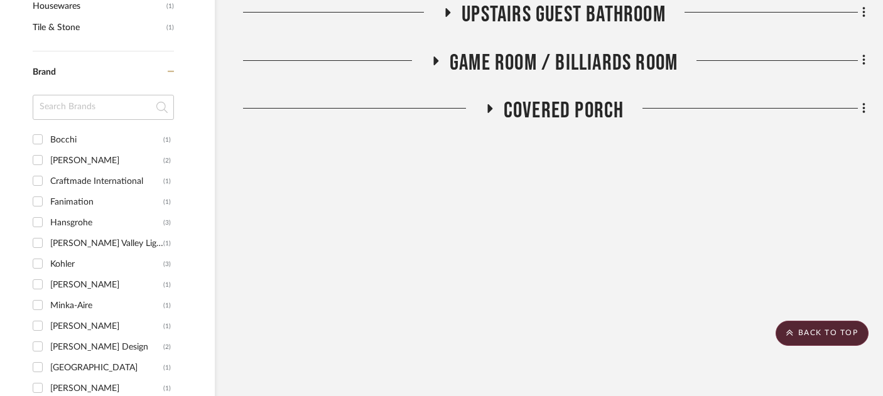
click at [531, 97] on span "Covered Porch" at bounding box center [563, 110] width 121 height 27
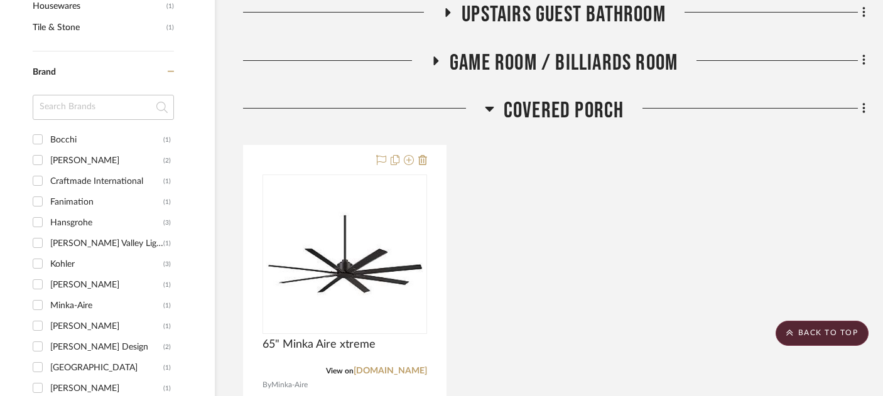
click at [531, 97] on span "Covered Porch" at bounding box center [563, 110] width 121 height 27
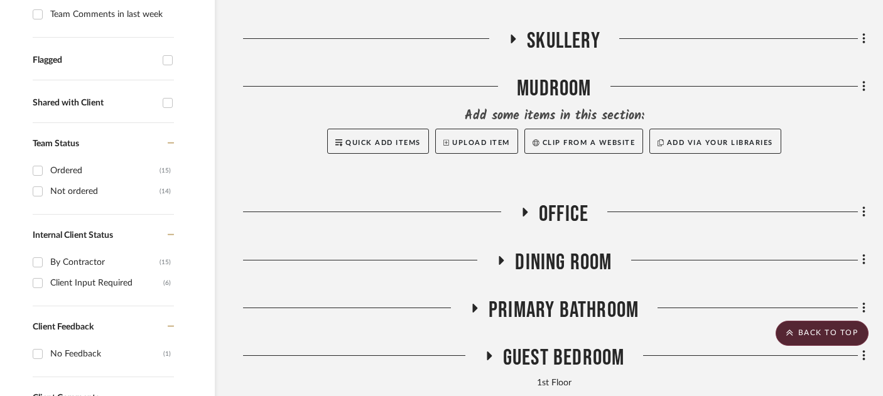
scroll to position [454, 21]
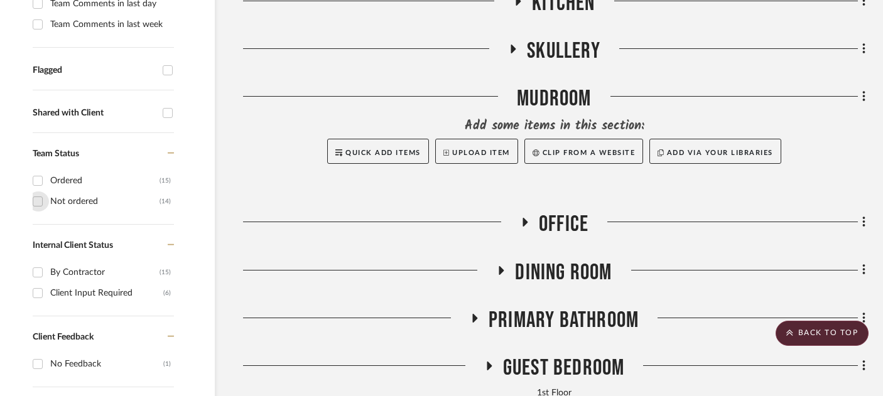
click at [38, 191] on input "Not ordered (14)" at bounding box center [38, 201] width 20 height 20
checkbox input "true"
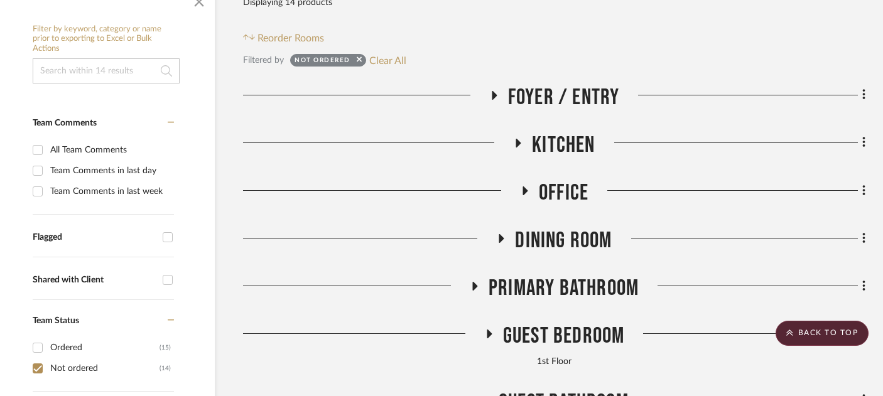
scroll to position [285, 21]
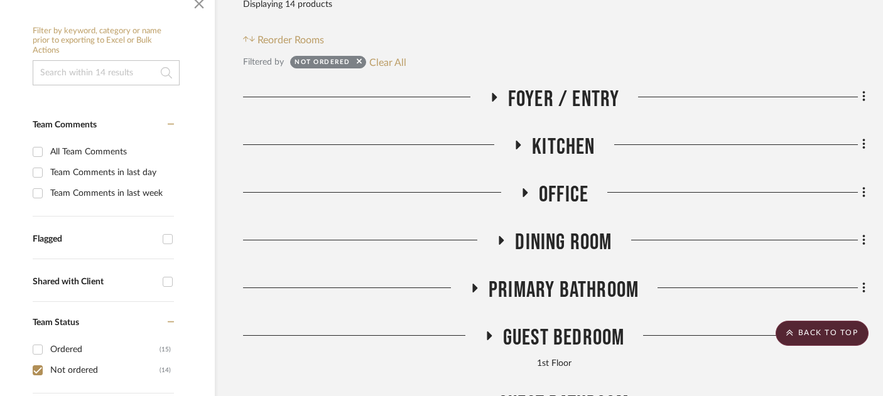
click at [553, 134] on span "Kitchen" at bounding box center [563, 147] width 63 height 27
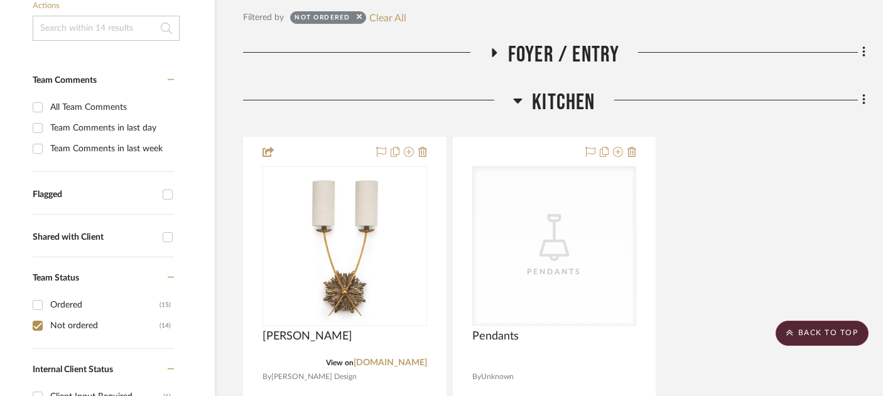
scroll to position [329, 21]
click at [564, 90] on span "Kitchen" at bounding box center [563, 103] width 63 height 27
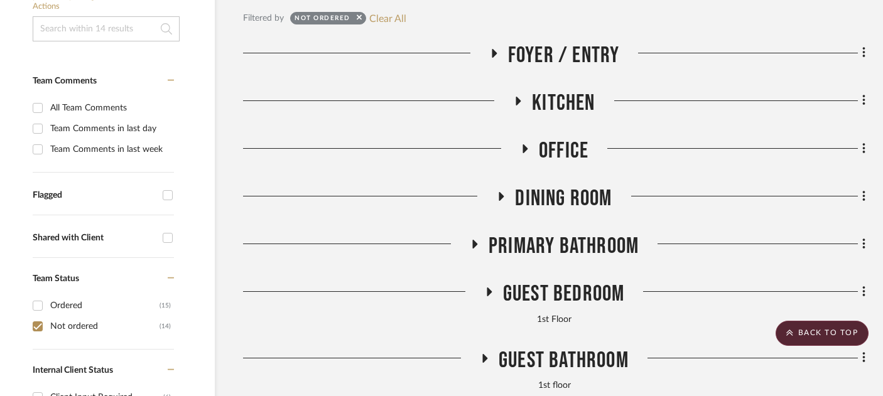
click at [564, 90] on span "Kitchen" at bounding box center [563, 103] width 63 height 27
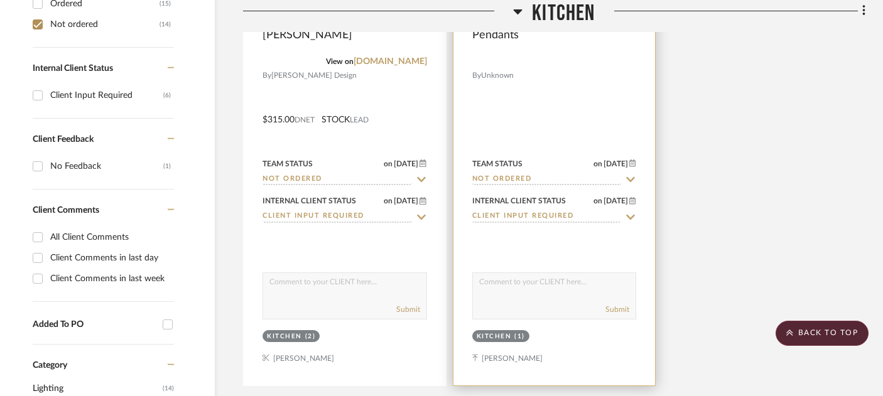
click at [520, 332] on div "(1)" at bounding box center [519, 336] width 11 height 9
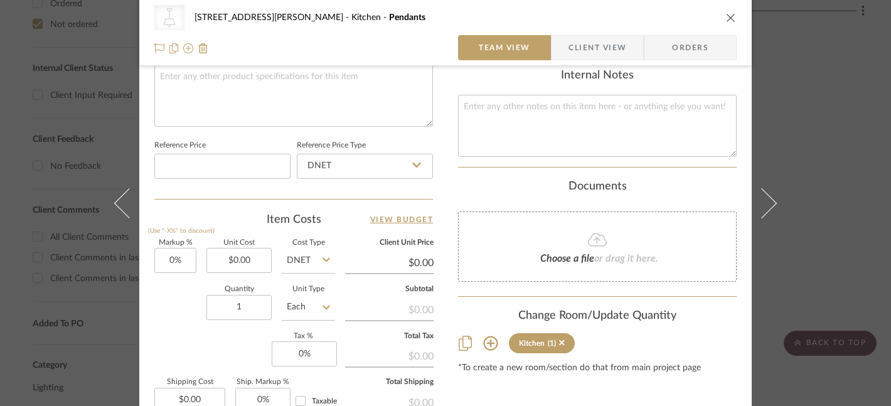
scroll to position [697, 0]
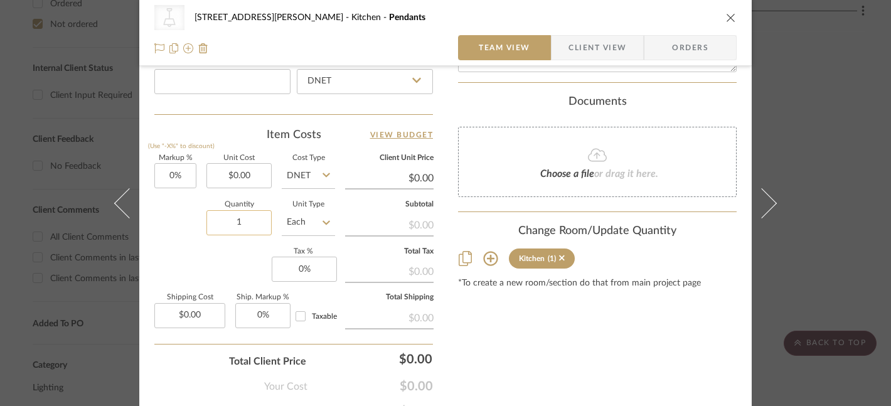
click at [254, 219] on input "1" at bounding box center [239, 222] width 65 height 25
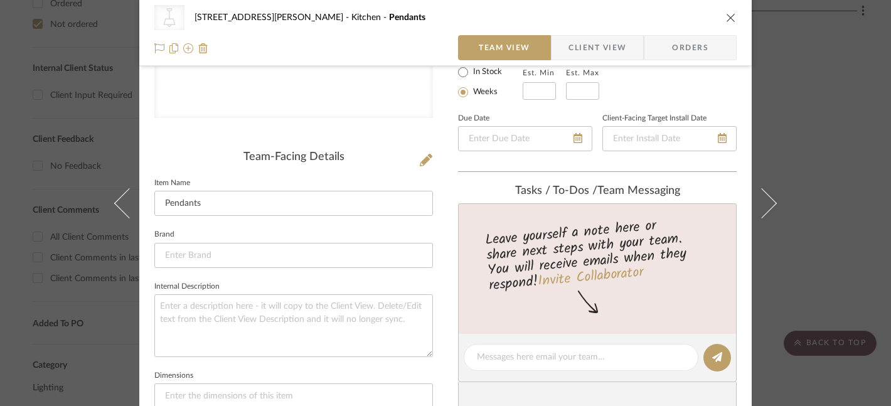
scroll to position [0, 0]
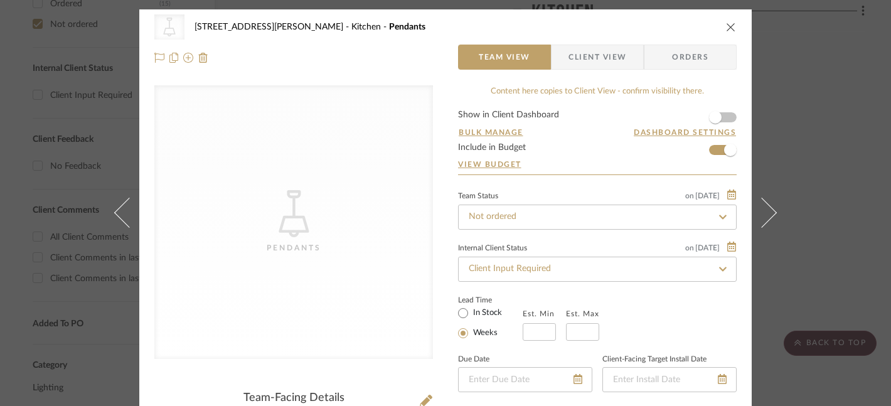
type input "2"
click at [422, 47] on div at bounding box center [293, 57] width 279 height 25
click at [625, 54] on span "Client View" at bounding box center [598, 57] width 92 height 25
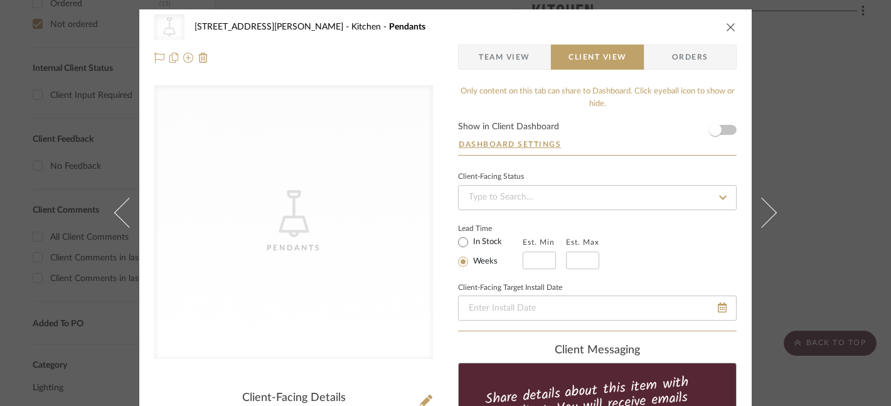
click at [512, 54] on span "Team View" at bounding box center [504, 57] width 51 height 25
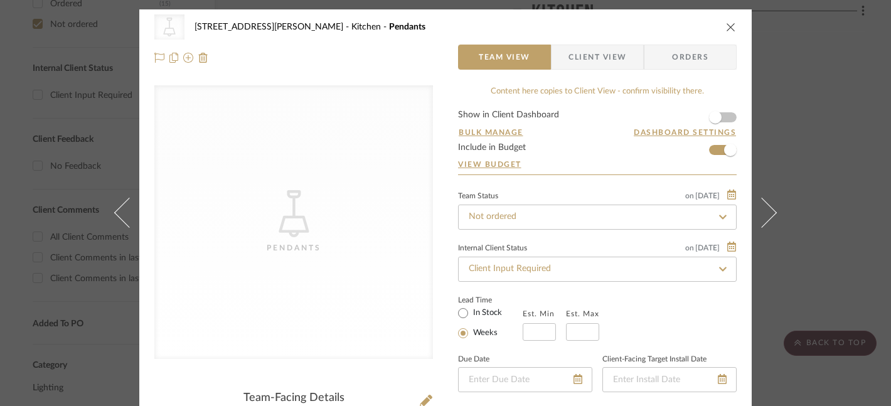
click at [729, 27] on icon "close" at bounding box center [731, 27] width 10 height 10
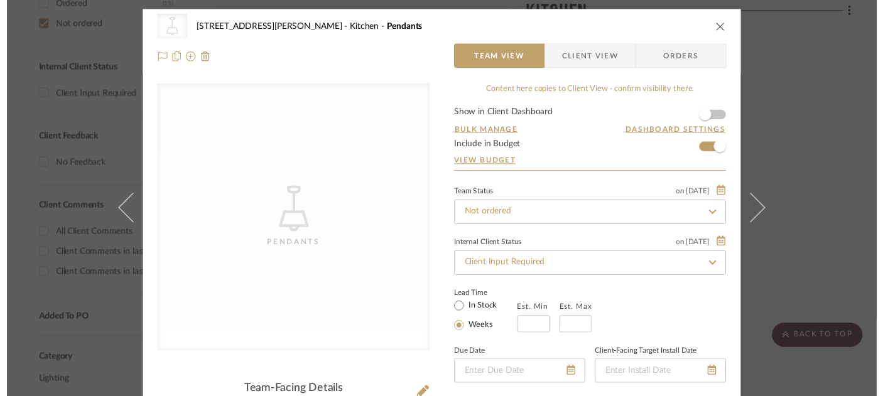
scroll to position [631, 21]
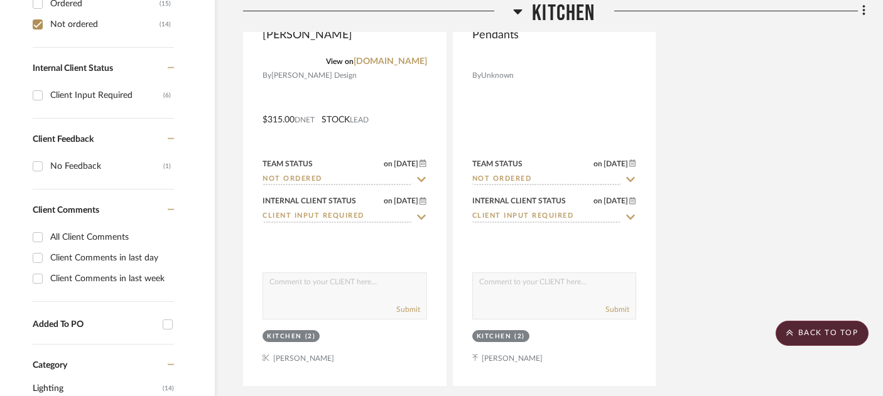
click at [579, 4] on span "Kitchen" at bounding box center [563, 13] width 63 height 27
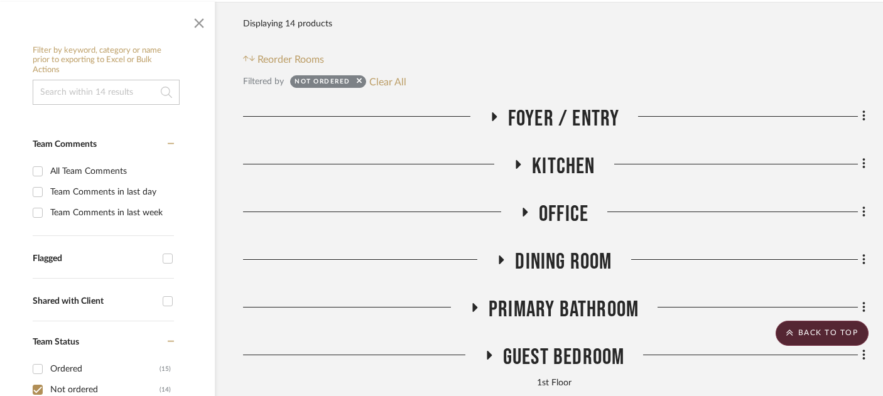
scroll to position [260, 21]
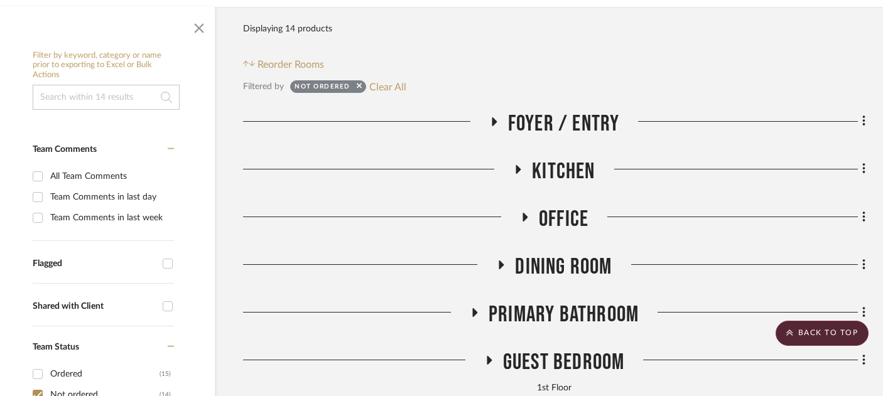
click at [562, 254] on span "Dining Room" at bounding box center [563, 267] width 97 height 27
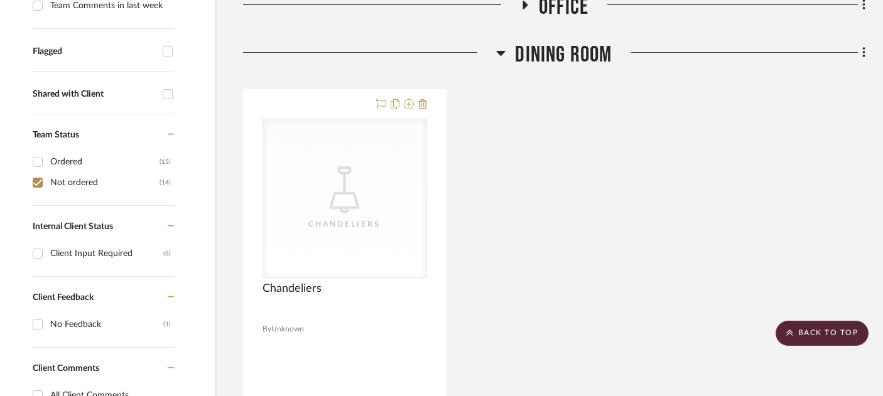
scroll to position [471, 21]
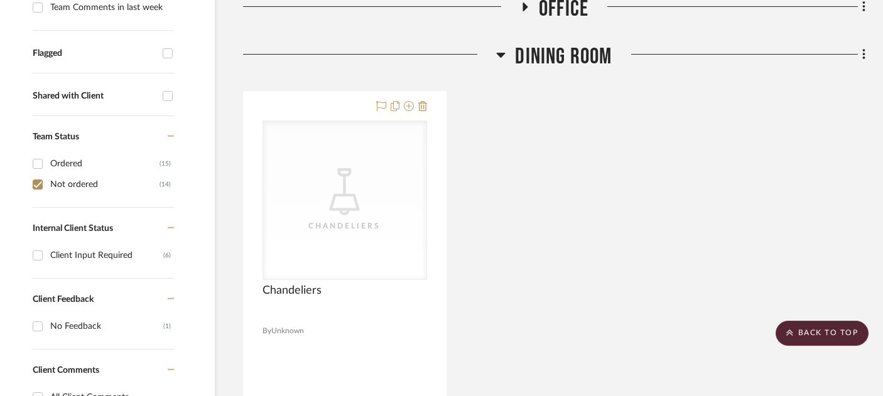
click at [572, 43] on span "Dining Room" at bounding box center [563, 56] width 97 height 27
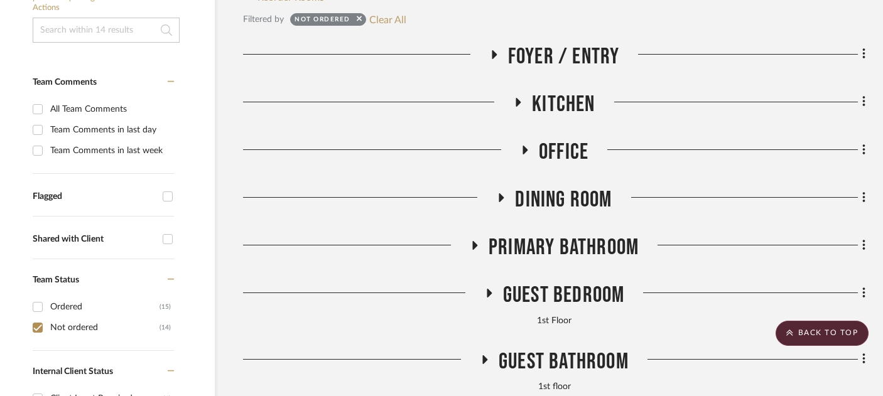
scroll to position [230, 21]
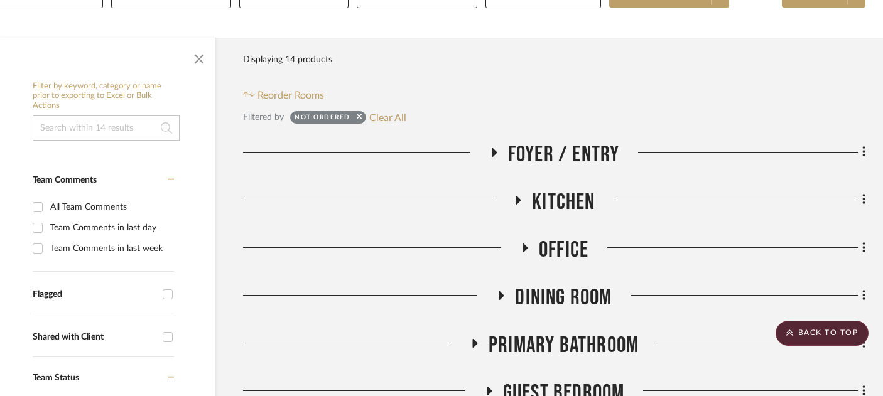
click at [570, 237] on span "Office" at bounding box center [564, 250] width 50 height 27
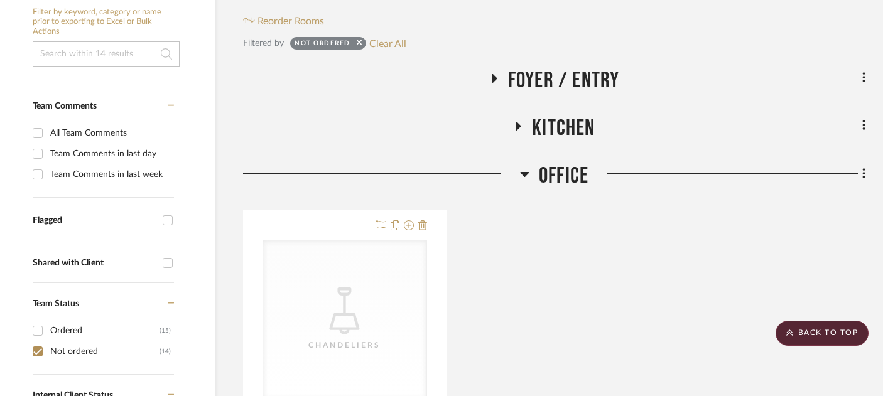
scroll to position [301, 21]
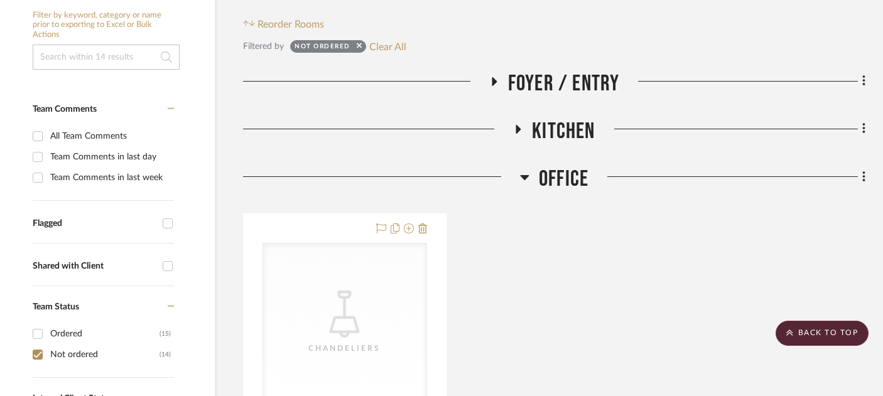
click at [560, 166] on span "Office" at bounding box center [564, 179] width 50 height 27
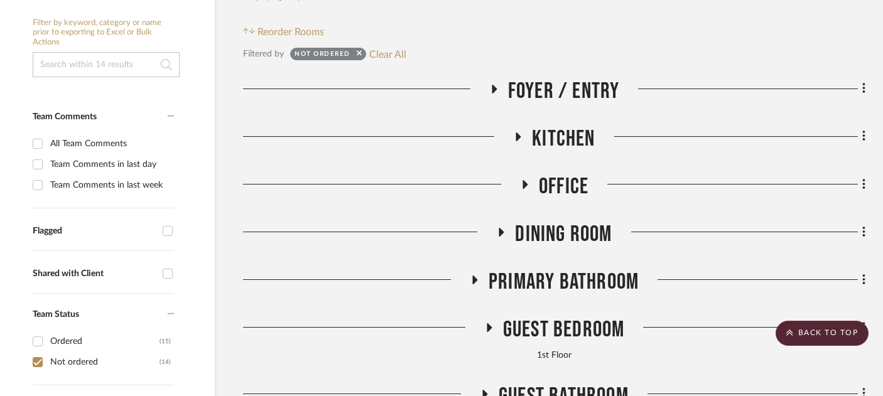
scroll to position [269, 21]
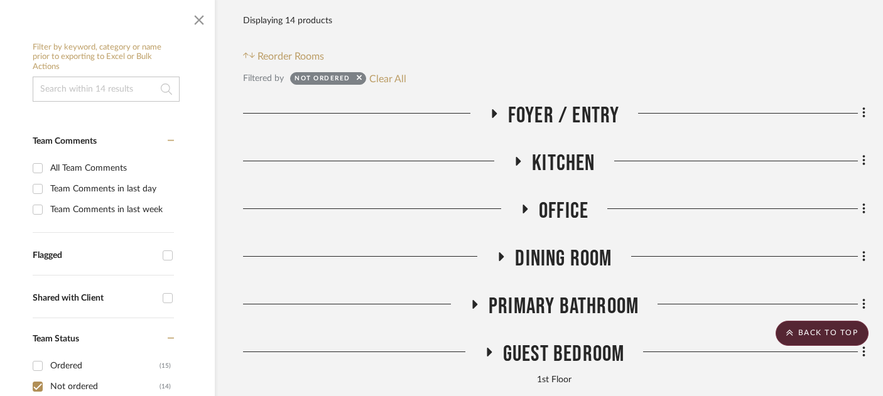
click at [535, 102] on span "Foyer / Entry" at bounding box center [564, 115] width 112 height 27
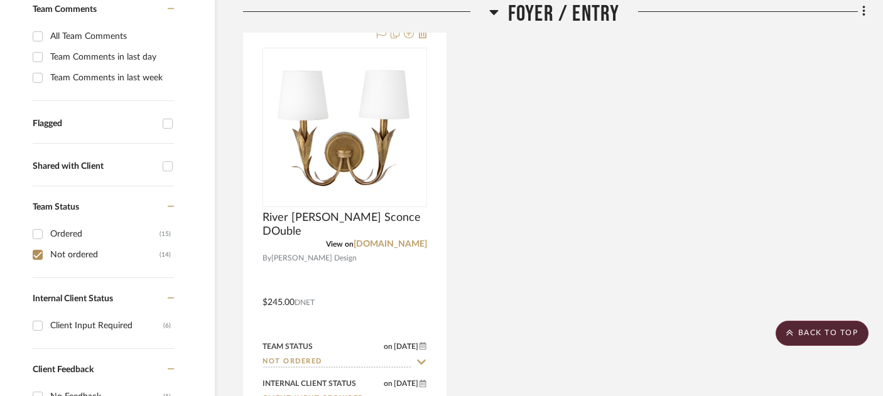
scroll to position [399, 21]
click at [530, 18] on span "Foyer / Entry" at bounding box center [564, 13] width 112 height 27
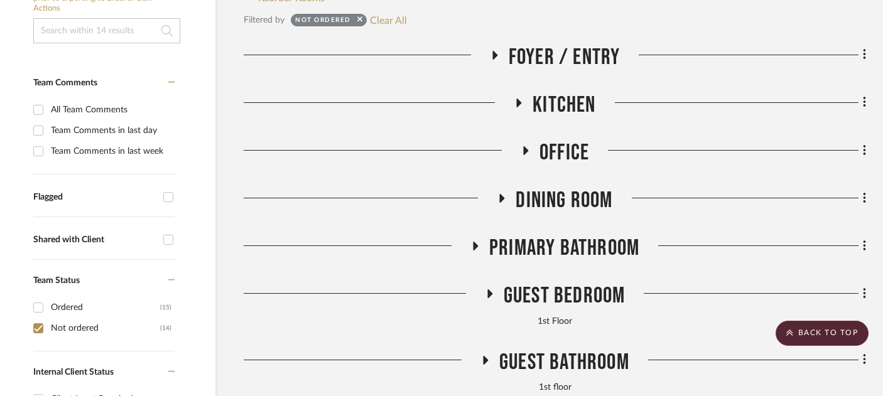
scroll to position [315, 21]
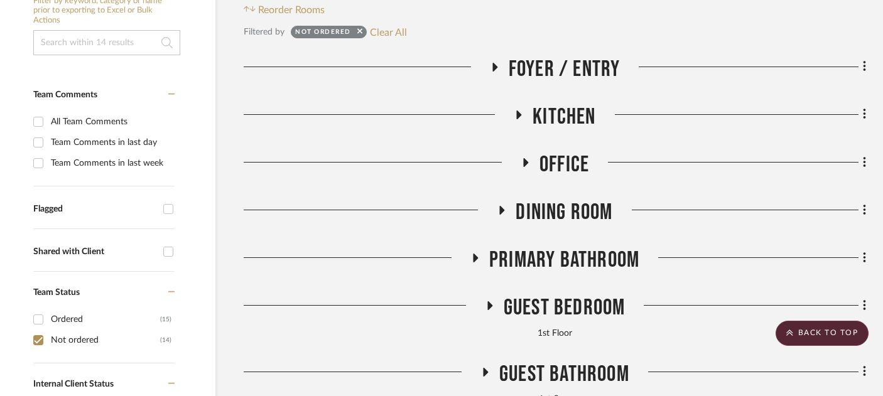
click at [537, 56] on span "Foyer / Entry" at bounding box center [564, 69] width 112 height 27
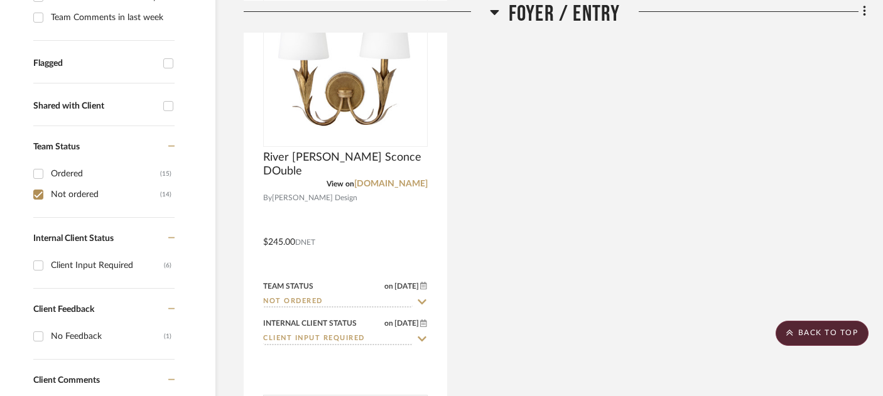
scroll to position [296, 21]
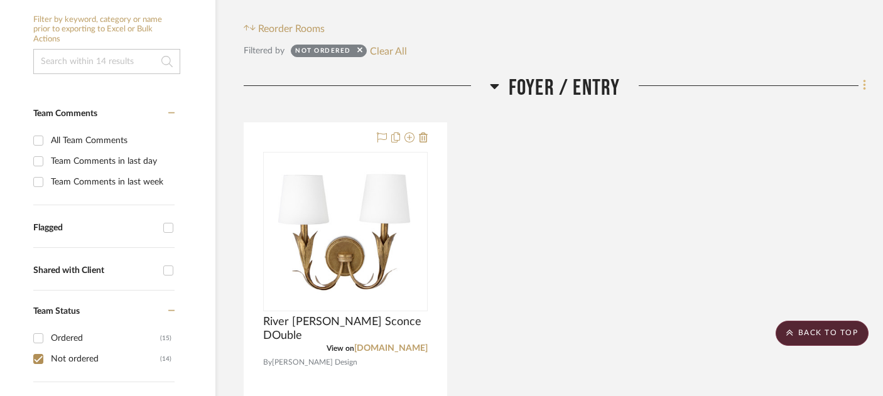
click at [864, 78] on icon at bounding box center [864, 85] width 4 height 14
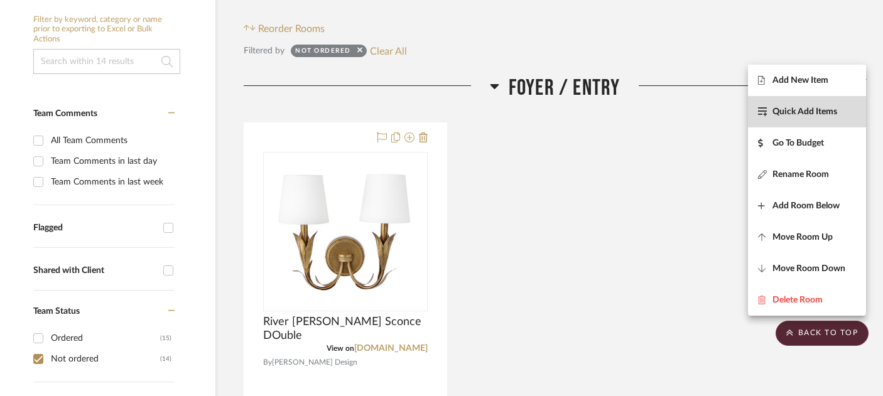
click at [797, 116] on span "Quick Add Items" at bounding box center [804, 112] width 65 height 11
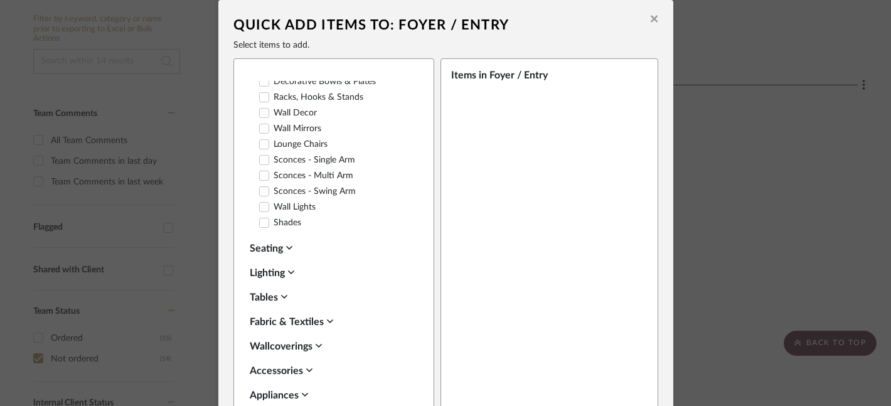
scroll to position [289, 0]
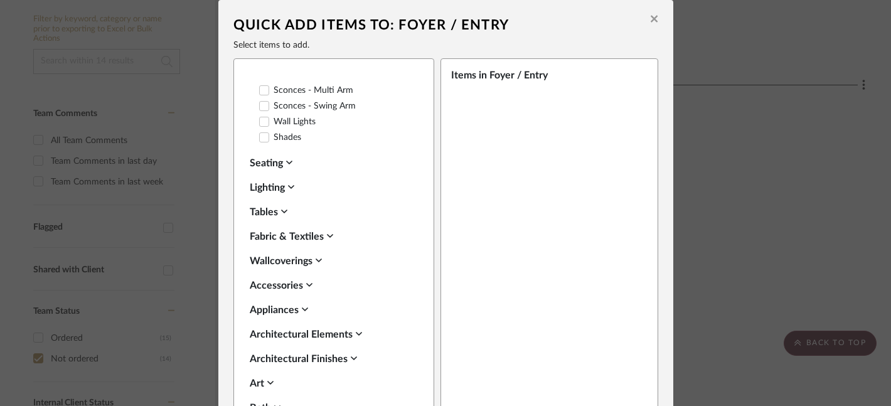
click at [259, 183] on div "Lighting" at bounding box center [331, 187] width 162 height 15
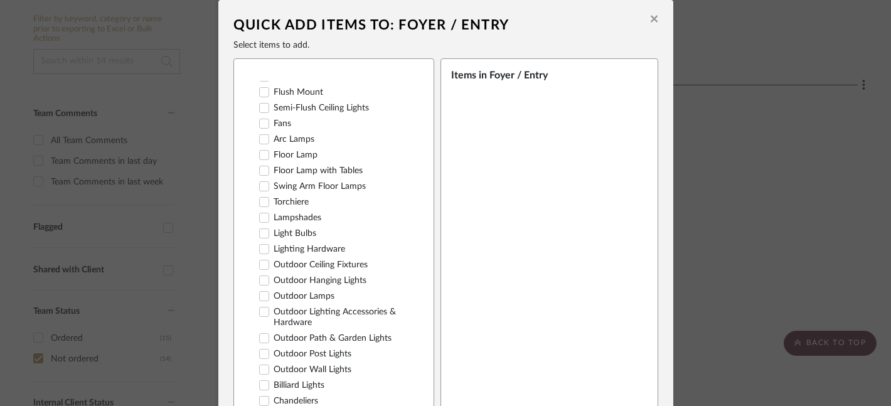
scroll to position [444, 0]
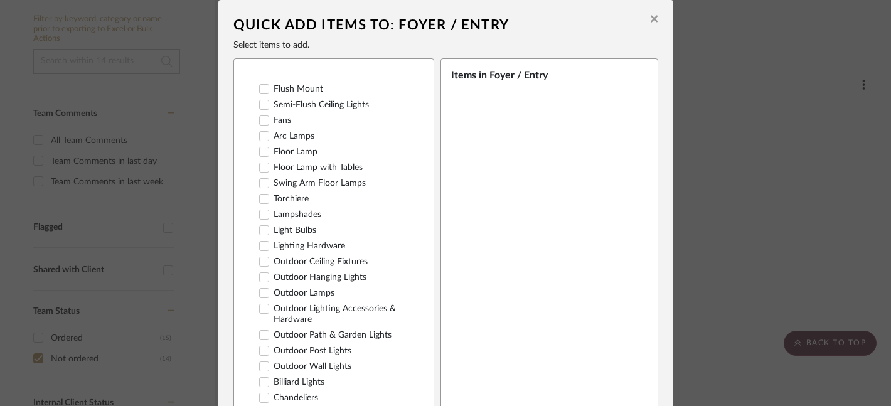
click at [260, 395] on icon at bounding box center [264, 398] width 8 height 6
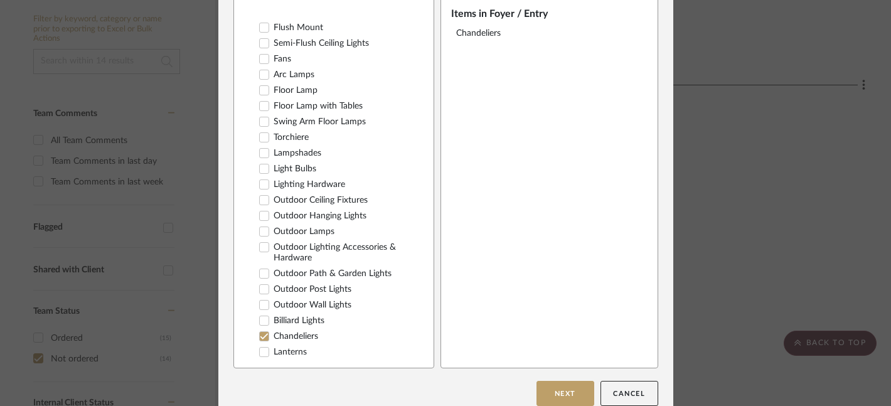
scroll to position [77, 0]
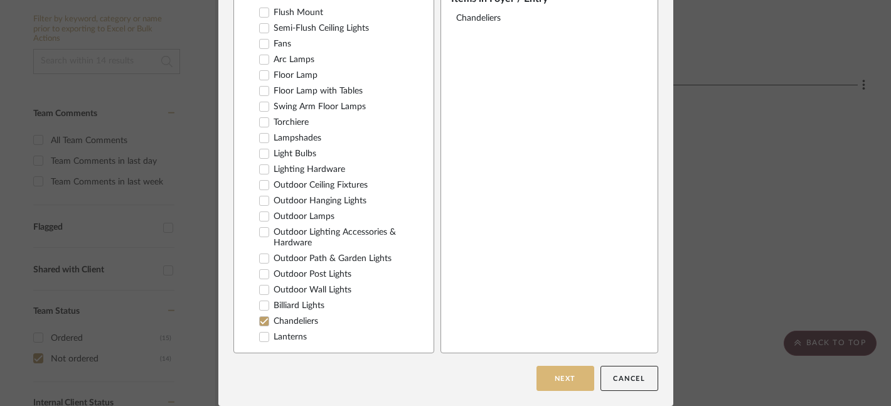
click at [559, 376] on button "Next" at bounding box center [566, 378] width 58 height 25
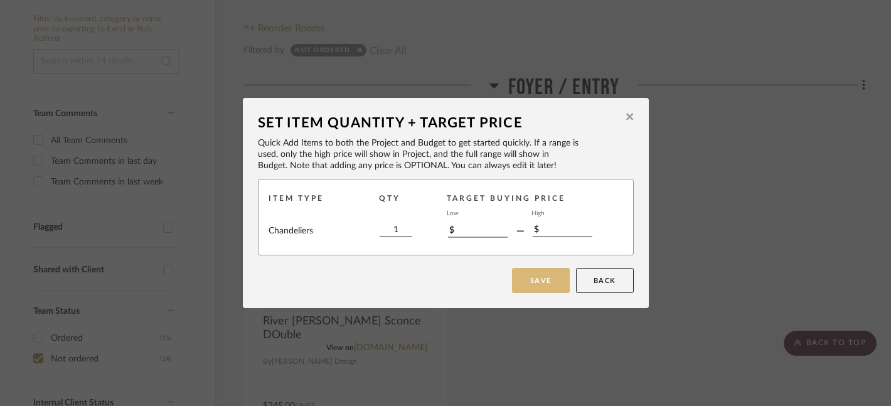
click at [529, 287] on button "Save" at bounding box center [541, 280] width 58 height 25
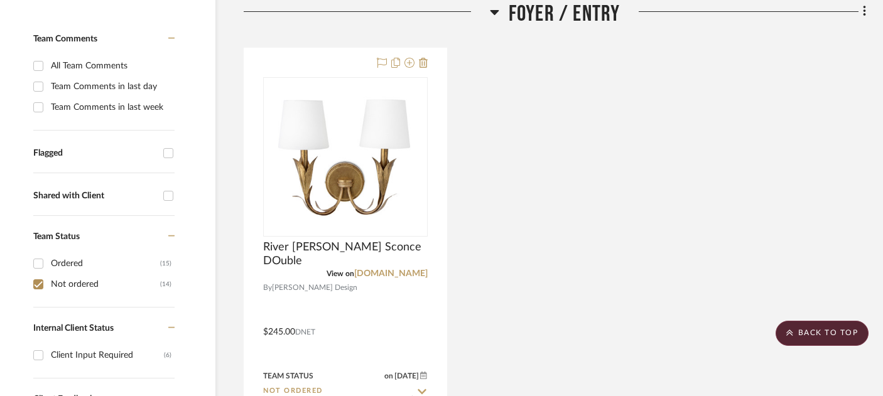
scroll to position [357, 21]
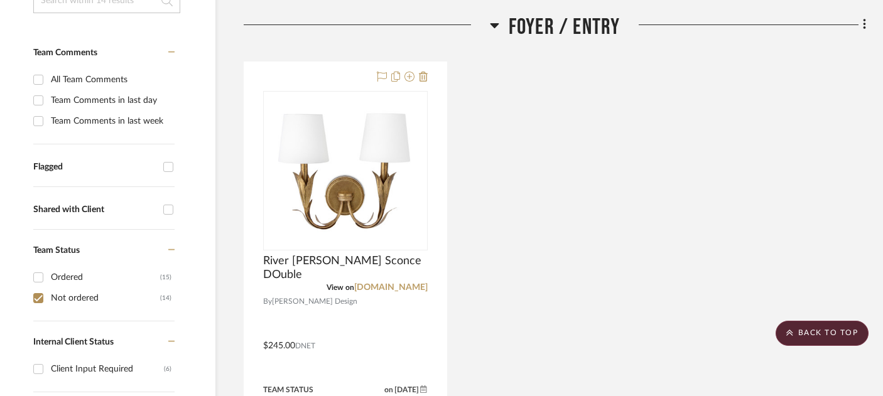
click at [38, 288] on input "Not ordered (14)" at bounding box center [38, 298] width 20 height 20
checkbox input "false"
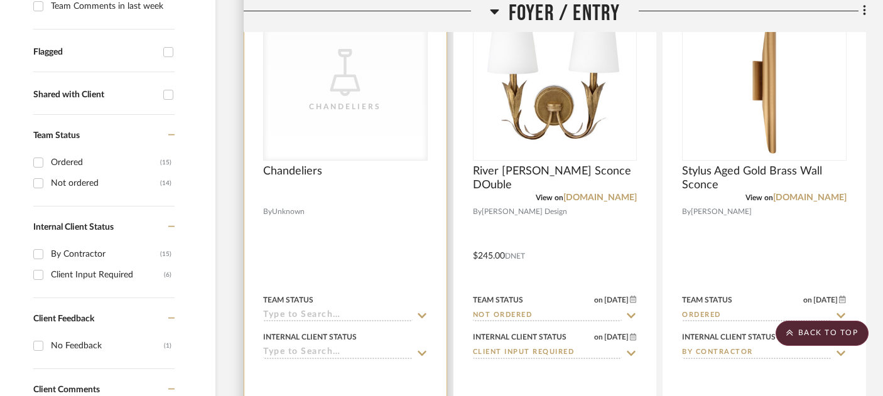
scroll to position [473, 21]
click at [291, 309] on input at bounding box center [337, 315] width 149 height 12
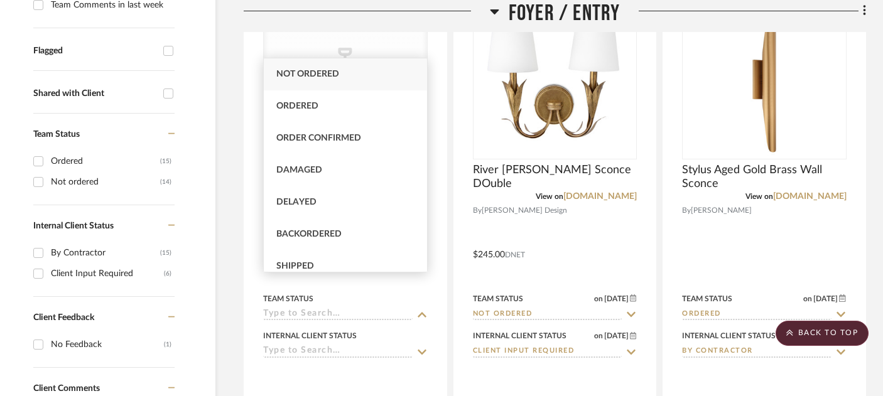
click at [313, 59] on div "Not ordered" at bounding box center [345, 74] width 163 height 32
type input "[DATE]"
type input "Not ordered"
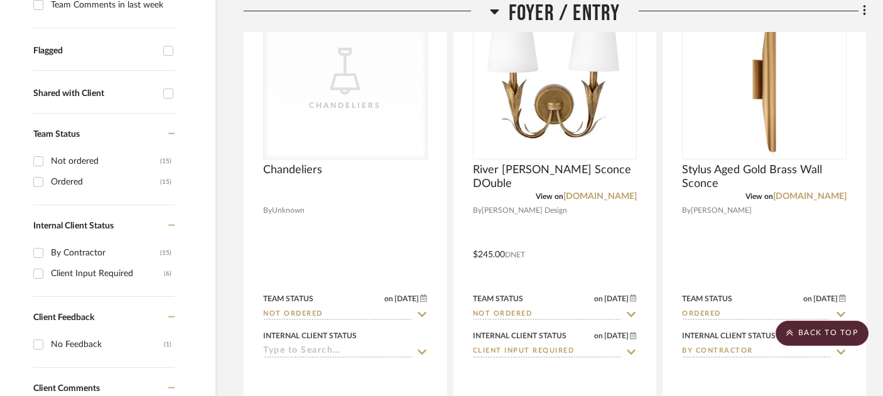
click at [38, 151] on input "Not ordered (15)" at bounding box center [38, 161] width 20 height 20
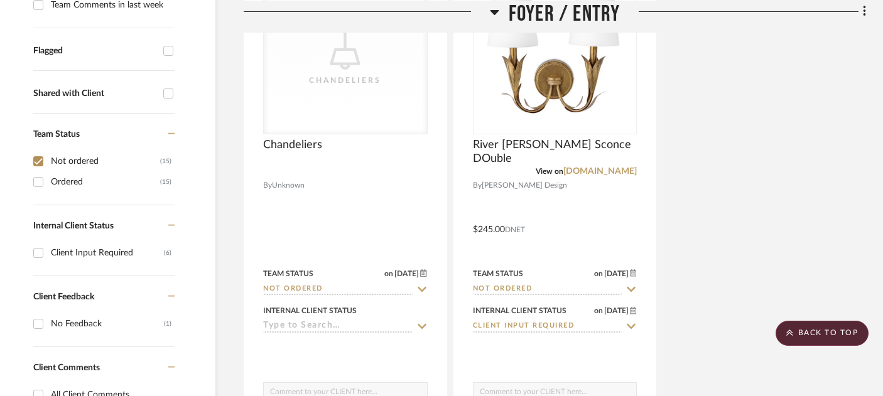
click at [540, 19] on span "Foyer / Entry" at bounding box center [564, 13] width 112 height 27
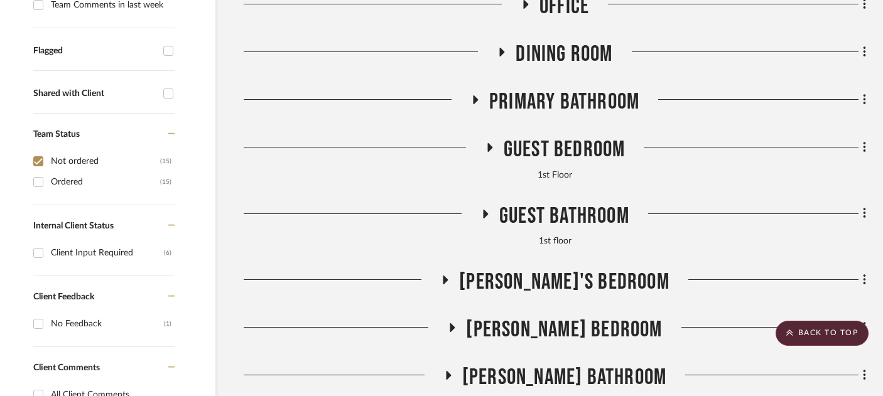
click at [562, 89] on span "Primary Bathroom" at bounding box center [564, 102] width 150 height 27
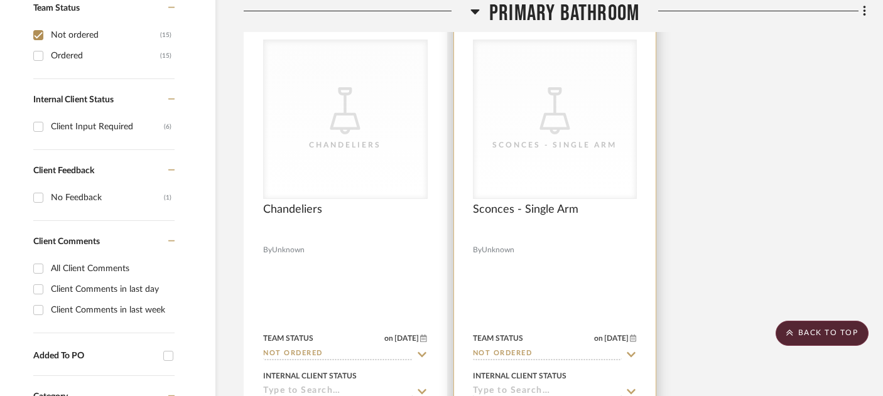
scroll to position [599, 21]
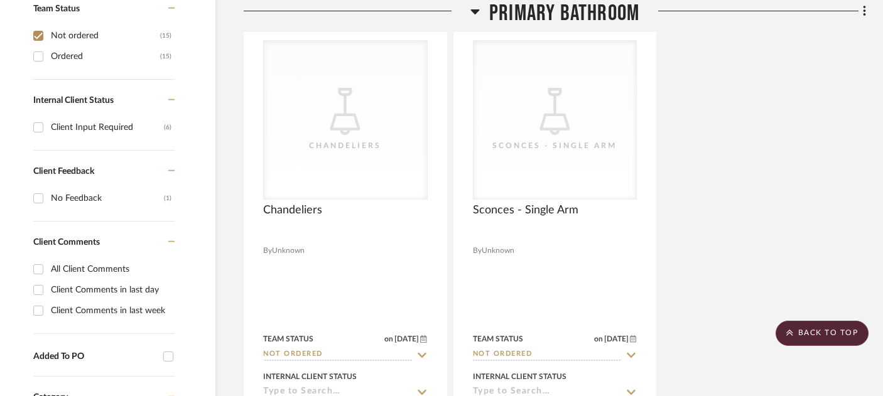
click at [535, 19] on span "Primary Bathroom" at bounding box center [564, 13] width 150 height 27
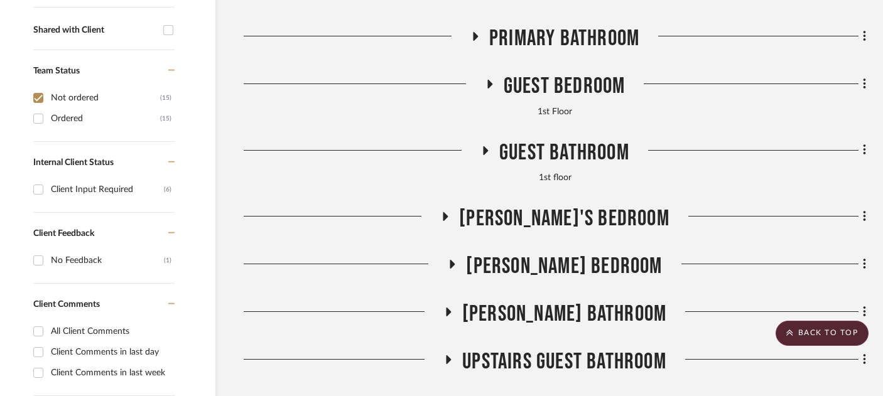
scroll to position [526, 21]
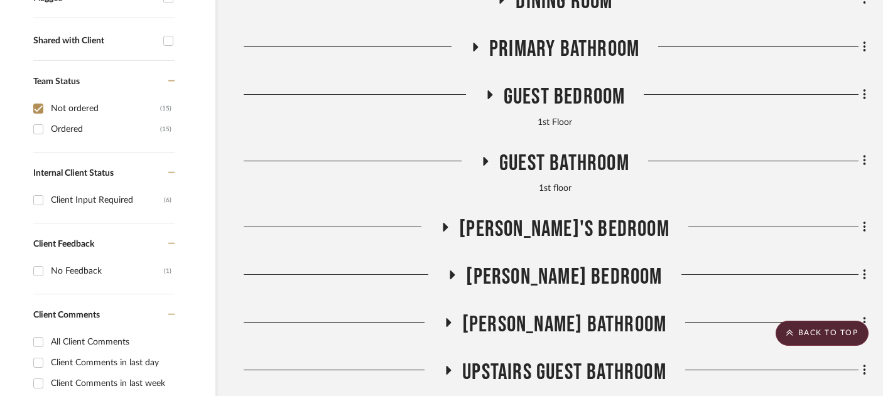
click at [546, 83] on span "Guest Bedroom" at bounding box center [564, 96] width 122 height 27
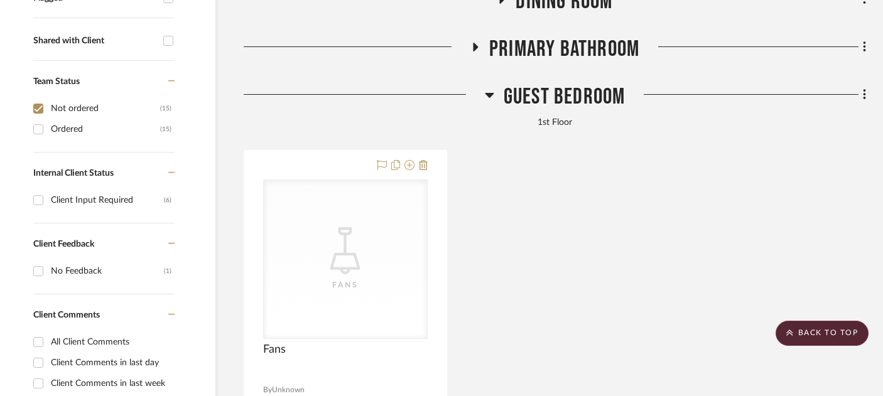
click at [546, 83] on span "Guest Bedroom" at bounding box center [564, 96] width 122 height 27
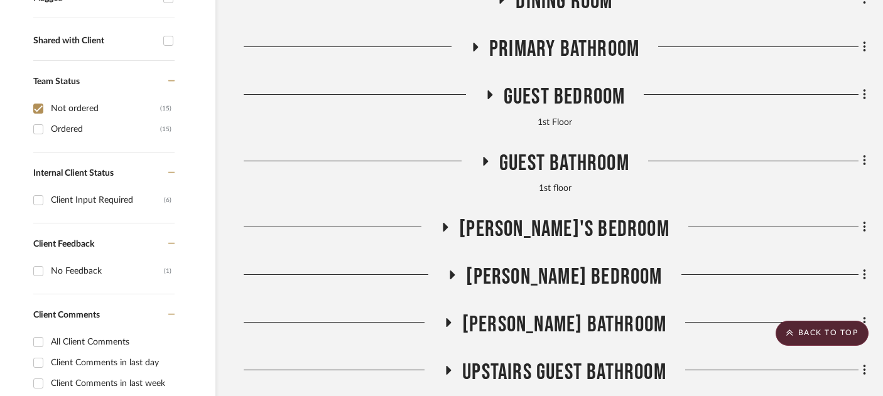
click at [535, 150] on span "Guest Bathroom" at bounding box center [564, 163] width 130 height 27
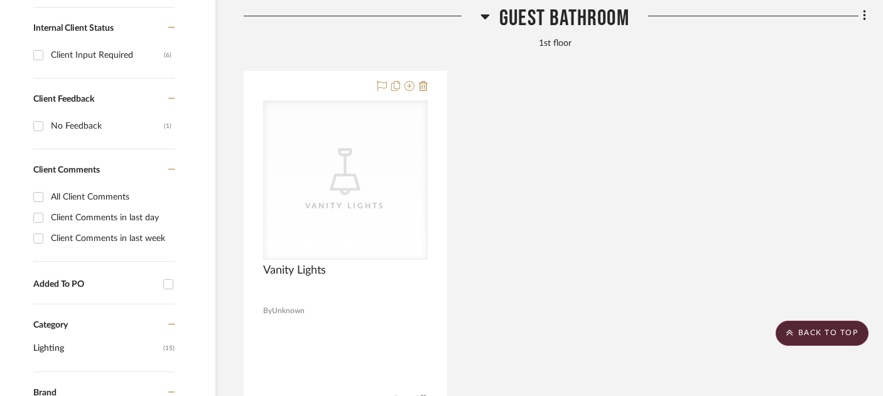
scroll to position [658, 21]
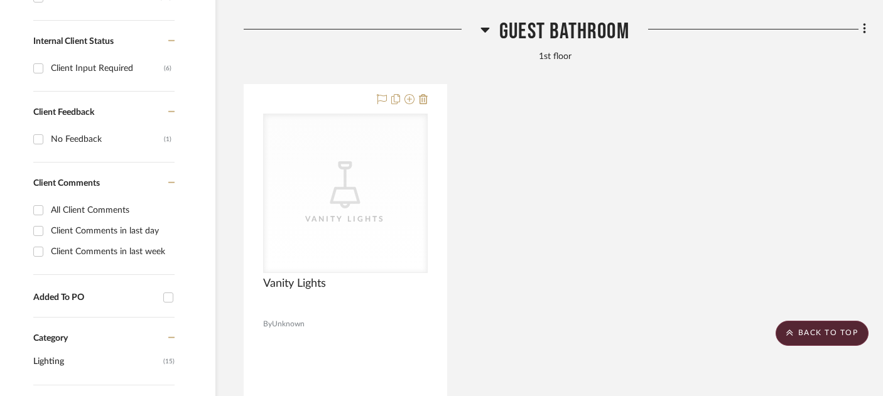
click at [539, 18] on span "Guest Bathroom" at bounding box center [564, 31] width 130 height 27
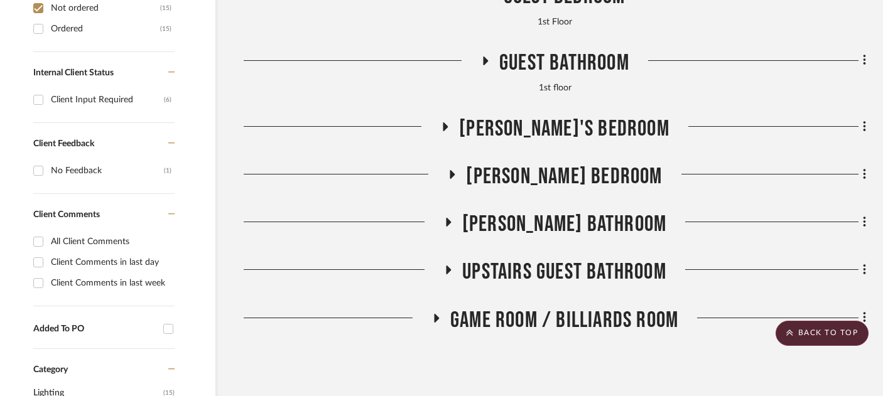
scroll to position [621, 21]
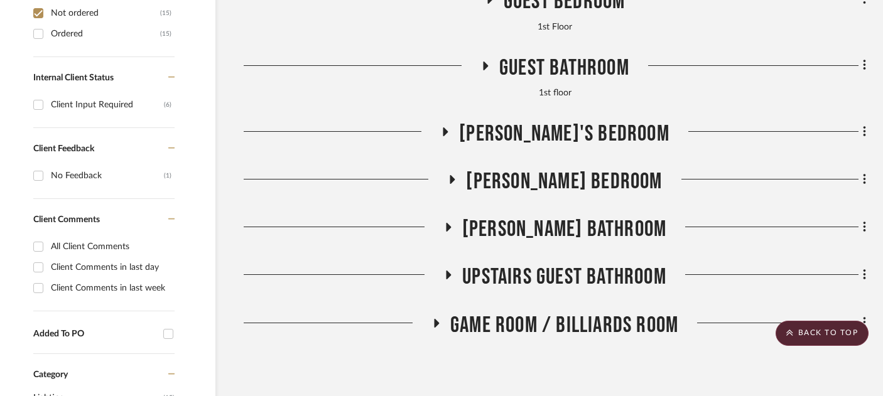
click at [523, 121] on span "[PERSON_NAME]'s Bedroom" at bounding box center [564, 134] width 210 height 27
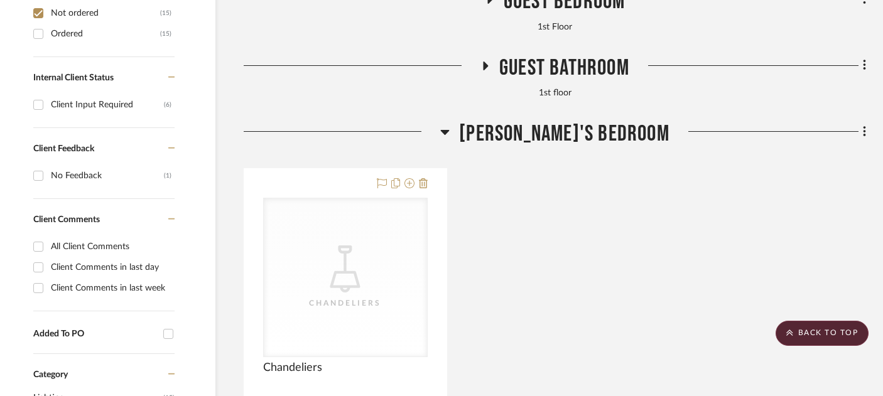
click at [523, 121] on span "[PERSON_NAME]'s Bedroom" at bounding box center [564, 134] width 210 height 27
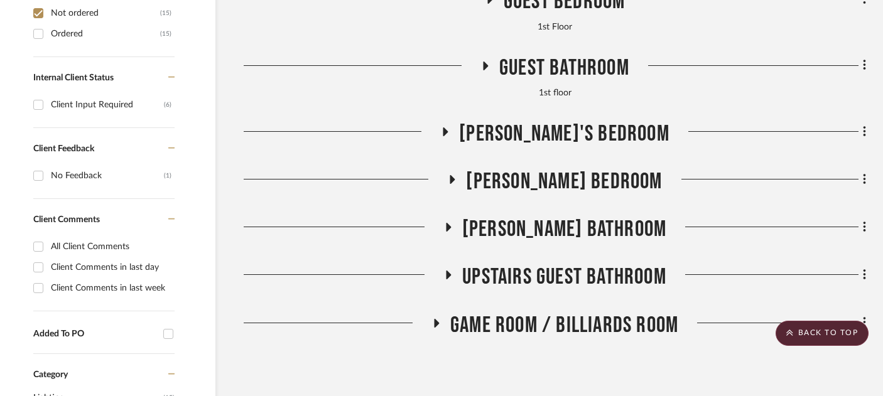
click at [534, 168] on span "[PERSON_NAME] Bedroom" at bounding box center [564, 181] width 196 height 27
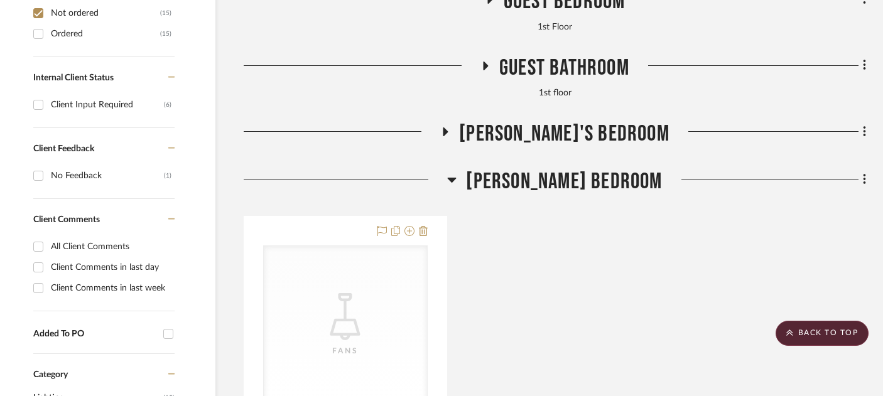
click at [534, 168] on span "[PERSON_NAME] Bedroom" at bounding box center [564, 181] width 196 height 27
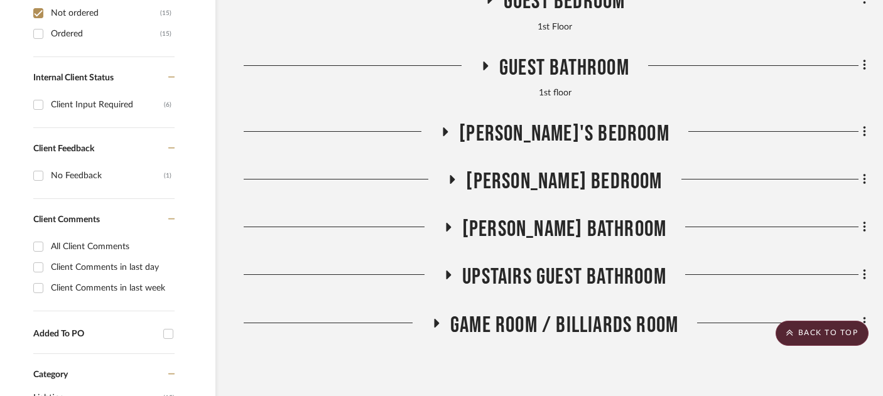
click at [537, 216] on span "[PERSON_NAME] Bathroom" at bounding box center [564, 229] width 204 height 27
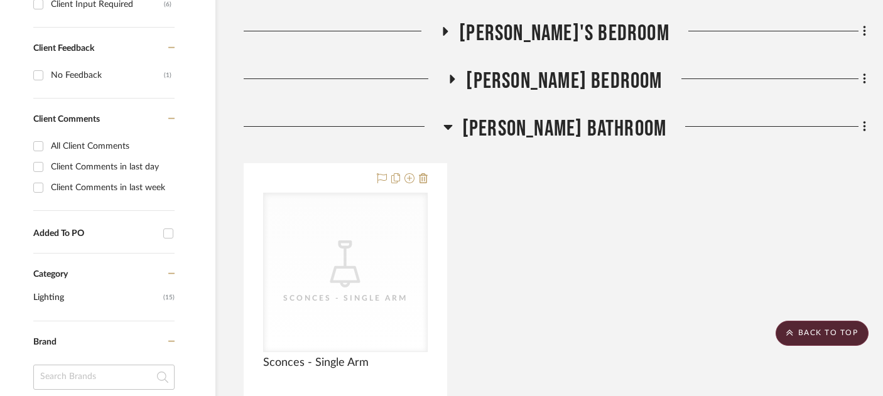
scroll to position [721, 21]
click at [529, 68] on span "[PERSON_NAME] Bedroom" at bounding box center [564, 81] width 196 height 27
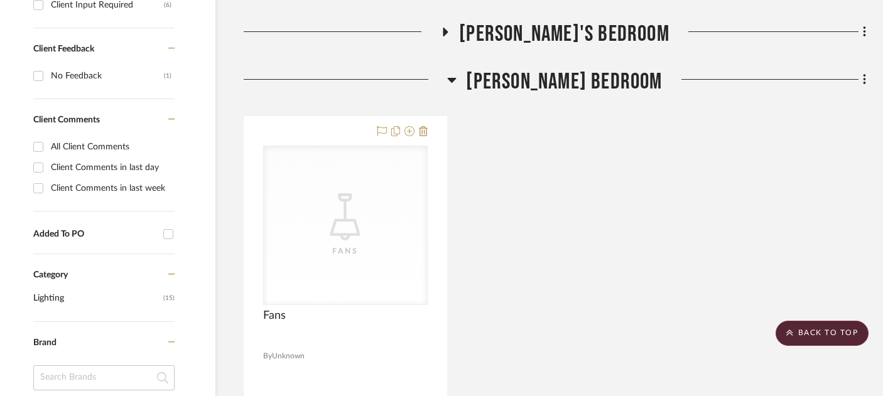
click at [517, 68] on span "[PERSON_NAME] Bedroom" at bounding box center [564, 81] width 196 height 27
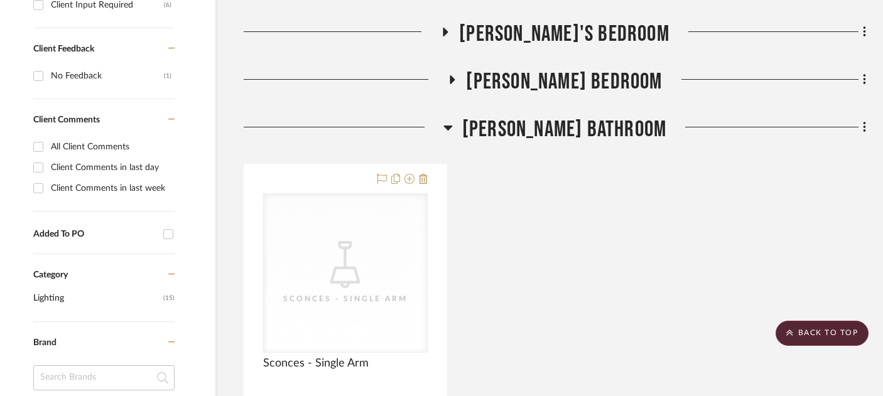
click at [526, 116] on span "[PERSON_NAME] Bathroom" at bounding box center [564, 129] width 204 height 27
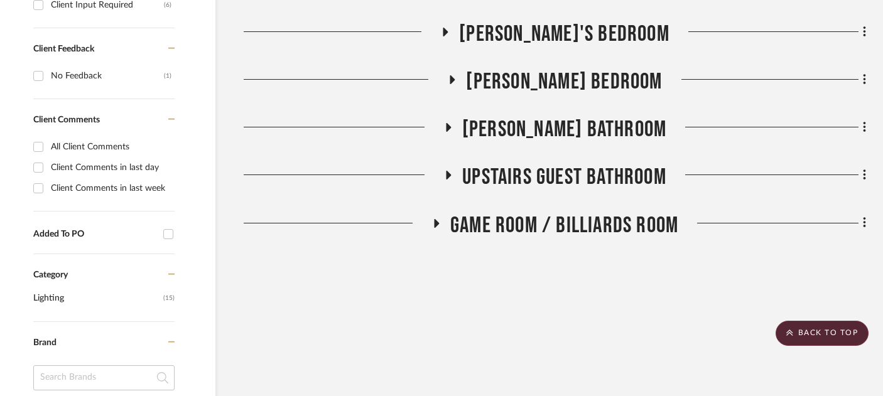
click at [524, 164] on span "Upstairs Guest Bathroom" at bounding box center [564, 177] width 204 height 27
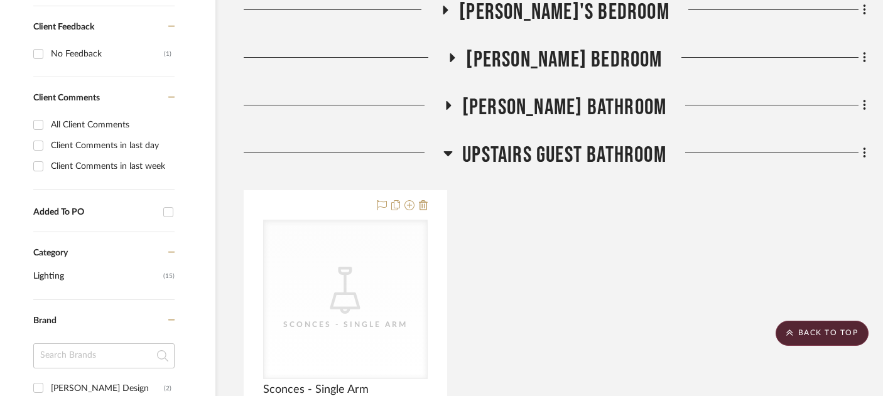
scroll to position [736, 21]
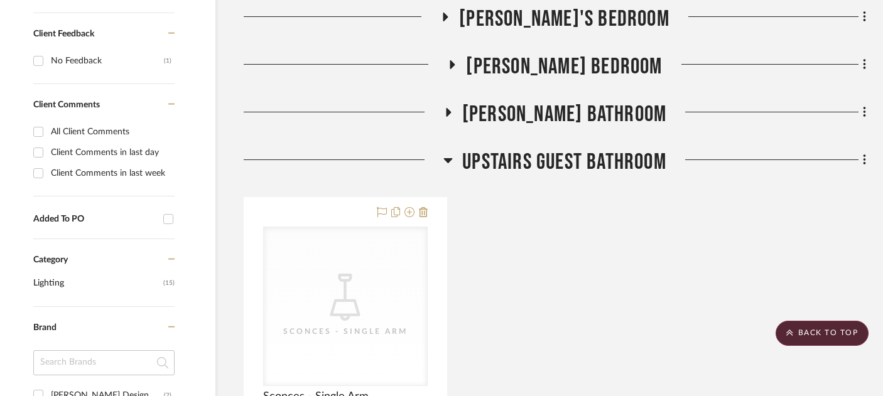
click at [520, 101] on span "[PERSON_NAME] Bathroom" at bounding box center [564, 114] width 204 height 27
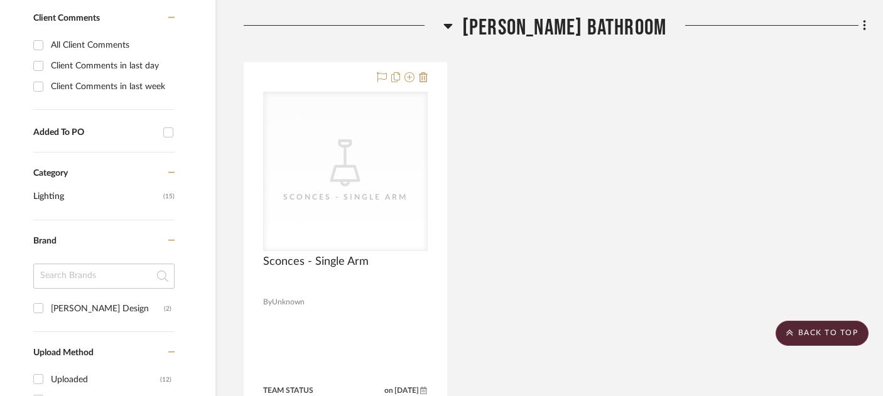
scroll to position [825, 21]
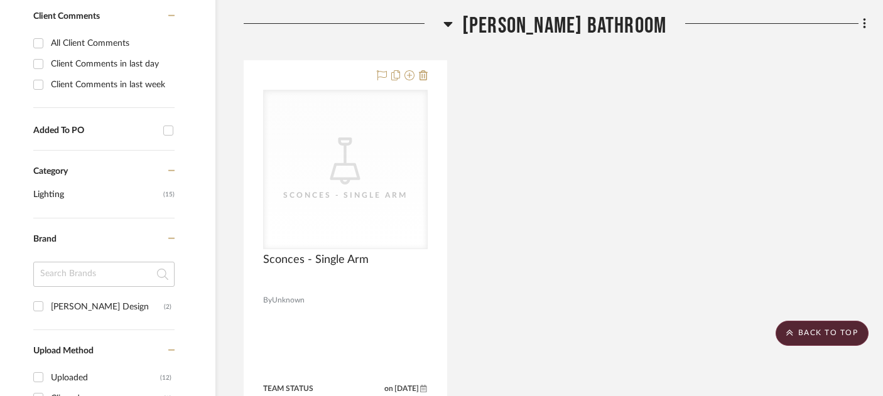
click at [527, 19] on span "[PERSON_NAME] Bathroom" at bounding box center [564, 26] width 204 height 27
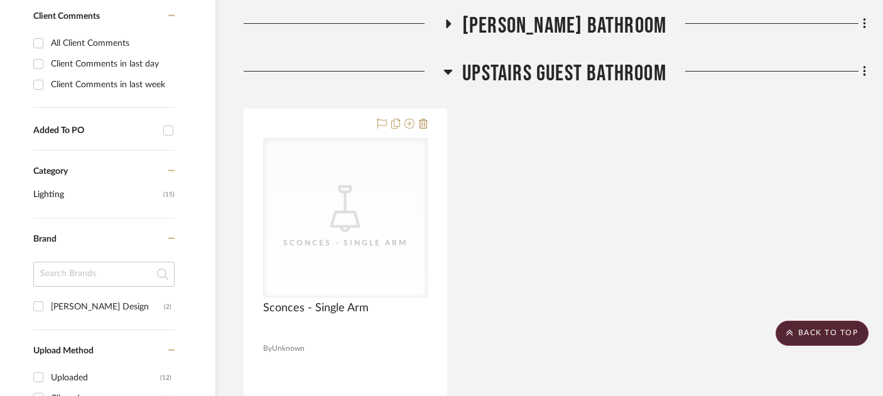
click at [534, 60] on span "Upstairs Guest Bathroom" at bounding box center [564, 73] width 204 height 27
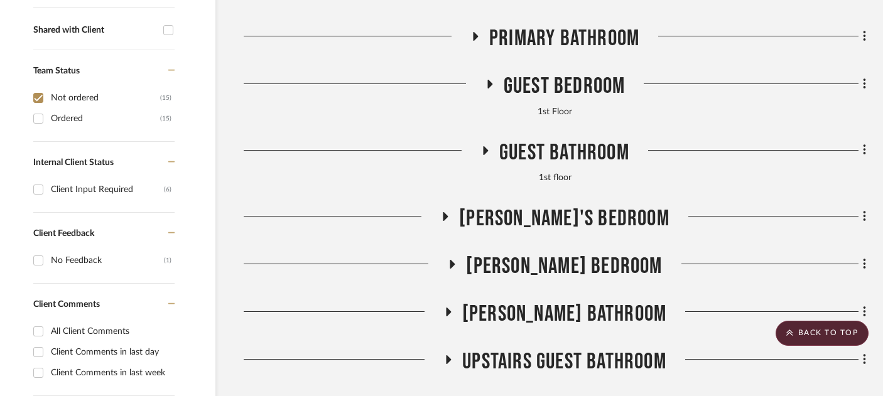
scroll to position [533, 21]
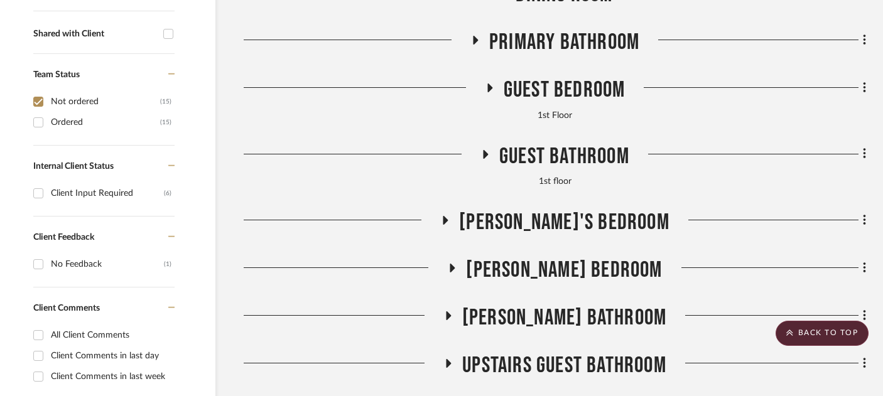
click at [36, 92] on input "Not ordered (15)" at bounding box center [38, 102] width 20 height 20
checkbox input "false"
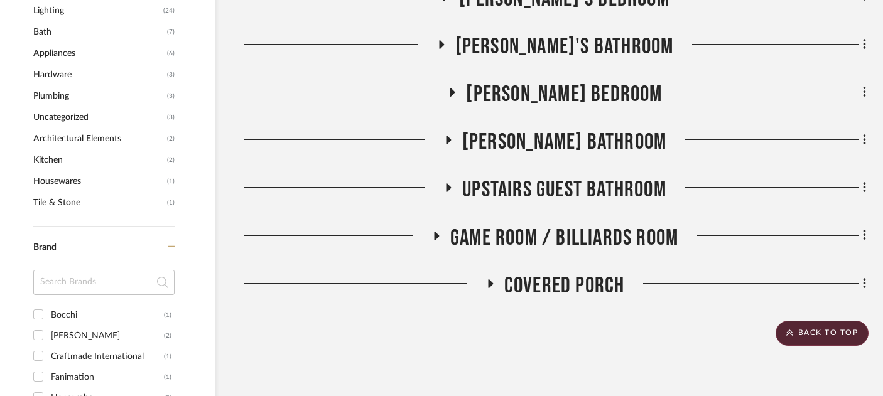
scroll to position [1077, 21]
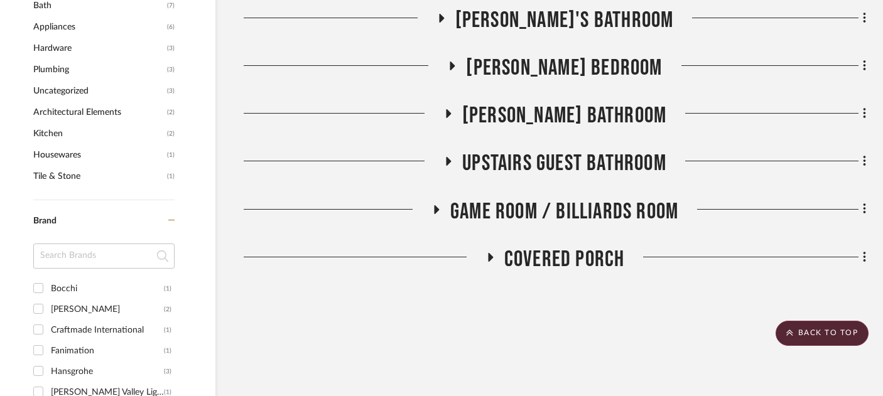
click at [866, 221] on div "Filter by keyword, category or name prior to exporting to Excel or Bulk Actions…" at bounding box center [431, 126] width 904 height 1872
click at [865, 250] on icon at bounding box center [864, 257] width 4 height 14
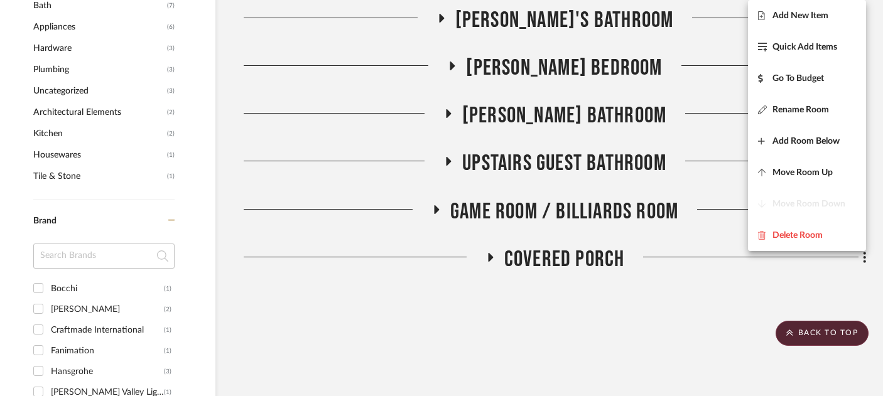
click at [663, 276] on div at bounding box center [441, 198] width 883 height 396
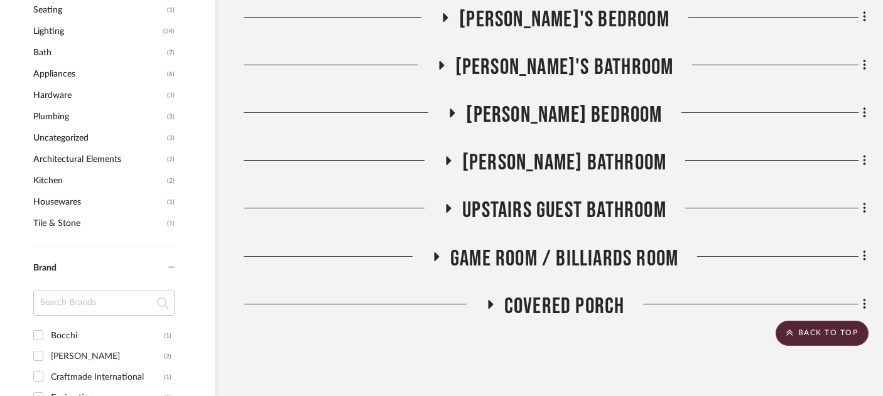
scroll to position [1093, 21]
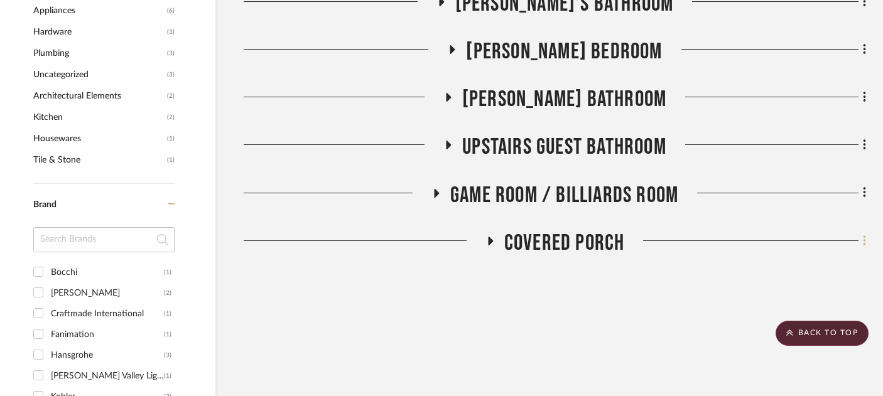
click at [864, 235] on icon at bounding box center [863, 240] width 3 height 11
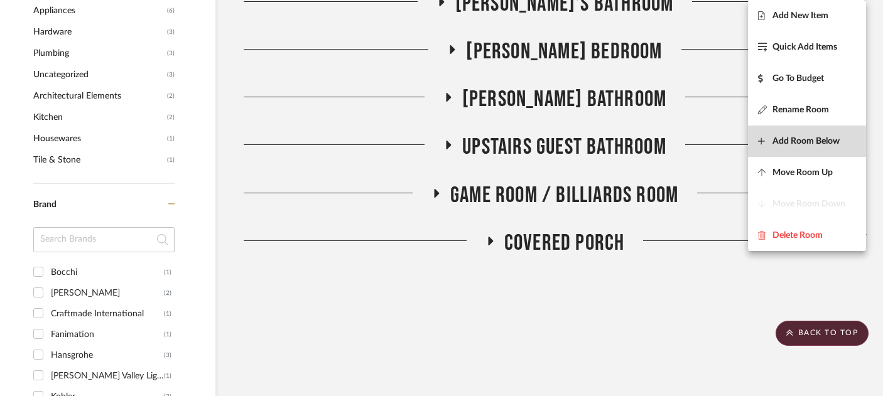
click at [829, 146] on span "Add Room Below" at bounding box center [805, 141] width 67 height 11
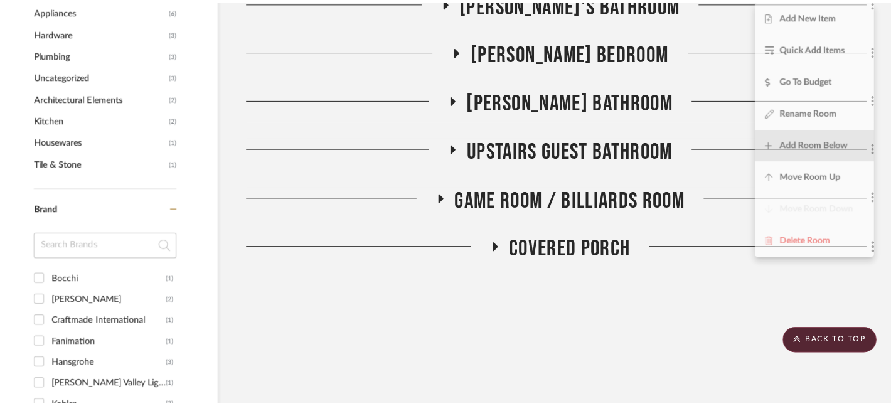
scroll to position [0, 0]
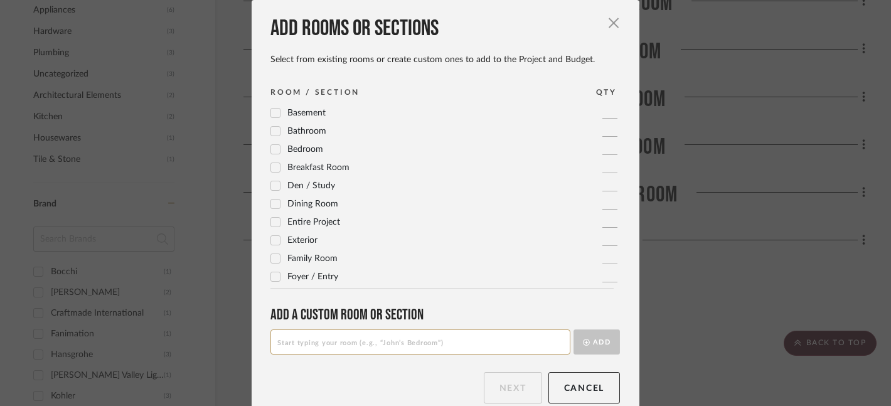
click at [350, 345] on input at bounding box center [421, 342] width 300 height 25
type input "P"
type input "Pool Bathroom"
click at [590, 340] on button "Add" at bounding box center [597, 342] width 46 height 25
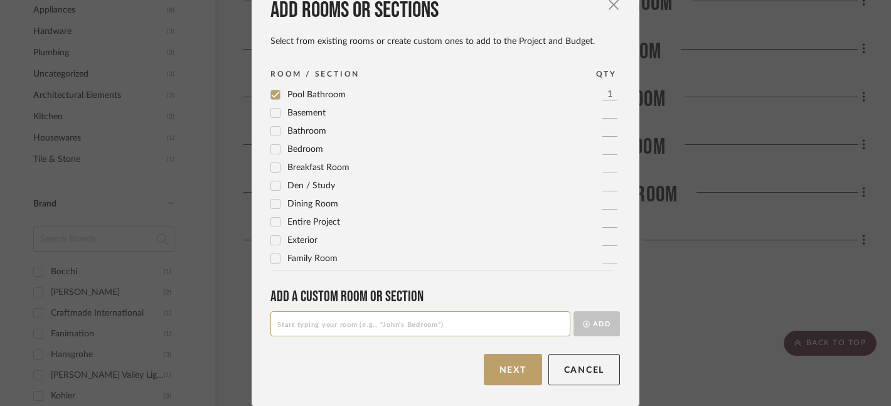
scroll to position [18, 0]
click at [511, 371] on button "Next" at bounding box center [513, 369] width 58 height 31
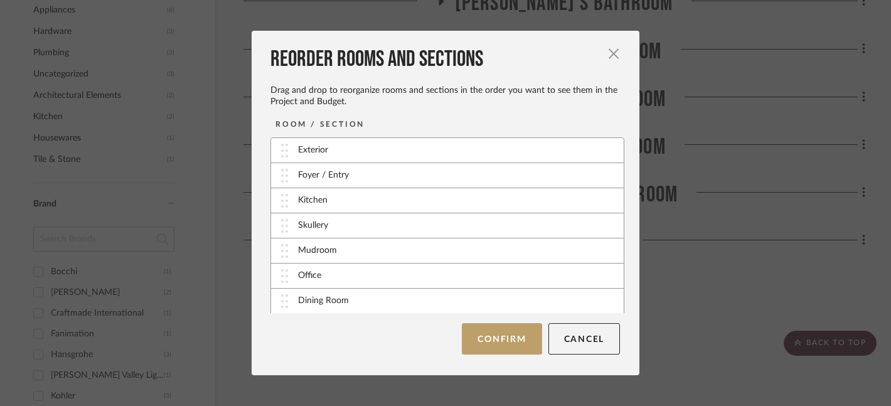
scroll to position [327, 0]
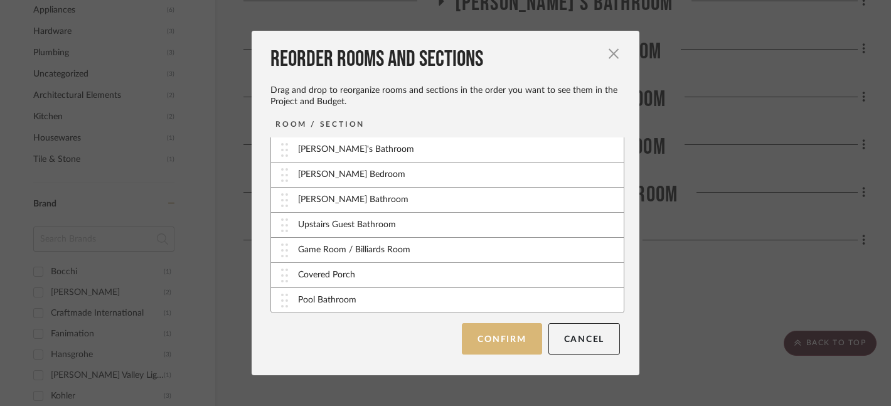
click at [497, 338] on button "Confirm" at bounding box center [502, 338] width 80 height 31
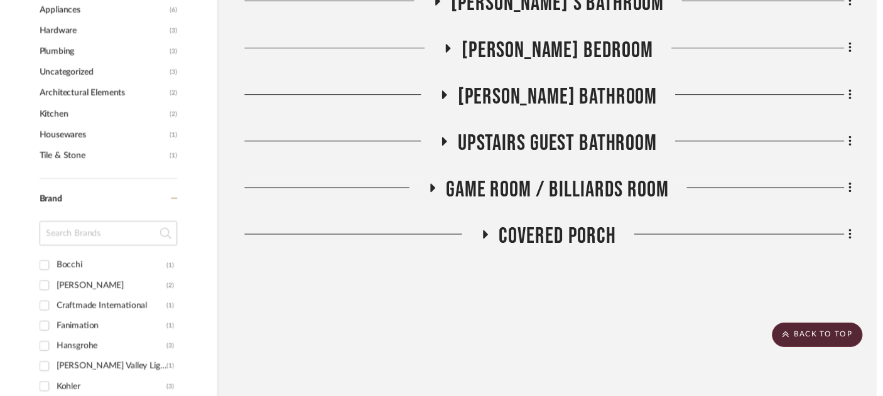
scroll to position [1093, 21]
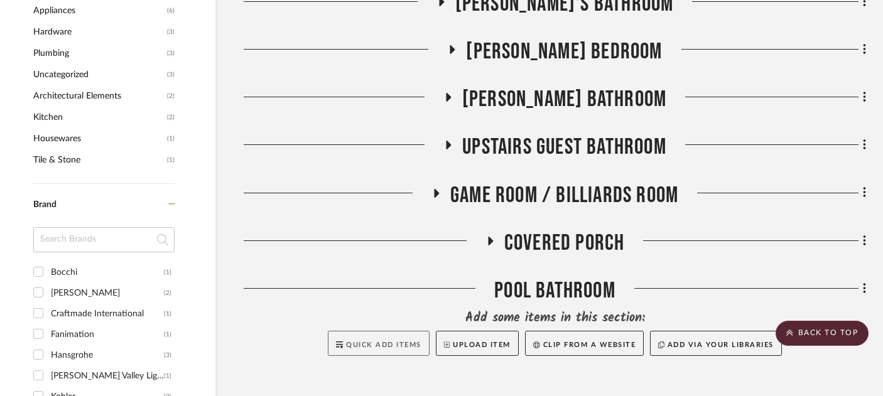
click at [402, 341] on span "Quick Add Items" at bounding box center [383, 344] width 75 height 7
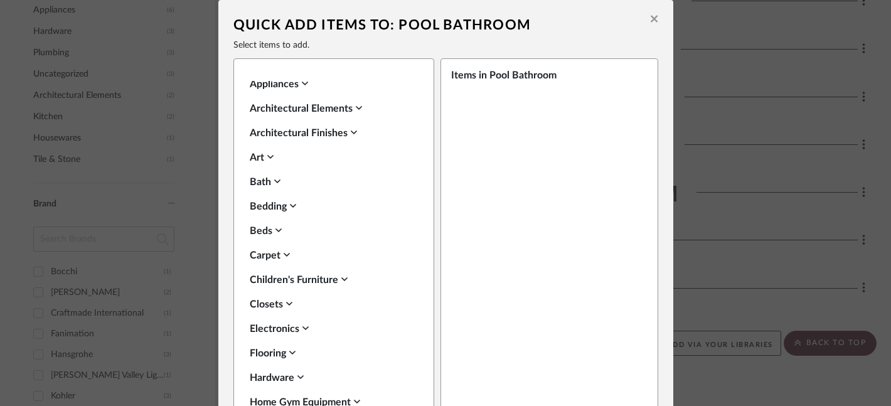
scroll to position [0, 0]
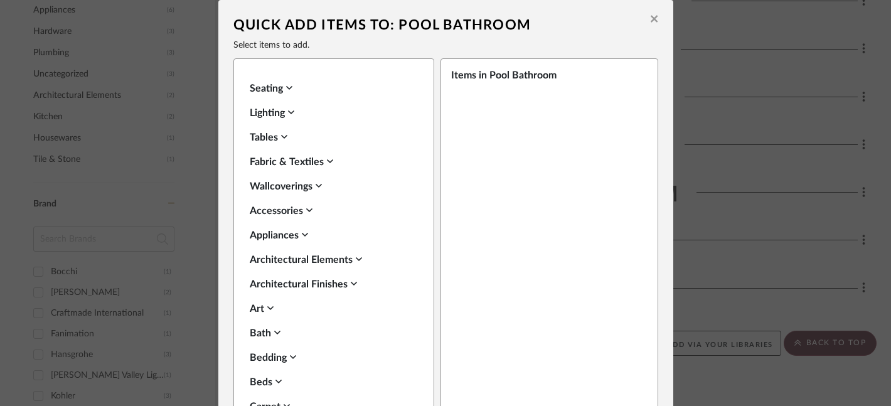
click at [264, 110] on div "Lighting" at bounding box center [331, 112] width 162 height 15
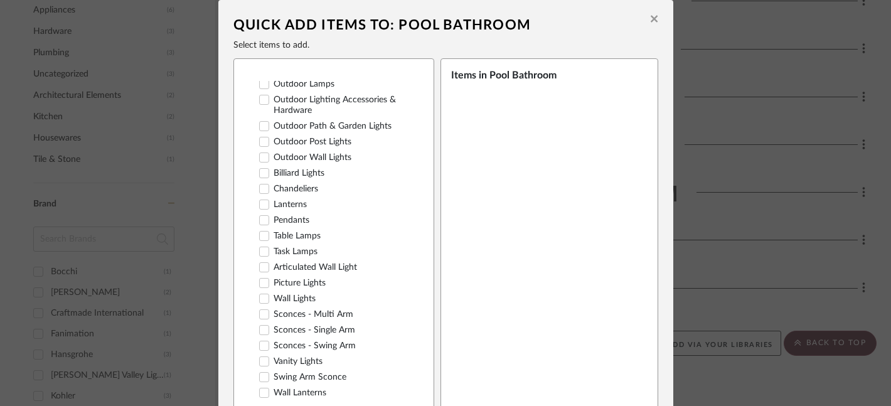
scroll to position [319, 0]
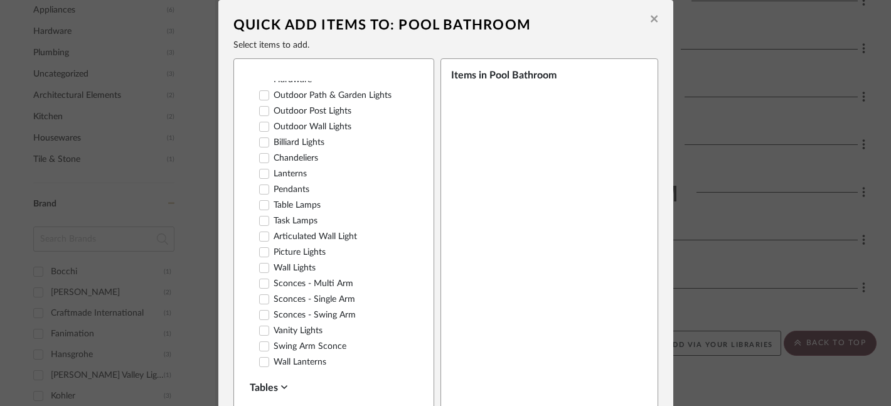
click at [262, 326] on icon at bounding box center [264, 330] width 9 height 9
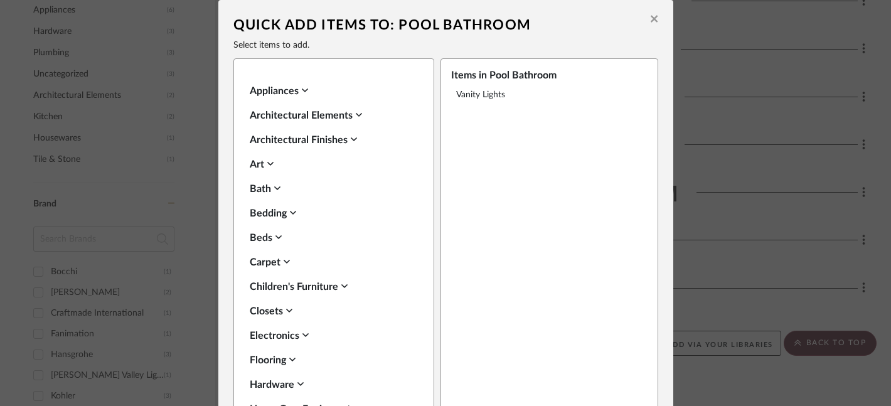
scroll to position [77, 0]
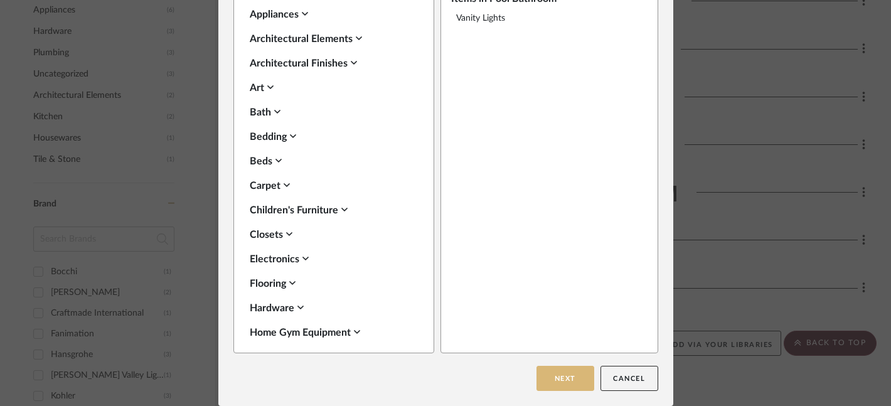
click at [552, 372] on button "Next" at bounding box center [566, 378] width 58 height 25
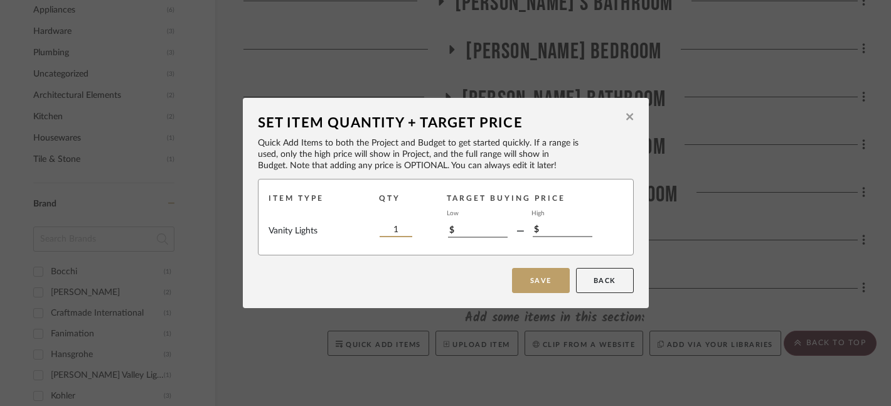
click at [394, 235] on input "1" at bounding box center [396, 230] width 33 height 14
type input "2"
click at [530, 288] on button "Save" at bounding box center [541, 280] width 58 height 25
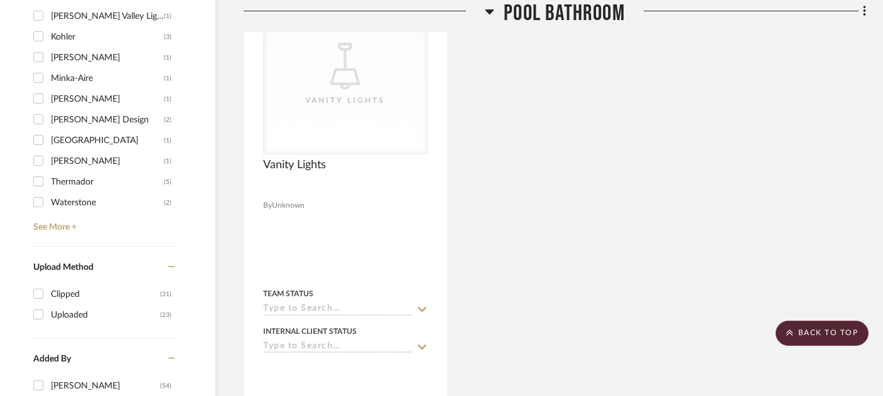
scroll to position [1476, 21]
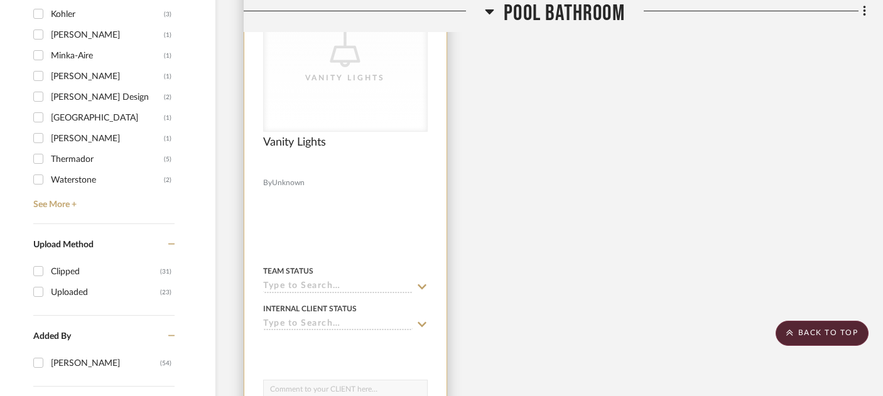
click at [300, 281] on input at bounding box center [337, 287] width 149 height 12
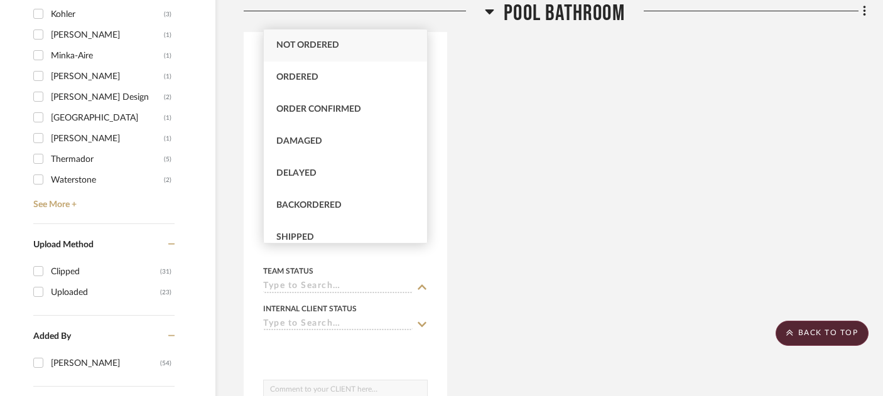
click at [314, 51] on div "Not ordered" at bounding box center [345, 46] width 163 height 32
type input "[DATE]"
type input "Not ordered"
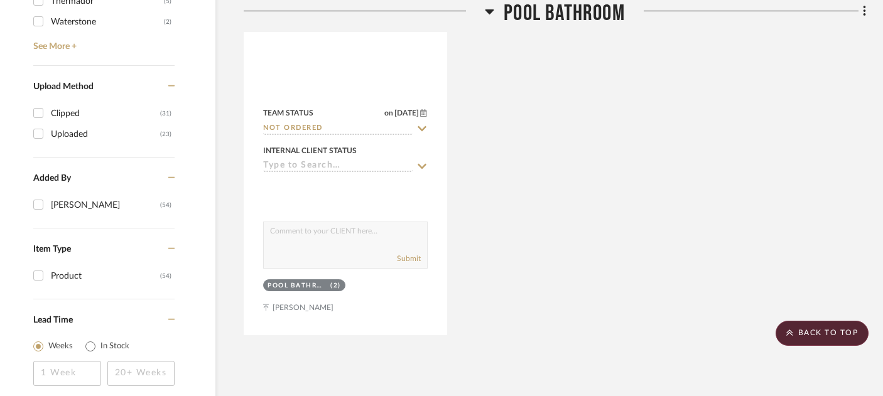
scroll to position [1633, 21]
click at [544, 18] on span "Pool Bathroom" at bounding box center [563, 13] width 121 height 27
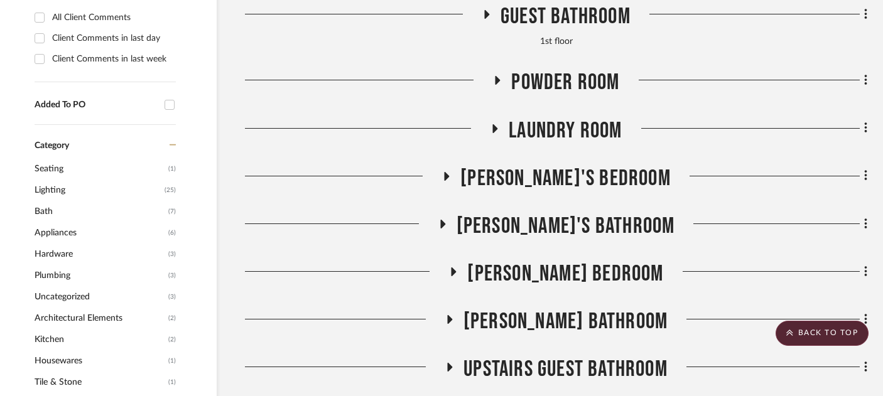
scroll to position [869, 19]
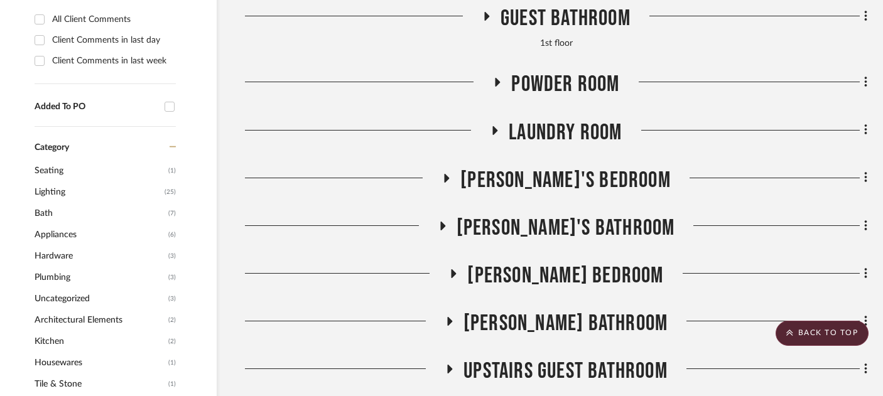
click at [60, 245] on span "Hardware" at bounding box center [100, 255] width 131 height 21
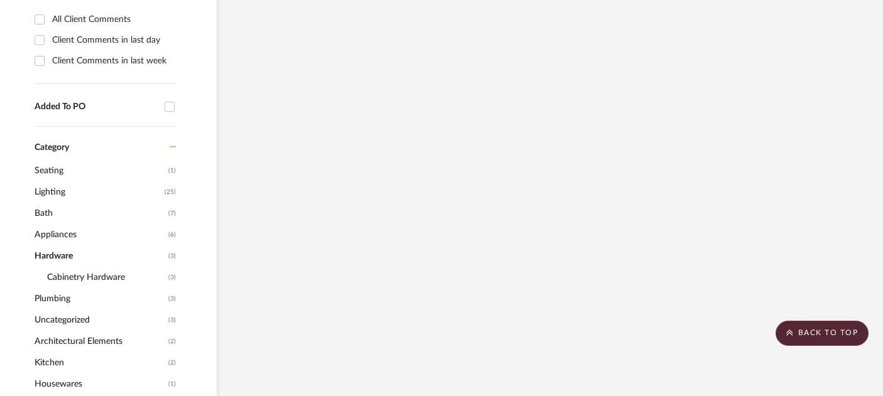
scroll to position [615, 19]
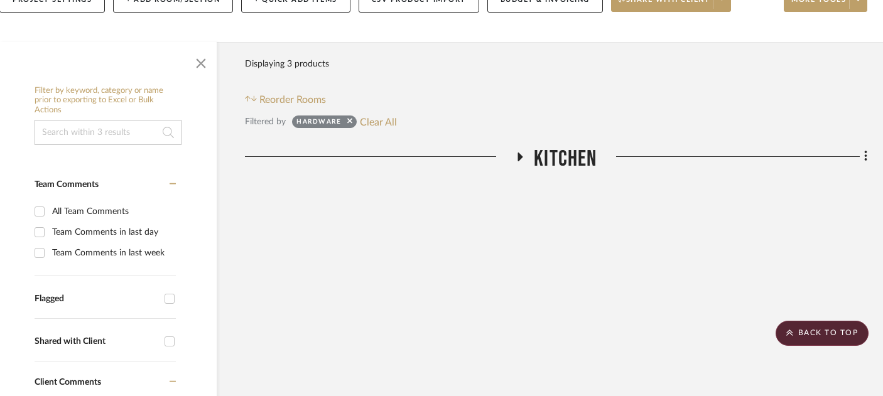
scroll to position [304, 19]
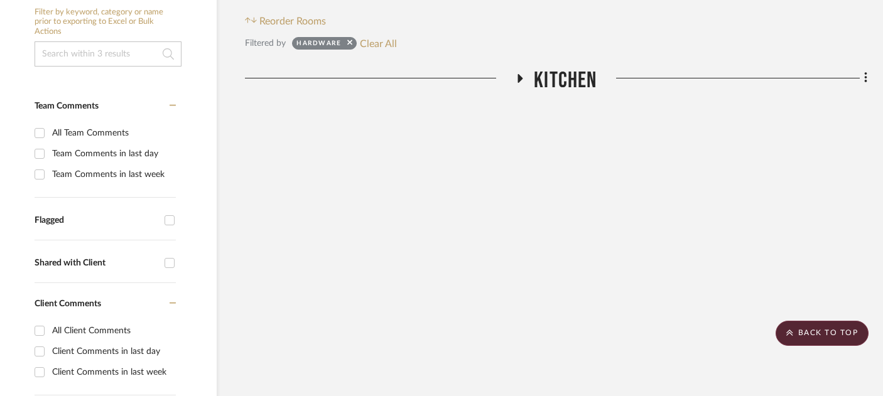
click at [562, 67] on span "Kitchen" at bounding box center [565, 80] width 63 height 27
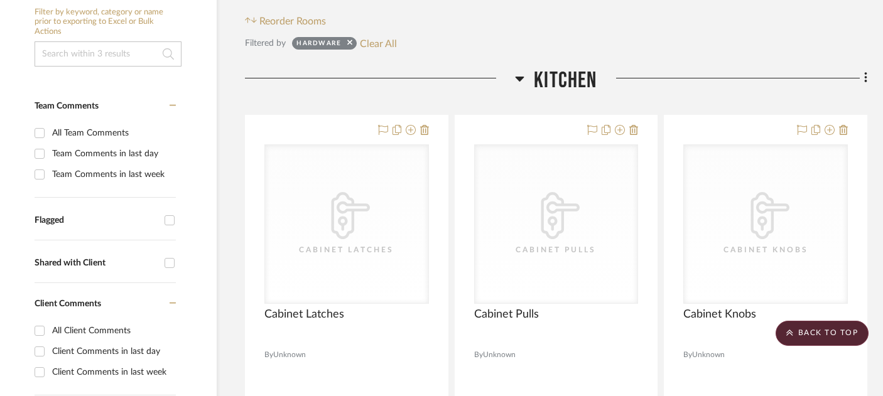
click at [562, 67] on span "Kitchen" at bounding box center [565, 80] width 63 height 27
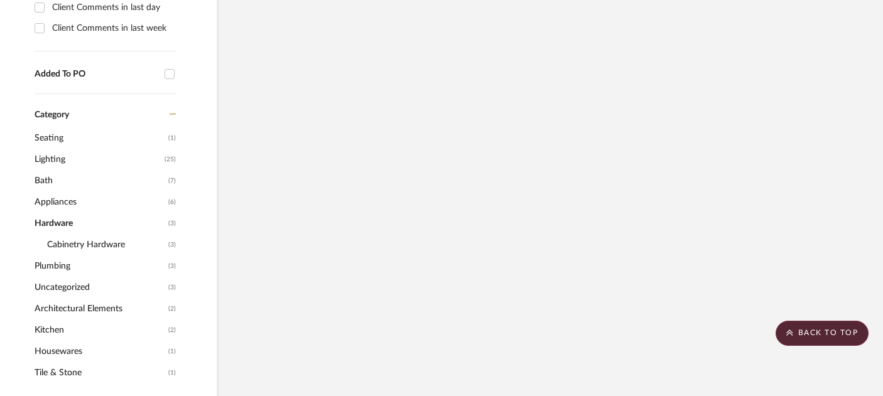
scroll to position [636, 19]
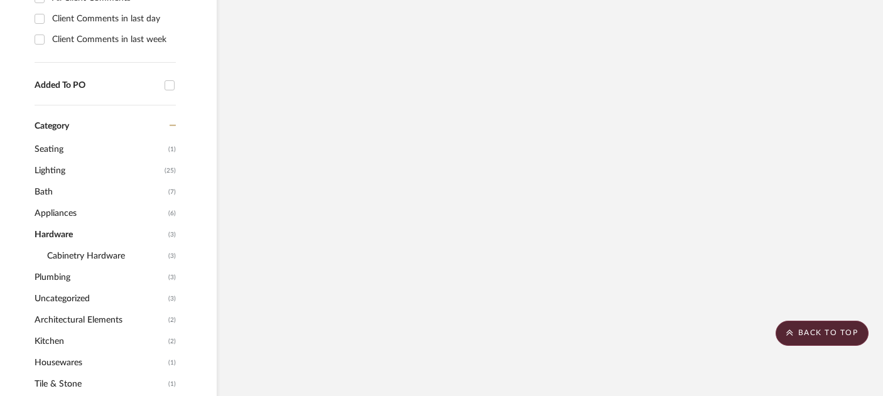
click at [64, 224] on span "Hardware" at bounding box center [100, 234] width 131 height 21
click at [56, 121] on span "Category" at bounding box center [52, 126] width 35 height 11
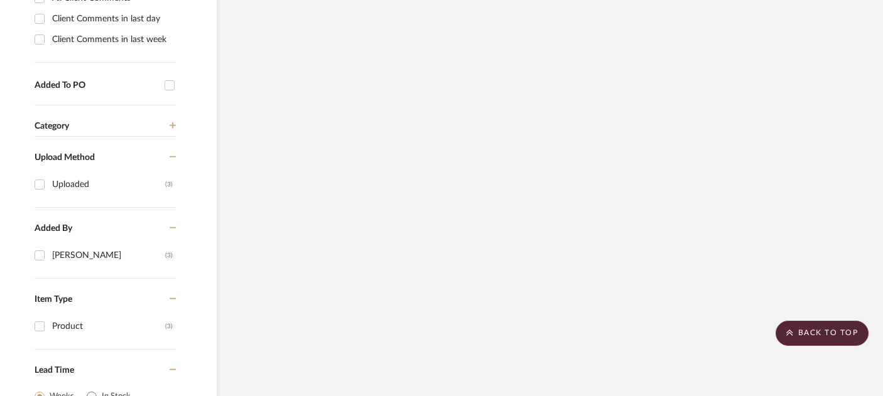
click at [56, 121] on span "Category" at bounding box center [52, 126] width 35 height 11
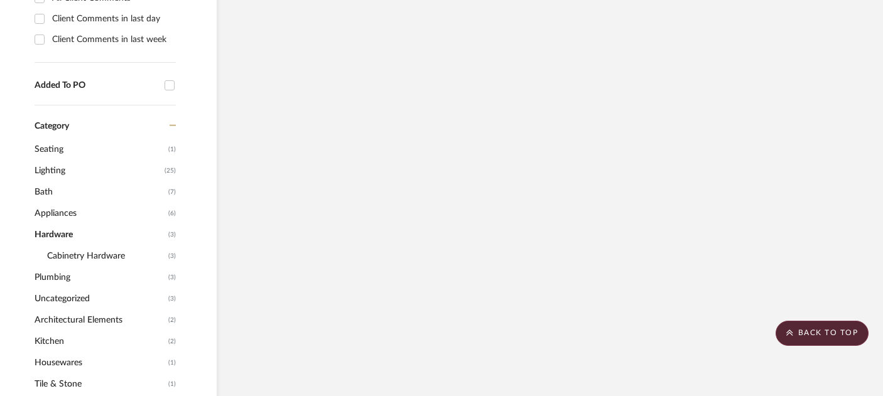
click at [53, 267] on span "Plumbing" at bounding box center [100, 277] width 131 height 21
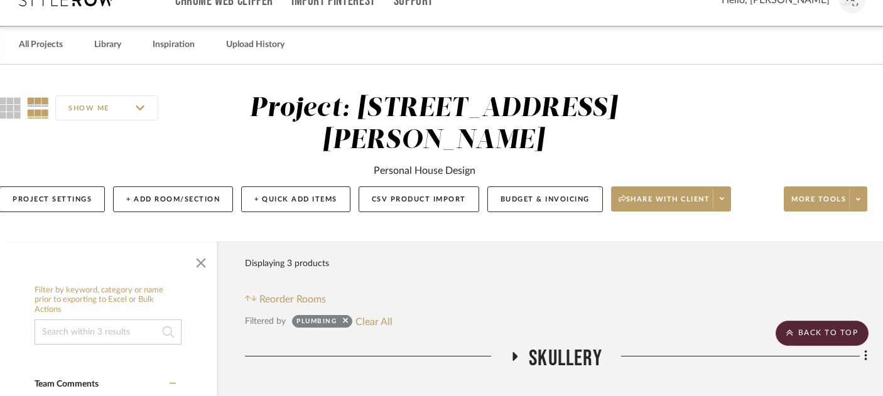
scroll to position [0, 19]
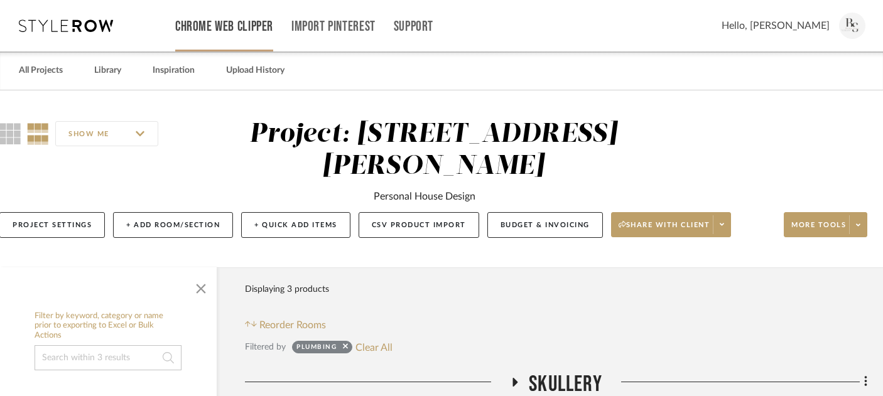
drag, startPoint x: 331, startPoint y: 45, endPoint x: 195, endPoint y: 10, distance: 141.3
click at [307, 43] on div "Import Pinterest" at bounding box center [333, 25] width 84 height 51
click at [181, 0] on div "Chrome Web Clipper" at bounding box center [224, 25] width 98 height 51
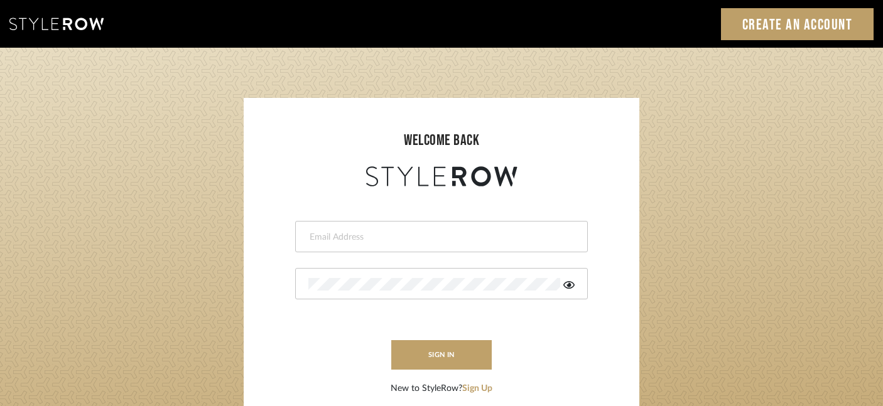
click at [365, 231] on input "email" at bounding box center [439, 237] width 263 height 13
type input "shumakerrealty@gmail.com"
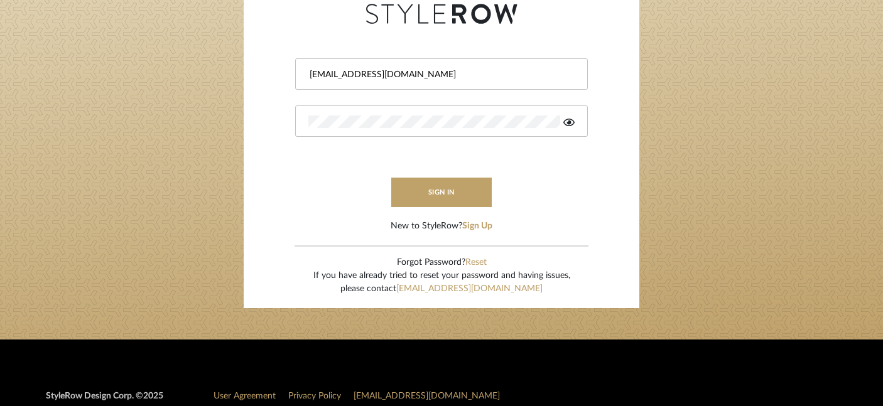
scroll to position [166, 0]
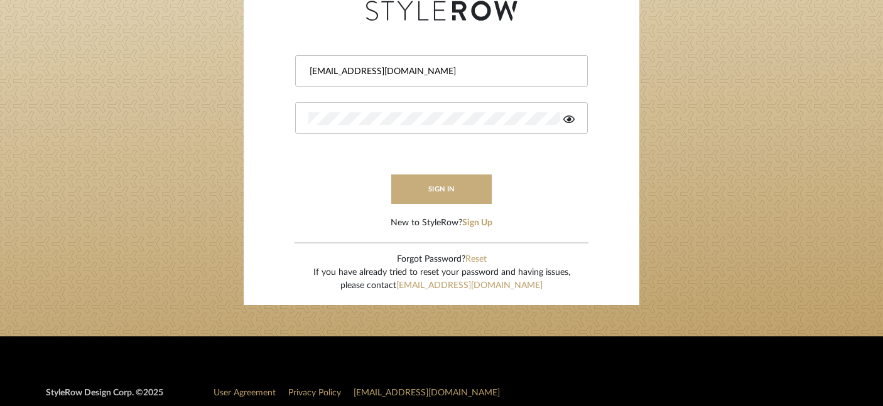
click at [463, 195] on button "sign in" at bounding box center [441, 189] width 100 height 30
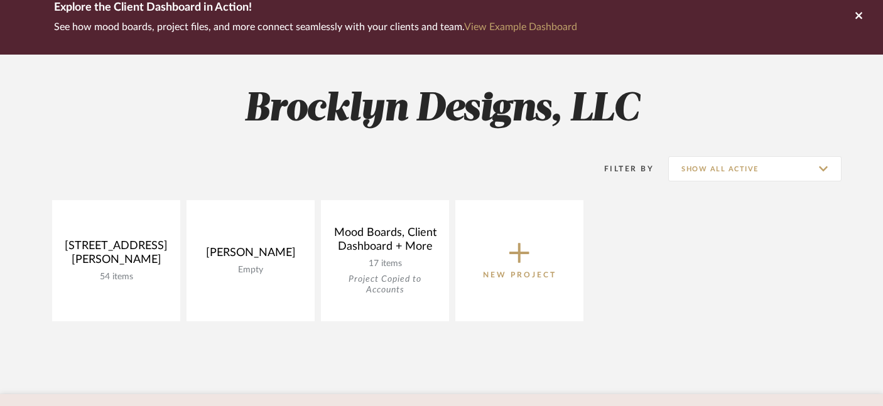
scroll to position [124, 0]
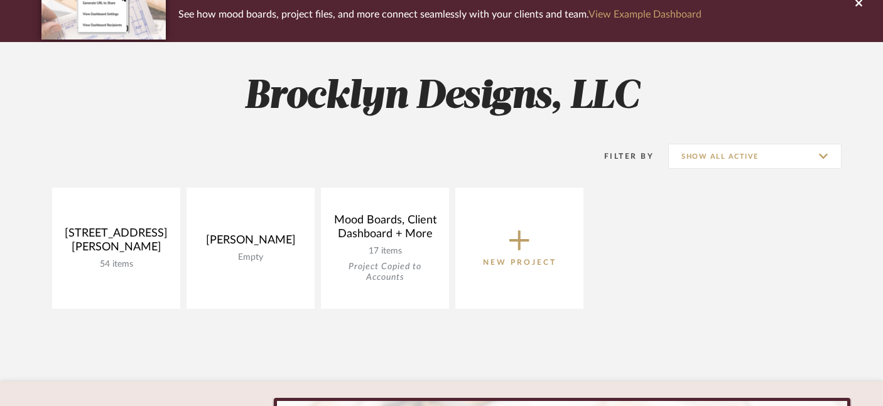
click at [512, 257] on p "New Project" at bounding box center [519, 262] width 73 height 13
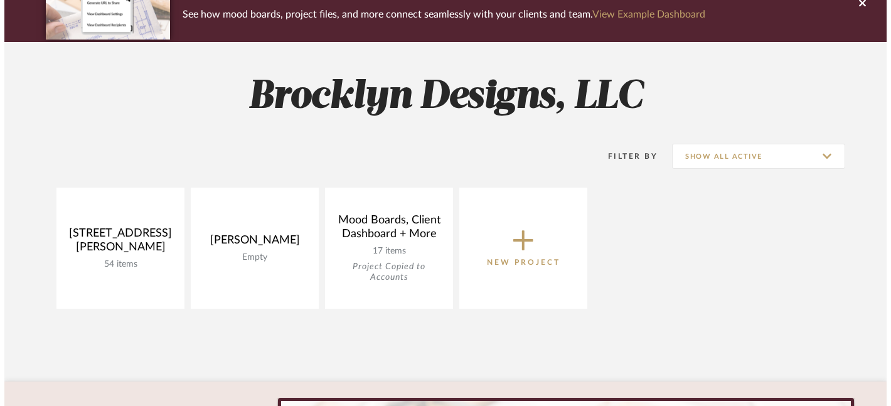
scroll to position [0, 0]
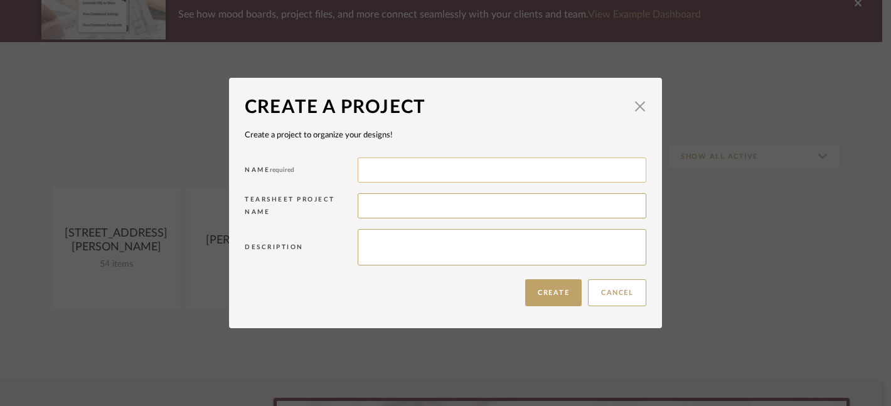
click at [461, 176] on input at bounding box center [502, 170] width 289 height 25
type input "Julee Knight"
click at [414, 207] on input at bounding box center [502, 205] width 289 height 25
click at [416, 249] on textarea at bounding box center [502, 247] width 289 height 36
type textarea "3 Seasons Room"
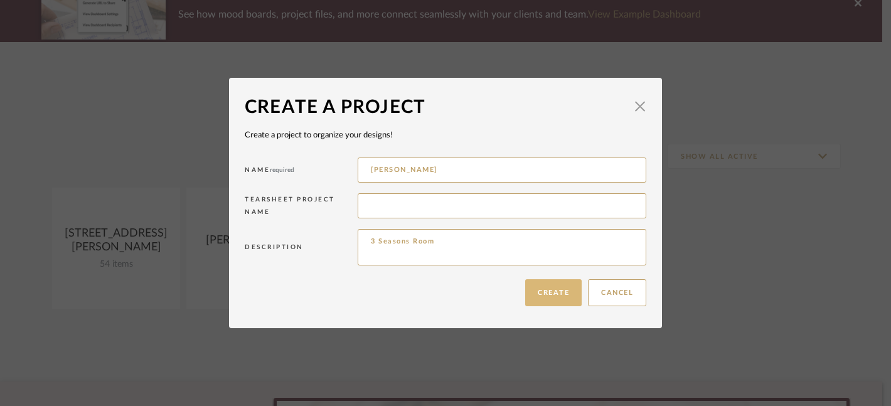
click at [552, 298] on button "Create" at bounding box center [553, 292] width 56 height 27
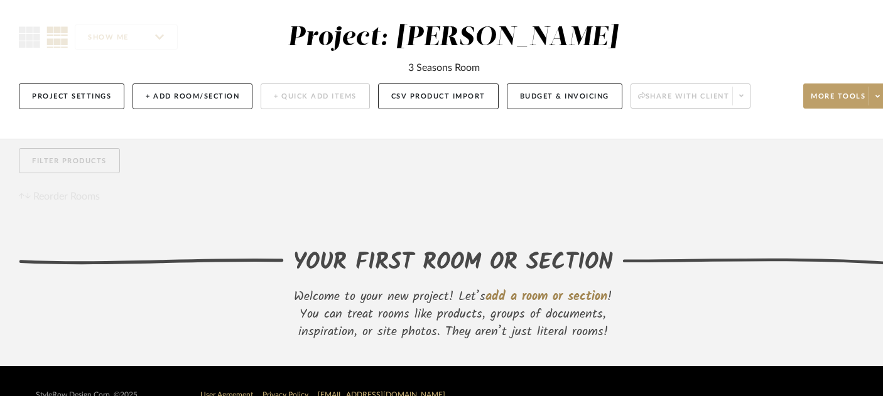
scroll to position [124, 0]
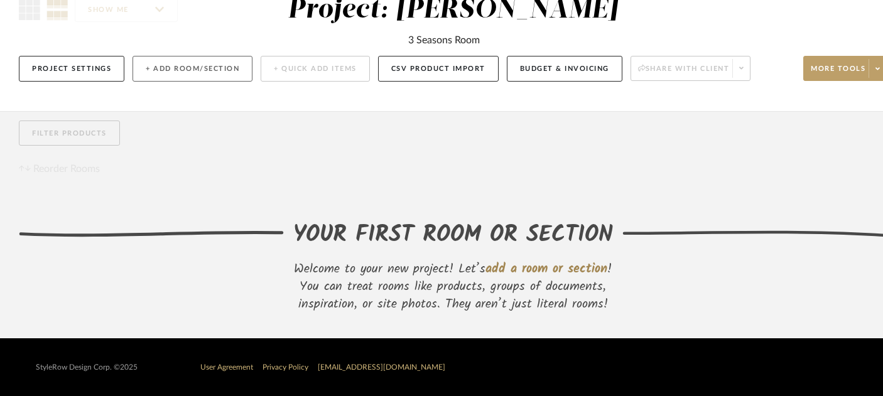
click at [154, 66] on button "+ Add Room/Section" at bounding box center [192, 69] width 120 height 26
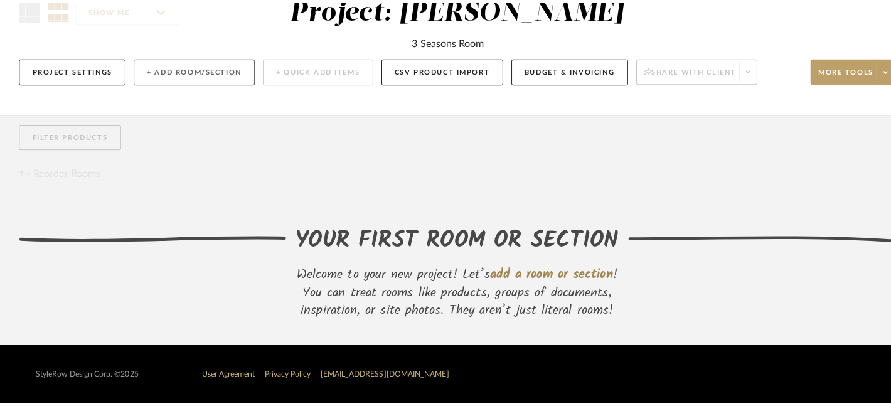
scroll to position [0, 0]
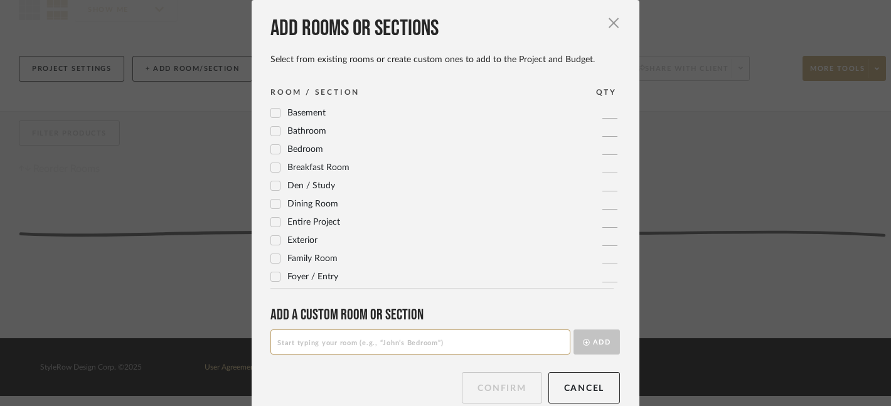
click at [327, 338] on input at bounding box center [421, 342] width 300 height 25
type input "3"
type input "S"
type input "E"
click at [612, 24] on span "button" at bounding box center [613, 22] width 25 height 25
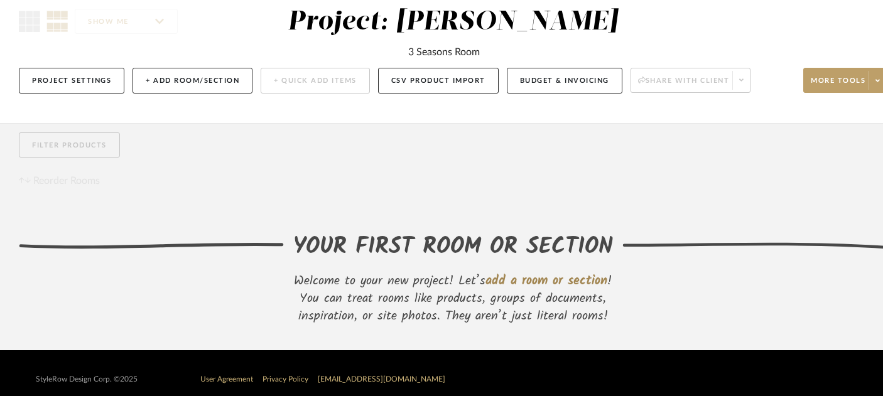
scroll to position [113, 0]
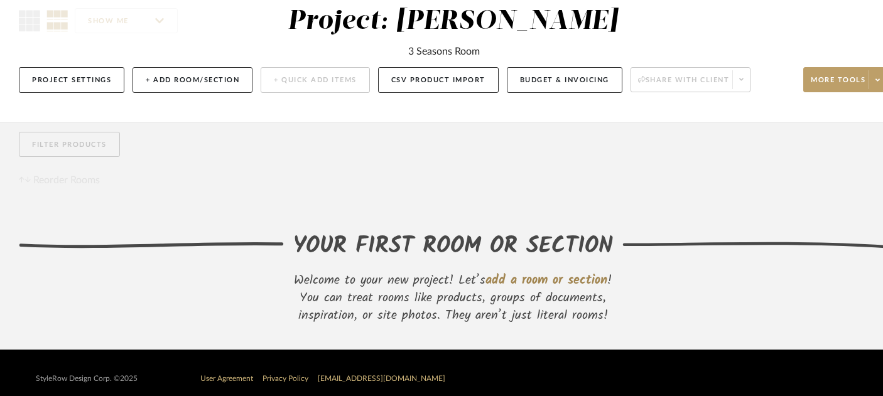
click at [456, 53] on div "3 Seasons Room" at bounding box center [444, 51] width 72 height 15
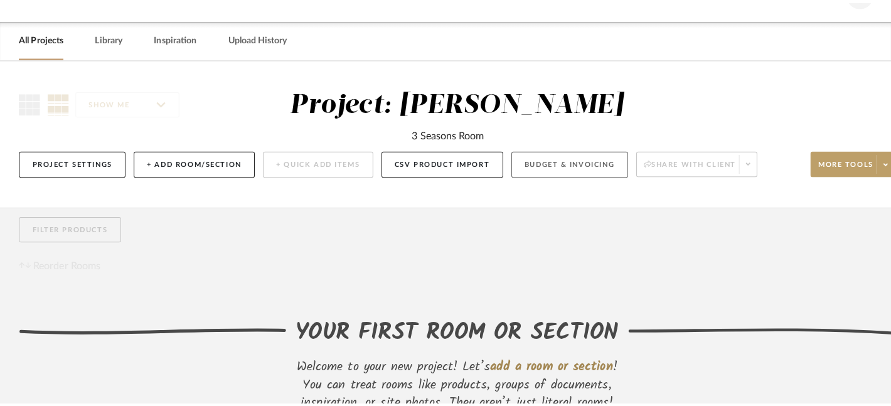
scroll to position [0, 0]
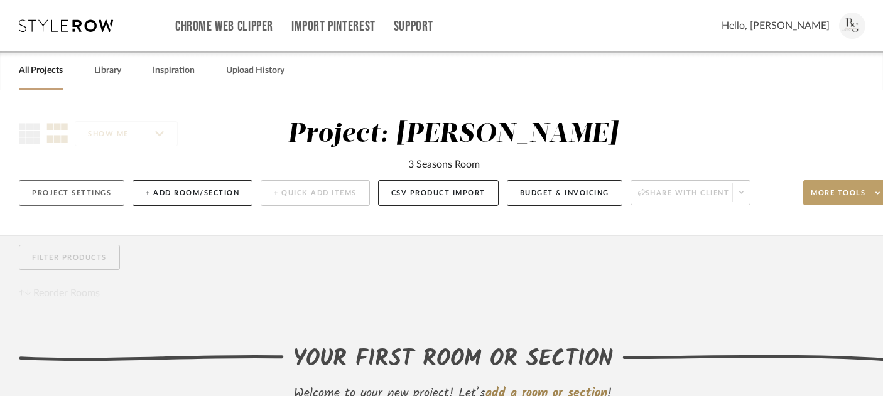
click at [79, 185] on button "Project Settings" at bounding box center [71, 193] width 105 height 26
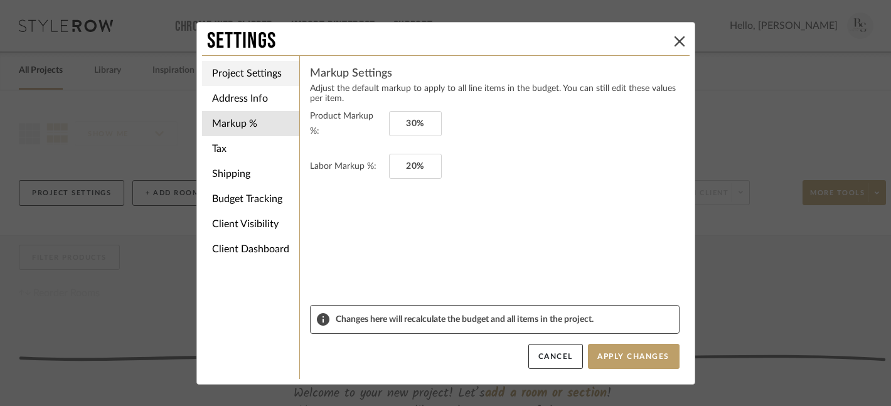
click at [242, 77] on li "Project Settings" at bounding box center [250, 73] width 97 height 25
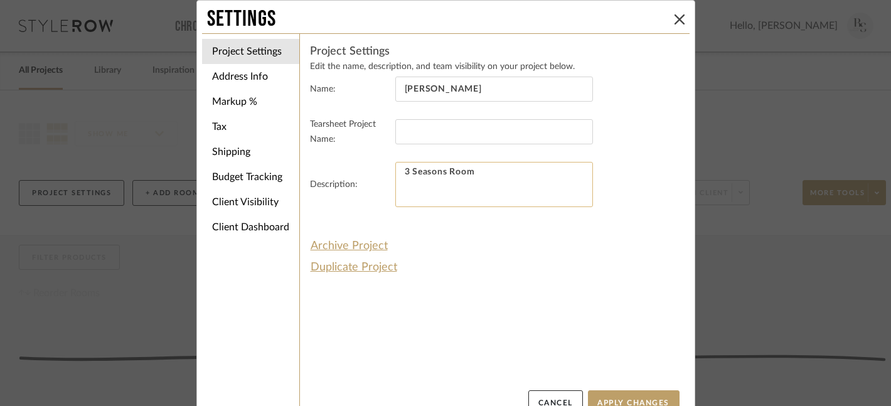
click at [404, 171] on textarea "3 Seasons Room" at bounding box center [494, 184] width 198 height 45
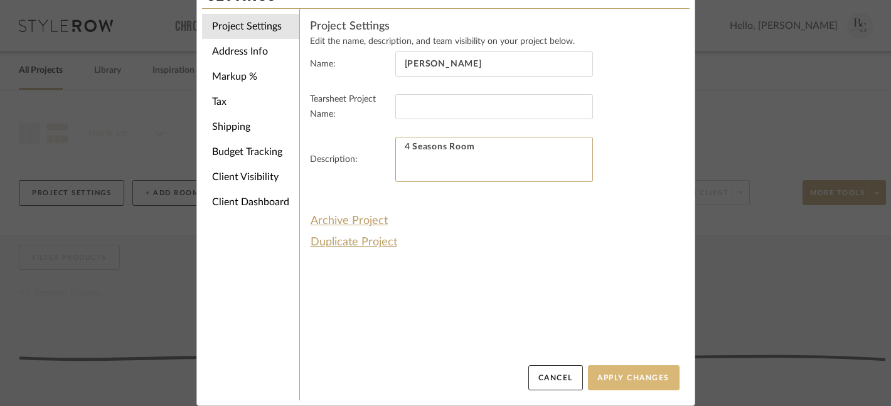
type textarea "4 Seasons Room"
click at [641, 384] on button "Apply Changes" at bounding box center [634, 377] width 92 height 25
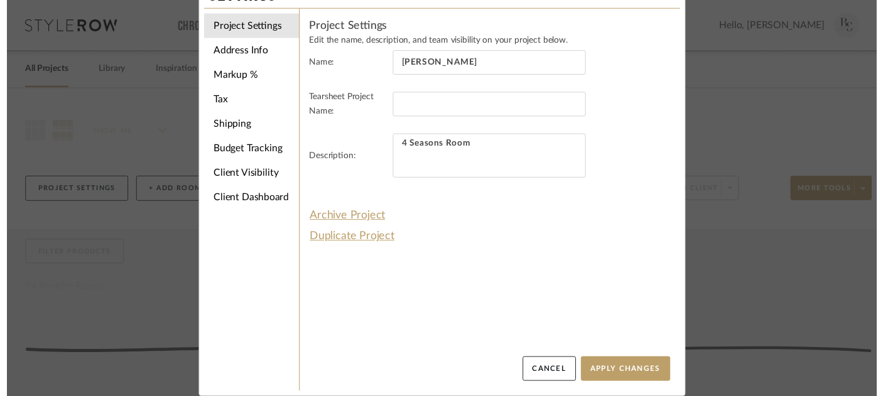
scroll to position [0, 0]
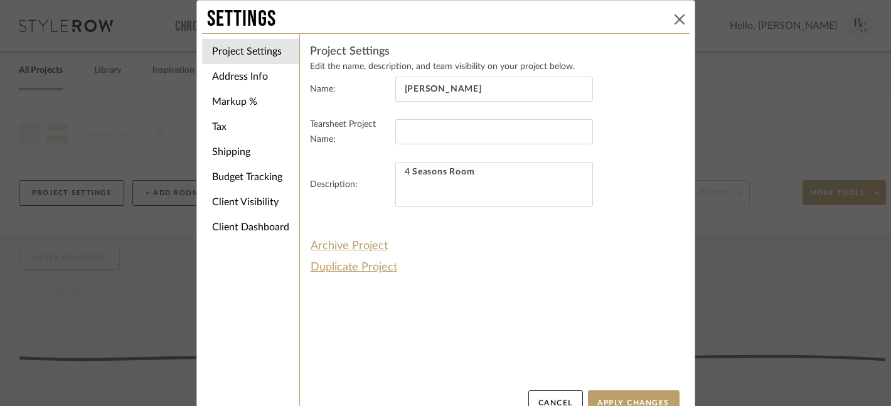
click at [679, 16] on icon at bounding box center [680, 19] width 10 height 10
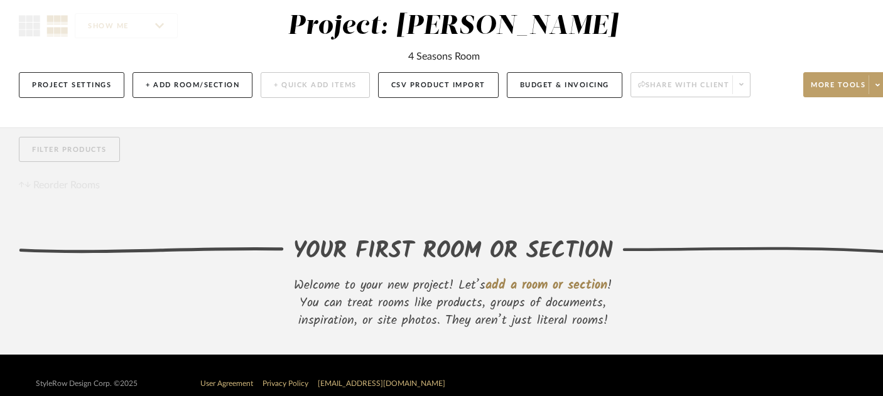
scroll to position [124, 0]
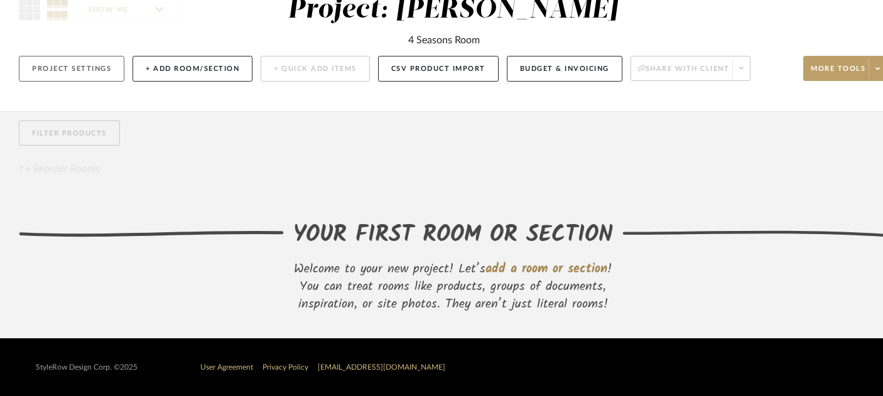
click at [67, 63] on button "Project Settings" at bounding box center [71, 69] width 105 height 26
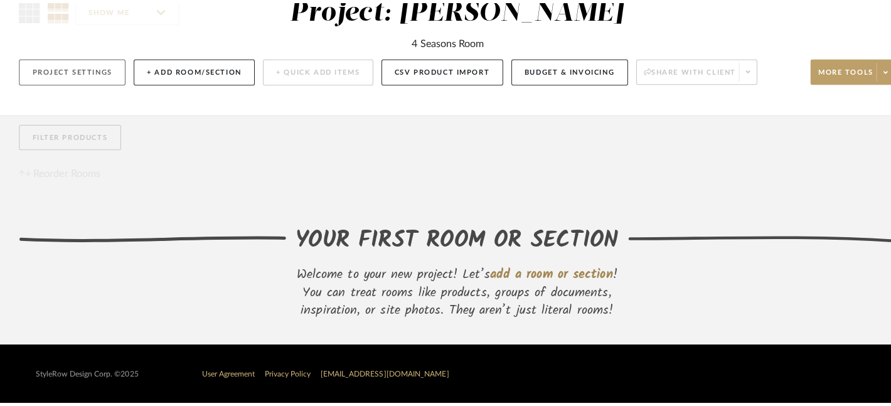
scroll to position [0, 0]
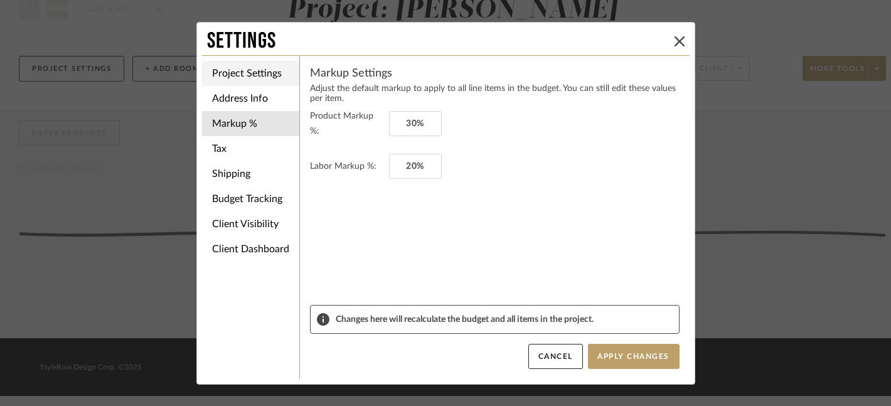
click at [216, 78] on li "Project Settings" at bounding box center [250, 73] width 97 height 25
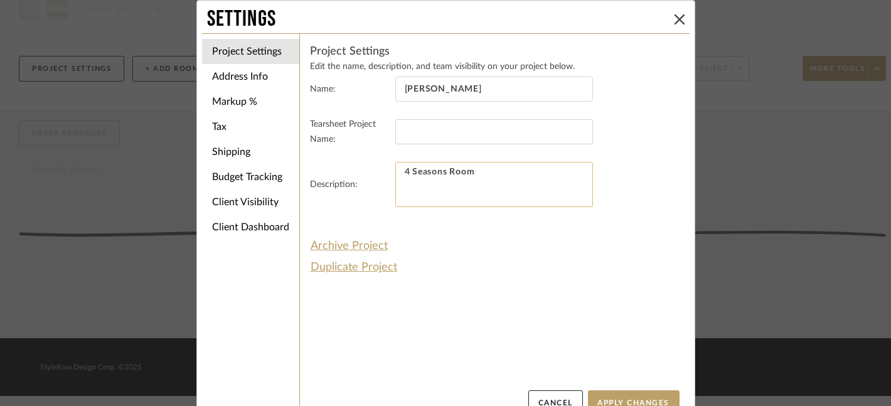
click at [429, 189] on textarea "4 Seasons Room" at bounding box center [494, 184] width 198 height 45
click at [423, 178] on textarea "4 Seasons Room" at bounding box center [494, 184] width 198 height 45
type textarea "H"
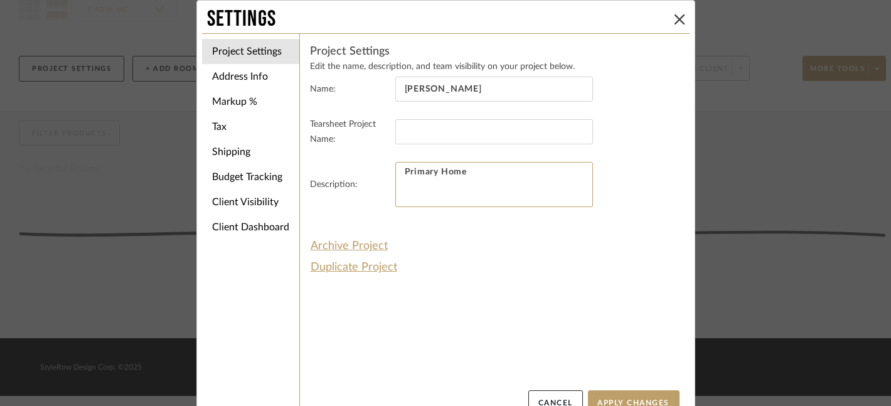
scroll to position [25, 0]
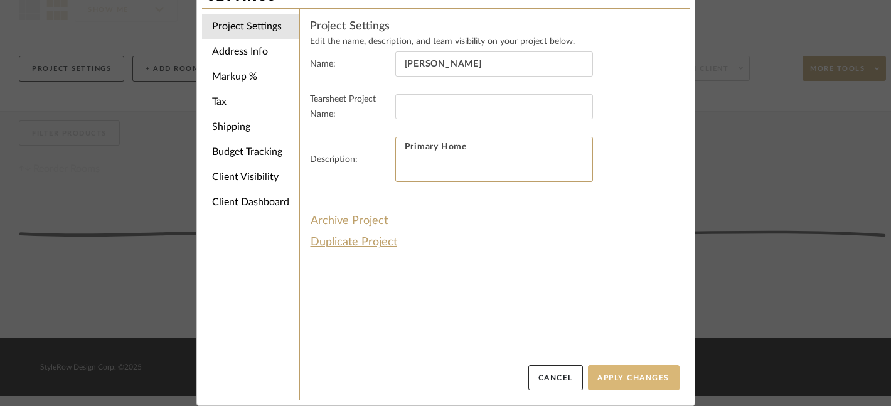
type textarea "Primary Home"
click at [634, 377] on button "Apply Changes" at bounding box center [634, 377] width 92 height 25
click at [550, 373] on button "Cancel" at bounding box center [556, 377] width 55 height 25
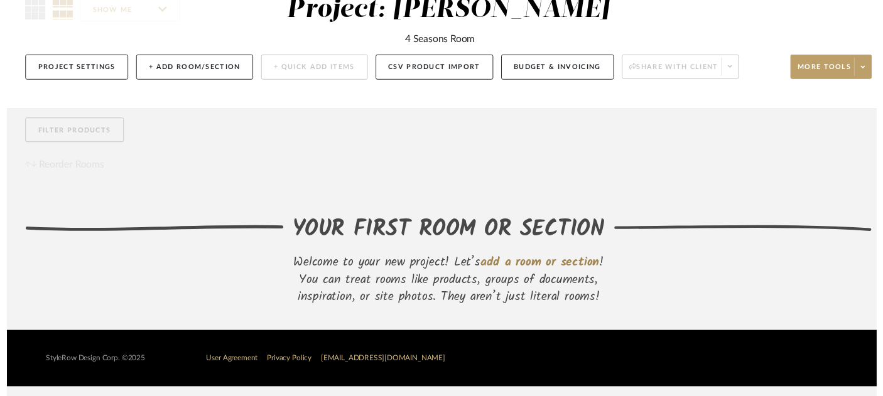
scroll to position [124, 0]
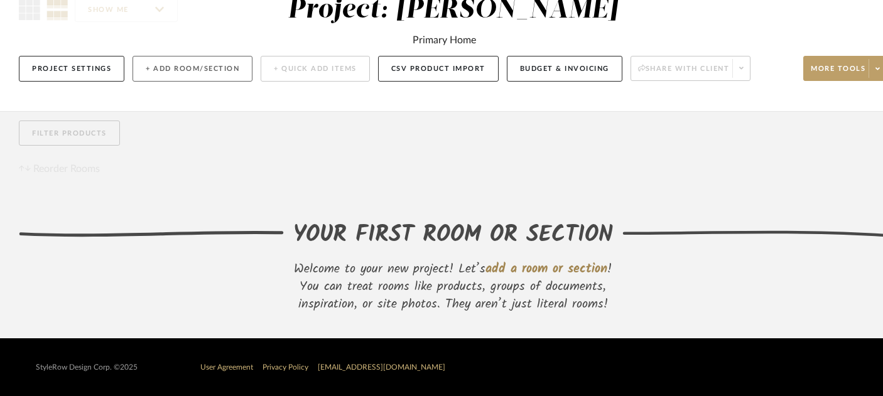
click at [191, 71] on button "+ Add Room/Section" at bounding box center [192, 69] width 120 height 26
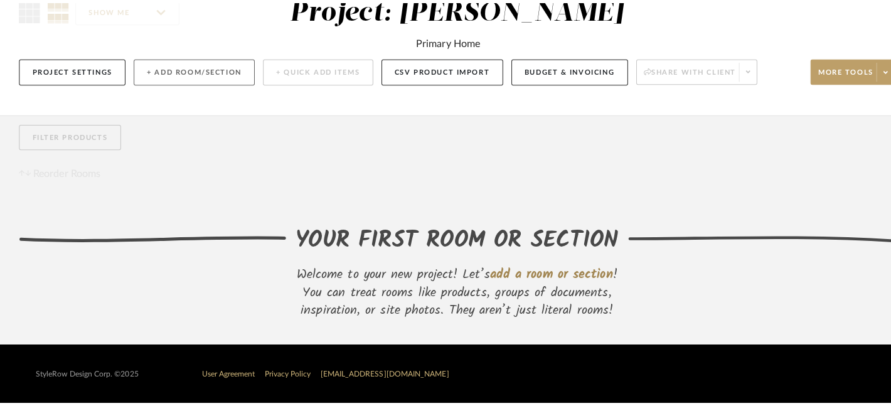
scroll to position [0, 0]
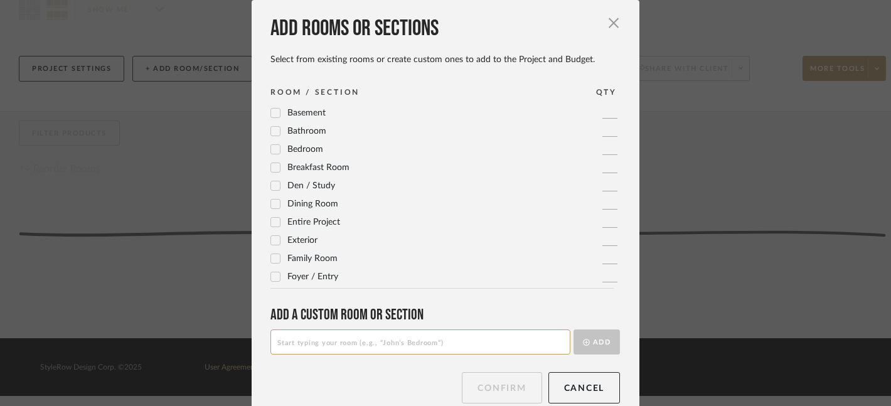
click at [318, 339] on input at bounding box center [421, 342] width 300 height 25
type input "4 Season Room"
click at [598, 345] on button "Add" at bounding box center [597, 342] width 46 height 25
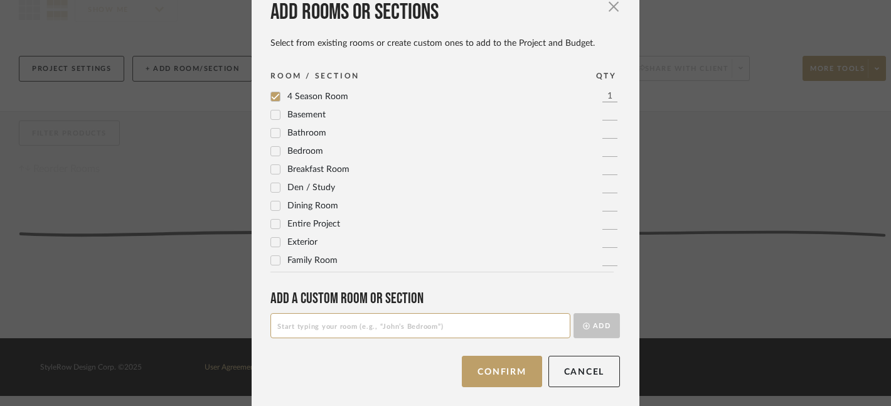
scroll to position [18, 0]
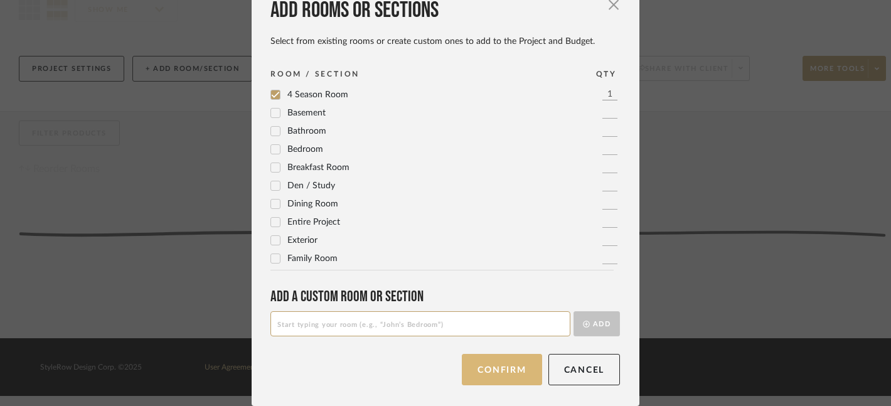
click at [496, 363] on button "Confirm" at bounding box center [502, 369] width 80 height 31
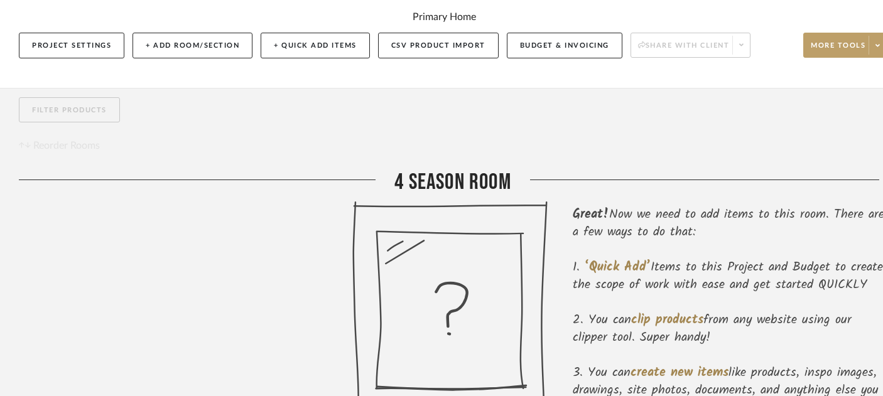
scroll to position [146, 0]
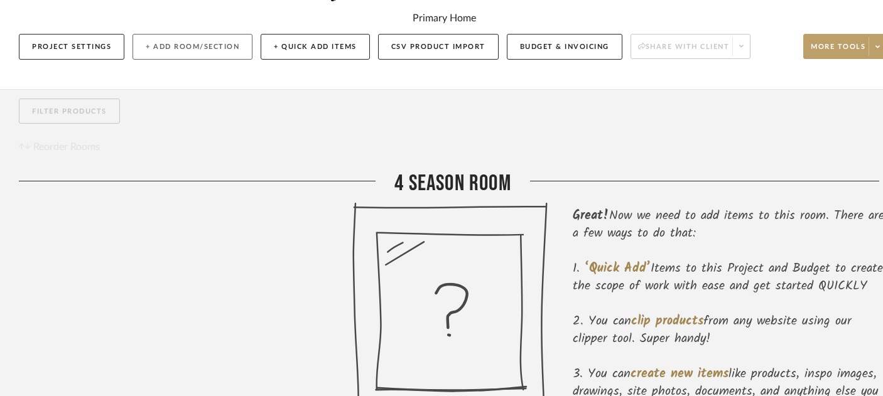
click at [194, 51] on button "+ Add Room/Section" at bounding box center [192, 47] width 120 height 26
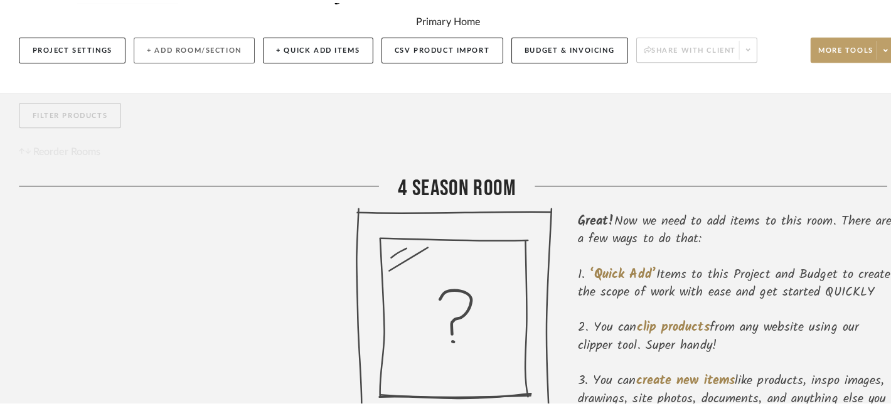
scroll to position [0, 0]
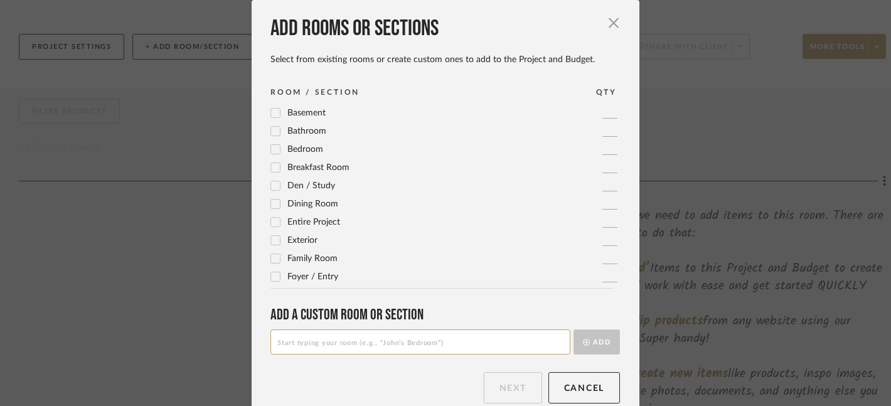
click at [287, 344] on input at bounding box center [421, 342] width 300 height 25
type input "Foyer"
click at [583, 344] on icon "submit" at bounding box center [586, 342] width 7 height 7
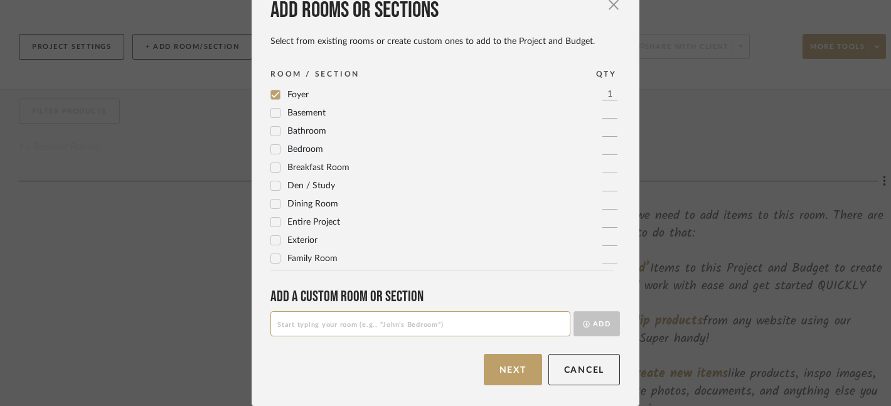
scroll to position [18, 0]
click at [496, 375] on button "Next" at bounding box center [513, 369] width 58 height 31
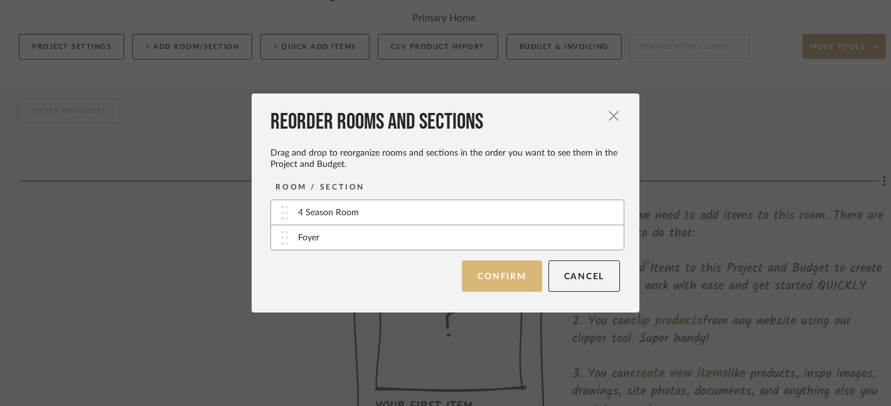
click at [477, 284] on button "Confirm" at bounding box center [502, 275] width 80 height 31
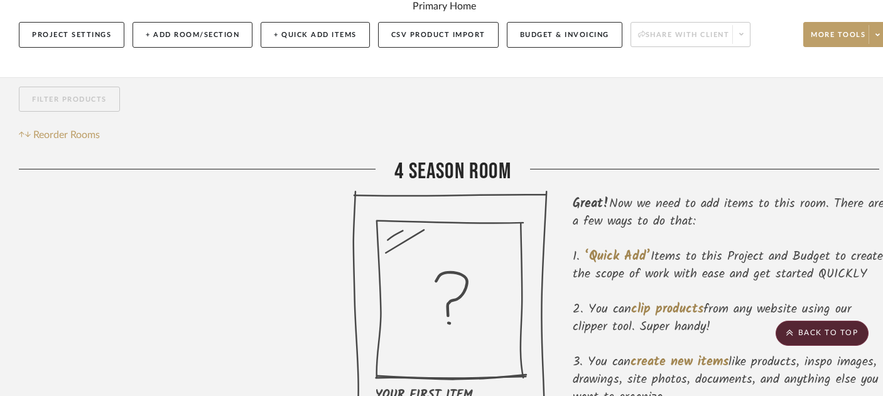
scroll to position [157, 0]
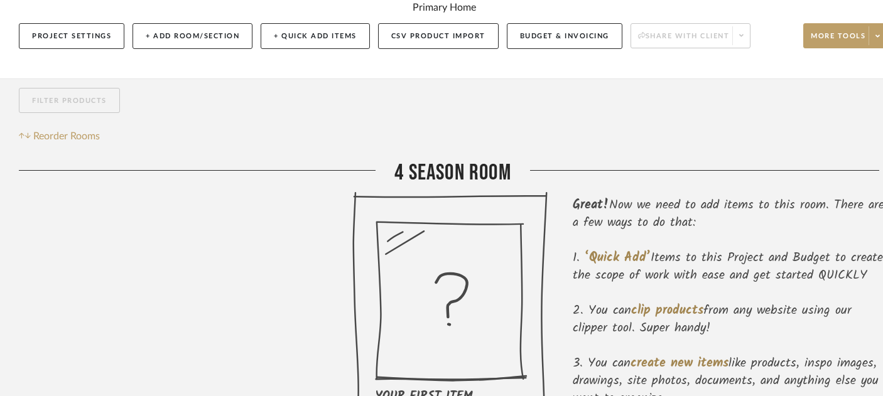
click at [450, 176] on div "4 Season Room" at bounding box center [452, 175] width 867 height 32
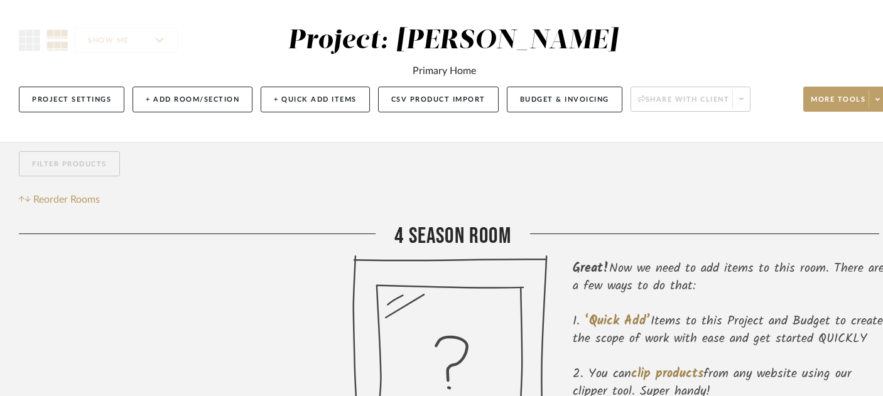
scroll to position [94, 21]
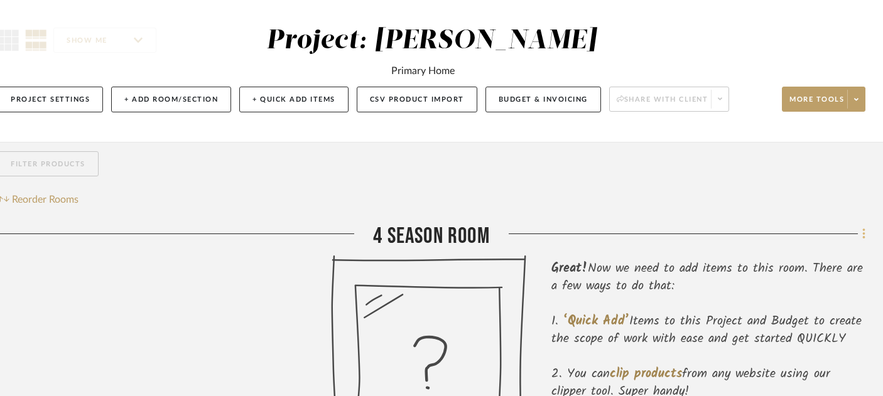
click at [862, 233] on icon at bounding box center [864, 234] width 4 height 14
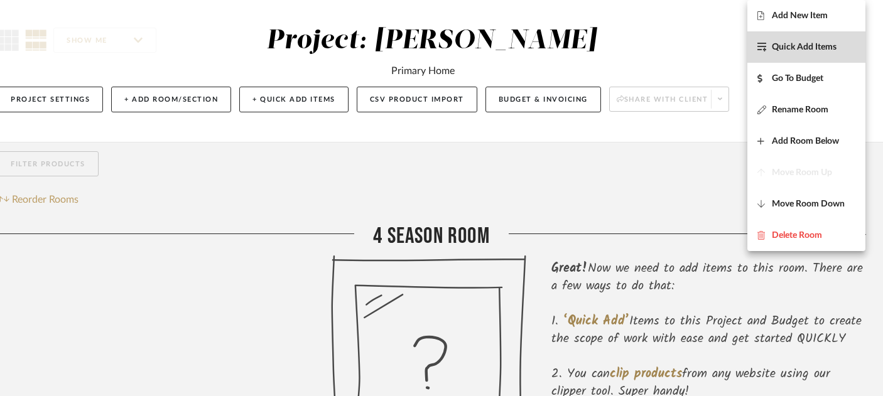
click at [801, 37] on button "Quick Add Items" at bounding box center [806, 46] width 118 height 31
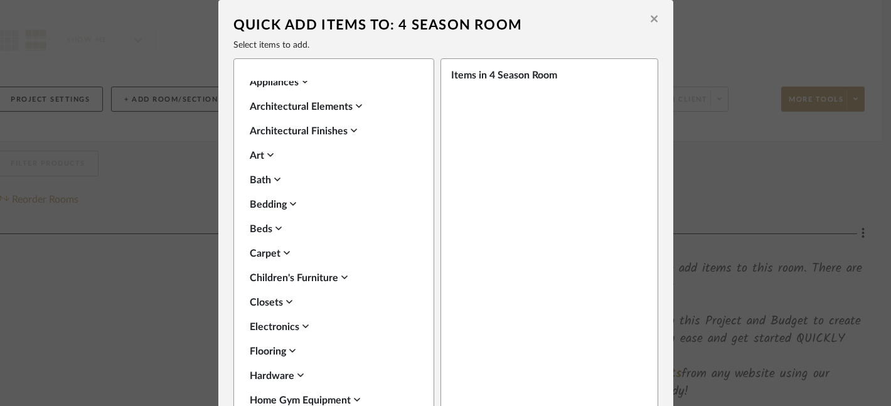
scroll to position [200, 0]
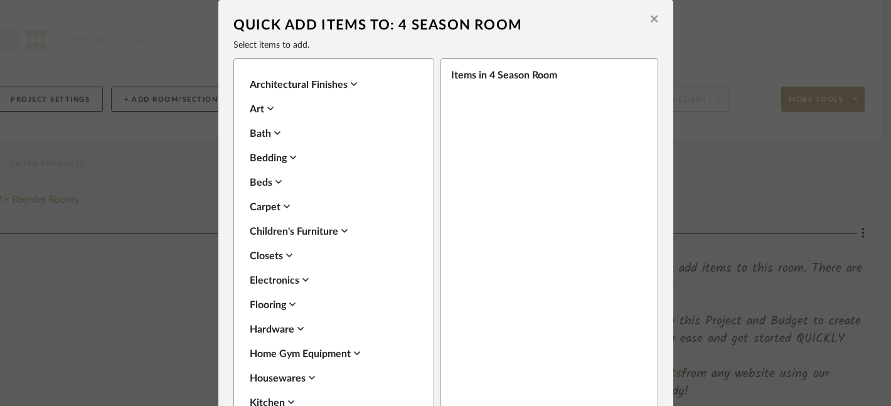
click at [269, 305] on div "Flooring" at bounding box center [331, 305] width 162 height 15
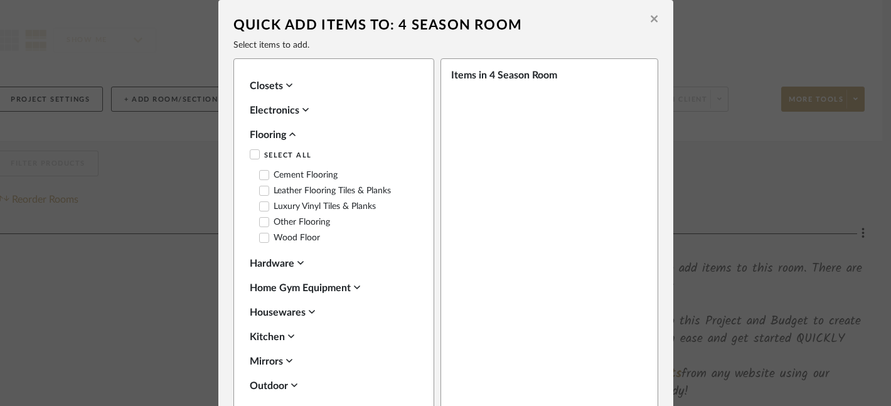
scroll to position [371, 0]
click at [276, 207] on label "Luxury Vinyl Tiles & Planks" at bounding box center [317, 205] width 117 height 11
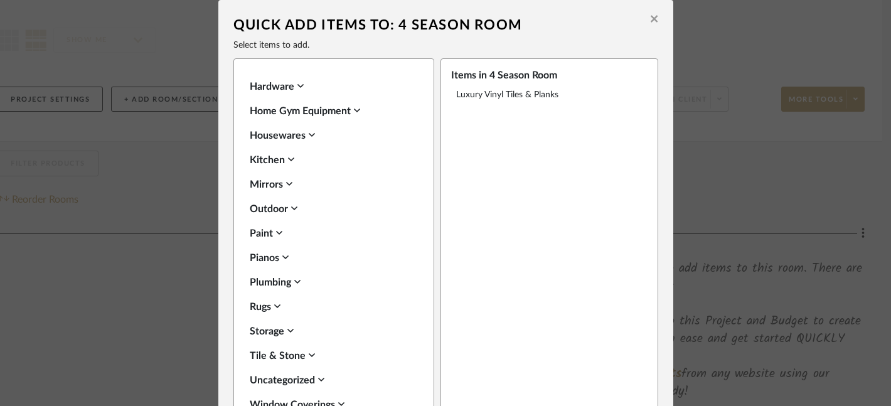
scroll to position [77, 0]
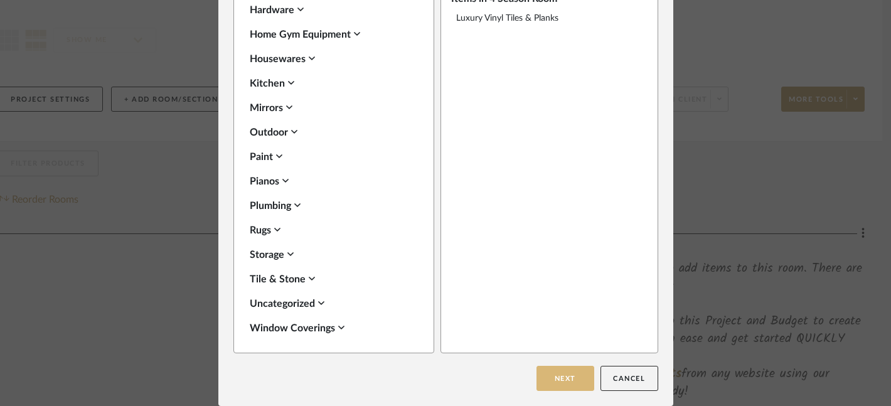
click at [553, 375] on button "Next" at bounding box center [566, 378] width 58 height 25
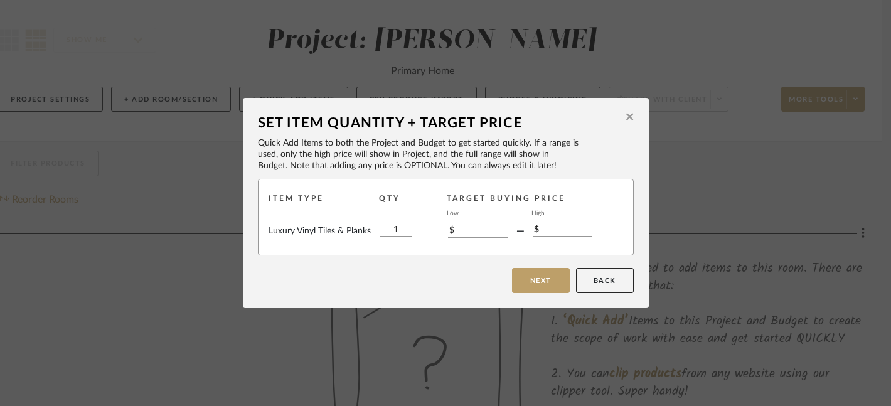
scroll to position [0, 0]
click at [527, 284] on button "Next" at bounding box center [541, 280] width 58 height 25
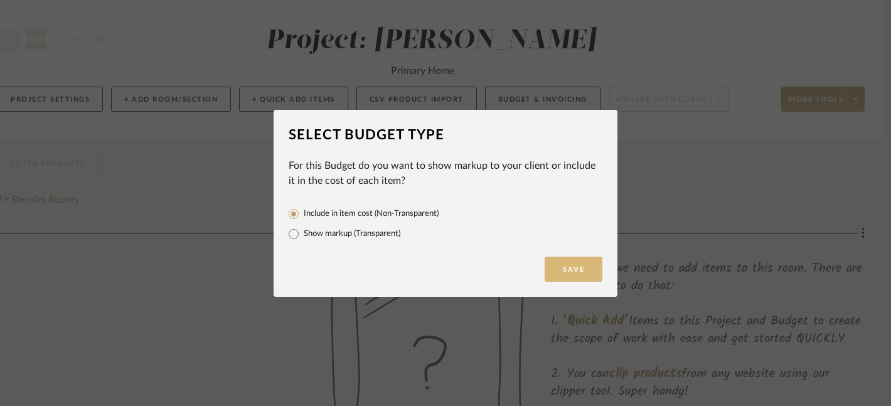
click at [572, 266] on button "Save" at bounding box center [574, 269] width 58 height 25
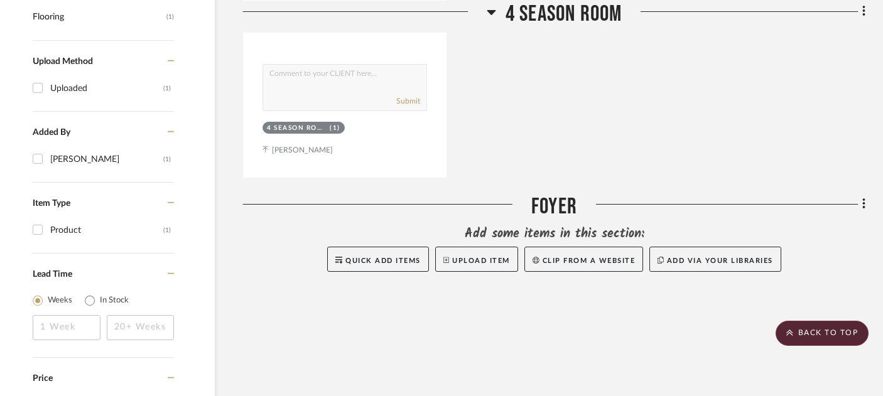
scroll to position [749, 21]
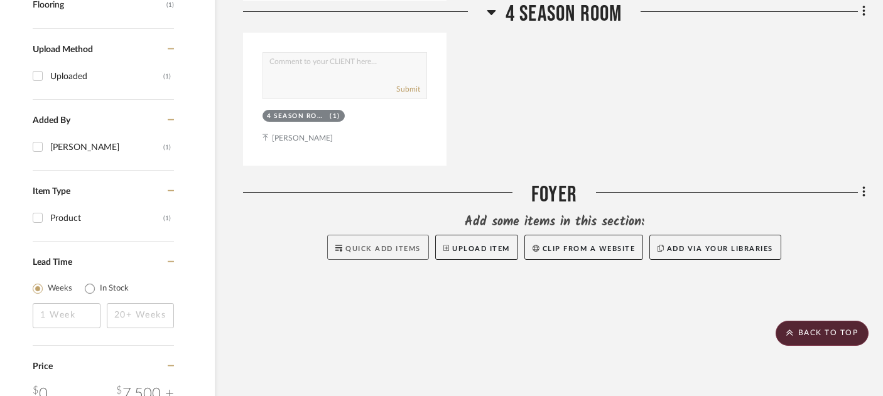
click at [412, 247] on span "Quick Add Items" at bounding box center [382, 248] width 75 height 7
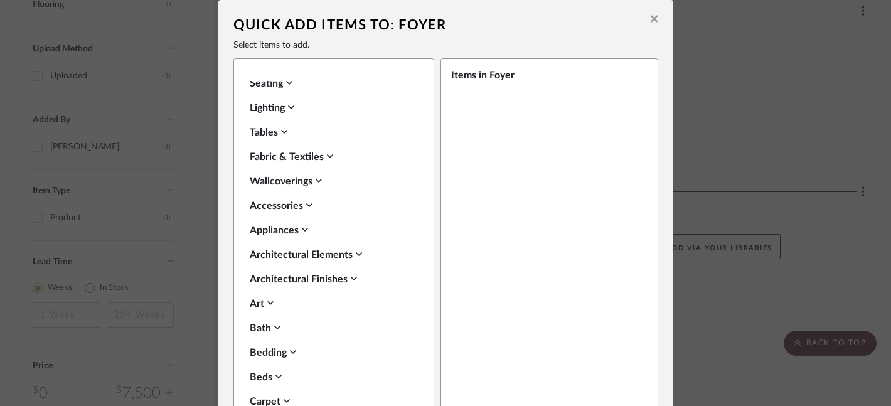
scroll to position [0, 0]
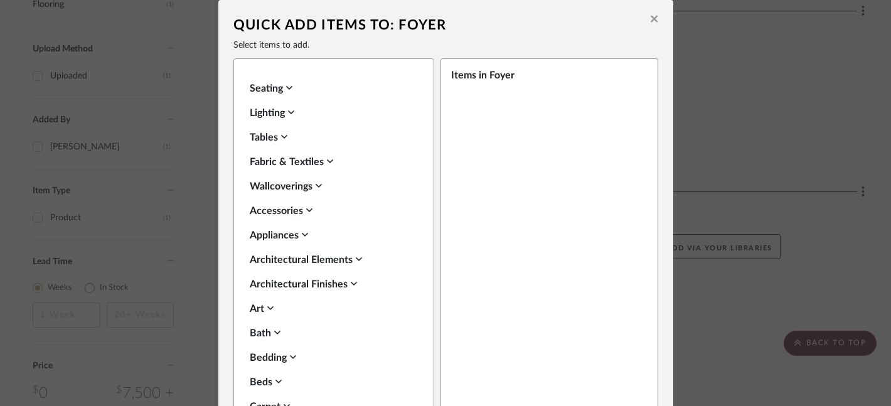
click at [261, 136] on div "Tables" at bounding box center [331, 137] width 162 height 15
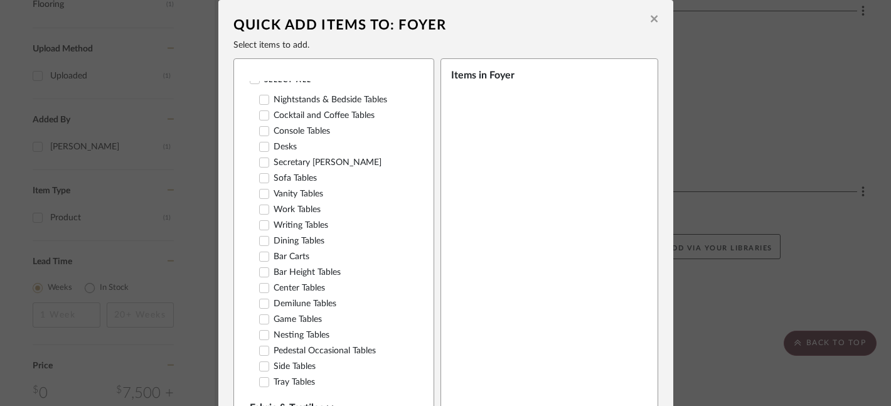
scroll to position [70, 0]
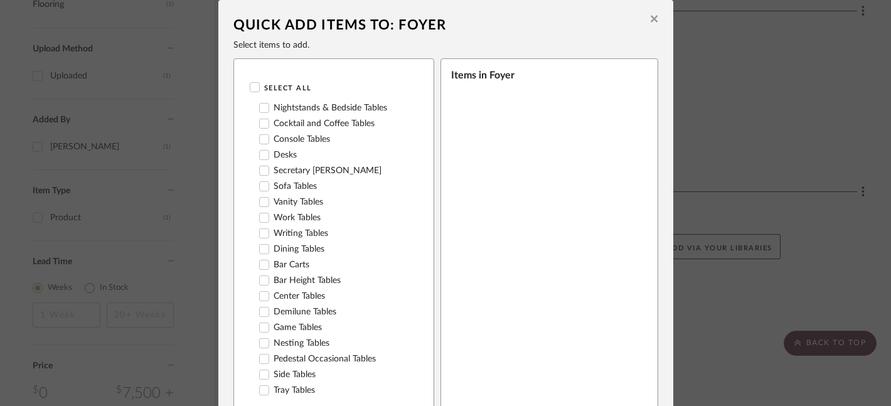
click at [260, 135] on icon at bounding box center [264, 139] width 9 height 9
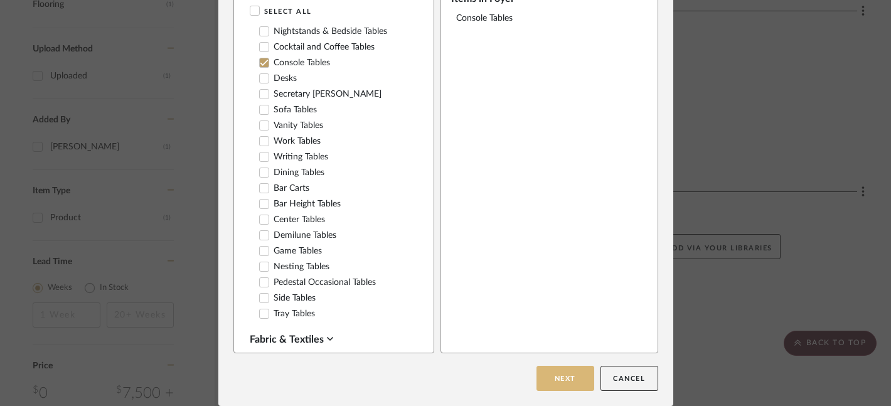
click at [555, 385] on button "Next" at bounding box center [566, 378] width 58 height 25
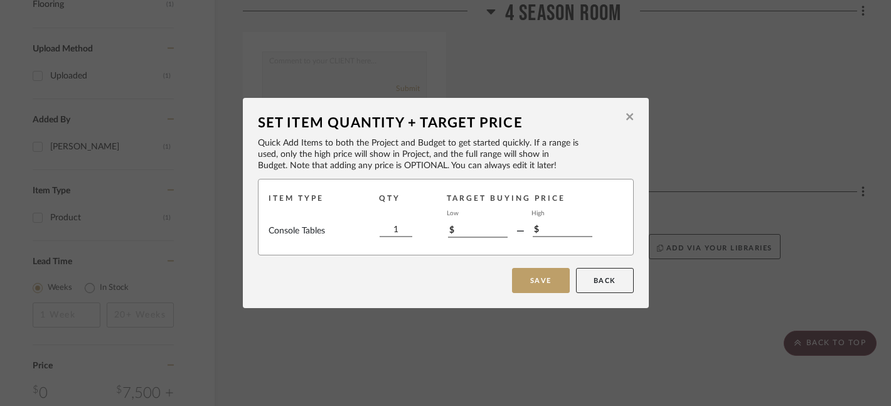
scroll to position [0, 0]
click at [539, 279] on button "Save" at bounding box center [541, 280] width 58 height 25
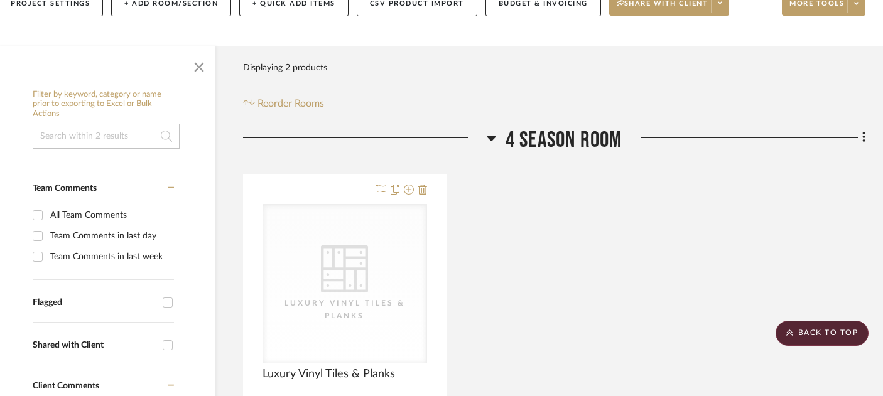
scroll to position [0, 21]
